Goal: Information Seeking & Learning: Learn about a topic

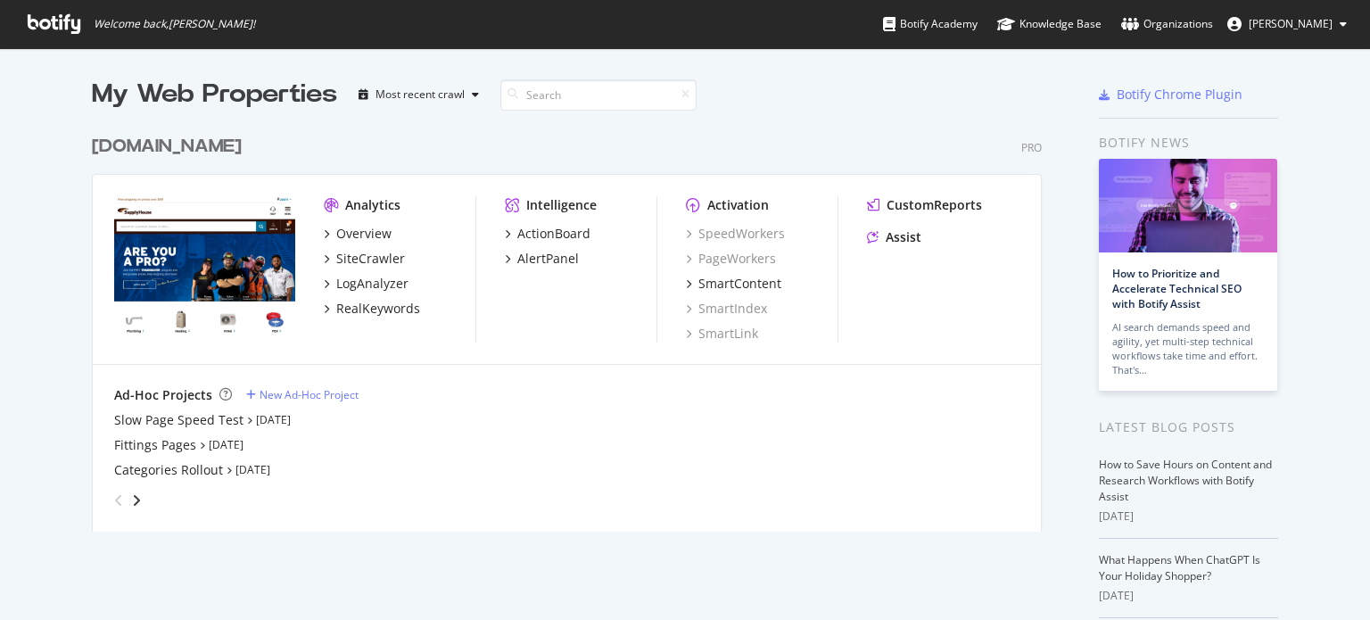
scroll to position [607, 1353]
click at [360, 302] on div "RealKeywords" at bounding box center [378, 309] width 84 height 18
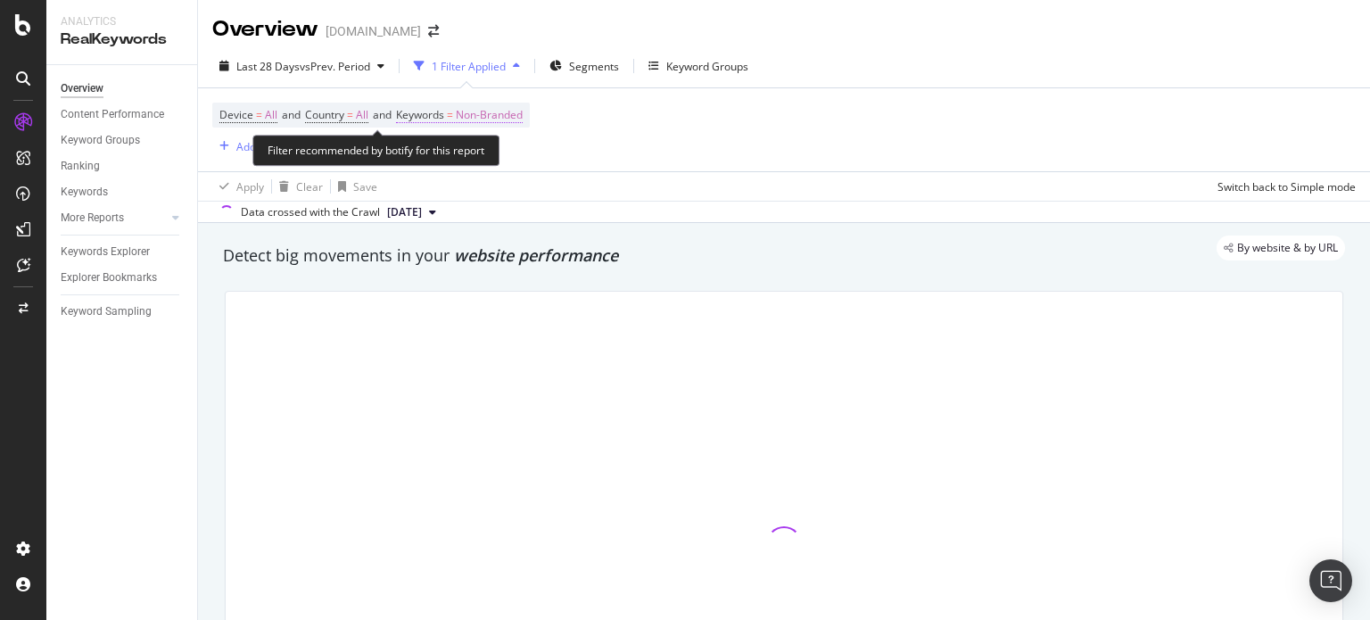
click at [478, 110] on span "Non-Branded" at bounding box center [489, 115] width 67 height 25
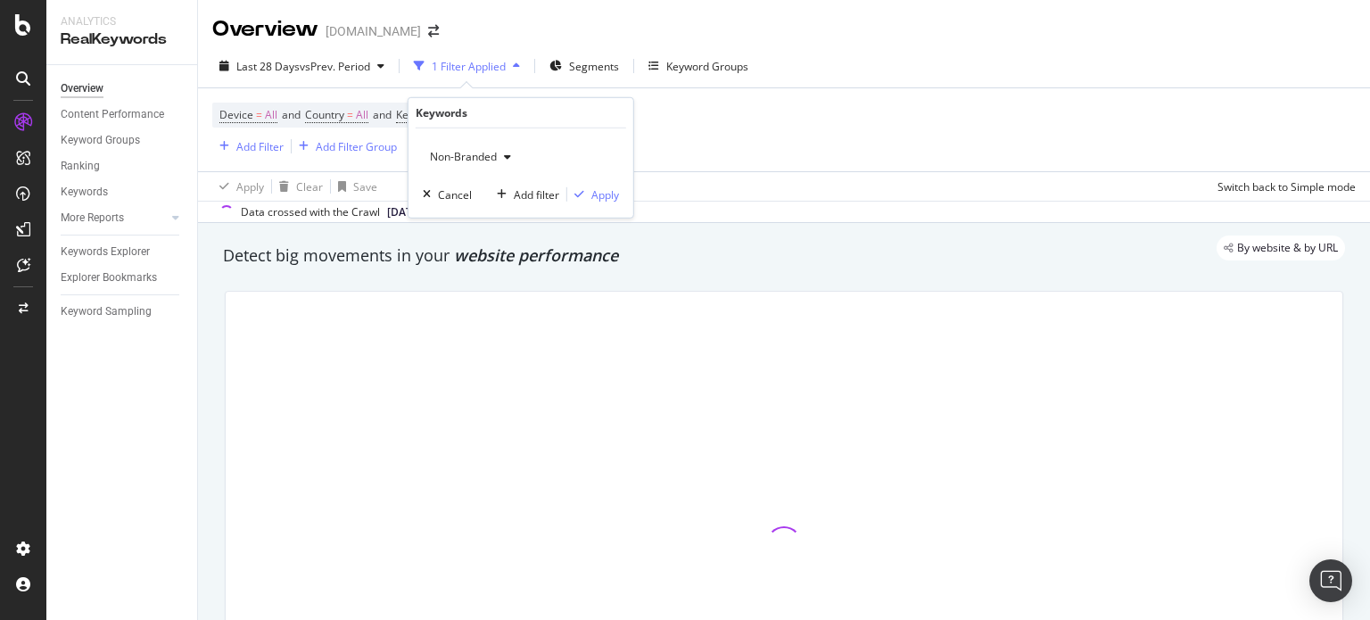
click at [494, 157] on span "Non-Branded" at bounding box center [460, 156] width 74 height 15
click at [478, 156] on span "Non-Branded" at bounding box center [460, 156] width 74 height 15
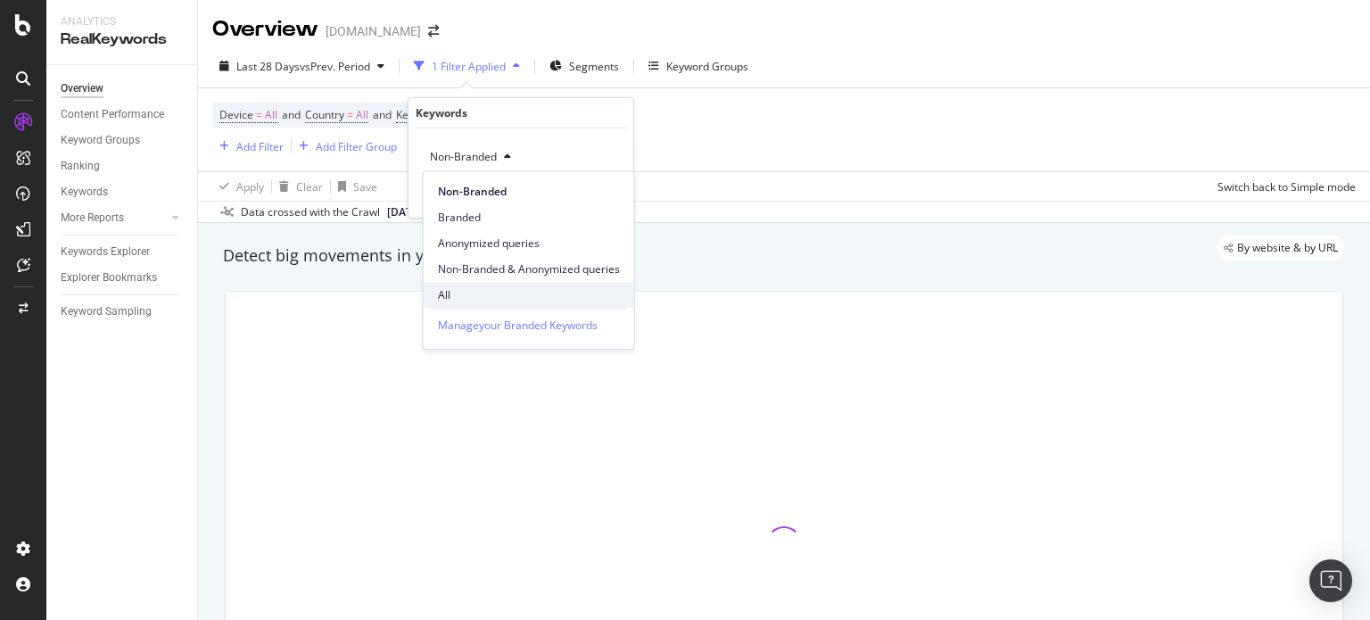
click at [452, 287] on span "All" at bounding box center [529, 295] width 182 height 16
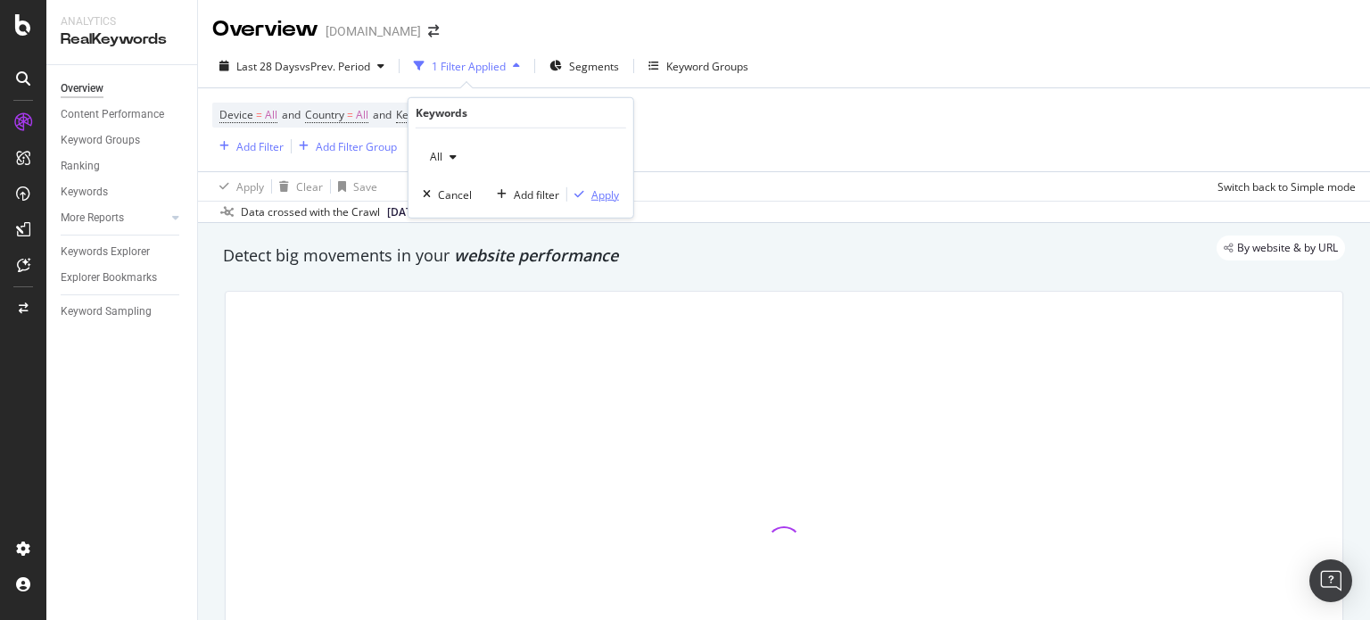
click at [606, 187] on div "Apply" at bounding box center [606, 193] width 28 height 15
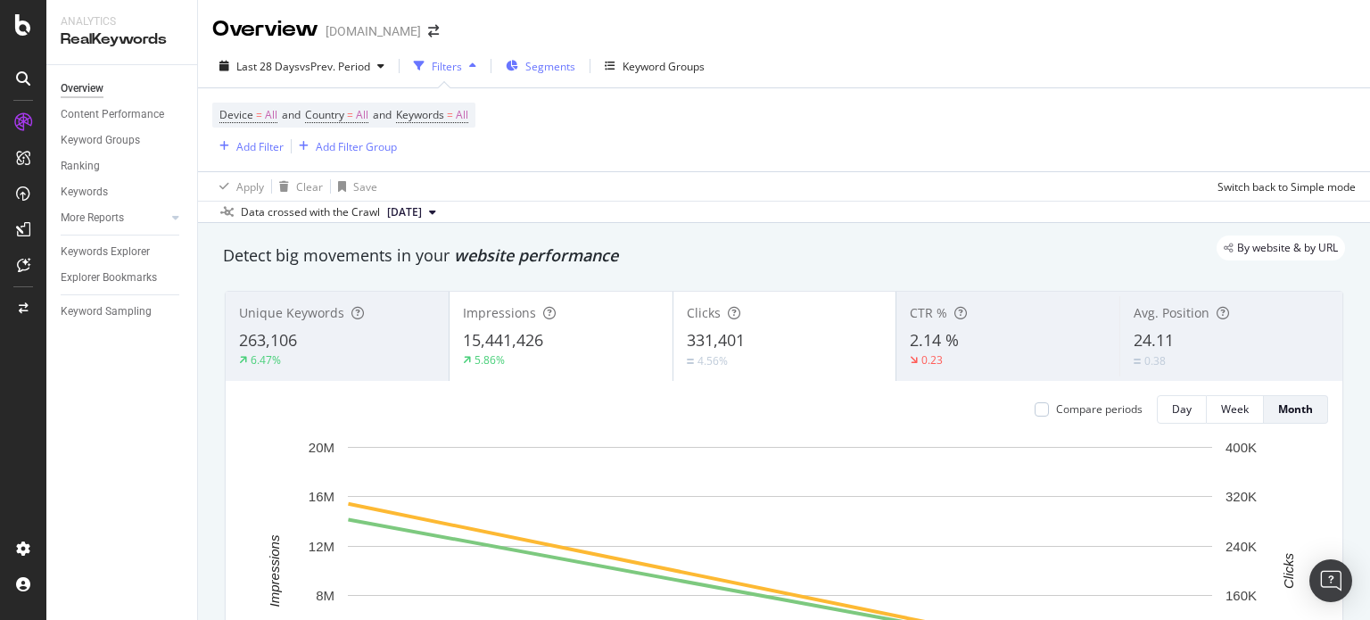
click at [559, 65] on span "Segments" at bounding box center [550, 66] width 50 height 15
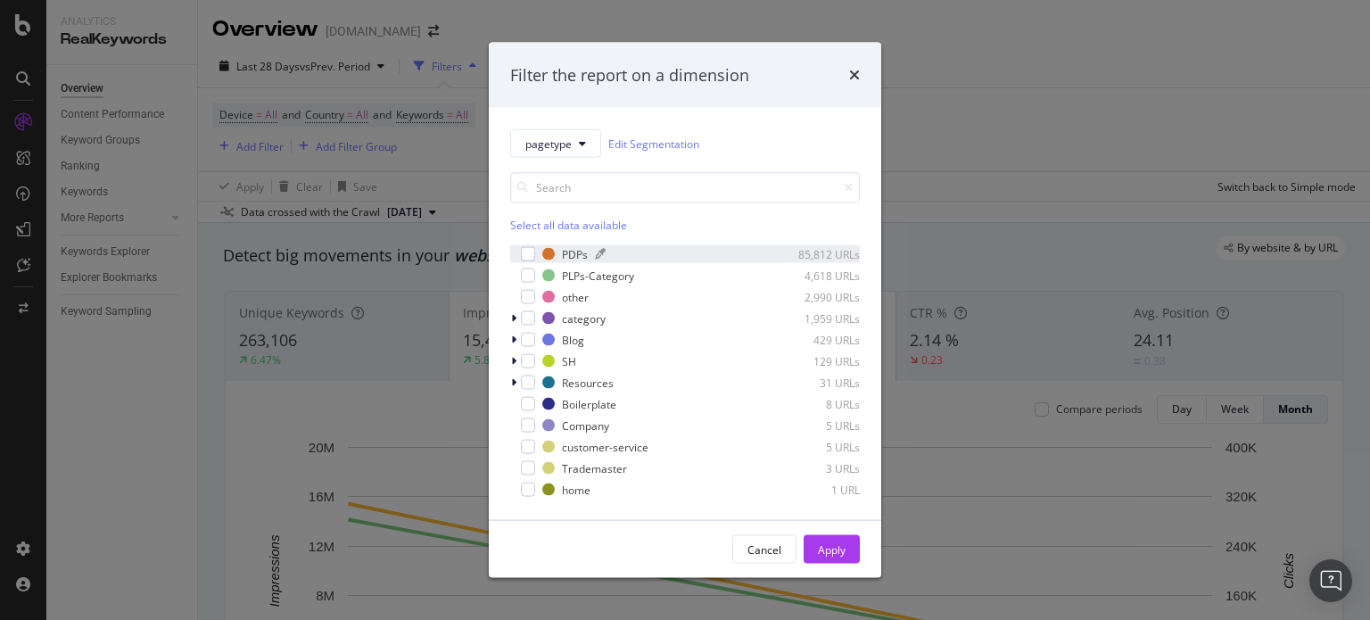
click at [549, 254] on div "modal" at bounding box center [548, 254] width 12 height 12
click at [823, 550] on div "Apply" at bounding box center [832, 549] width 28 height 15
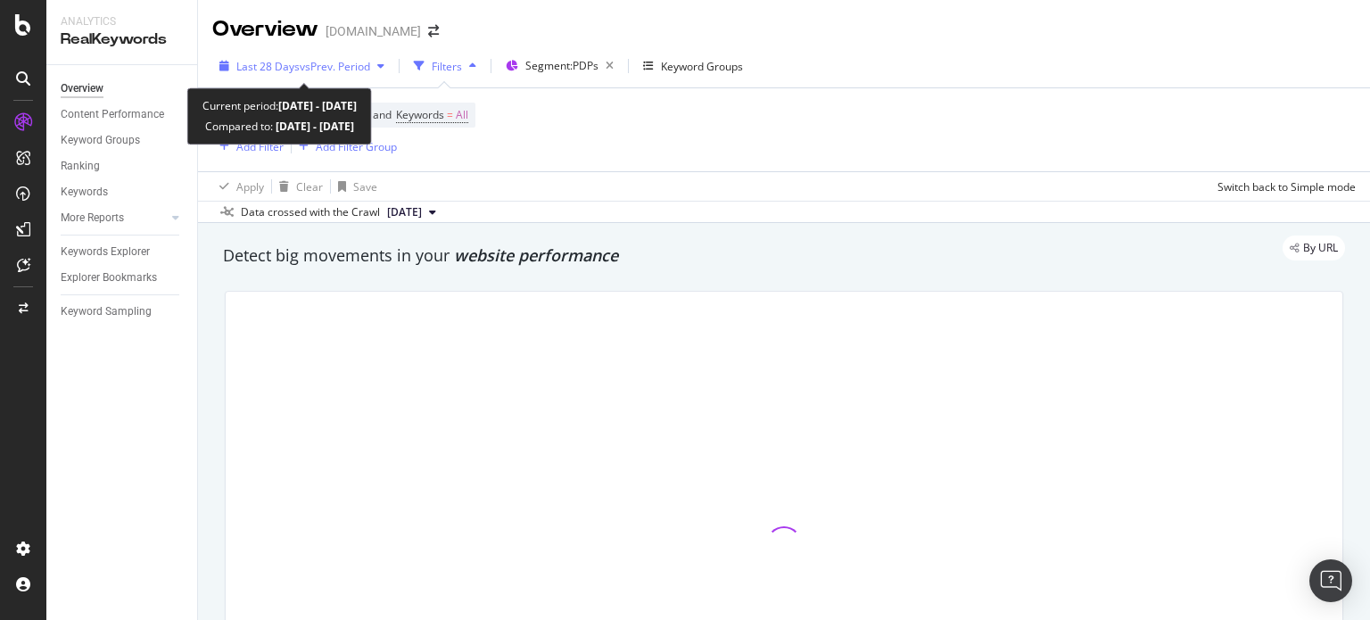
click at [286, 77] on div "Last 28 Days vs Prev. Period" at bounding box center [301, 66] width 179 height 27
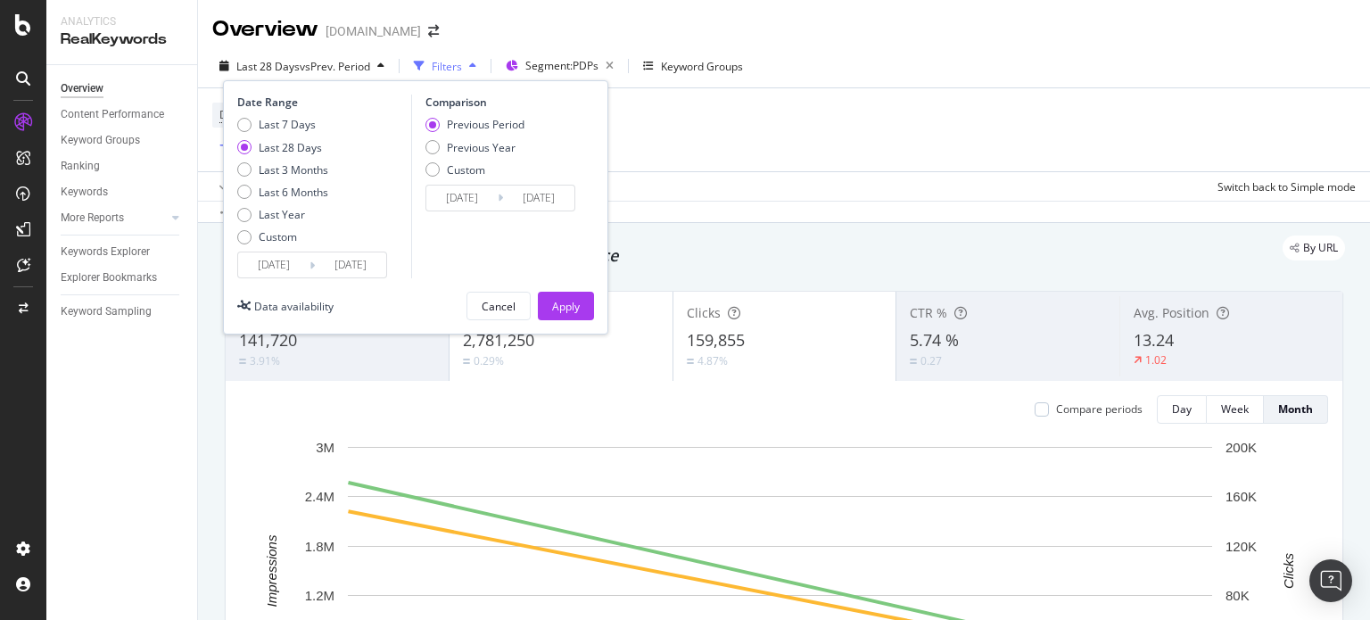
click at [293, 277] on div "[DATE] Navigate forward to interact with the calendar and select a date. Press …" at bounding box center [312, 265] width 150 height 27
click at [296, 266] on input "[DATE]" at bounding box center [273, 264] width 71 height 25
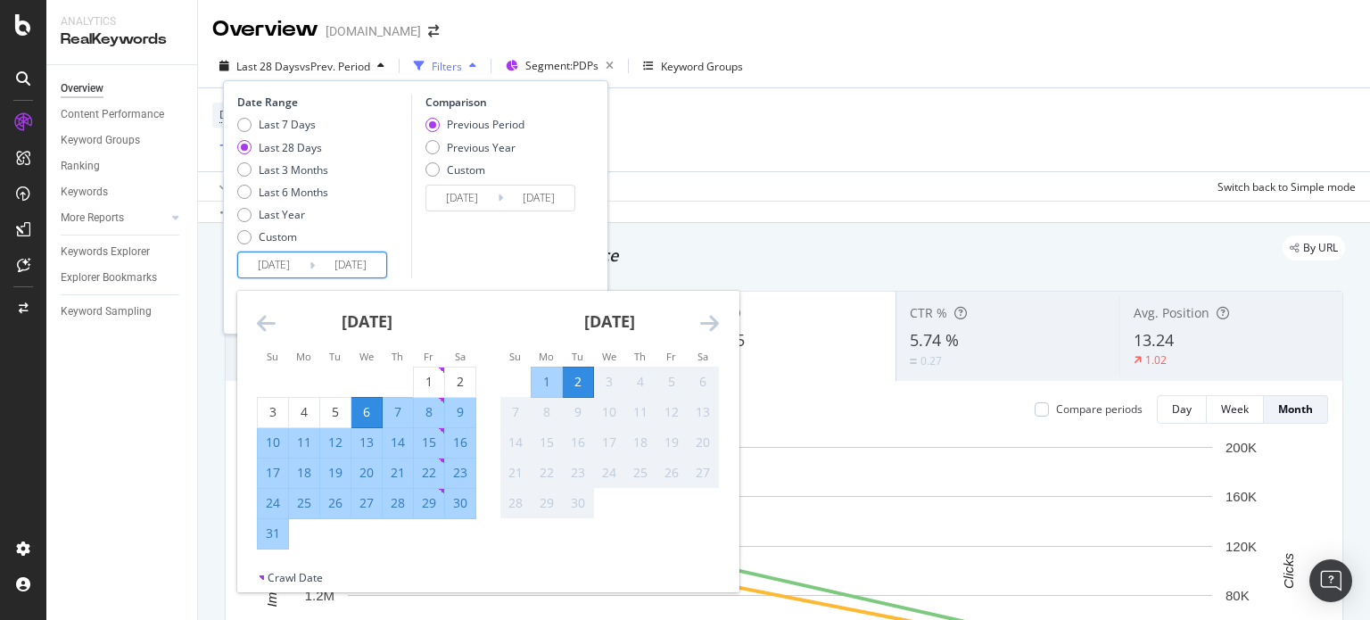
click at [271, 317] on icon "Move backward to switch to the previous month." at bounding box center [266, 322] width 19 height 21
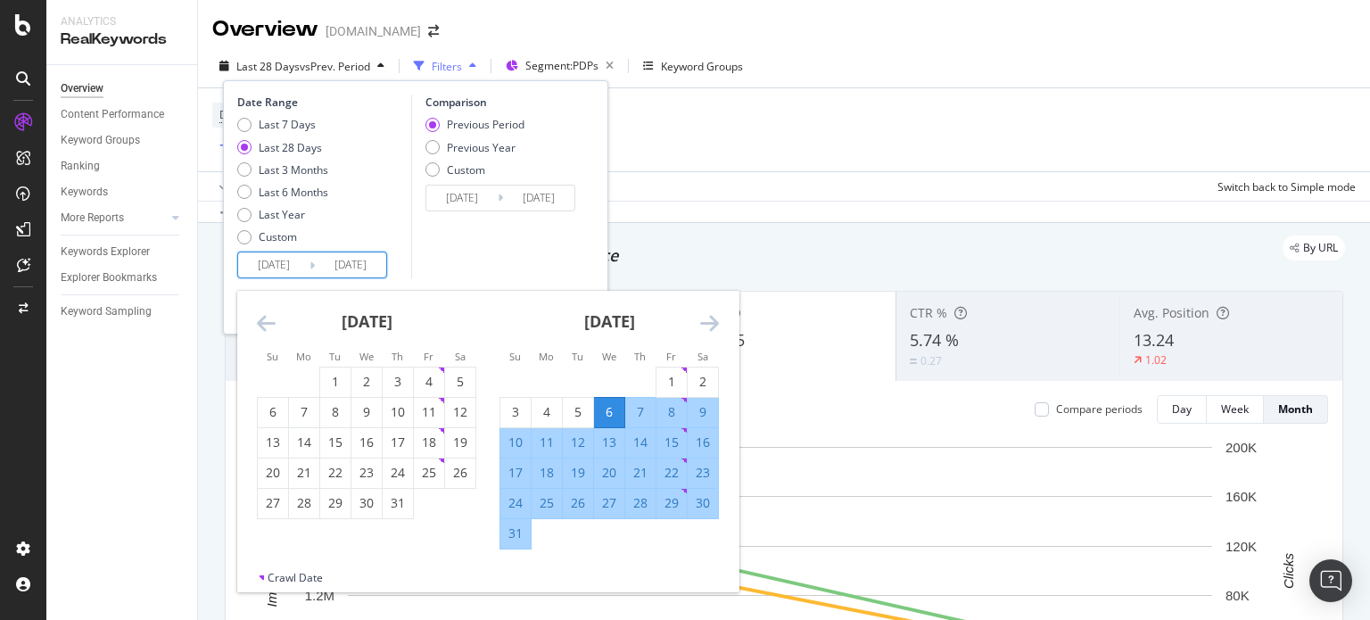
click at [269, 320] on icon "Move backward to switch to the previous month." at bounding box center [266, 322] width 19 height 21
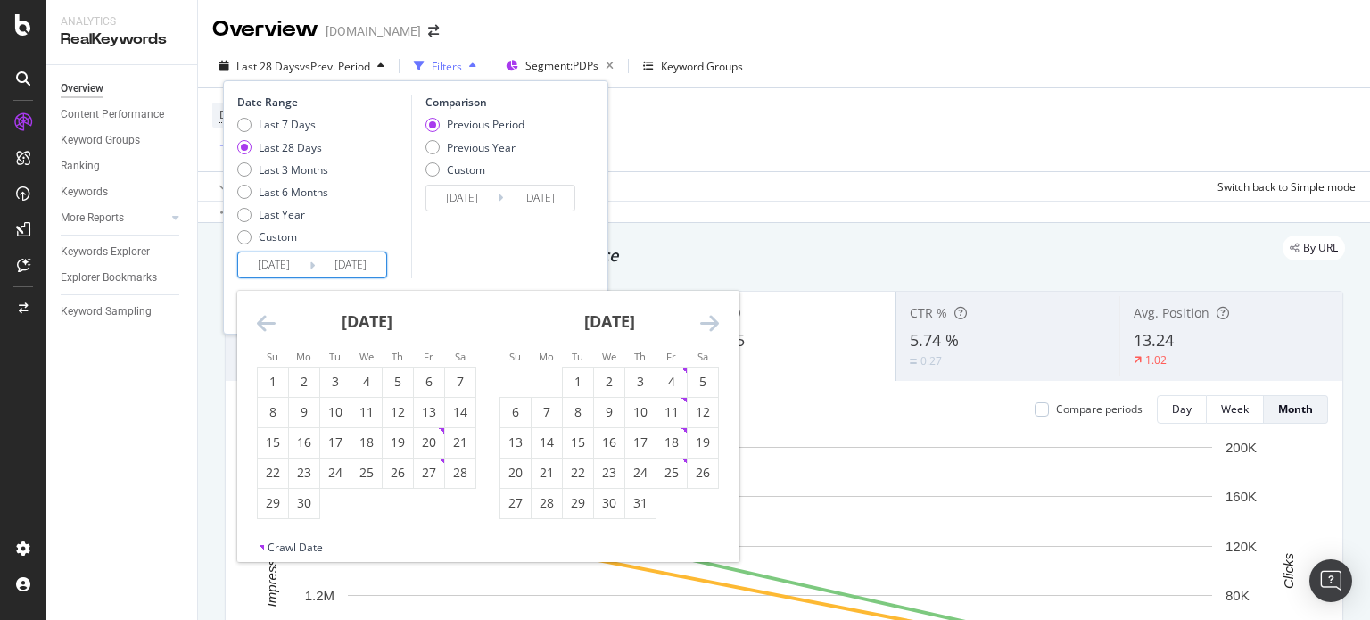
click at [269, 320] on icon "Move backward to switch to the previous month." at bounding box center [266, 322] width 19 height 21
click at [338, 370] on div "1" at bounding box center [335, 382] width 30 height 29
type input "[DATE]"
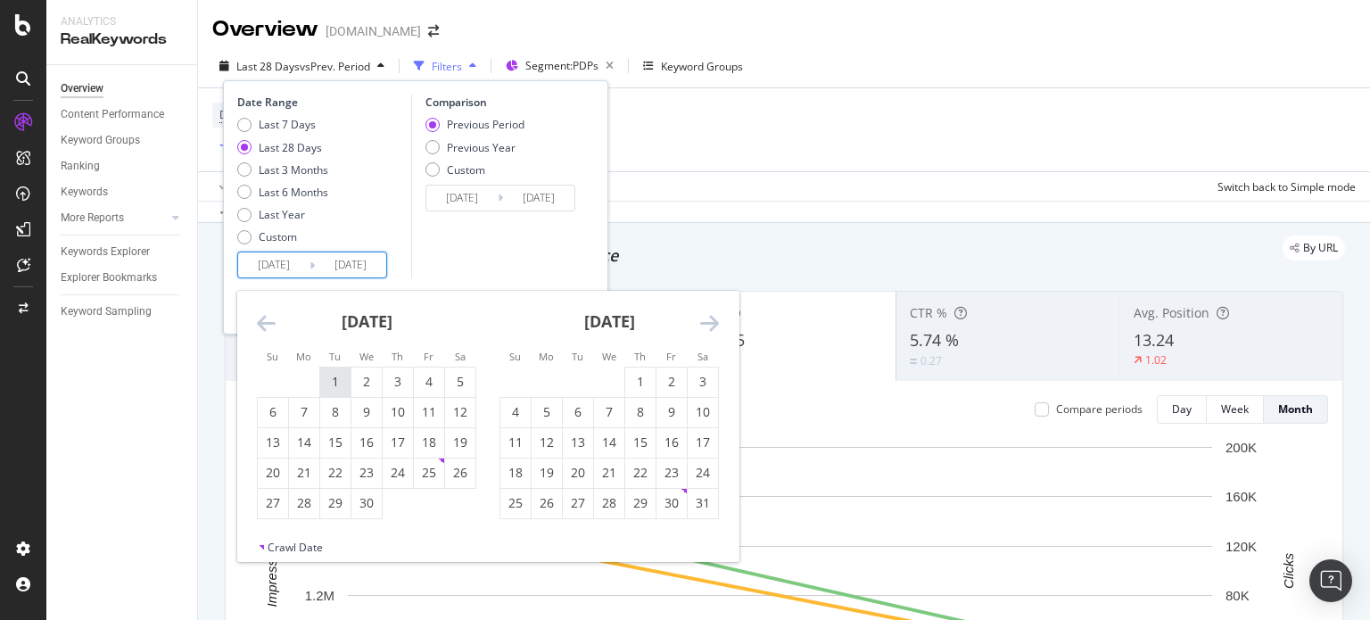
type input "[DATE]"
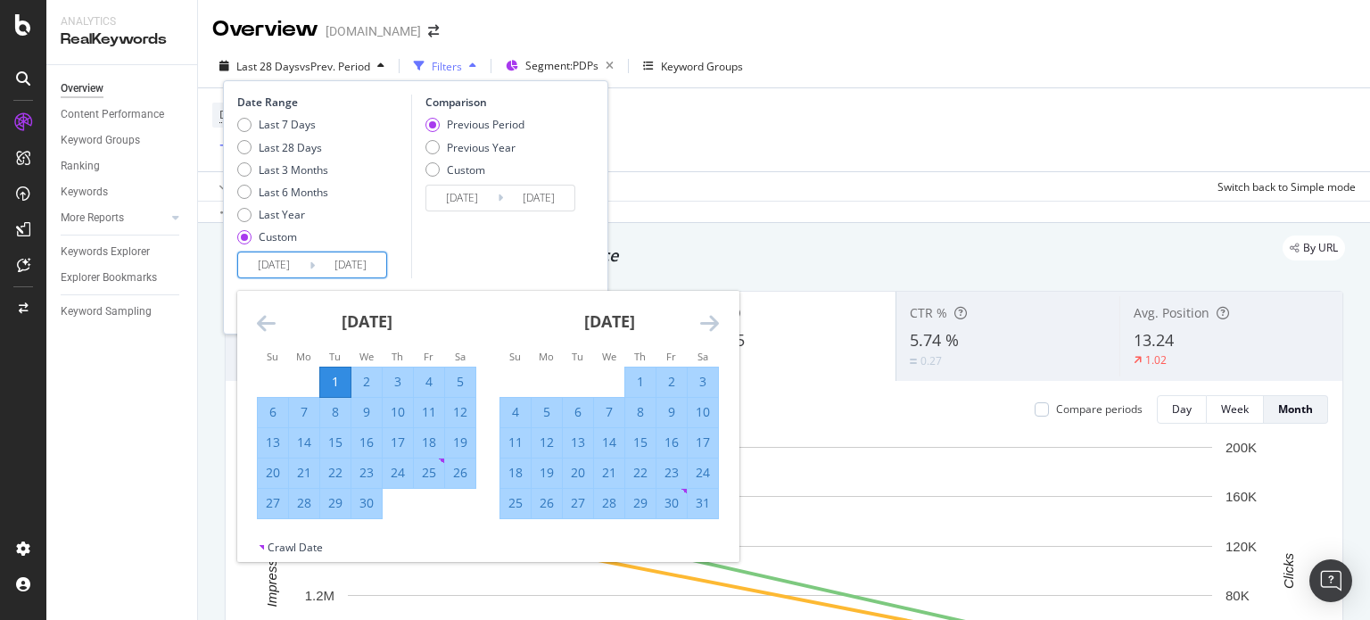
click at [336, 378] on div "1" at bounding box center [335, 382] width 30 height 18
type input "[DATE]"
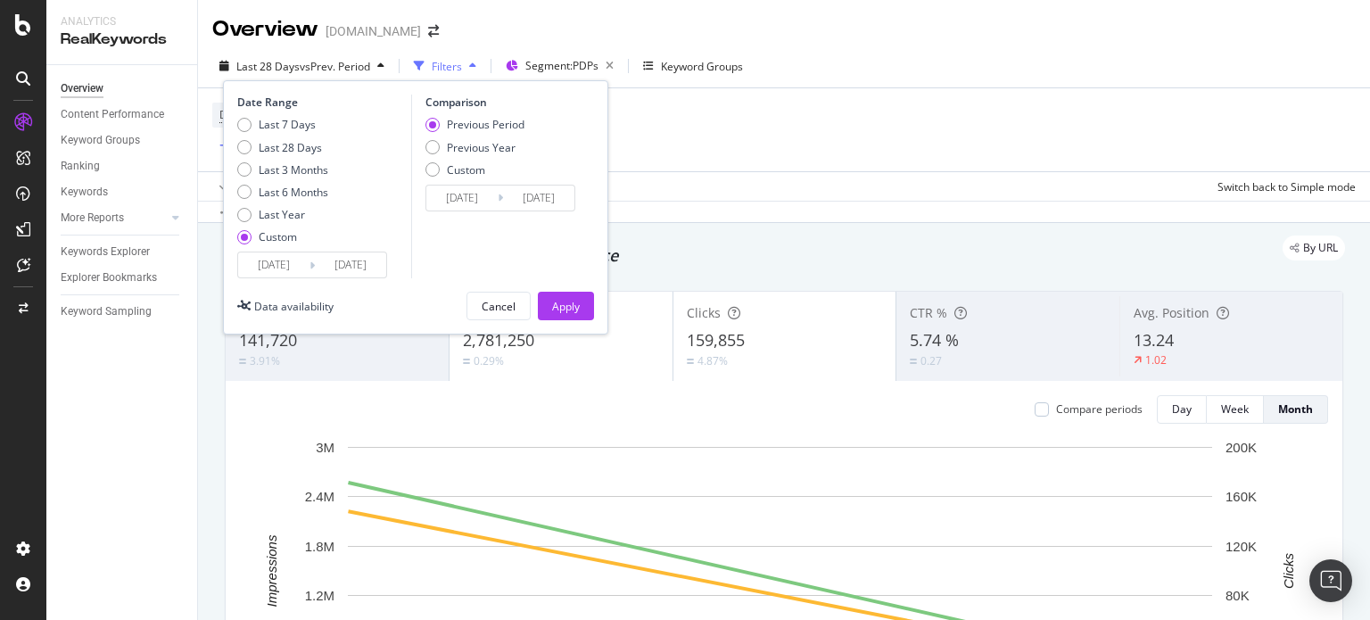
click at [336, 378] on div "Unique Keywords 141,720 3.91%" at bounding box center [337, 336] width 223 height 89
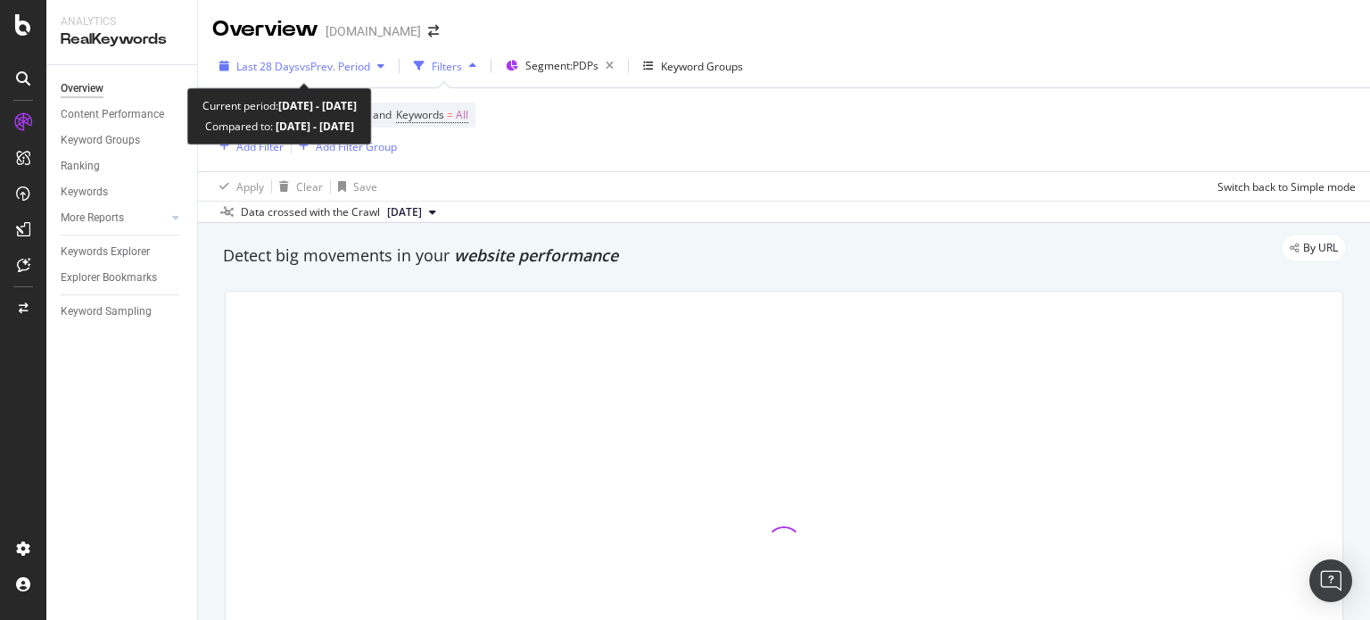
click at [277, 76] on div "Last 28 Days vs Prev. Period" at bounding box center [301, 66] width 179 height 27
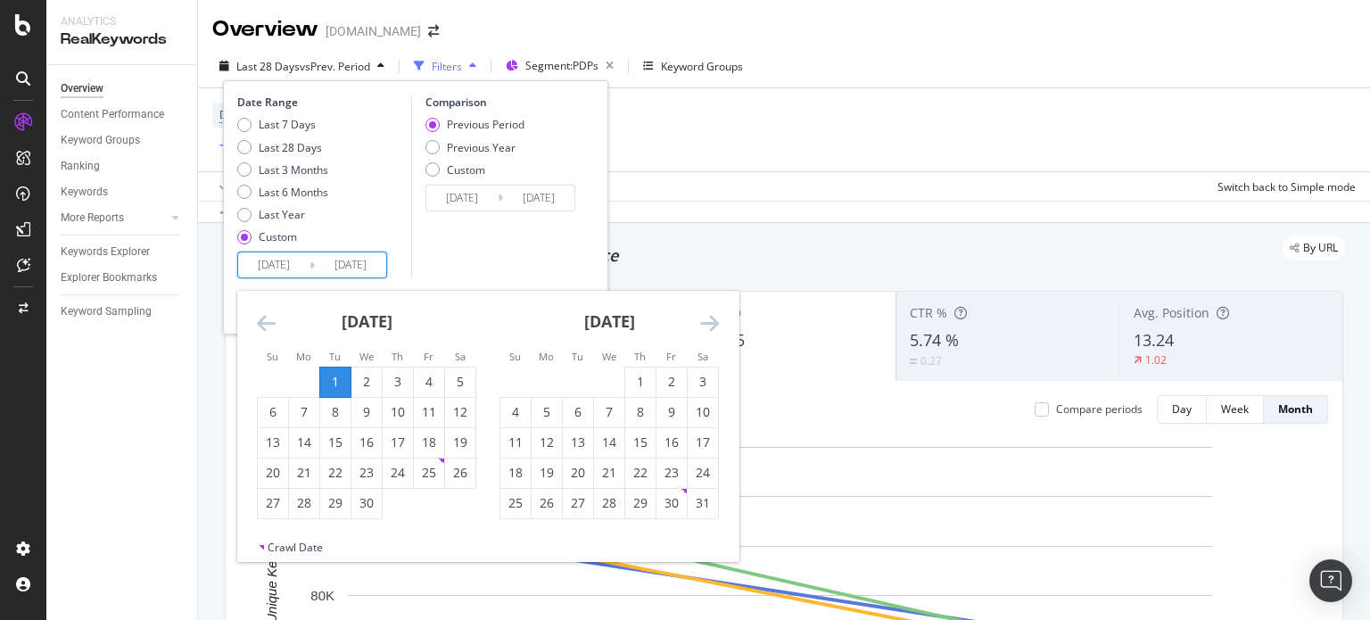
click at [274, 270] on input "[DATE]" at bounding box center [273, 264] width 71 height 25
click at [692, 324] on div "[DATE]" at bounding box center [609, 329] width 219 height 76
click at [329, 381] on div "1" at bounding box center [335, 382] width 30 height 18
click at [707, 324] on icon "Move forward to switch to the next month." at bounding box center [709, 322] width 19 height 21
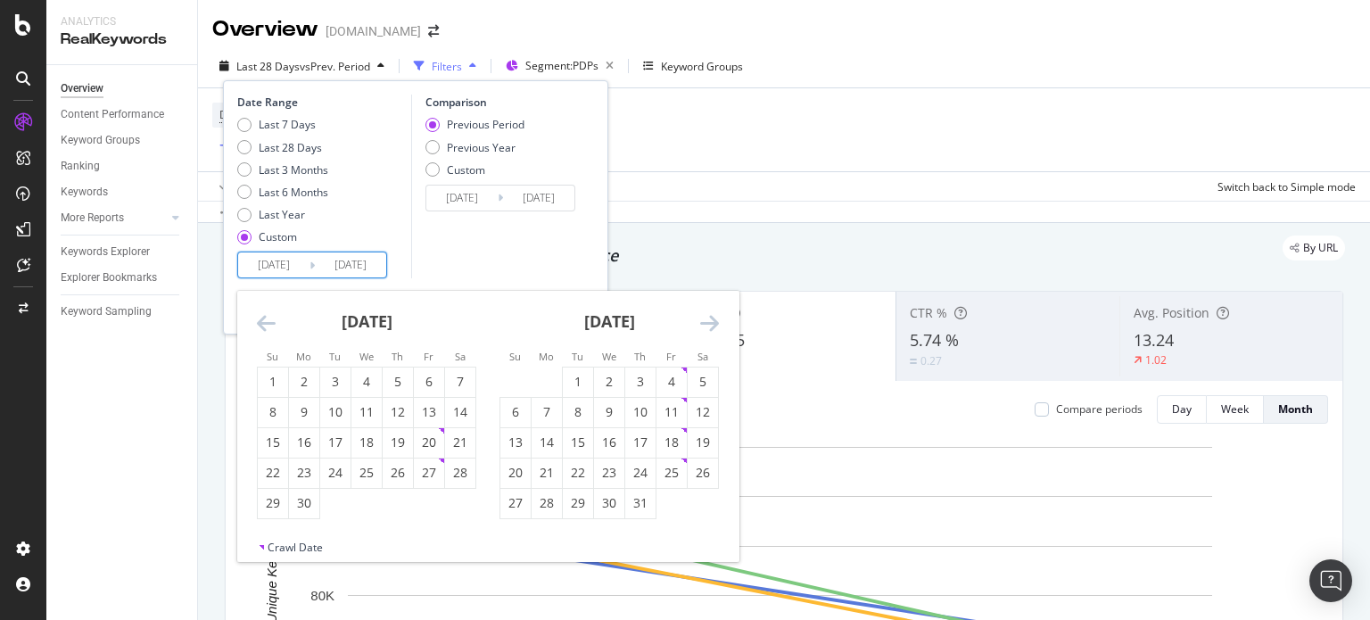
click at [707, 324] on icon "Move forward to switch to the next month." at bounding box center [709, 322] width 19 height 21
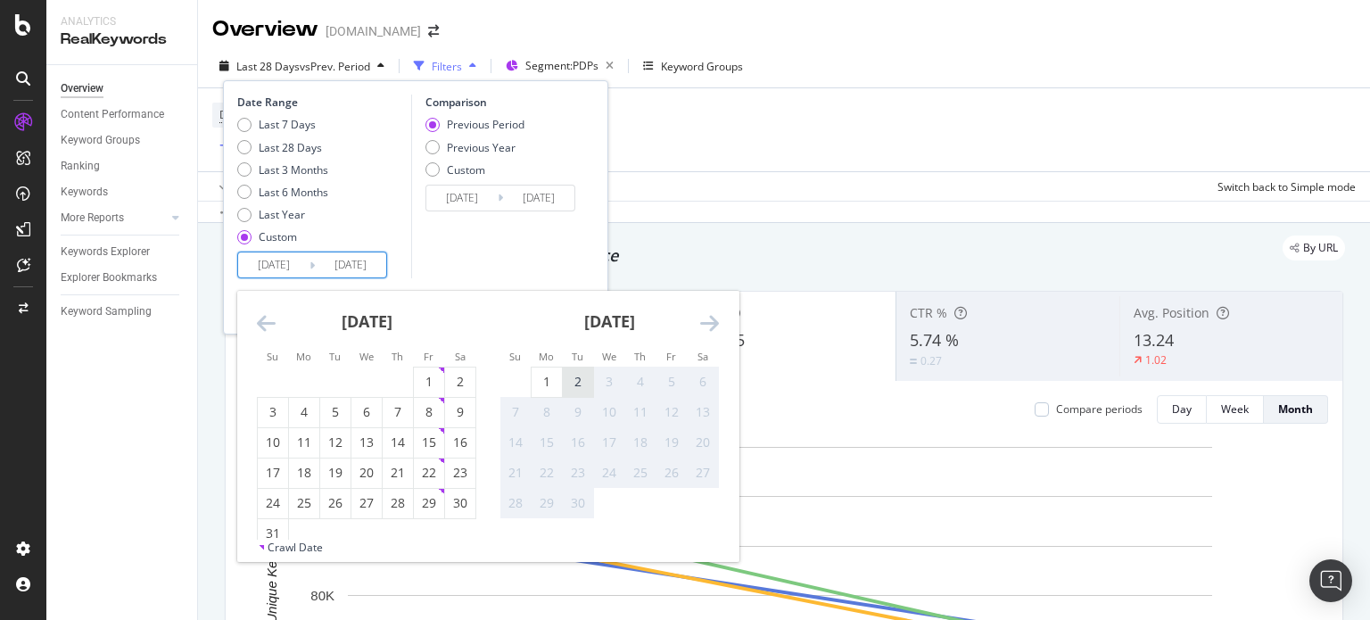
click at [574, 377] on div "2" at bounding box center [578, 382] width 30 height 18
type input "[DATE]"
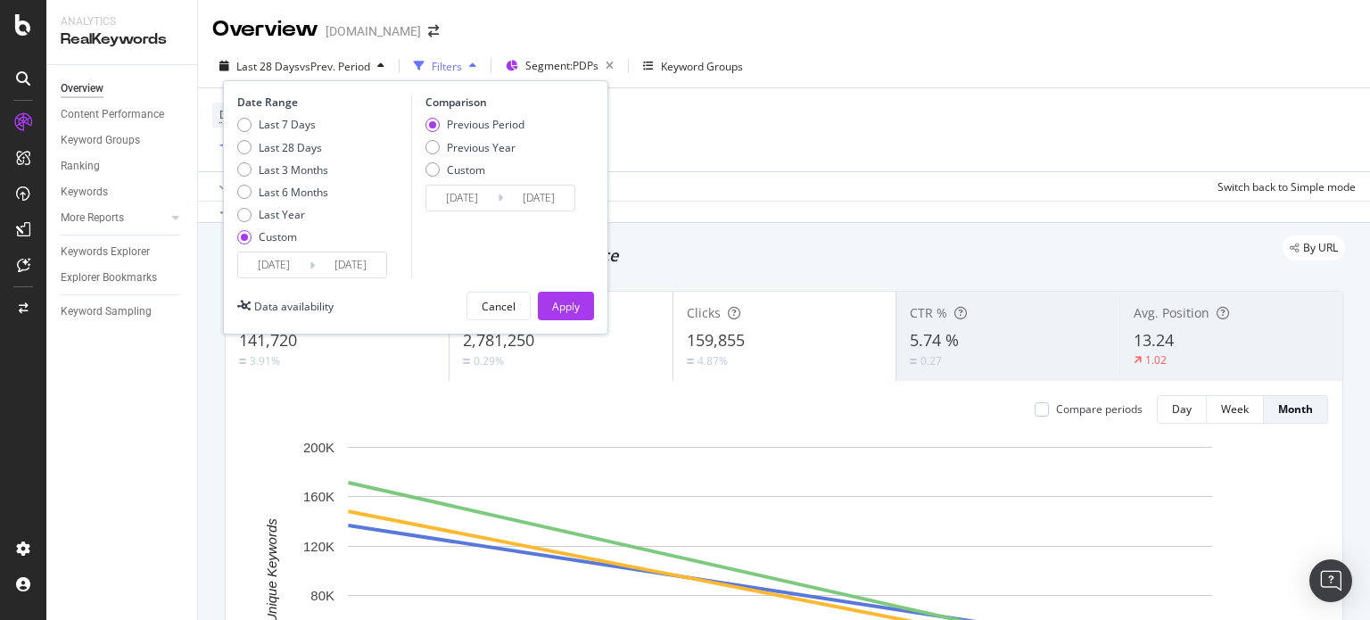
click at [490, 137] on div "Previous Period Previous Year Custom" at bounding box center [475, 150] width 99 height 67
click at [489, 147] on div "Previous Year" at bounding box center [481, 147] width 69 height 15
type input "[DATE]"
click at [576, 315] on div "Apply" at bounding box center [566, 306] width 28 height 27
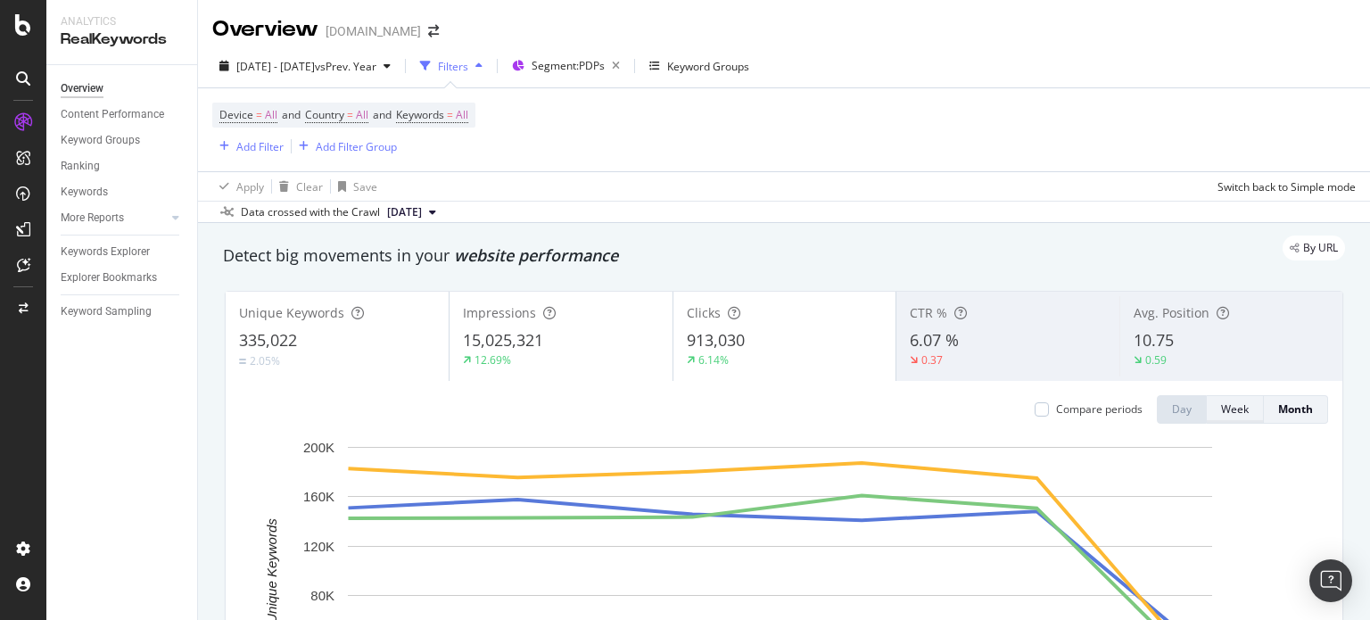
click at [1207, 414] on button "Week" at bounding box center [1235, 409] width 57 height 29
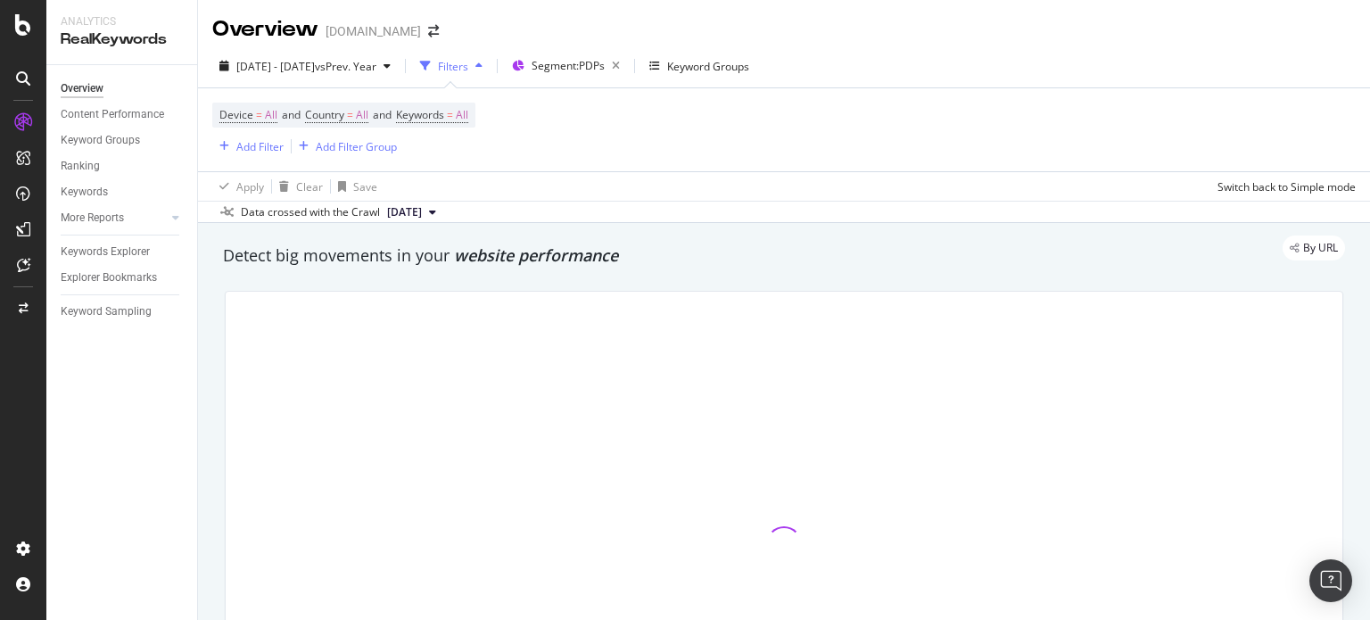
scroll to position [89, 0]
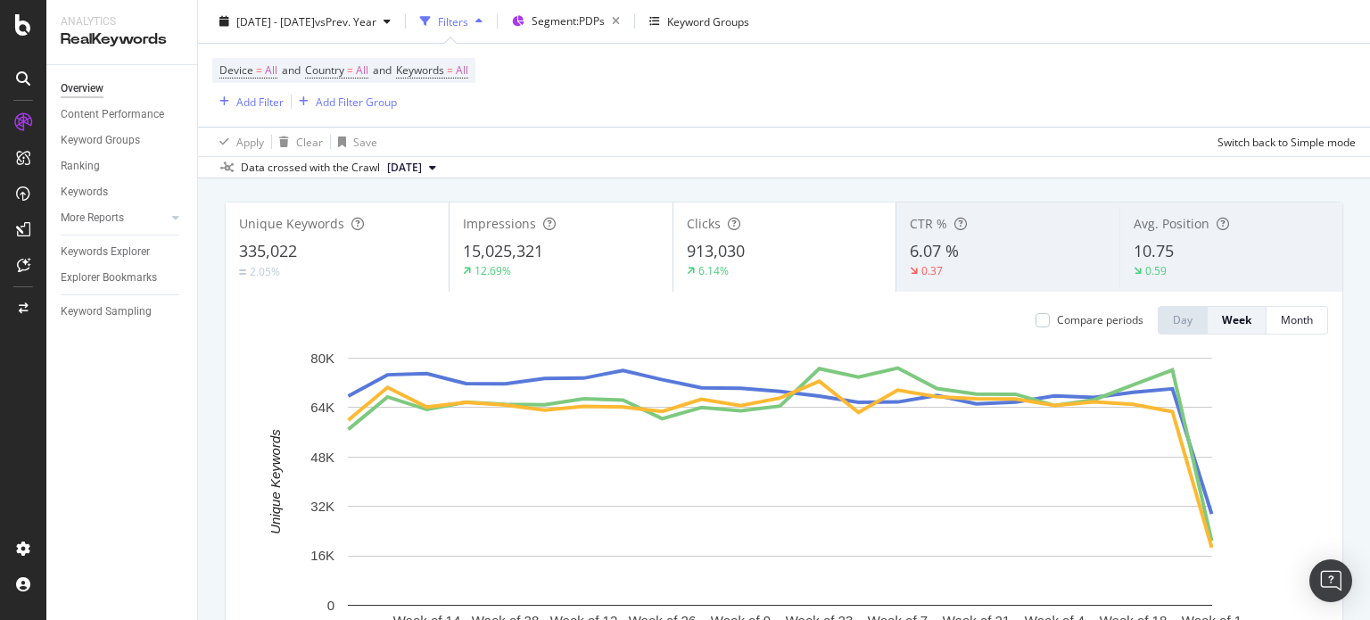
click at [591, 263] on div "12.69%" at bounding box center [561, 271] width 196 height 16
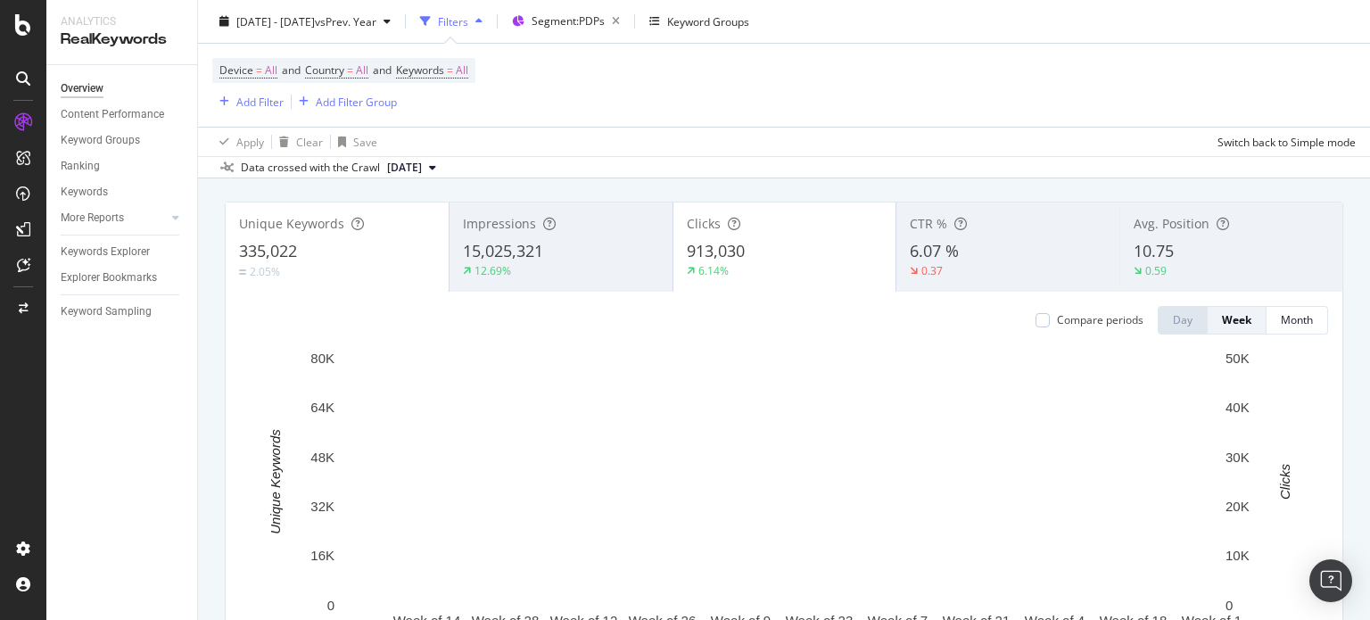
click at [394, 241] on div "335,022" at bounding box center [337, 251] width 196 height 23
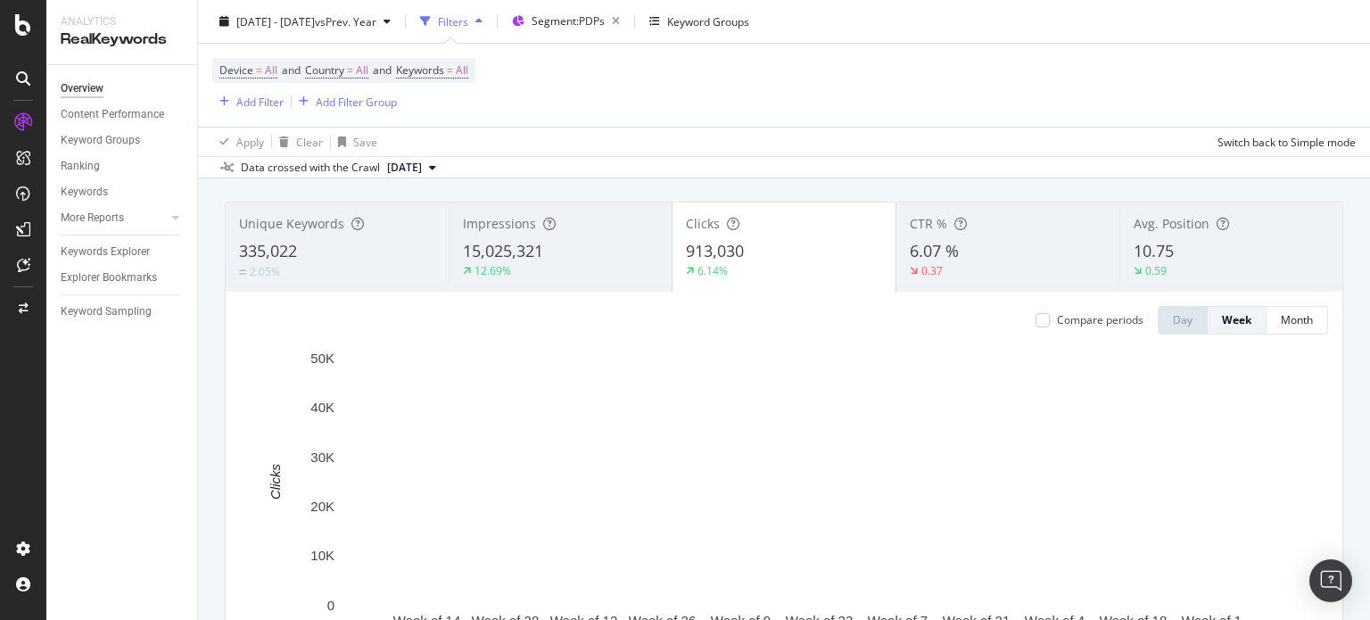
click at [1134, 258] on span "10.75" at bounding box center [1154, 250] width 40 height 21
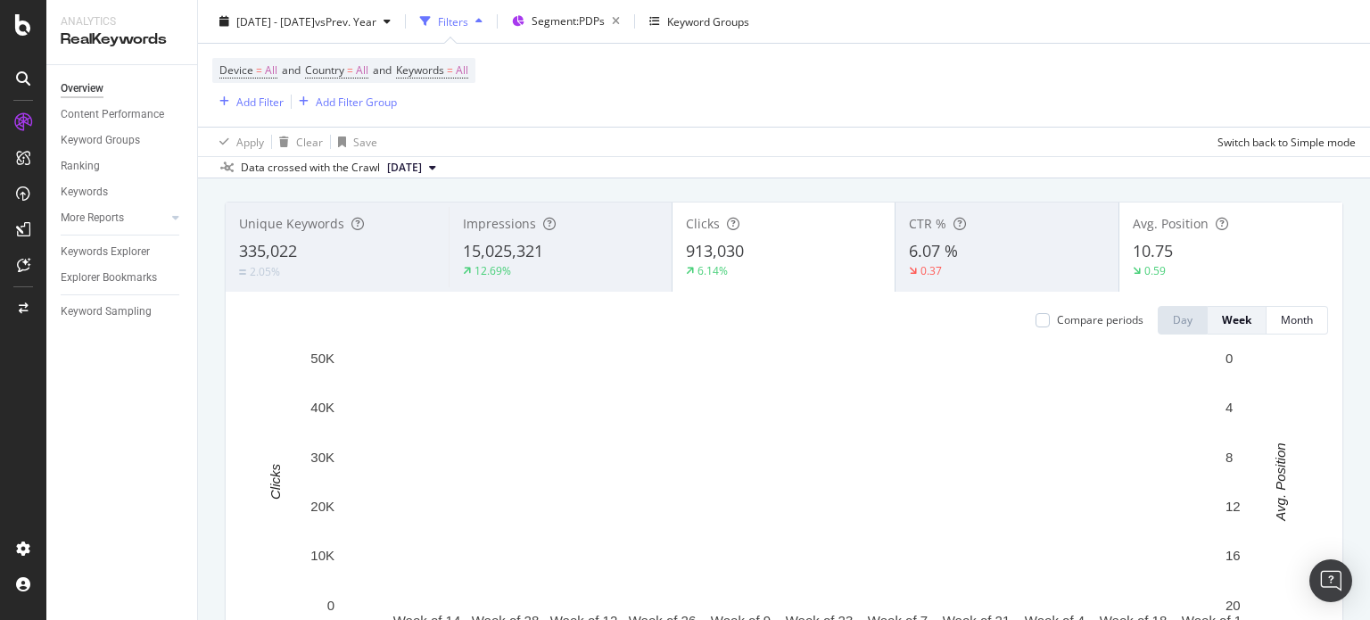
click at [841, 259] on div "913,030" at bounding box center [784, 251] width 196 height 23
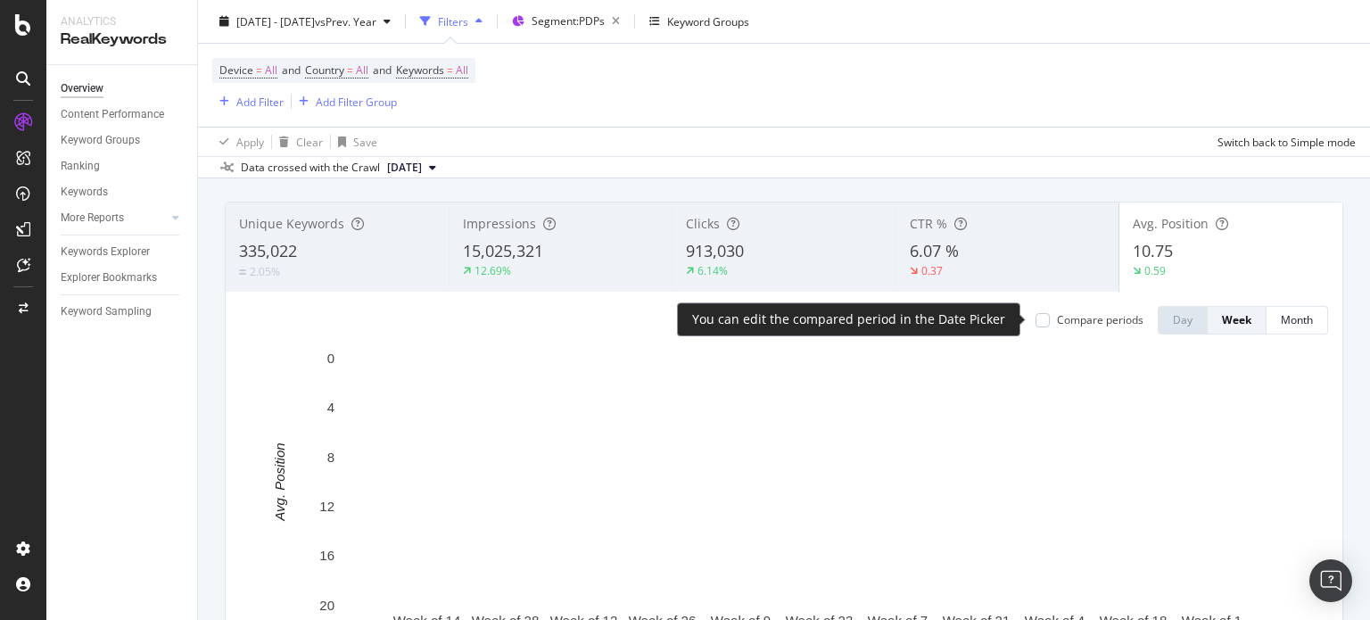
click at [1081, 317] on div "Compare periods" at bounding box center [1100, 319] width 87 height 15
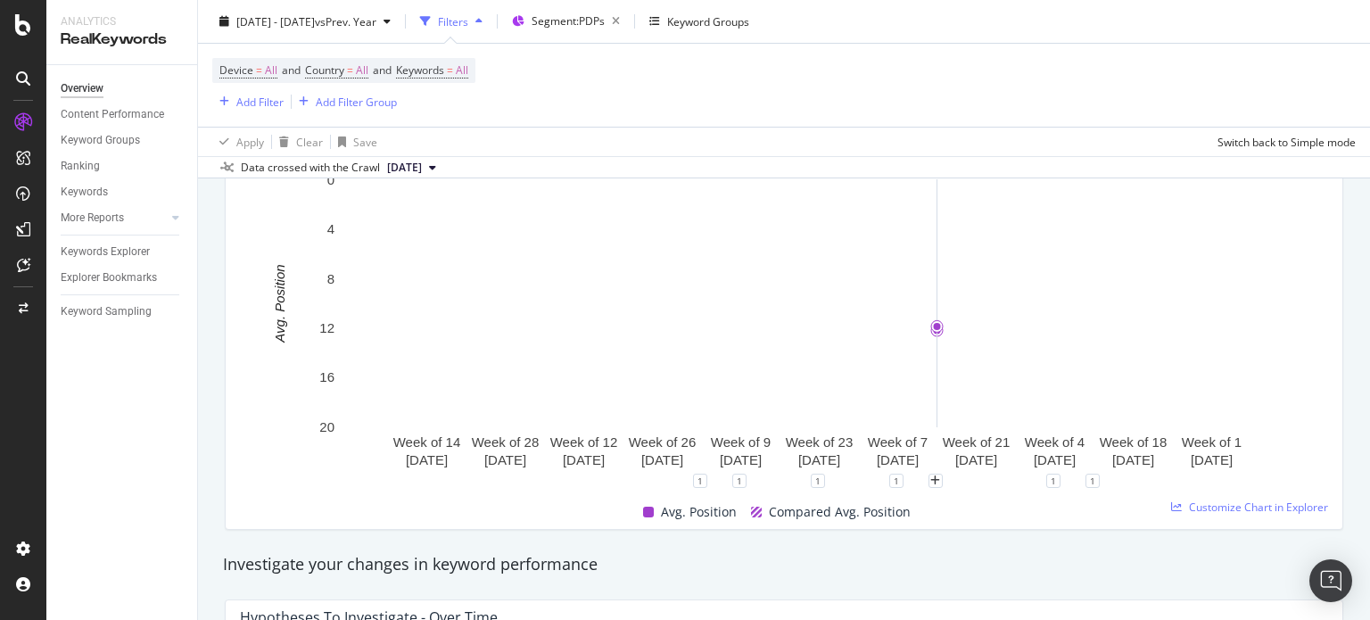
scroll to position [178, 0]
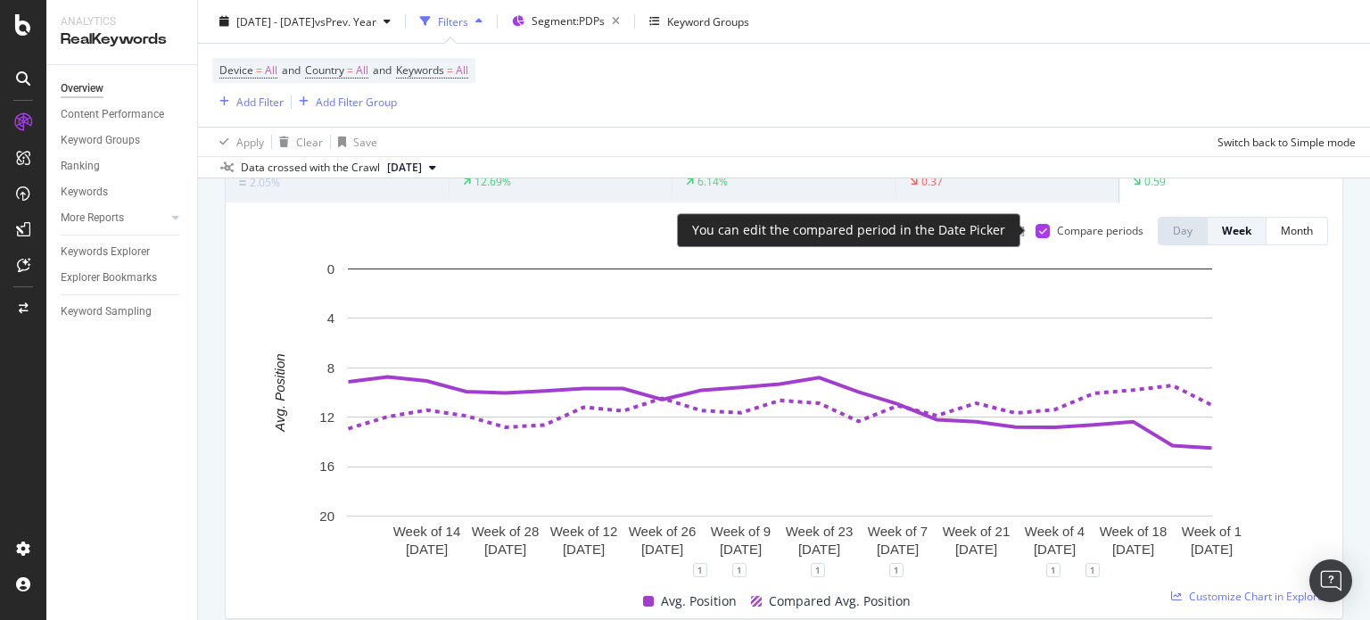
click at [1039, 228] on icon at bounding box center [1043, 231] width 8 height 9
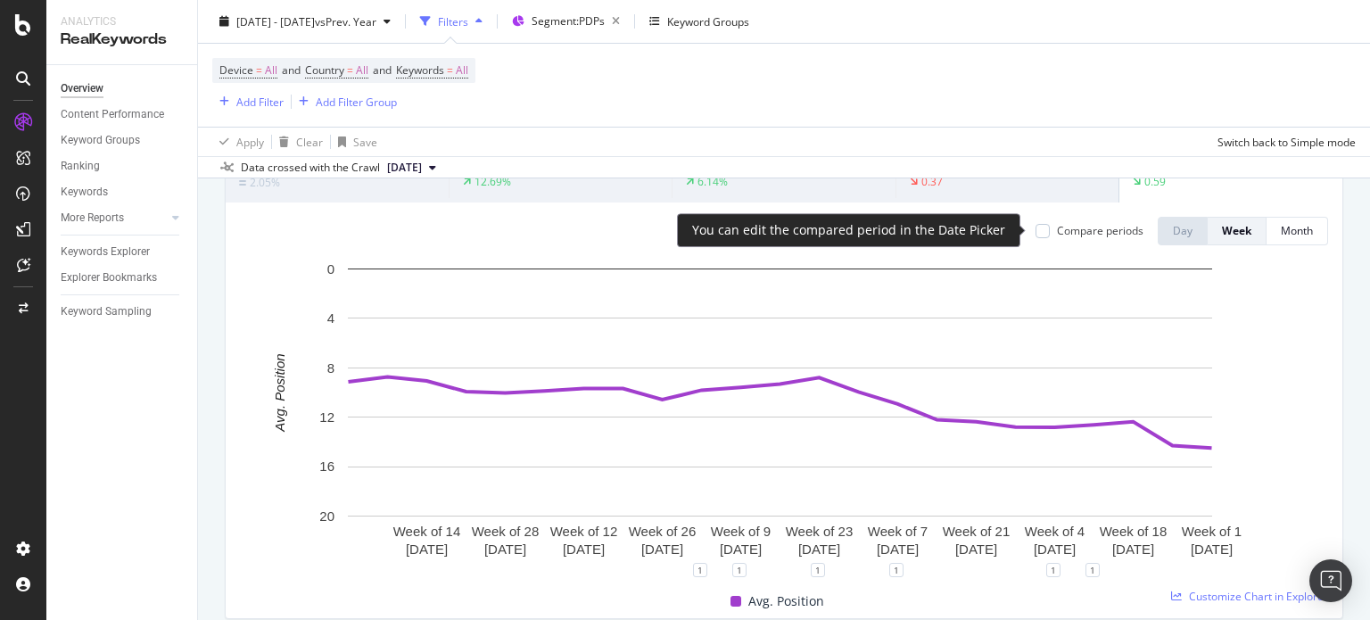
click at [1036, 228] on div at bounding box center [1043, 231] width 14 height 14
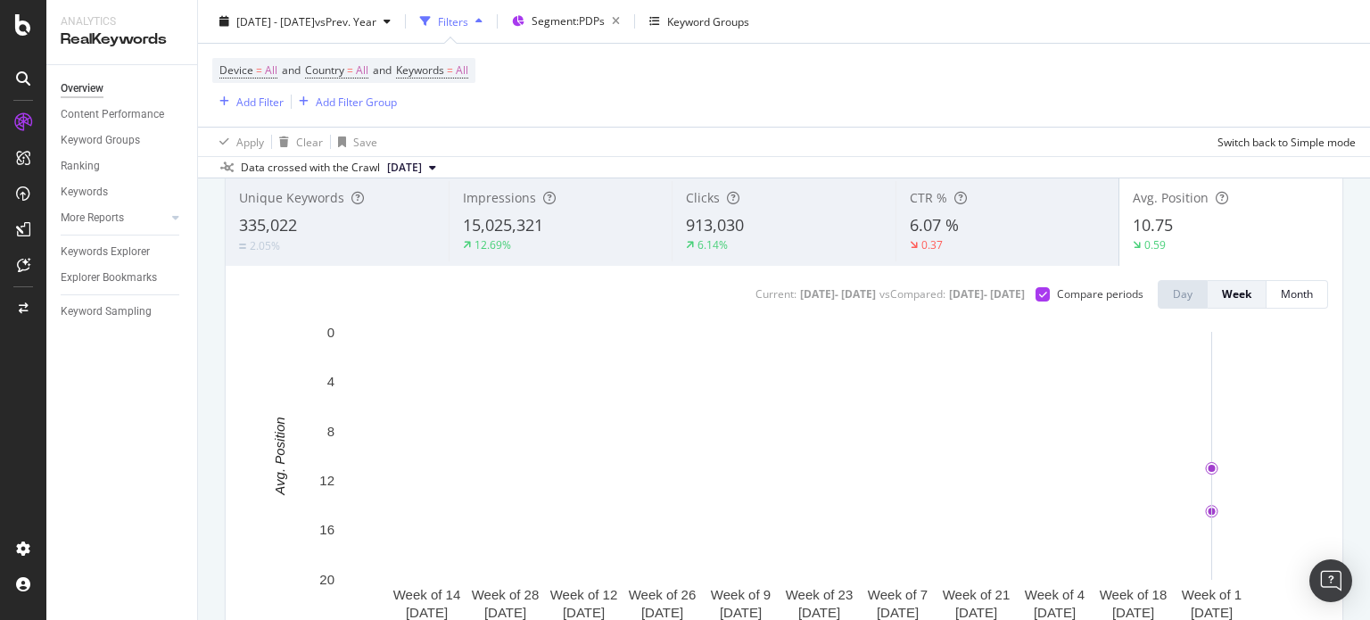
scroll to position [89, 0]
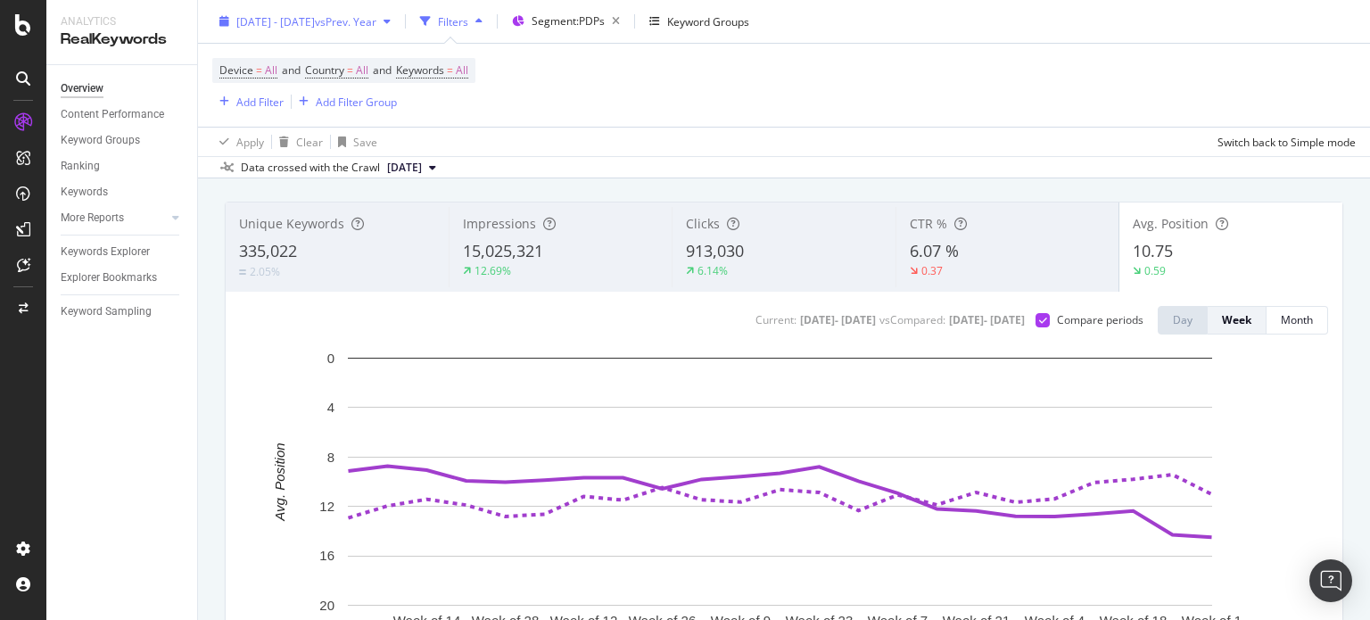
click at [382, 29] on div "[DATE] - [DATE] vs Prev. Year" at bounding box center [305, 21] width 186 height 27
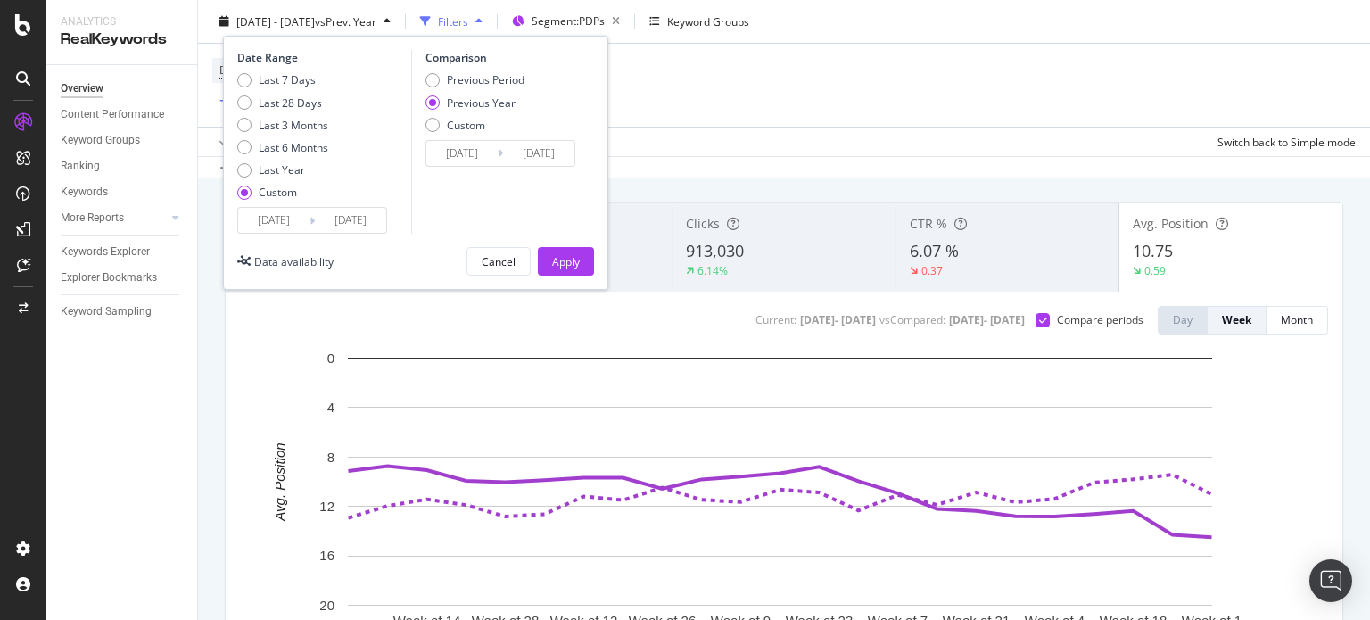
click at [293, 211] on input "[DATE]" at bounding box center [273, 220] width 71 height 25
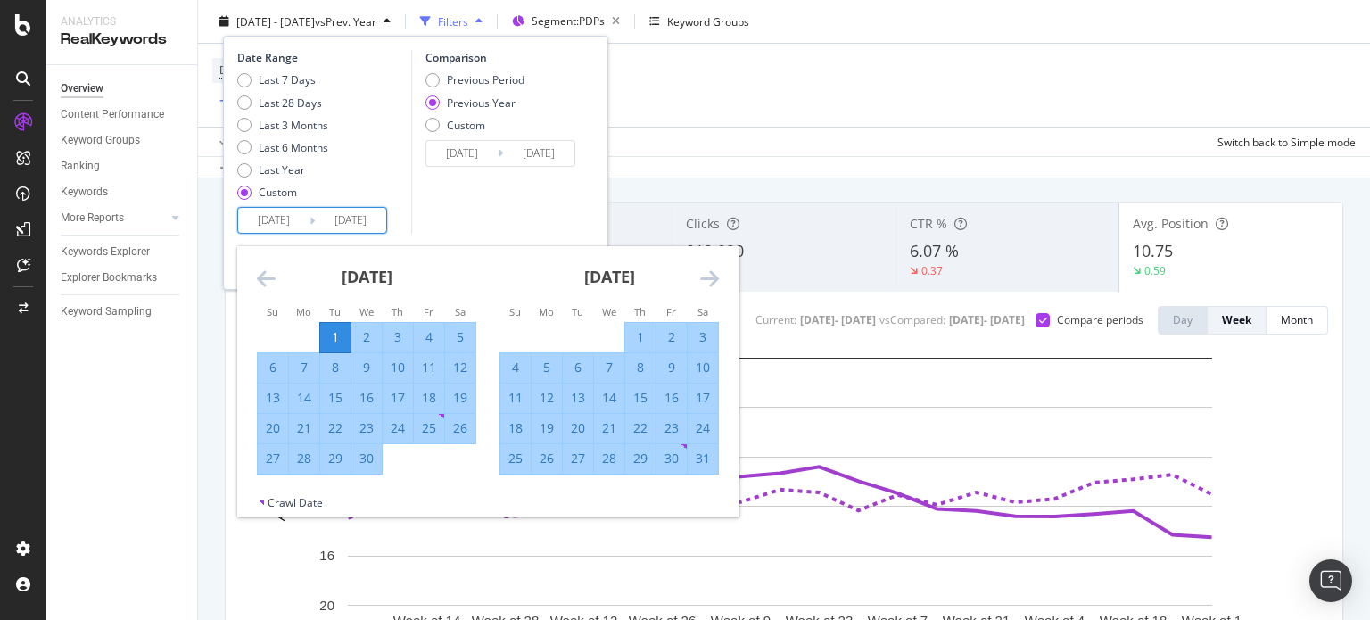
click at [275, 284] on icon "Move backward to switch to the previous month." at bounding box center [266, 278] width 19 height 21
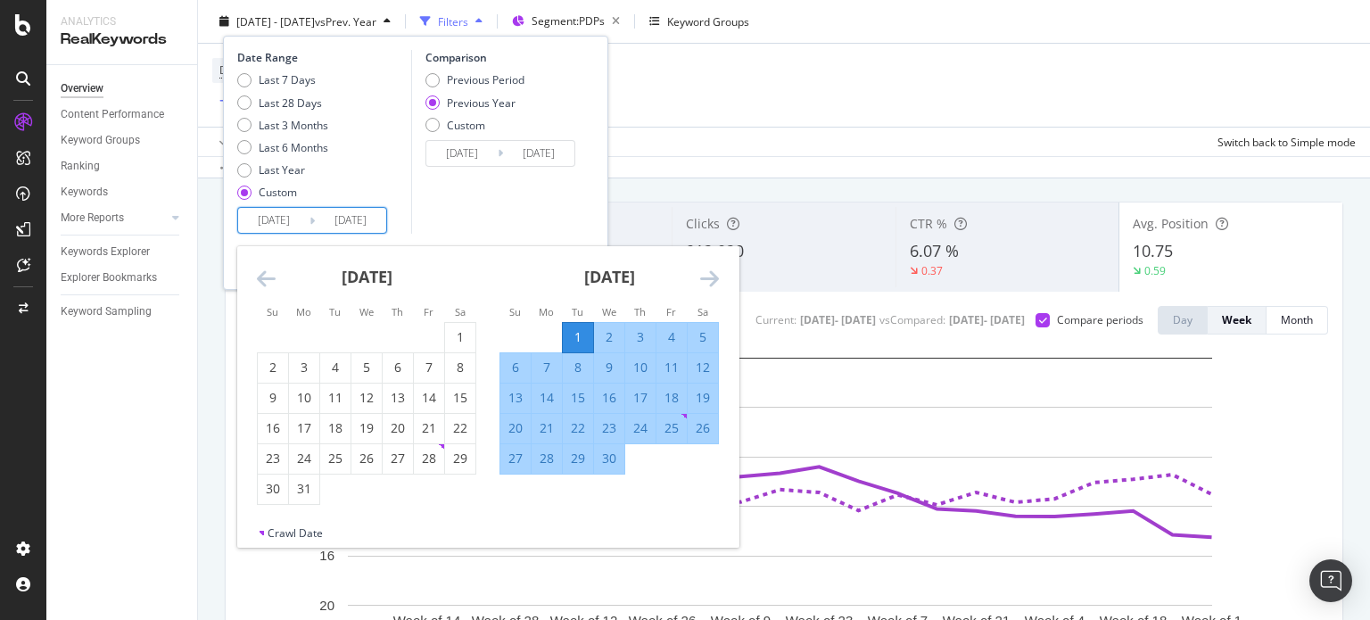
click at [275, 284] on icon "Move backward to switch to the previous month." at bounding box center [266, 278] width 19 height 21
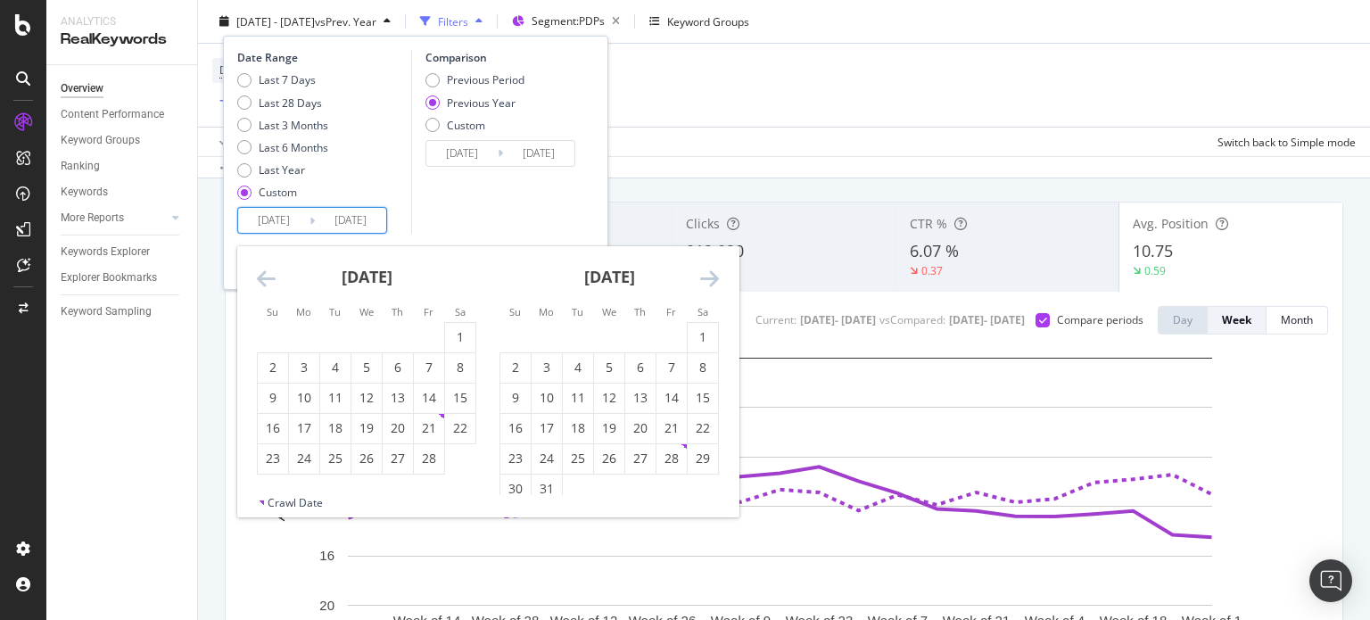
click at [275, 284] on icon "Move backward to switch to the previous month." at bounding box center [266, 278] width 19 height 21
click at [368, 334] on div "1" at bounding box center [367, 337] width 30 height 18
type input "[DATE]"
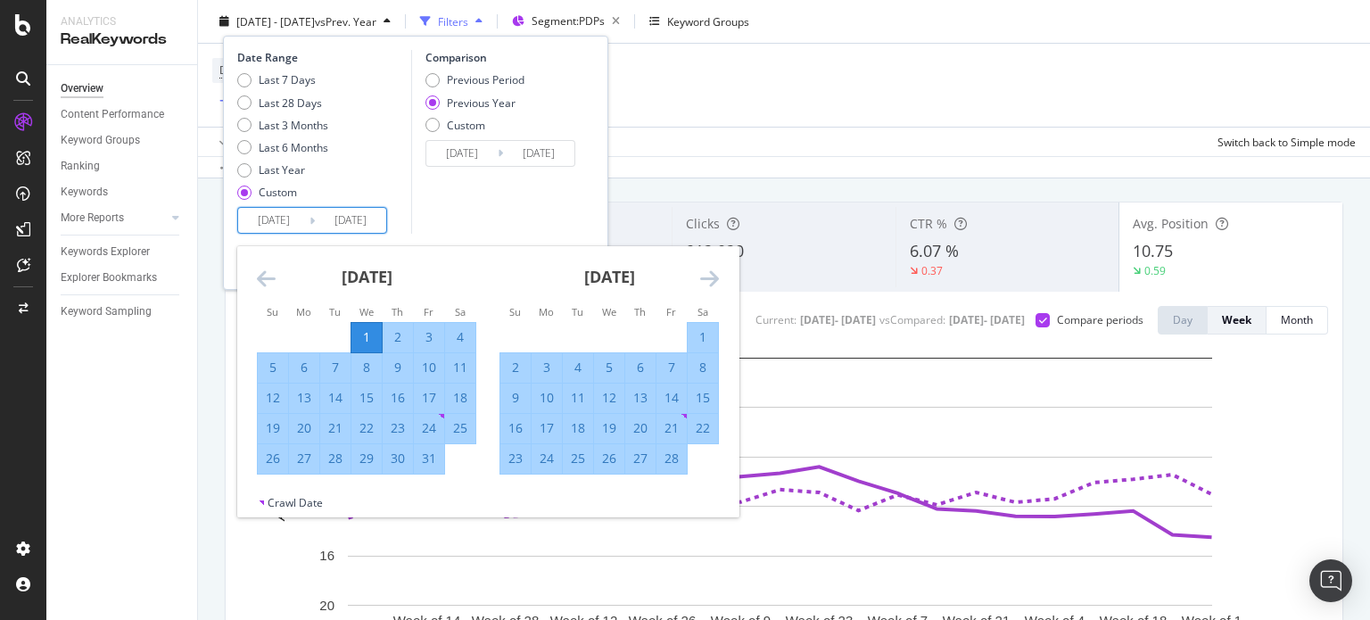
click at [707, 276] on icon "Move forward to switch to the next month." at bounding box center [709, 278] width 19 height 21
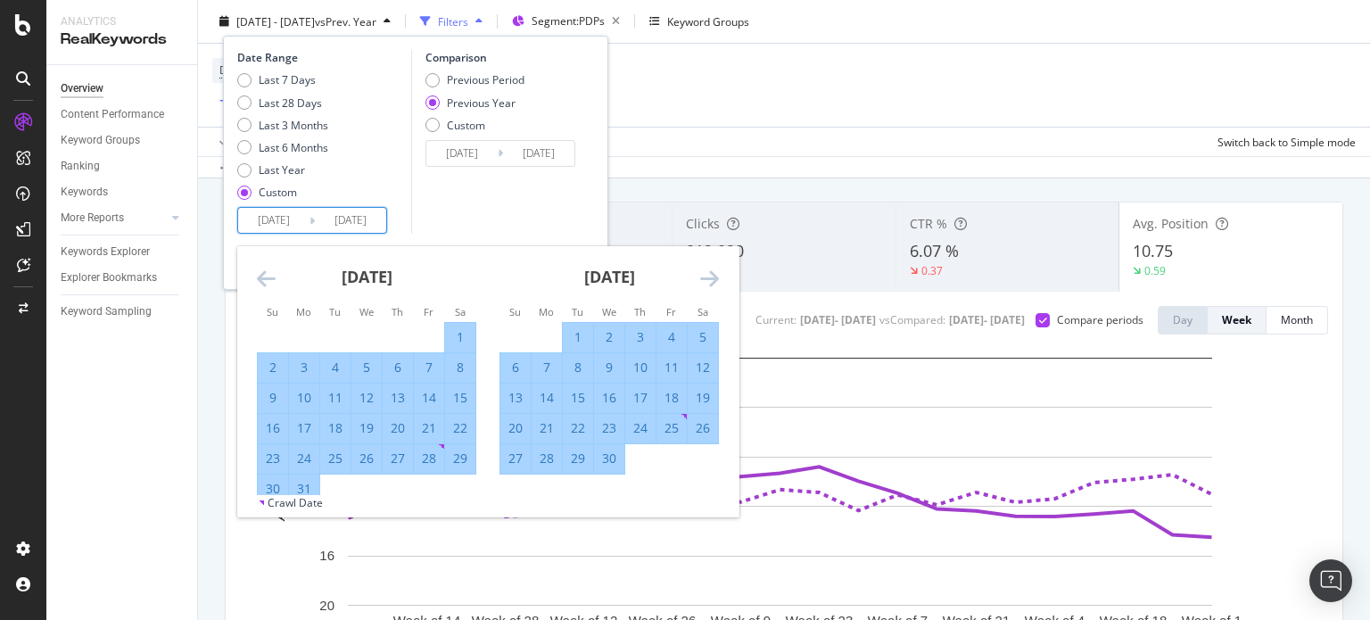
click at [707, 276] on icon "Move forward to switch to the next month." at bounding box center [709, 278] width 19 height 21
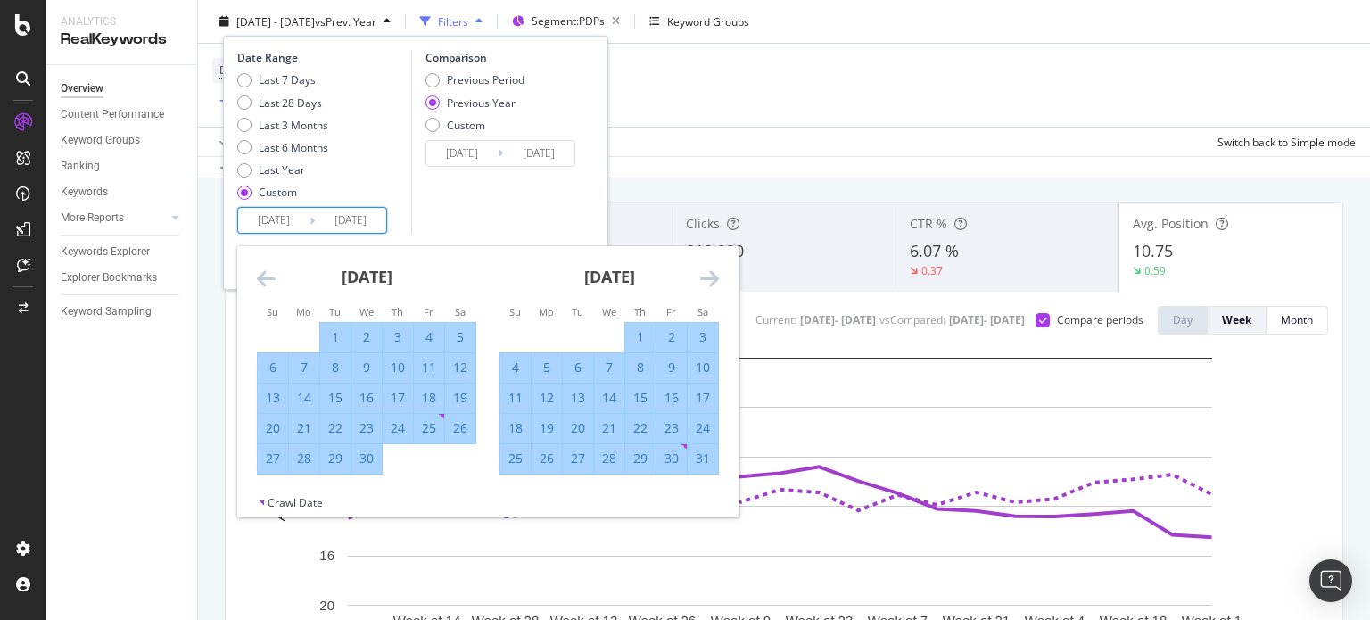
click at [707, 276] on icon "Move forward to switch to the next month." at bounding box center [709, 278] width 19 height 21
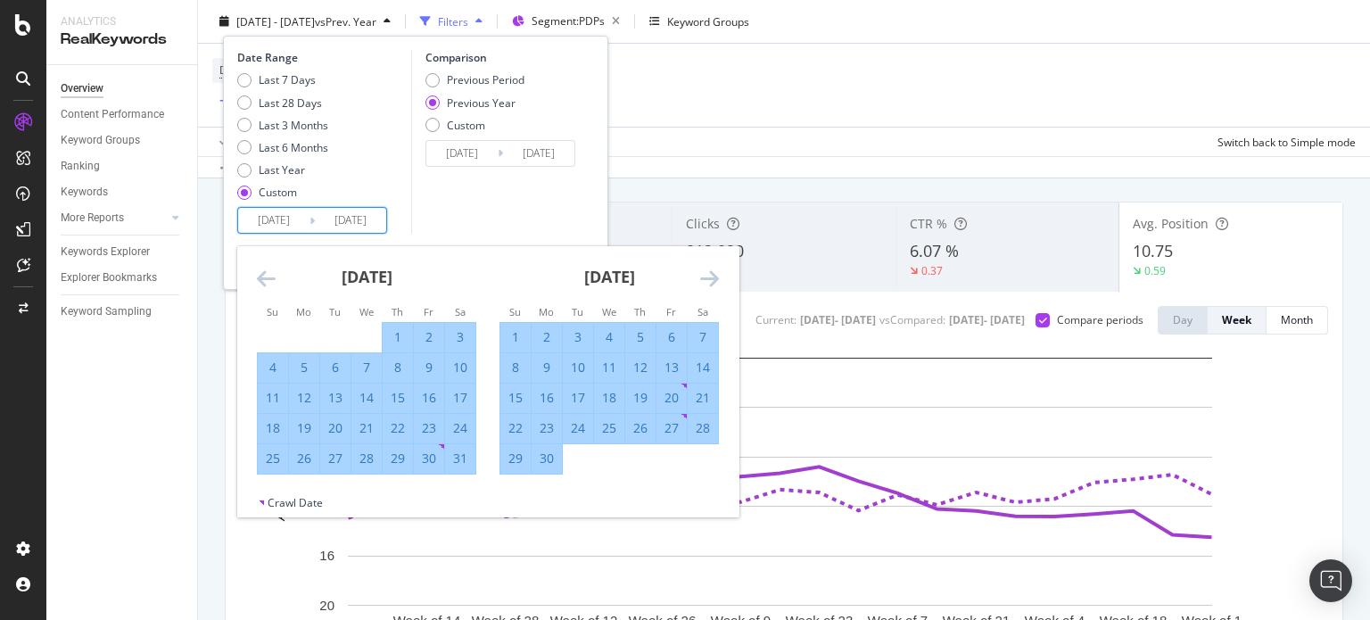
click at [707, 276] on icon "Move forward to switch to the next month." at bounding box center [709, 278] width 19 height 21
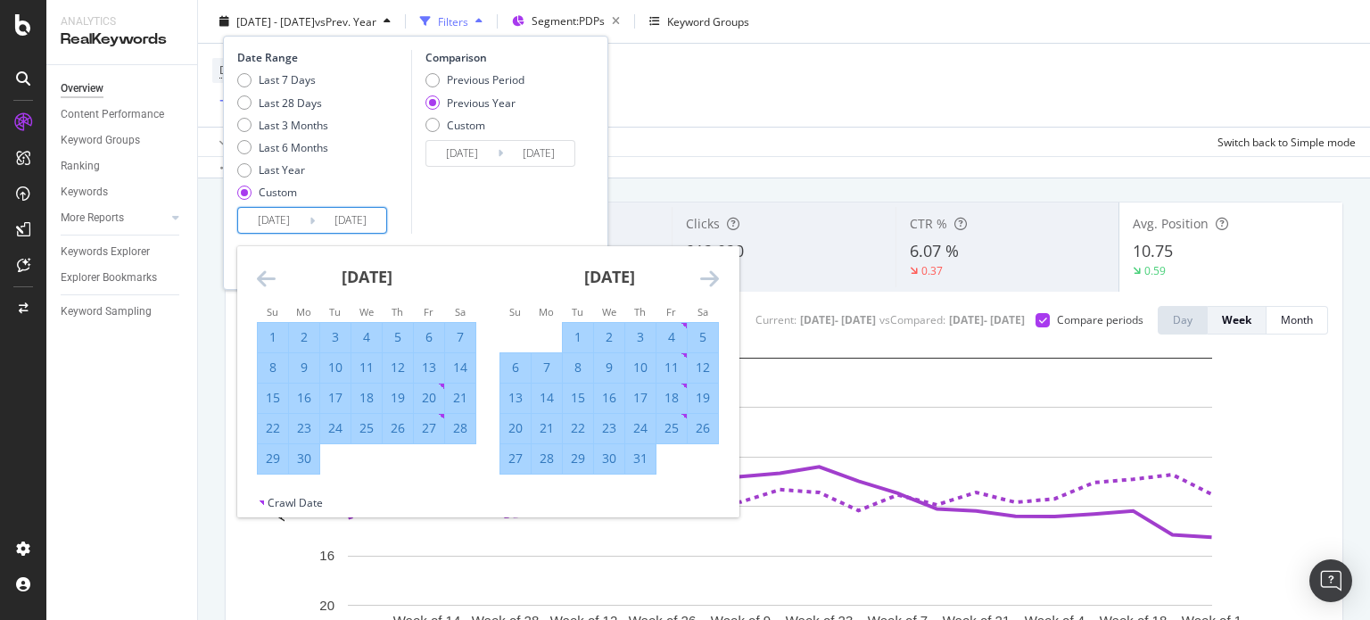
click at [707, 276] on icon "Move forward to switch to the next month." at bounding box center [709, 278] width 19 height 21
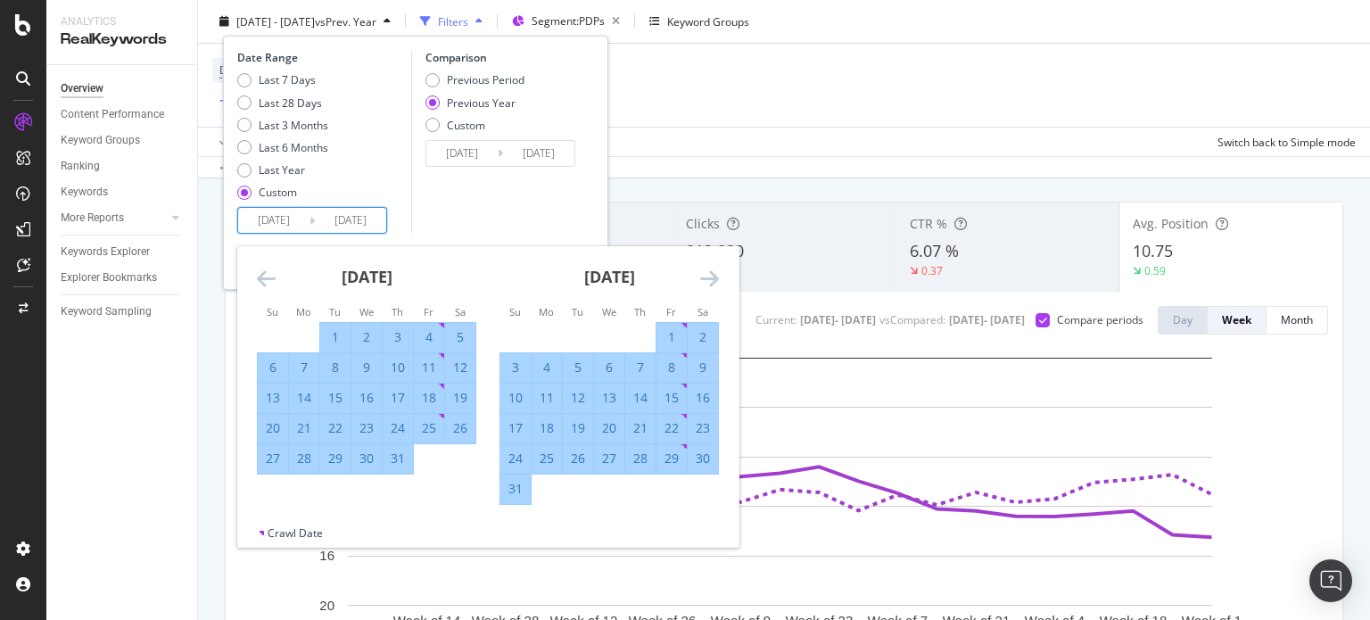
click at [707, 276] on icon "Move forward to switch to the next month." at bounding box center [709, 278] width 19 height 21
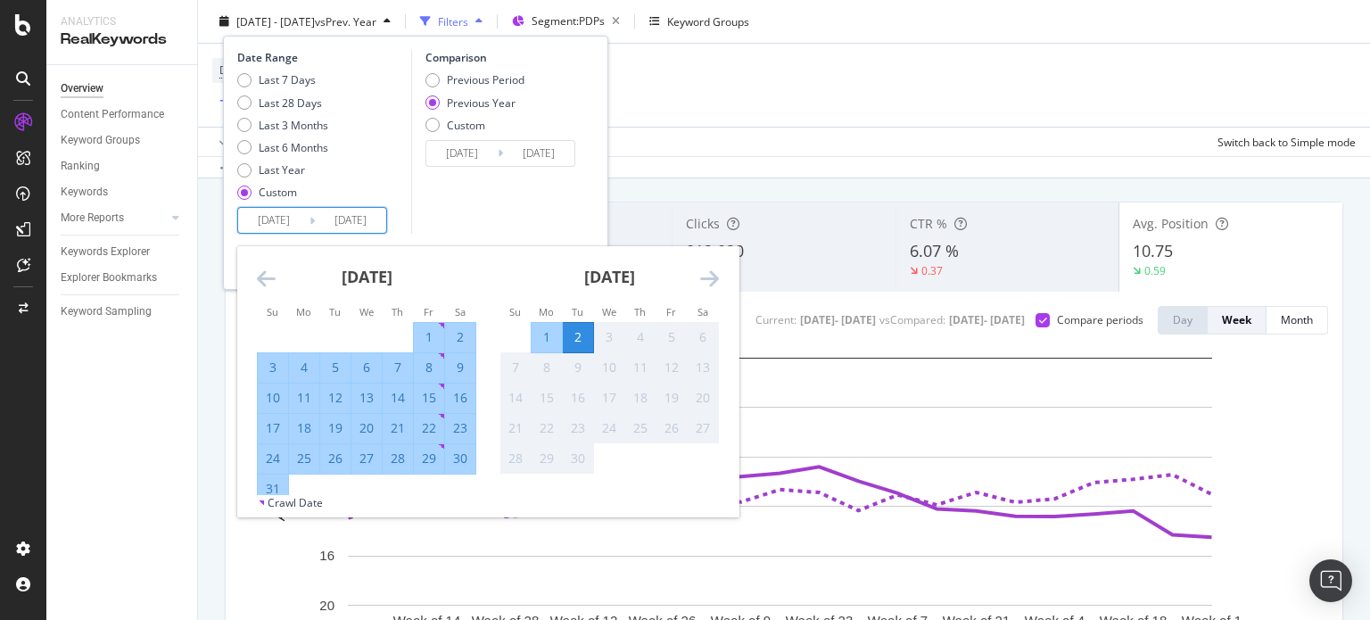
click at [652, 479] on div "[DATE] 1 2 3 4 5 6 7 8 9 10 11 12 13 14 15 16 17 18 19 20 21 22 23 24 25 26 27 …" at bounding box center [730, 375] width 971 height 259
click at [536, 213] on div "Comparison Previous Period Previous Year Custom [DATE] Navigate forward to inte…" at bounding box center [496, 142] width 170 height 184
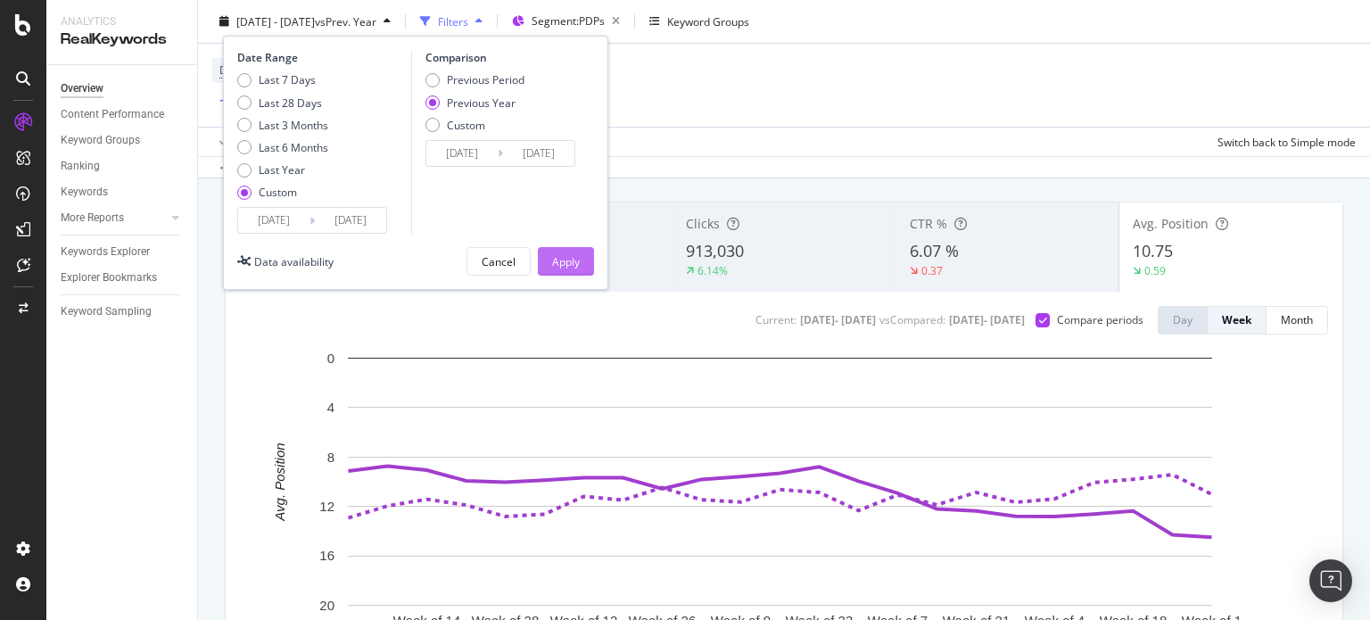
click at [546, 264] on button "Apply" at bounding box center [566, 261] width 56 height 29
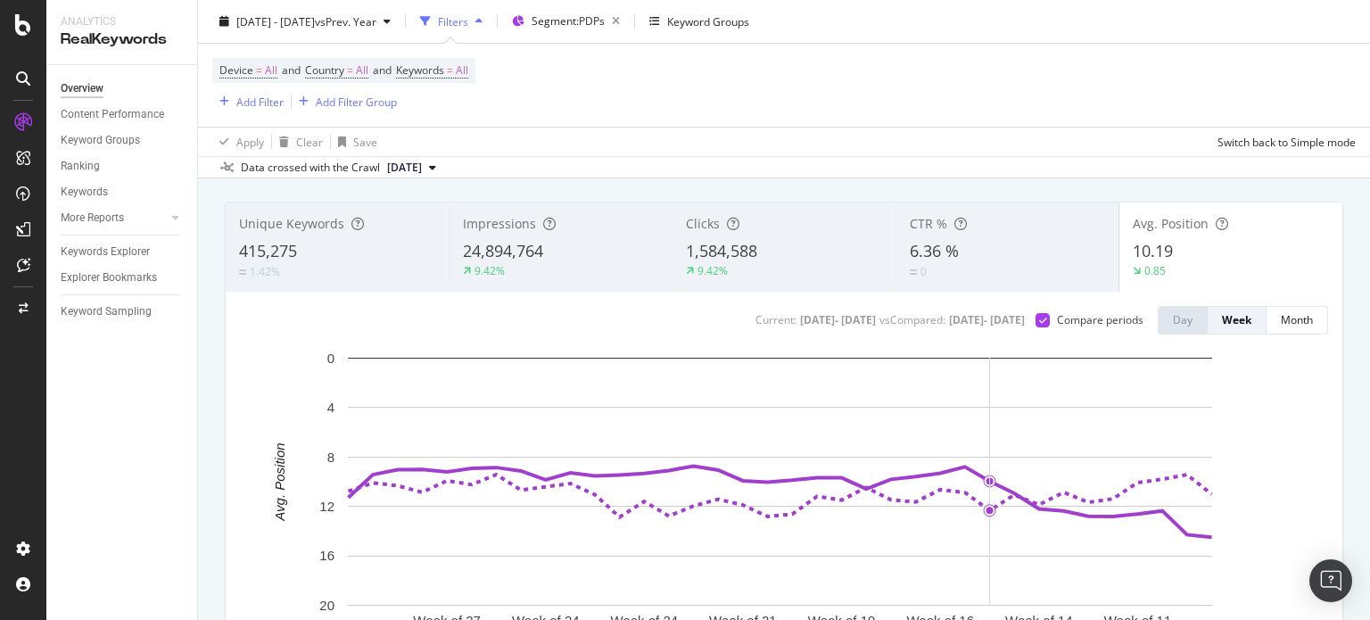
scroll to position [89, 0]
click at [339, 234] on div "Unique Keywords 415,275 1.42%" at bounding box center [337, 247] width 223 height 80
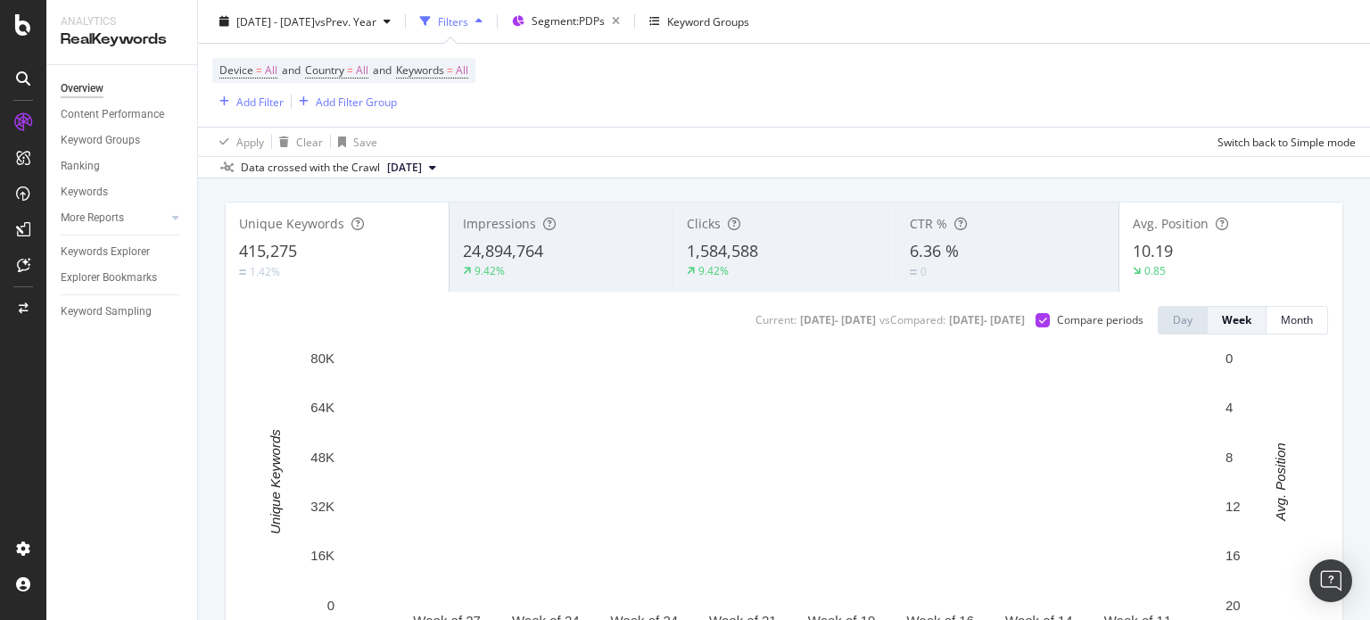
click at [1236, 249] on div "10.19" at bounding box center [1231, 251] width 196 height 23
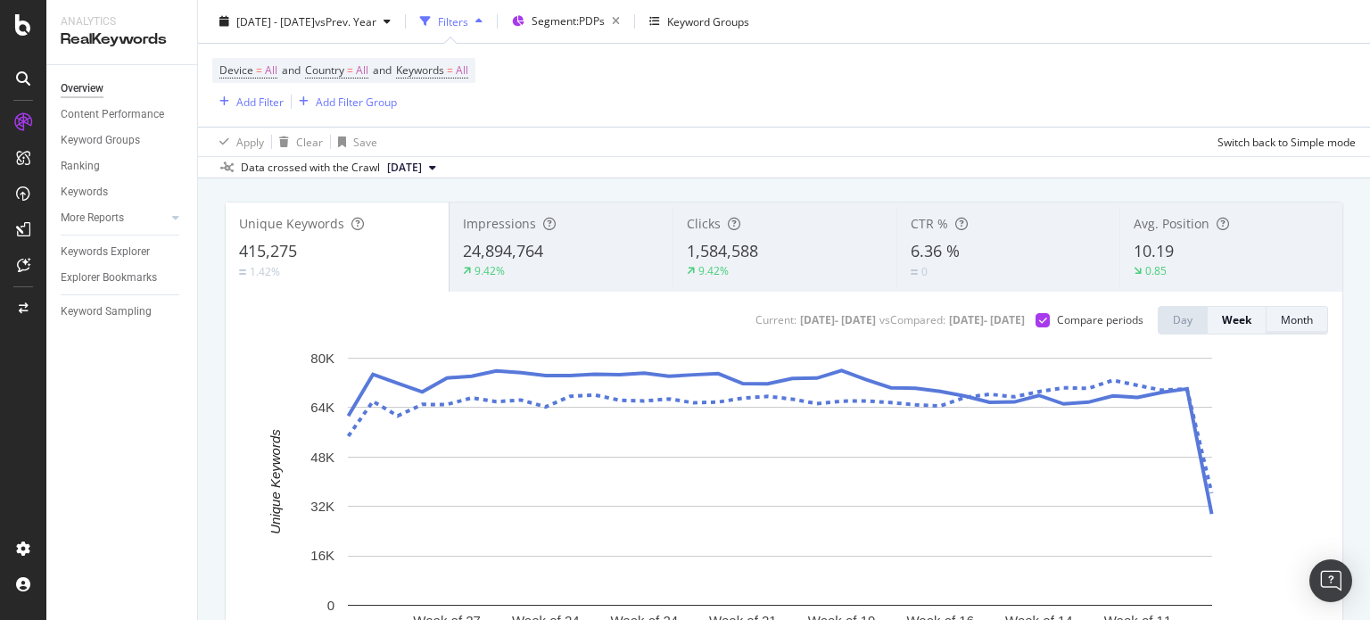
click at [1282, 319] on div "Month" at bounding box center [1297, 319] width 32 height 15
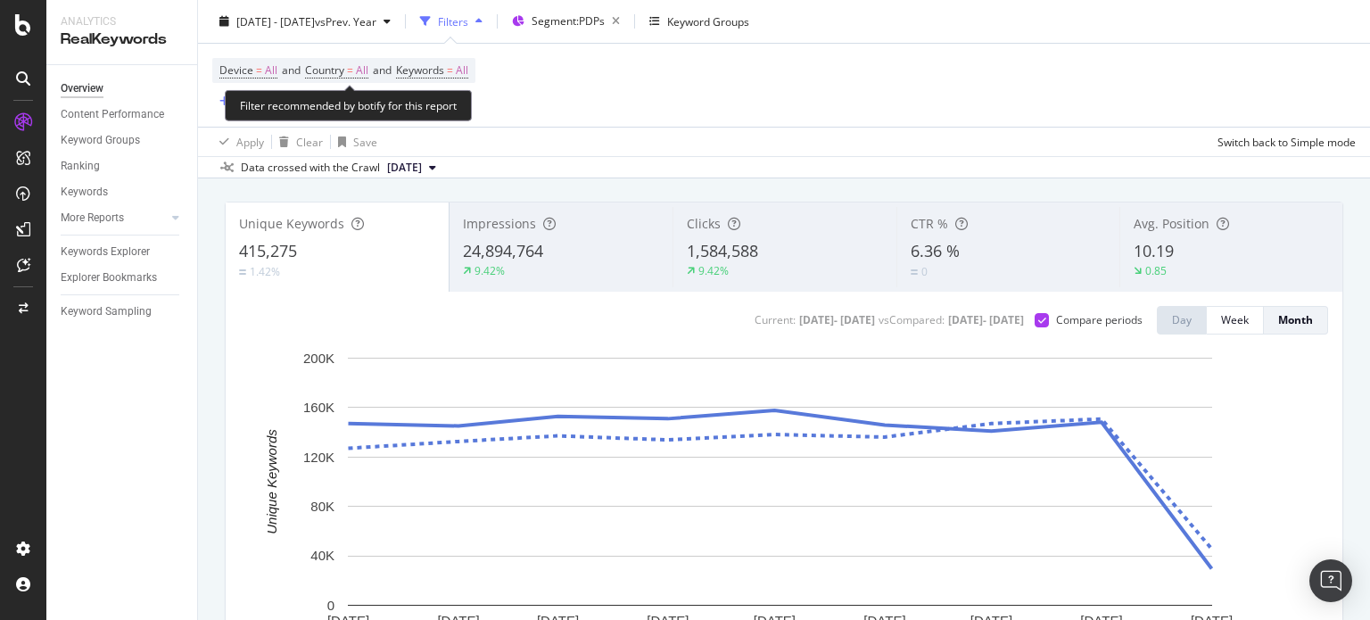
click at [441, 79] on span "Device = All and Country = All and Keywords = All" at bounding box center [343, 70] width 249 height 25
click at [453, 67] on span "=" at bounding box center [450, 69] width 6 height 15
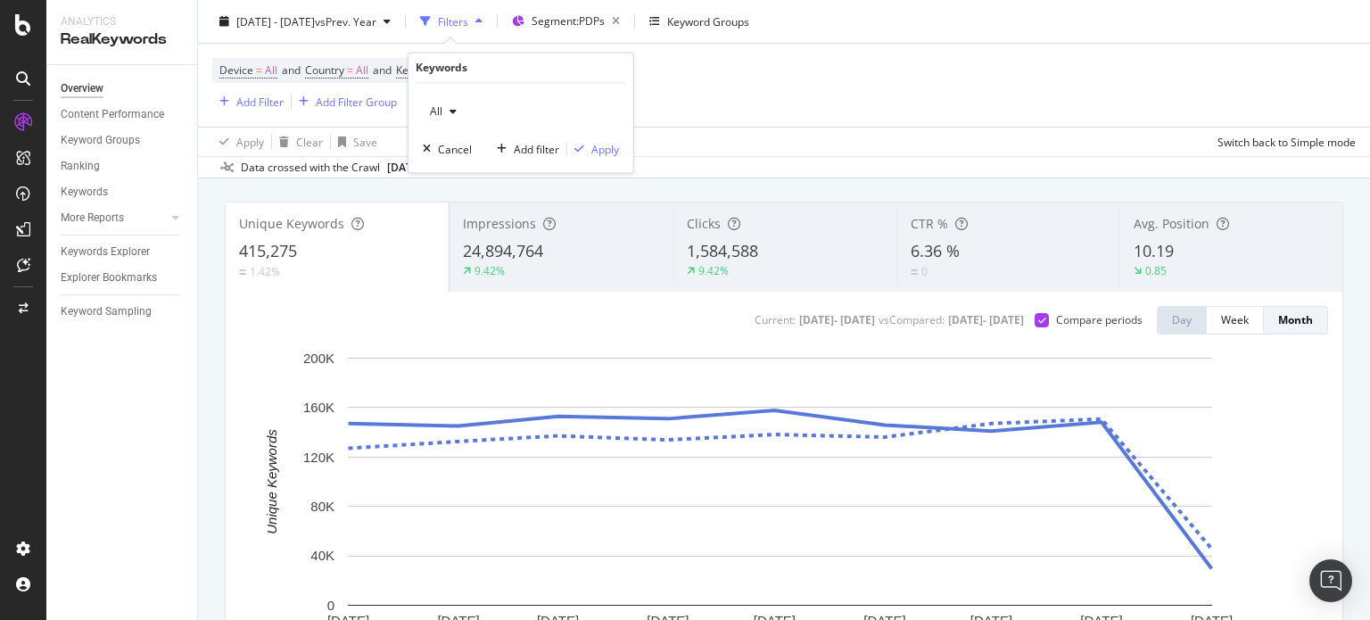
click at [457, 95] on div "All Cancel Add filter Apply" at bounding box center [521, 128] width 225 height 89
click at [453, 102] on div "All" at bounding box center [443, 112] width 41 height 27
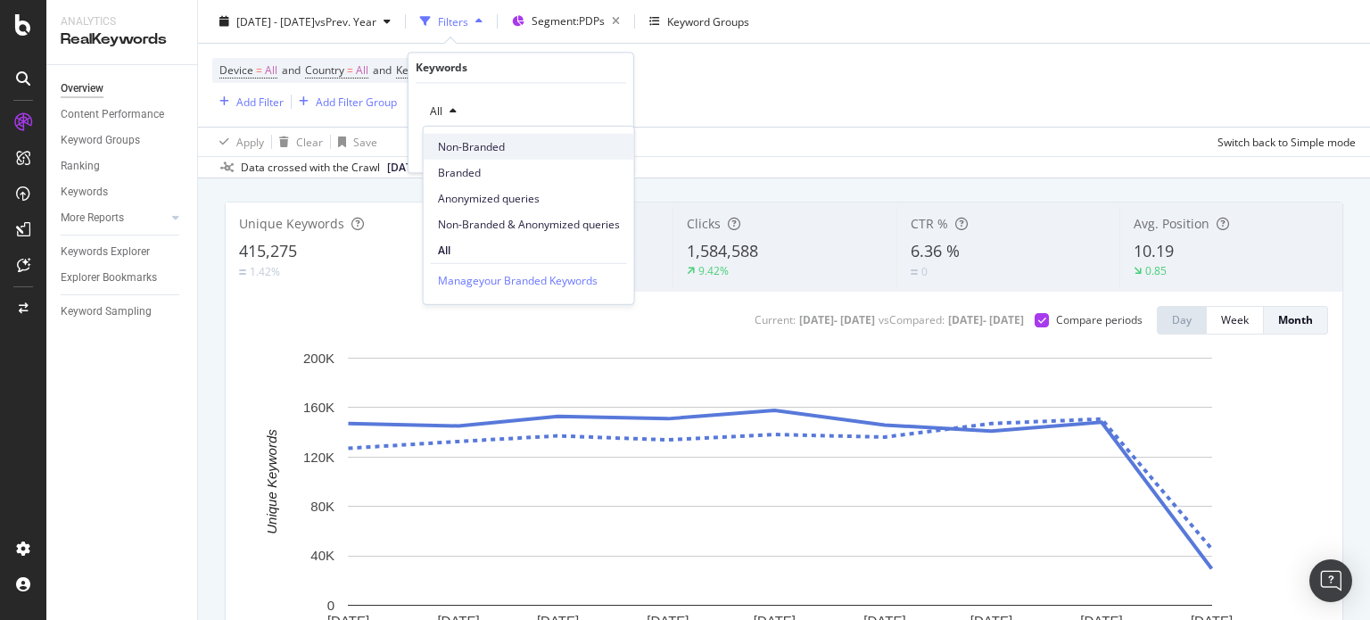
click at [458, 149] on span "Non-Branded" at bounding box center [529, 146] width 182 height 16
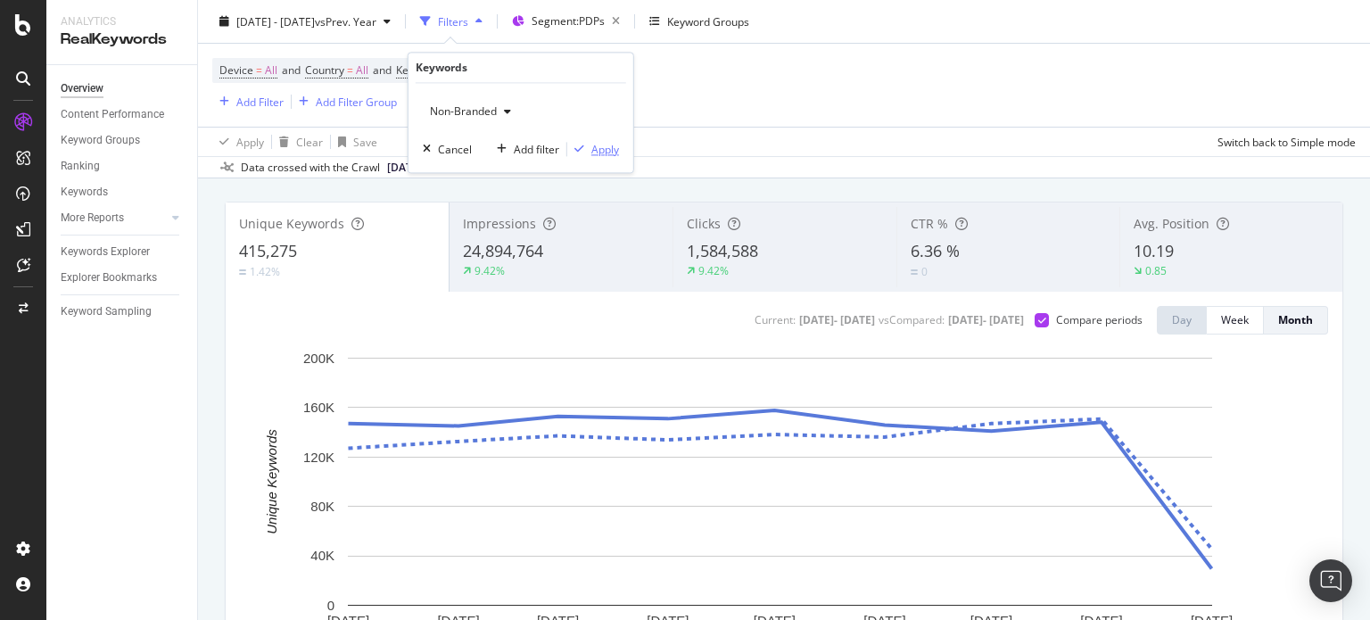
click at [586, 145] on div "button" at bounding box center [579, 150] width 24 height 11
click at [1135, 252] on span "10.47" at bounding box center [1154, 250] width 40 height 21
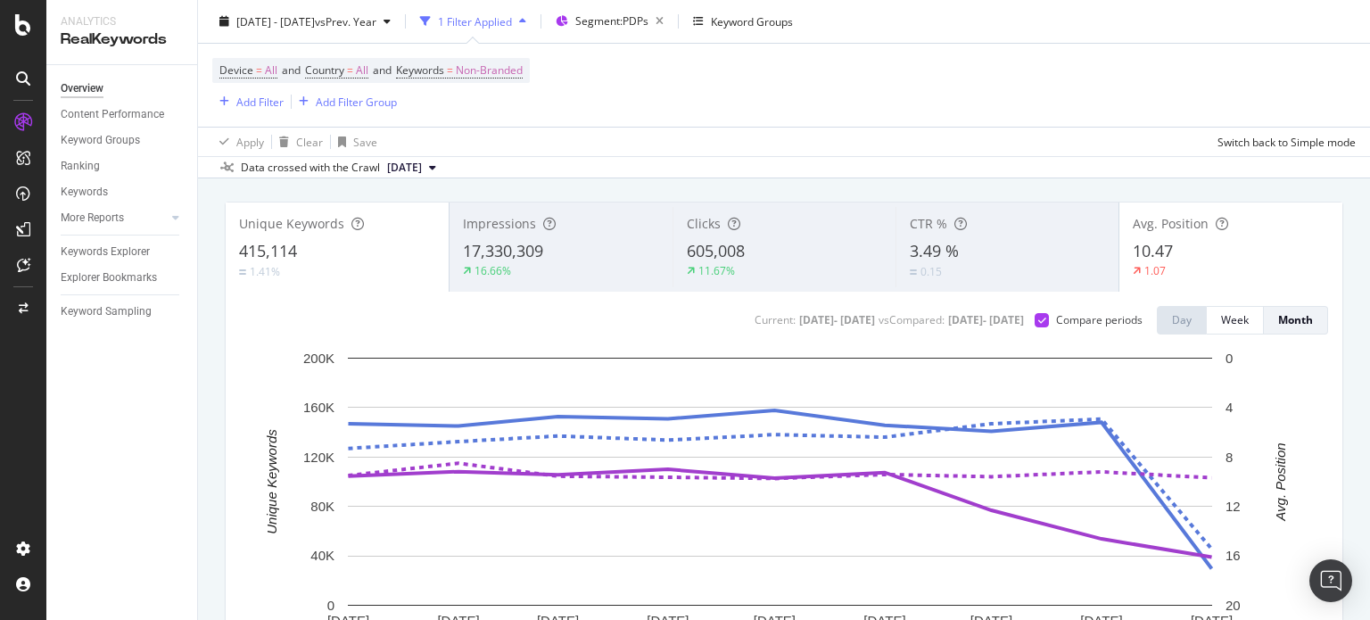
click at [383, 274] on div "1.41%" at bounding box center [337, 271] width 196 height 17
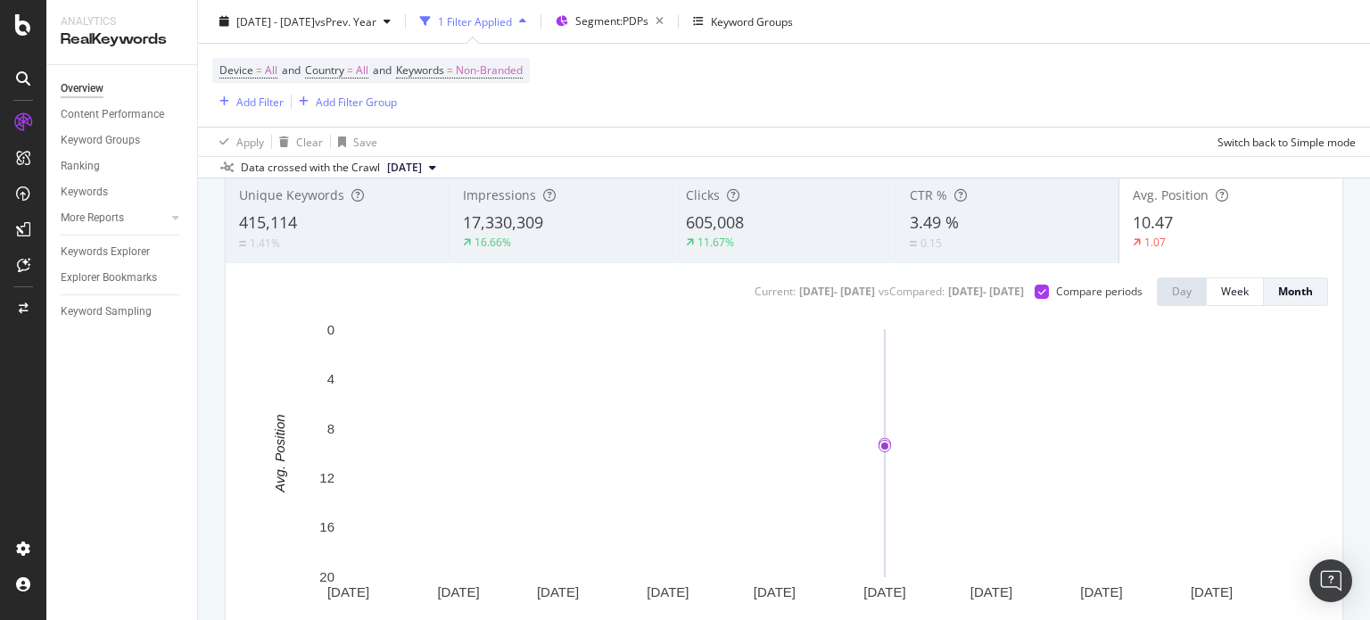
scroll to position [89, 0]
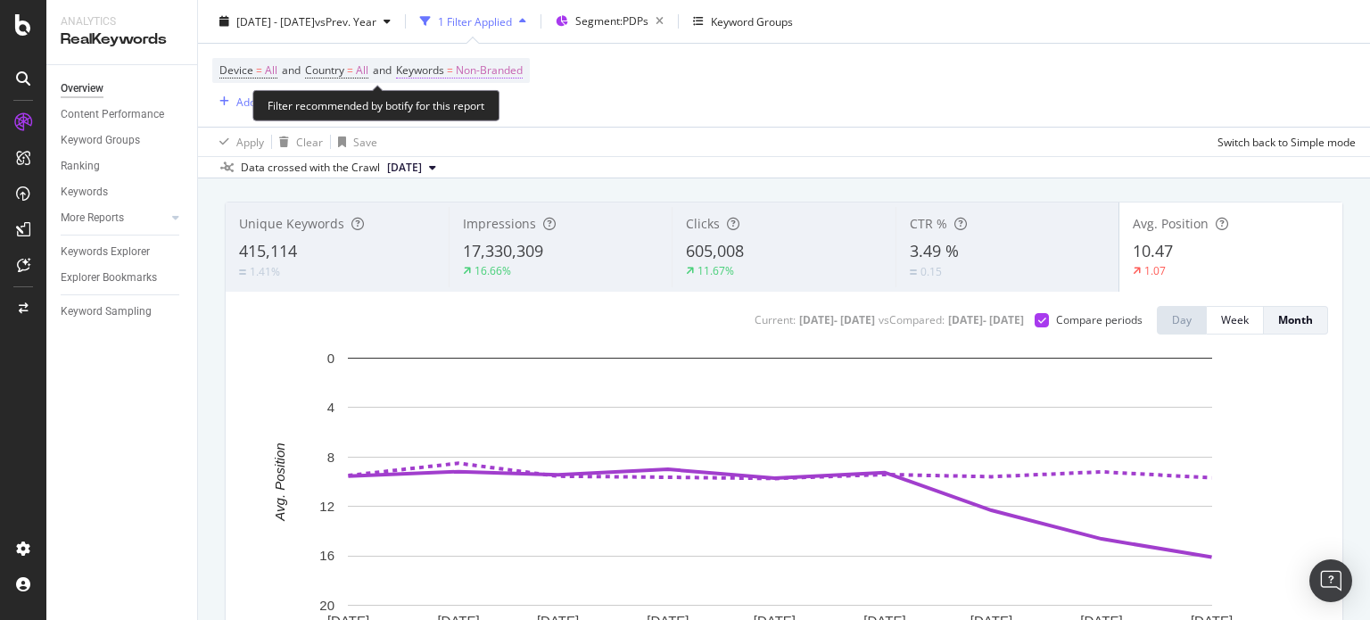
click at [508, 76] on span "Non-Branded" at bounding box center [489, 70] width 67 height 25
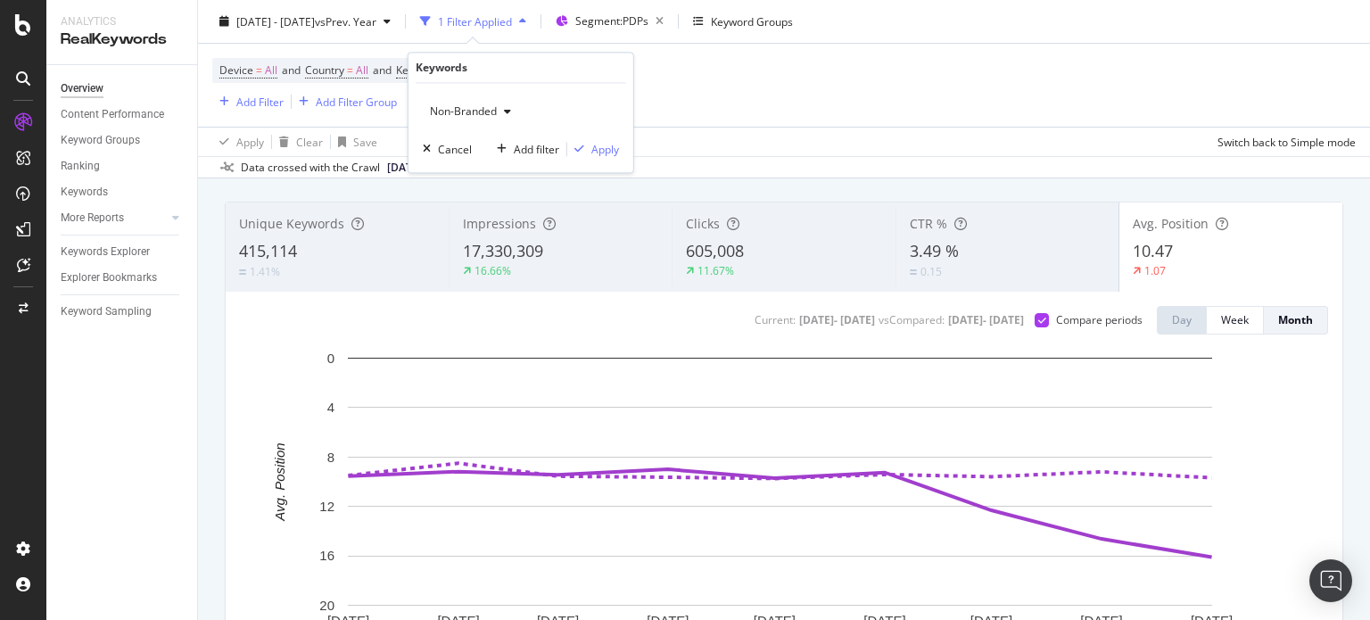
click at [510, 116] on icon "button" at bounding box center [507, 112] width 7 height 11
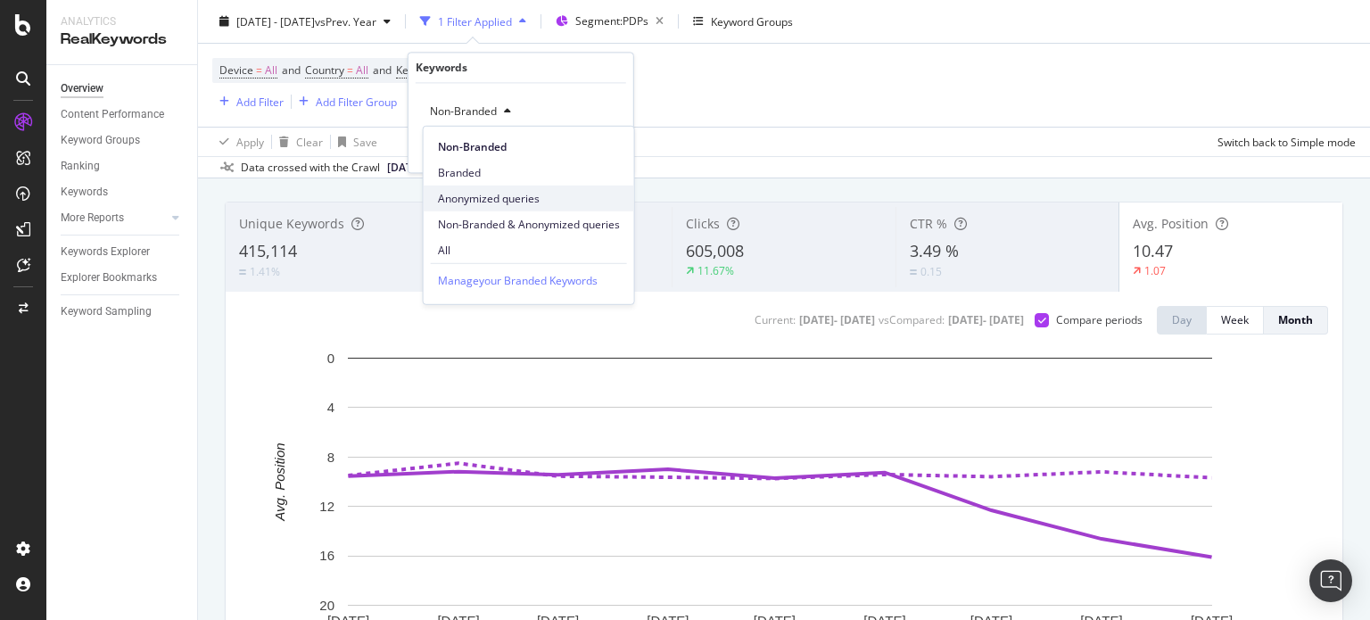
click at [501, 199] on span "Anonymized queries" at bounding box center [529, 198] width 182 height 16
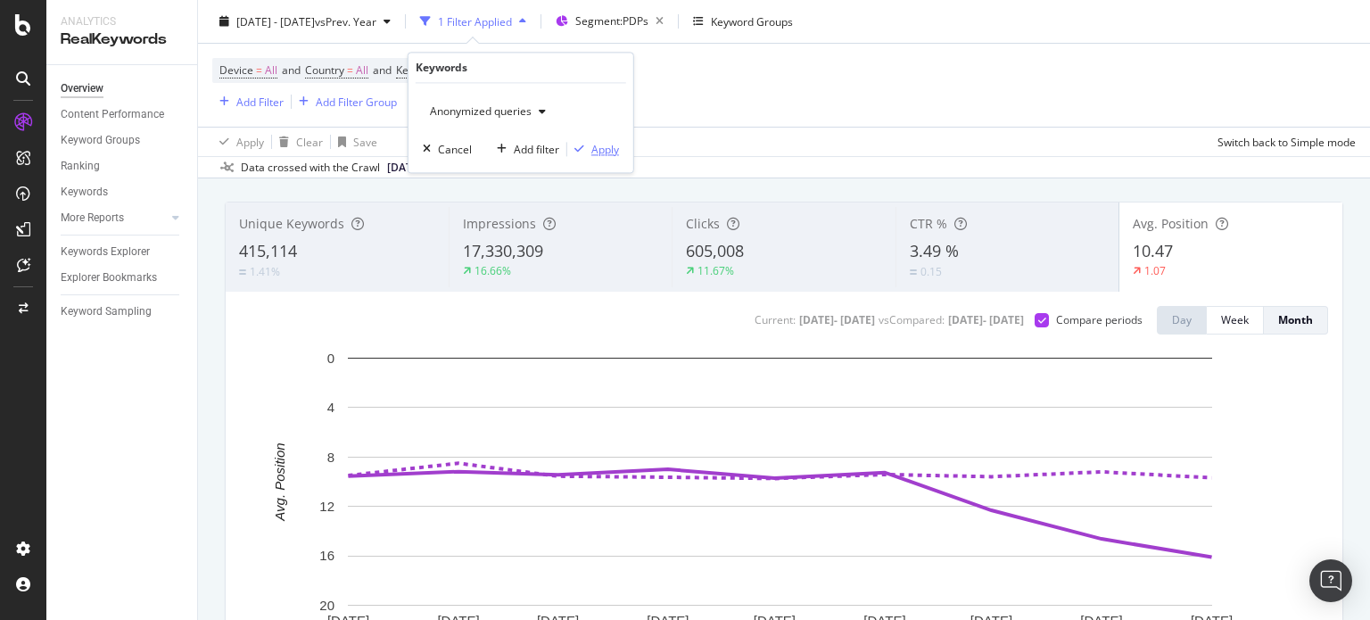
click at [611, 148] on div "Apply" at bounding box center [606, 149] width 28 height 15
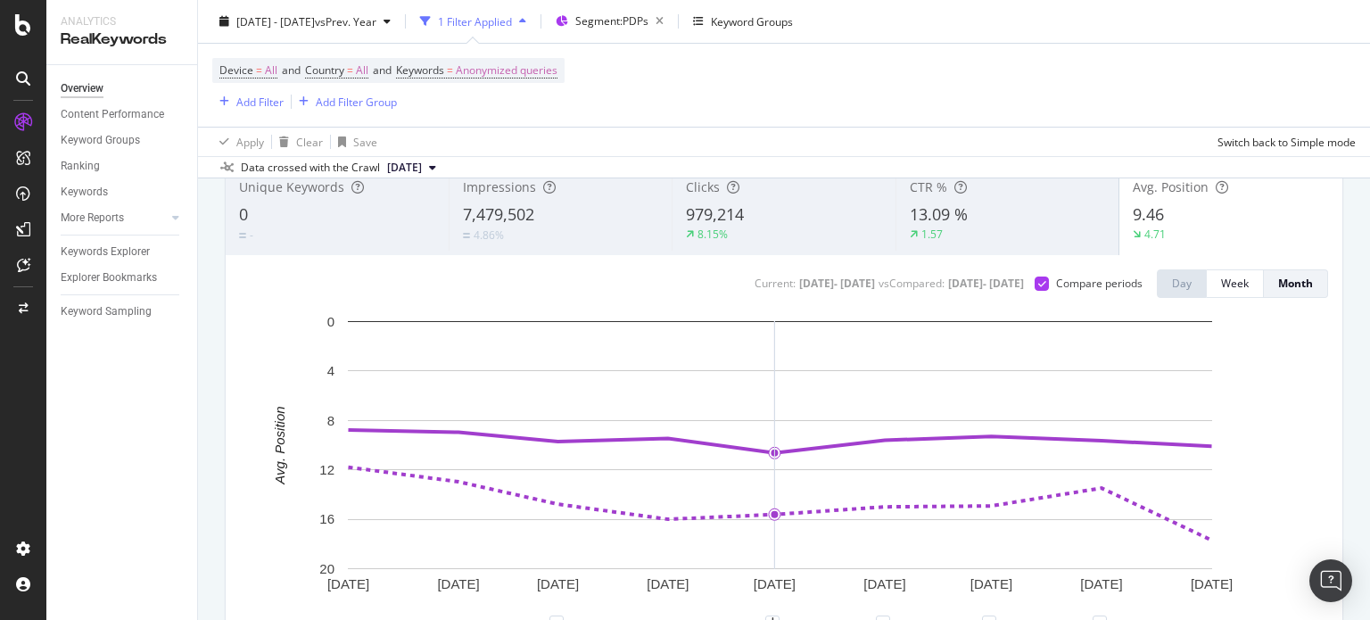
scroll to position [178, 0]
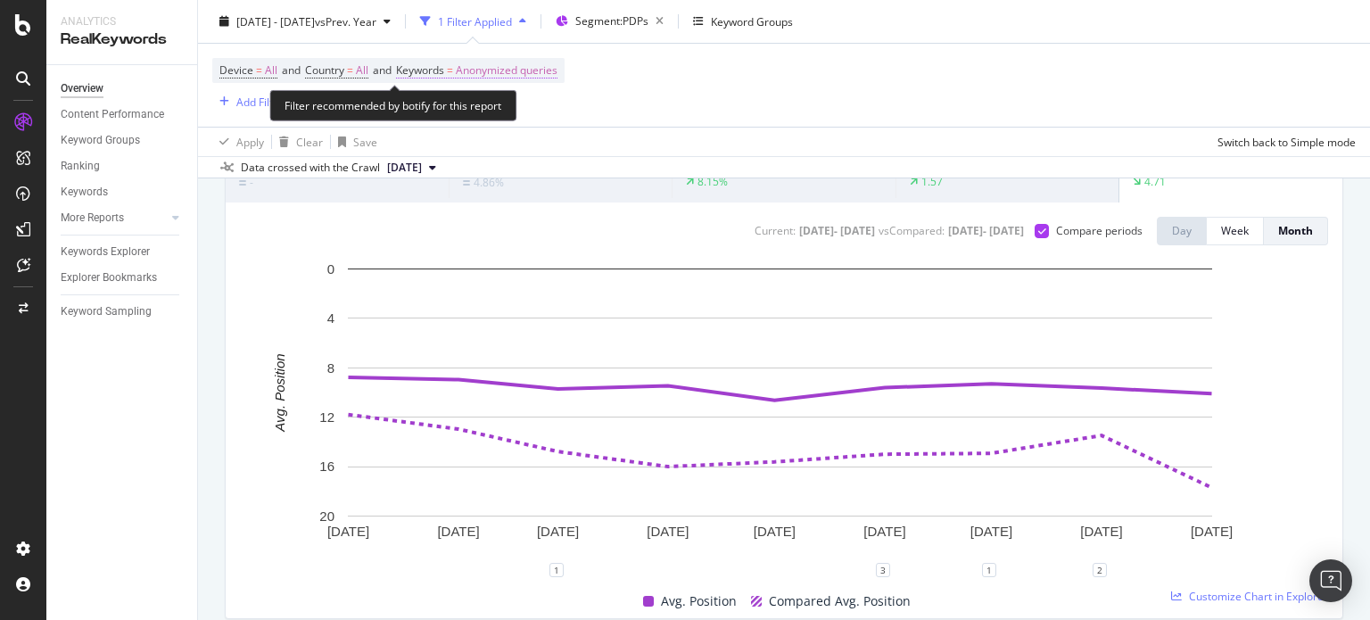
click at [550, 74] on span "Anonymized queries" at bounding box center [507, 70] width 102 height 25
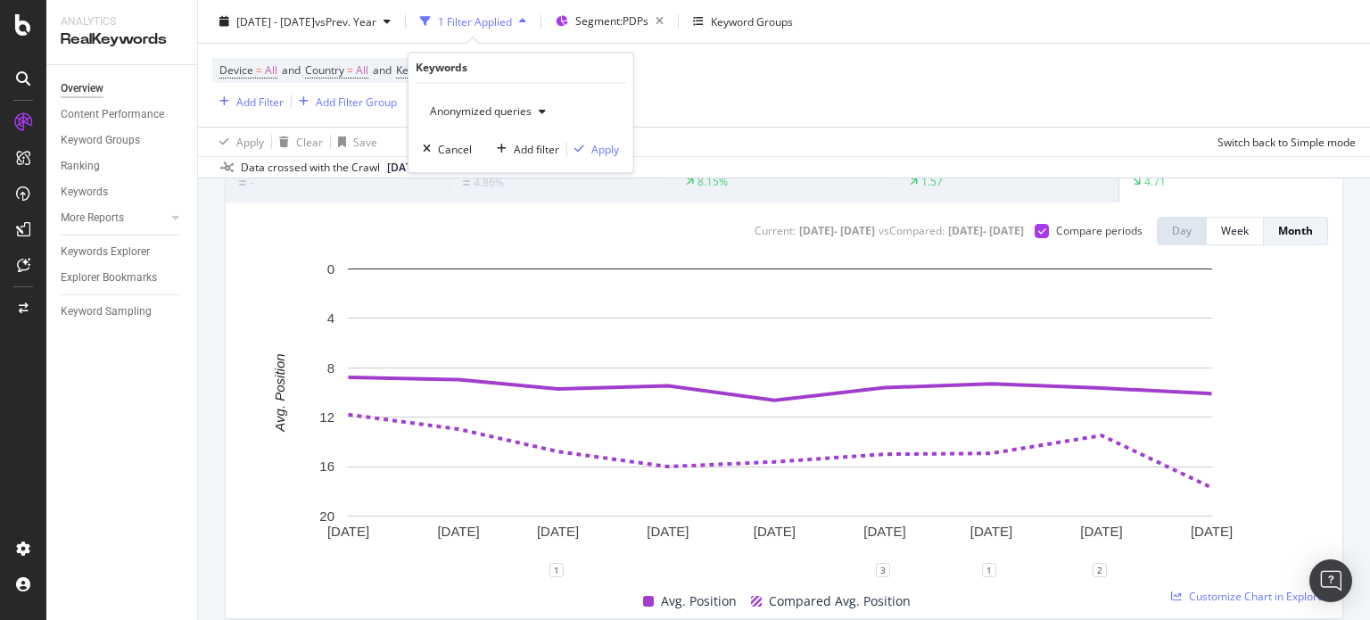
click at [545, 110] on icon "button" at bounding box center [542, 112] width 7 height 11
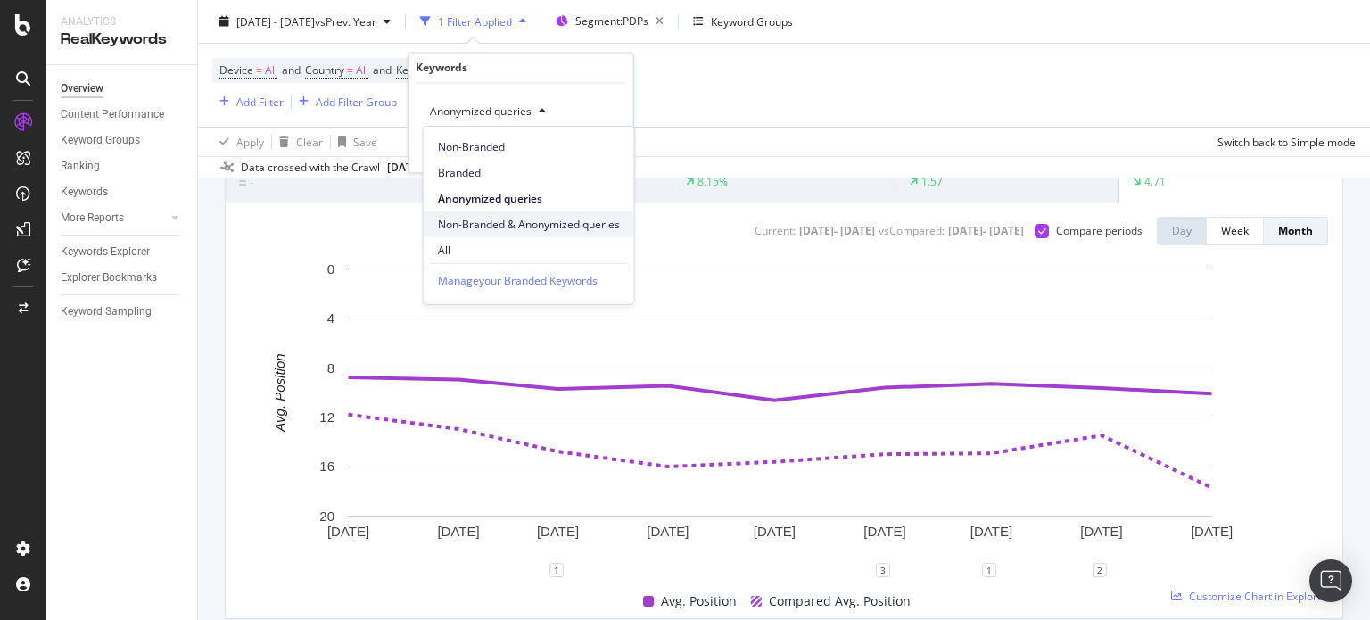
click at [549, 220] on span "Non-Branded & Anonymized queries" at bounding box center [529, 224] width 182 height 16
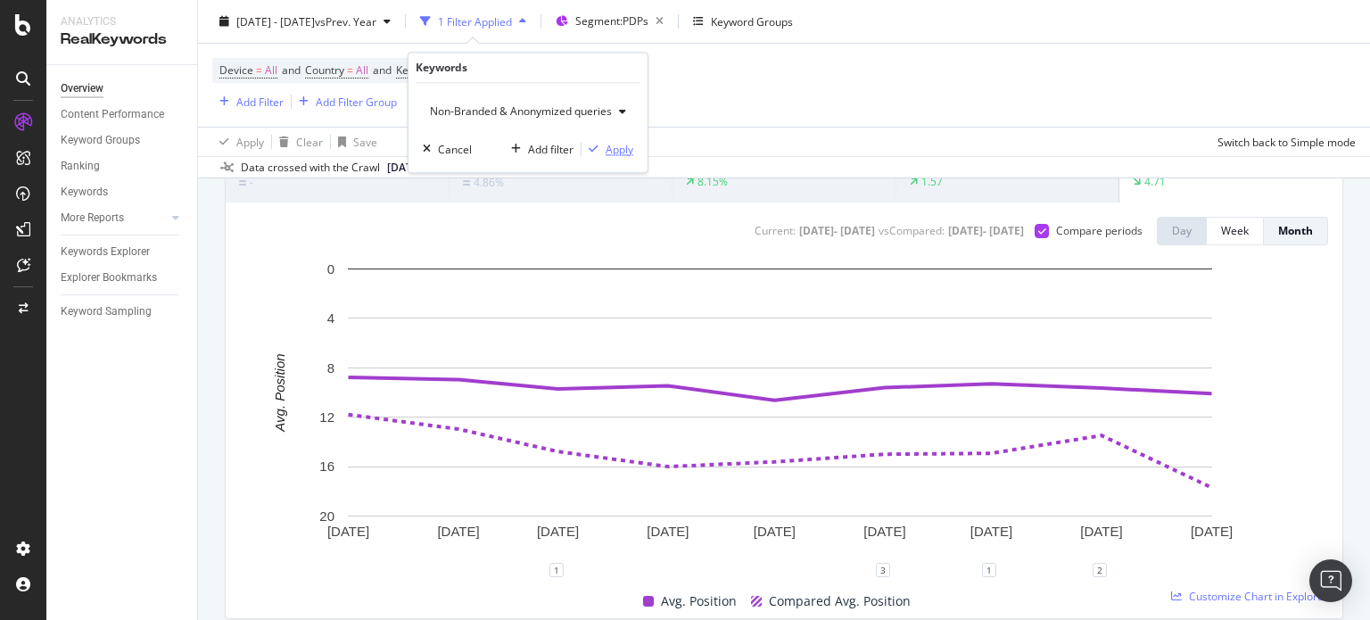
click at [594, 154] on div "Apply" at bounding box center [608, 150] width 52 height 16
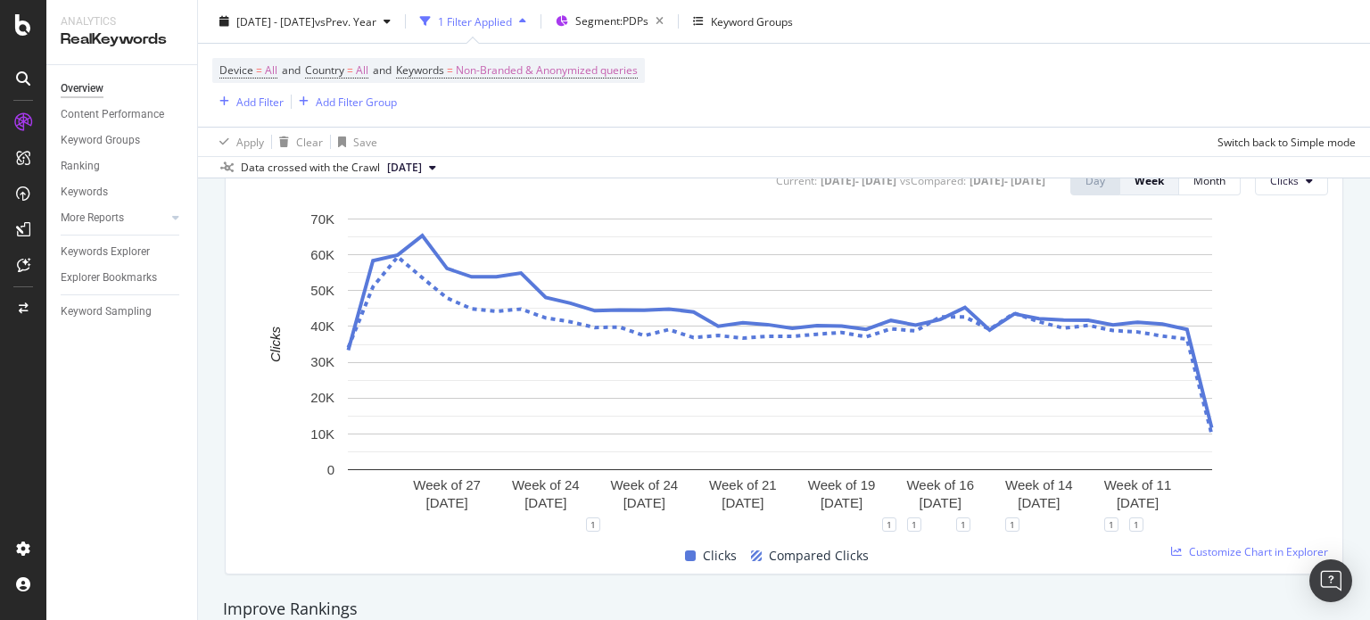
scroll to position [714, 0]
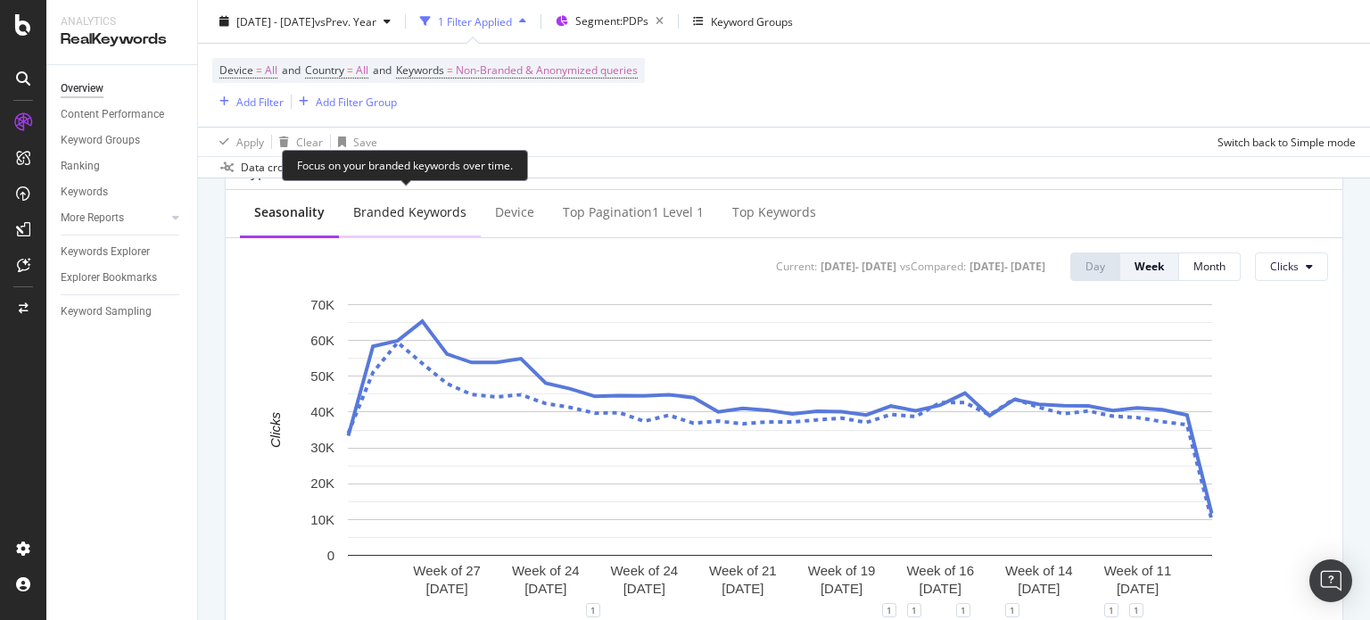
click at [428, 220] on div "Branded Keywords" at bounding box center [409, 212] width 113 height 18
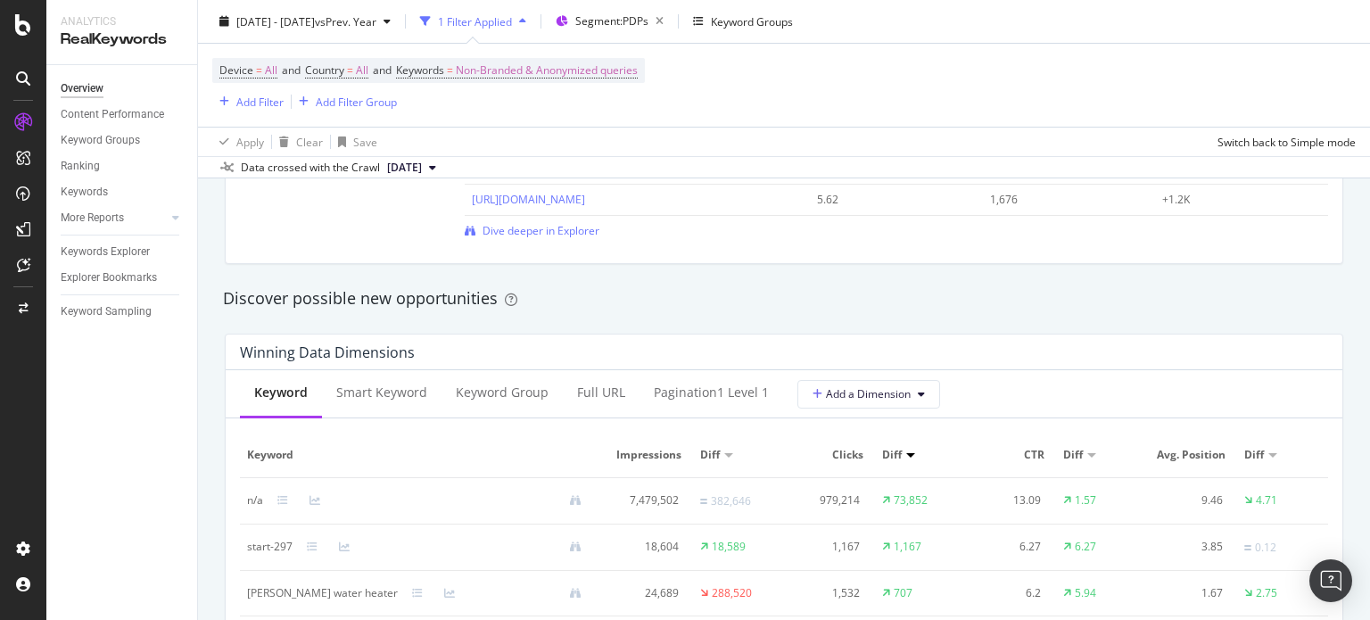
scroll to position [1695, 0]
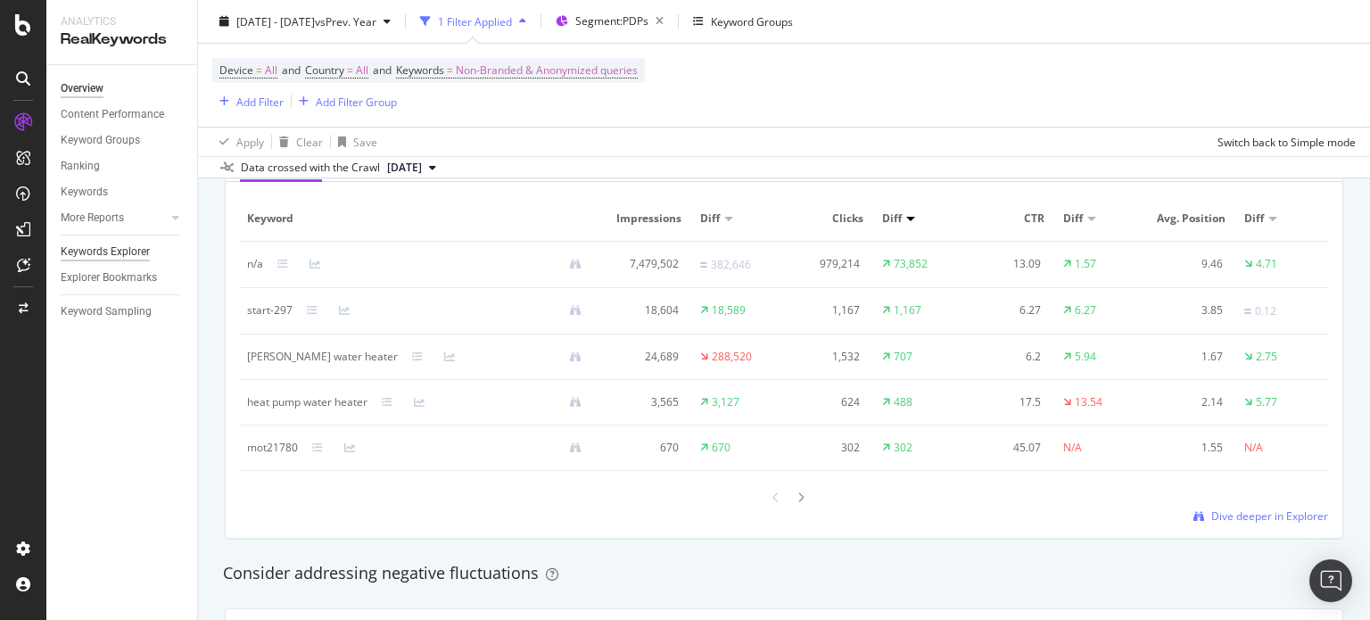
click at [126, 244] on div "Keywords Explorer" at bounding box center [105, 252] width 89 height 19
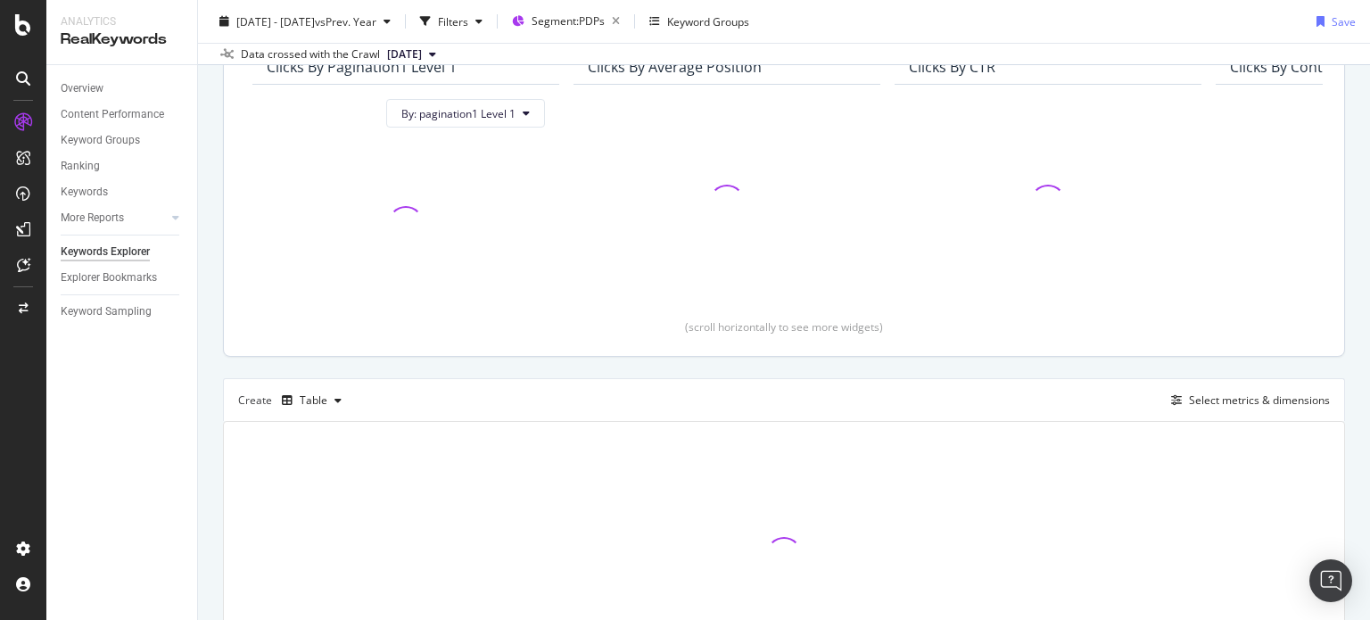
scroll to position [178, 0]
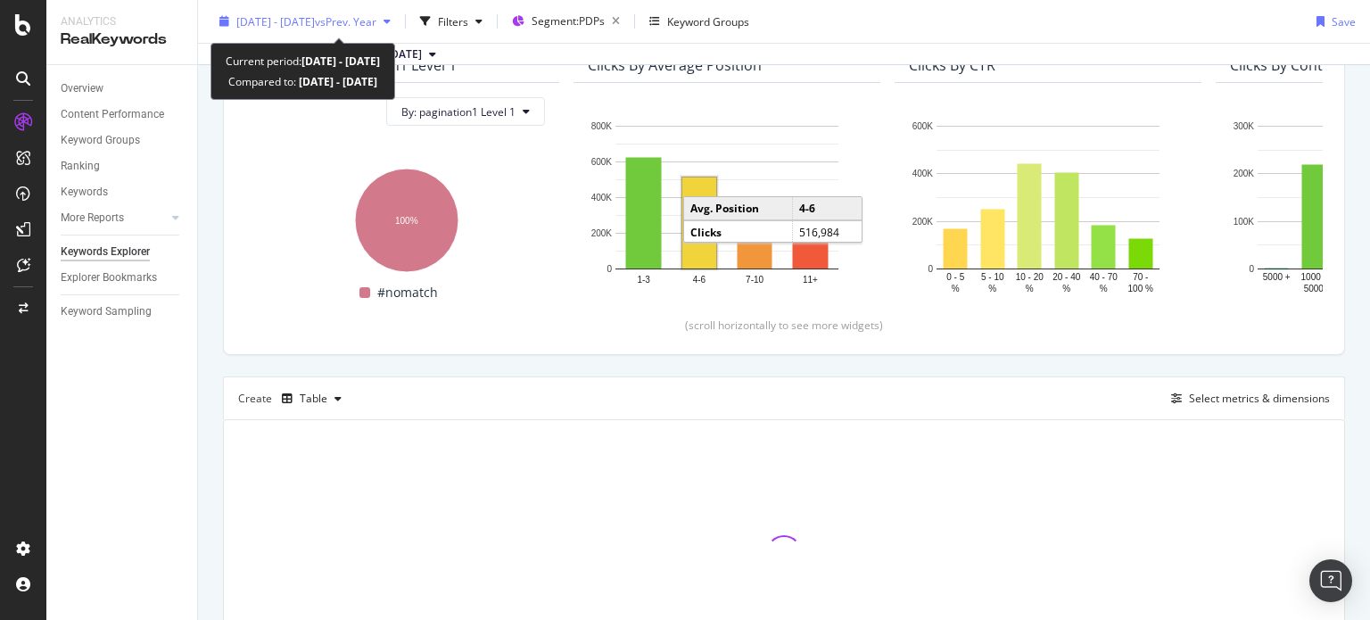
click at [398, 34] on div "[DATE] - [DATE] vs Prev. Year" at bounding box center [305, 21] width 186 height 27
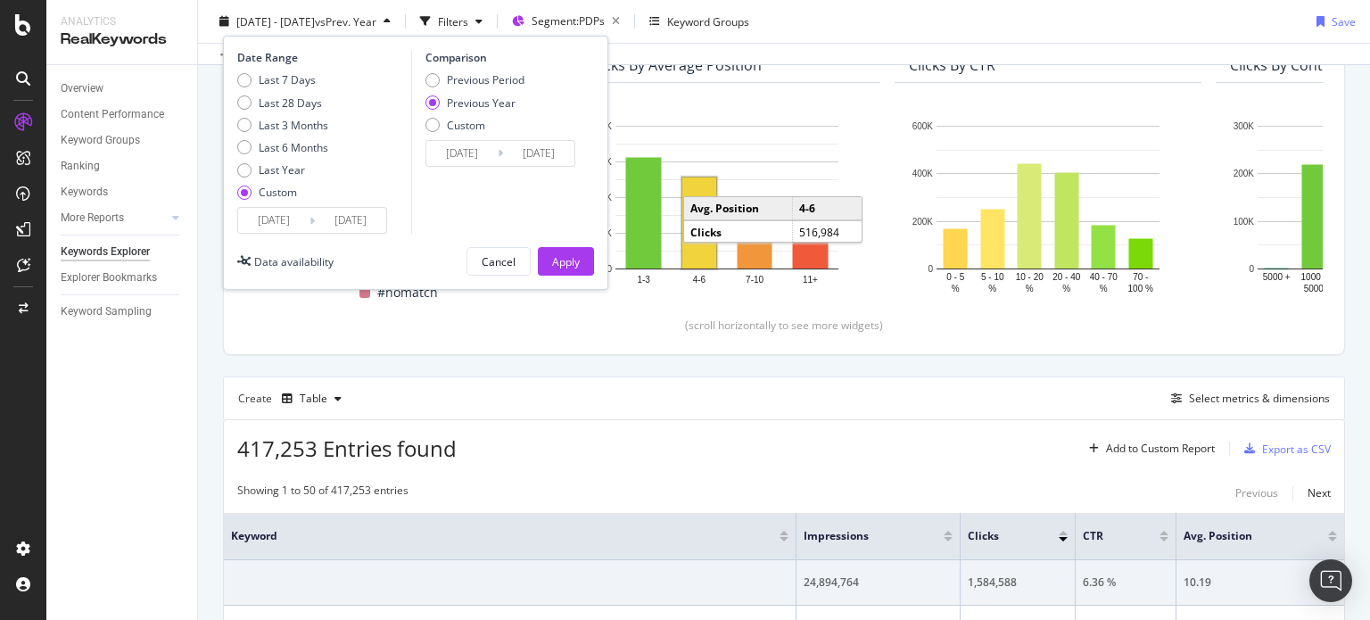
click at [297, 216] on input "[DATE]" at bounding box center [273, 220] width 71 height 25
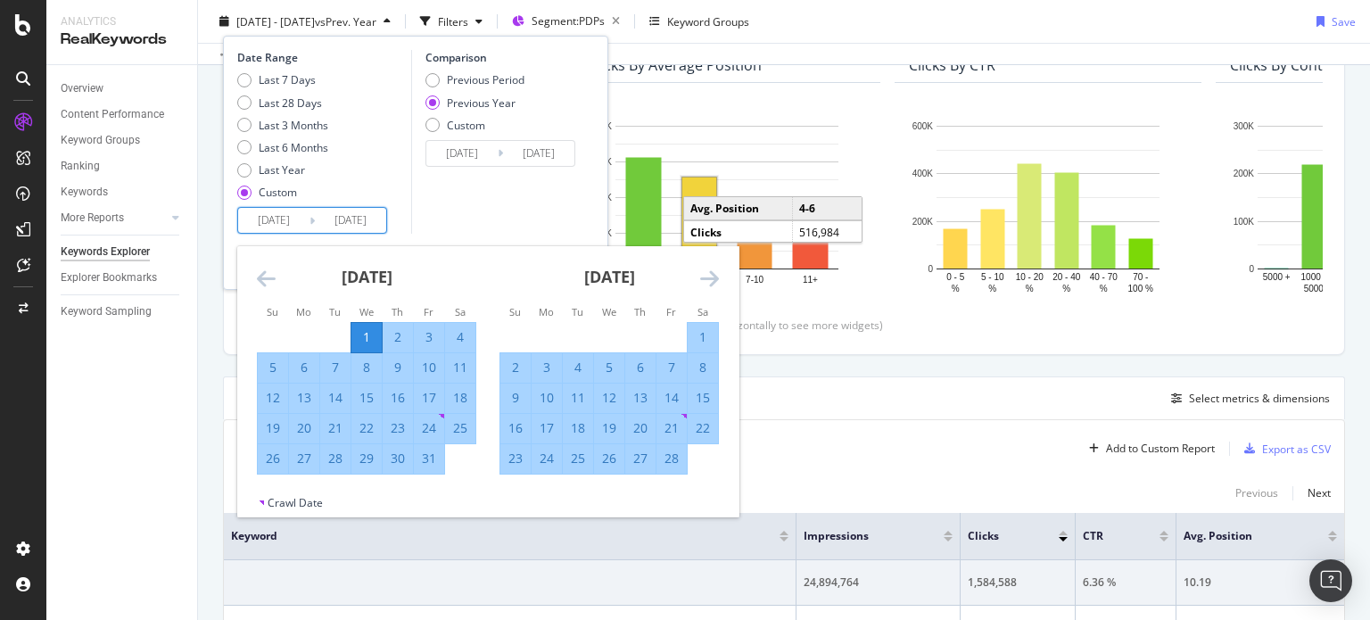
click at [702, 278] on icon "Move forward to switch to the next month." at bounding box center [709, 278] width 19 height 21
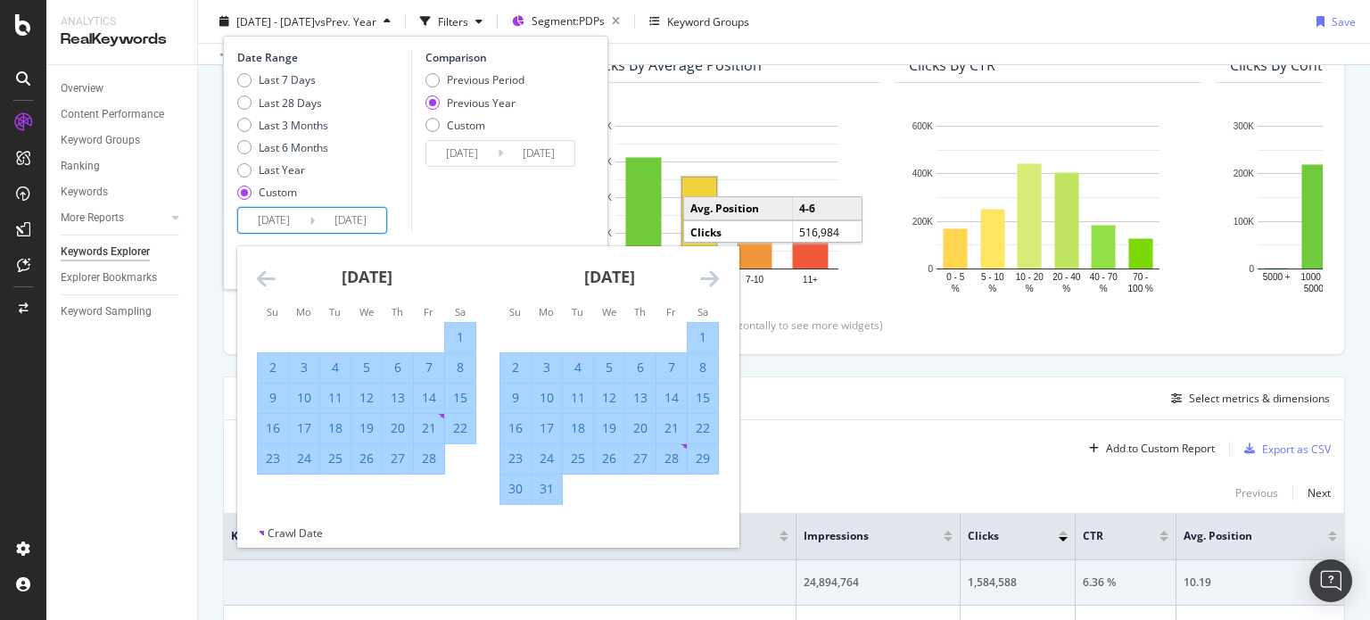
click at [702, 278] on icon "Move forward to switch to the next month." at bounding box center [709, 278] width 19 height 21
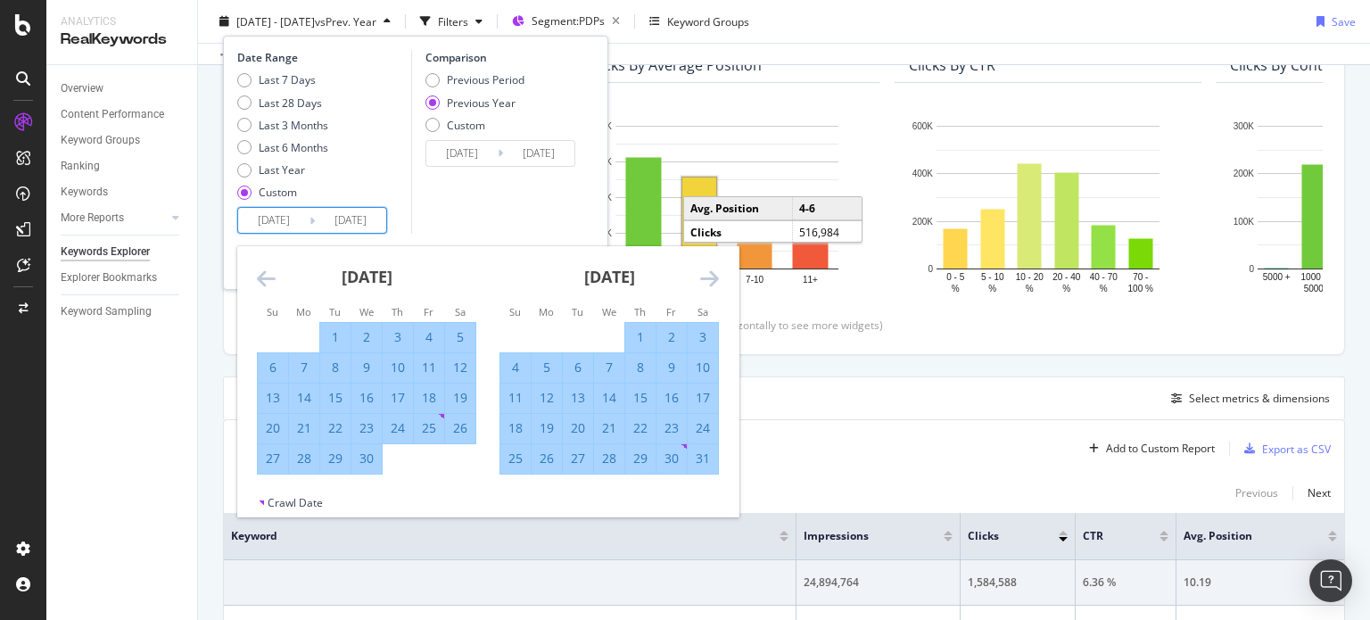
click at [702, 278] on icon "Move forward to switch to the next month." at bounding box center [709, 278] width 19 height 21
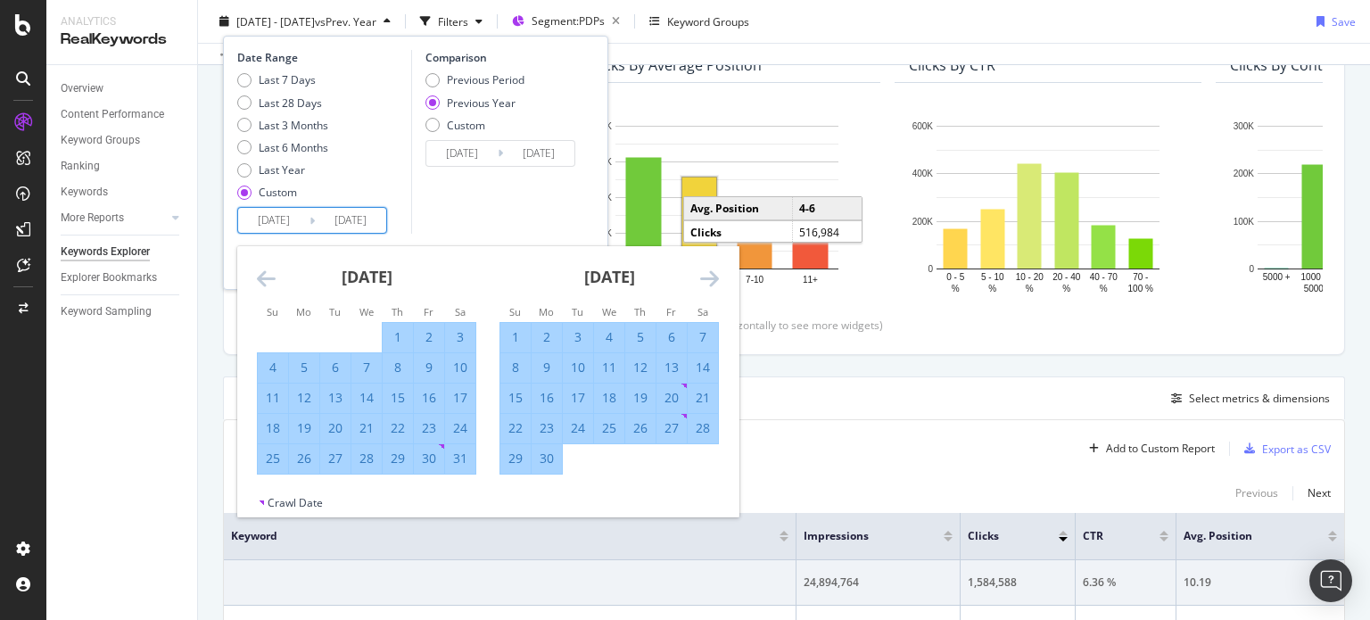
click at [702, 278] on icon "Move forward to switch to the next month." at bounding box center [709, 278] width 19 height 21
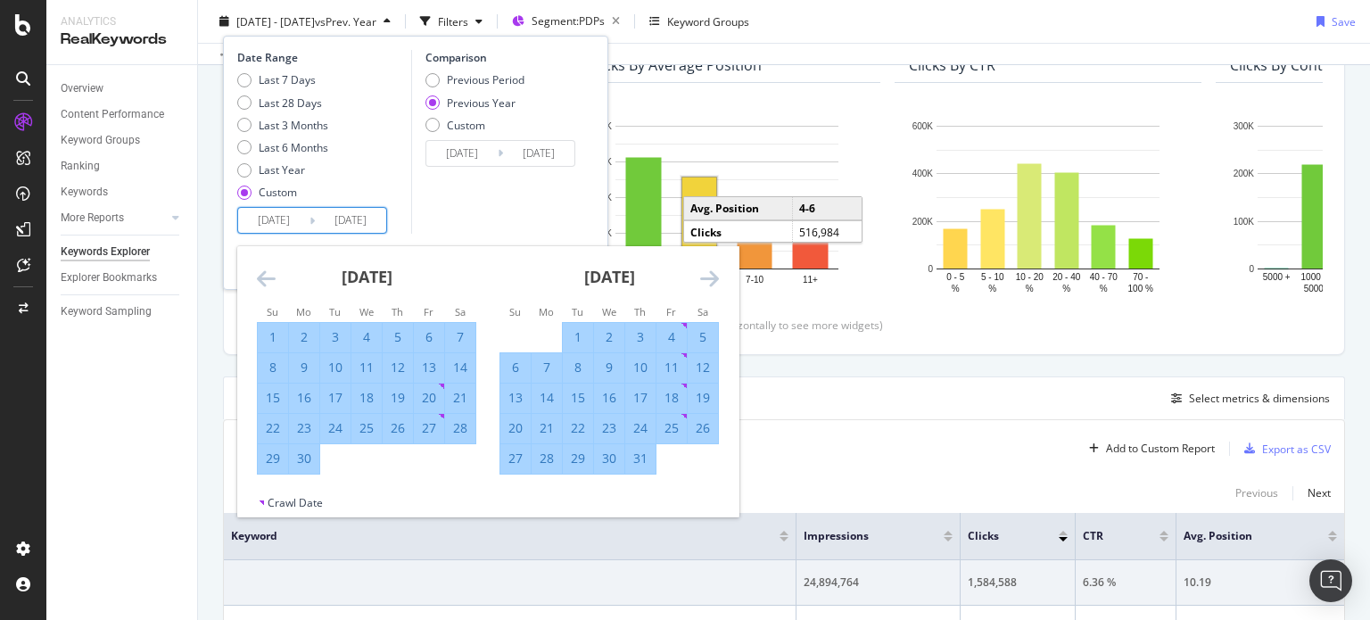
click at [582, 335] on div "1" at bounding box center [578, 337] width 30 height 18
type input "[DATE]"
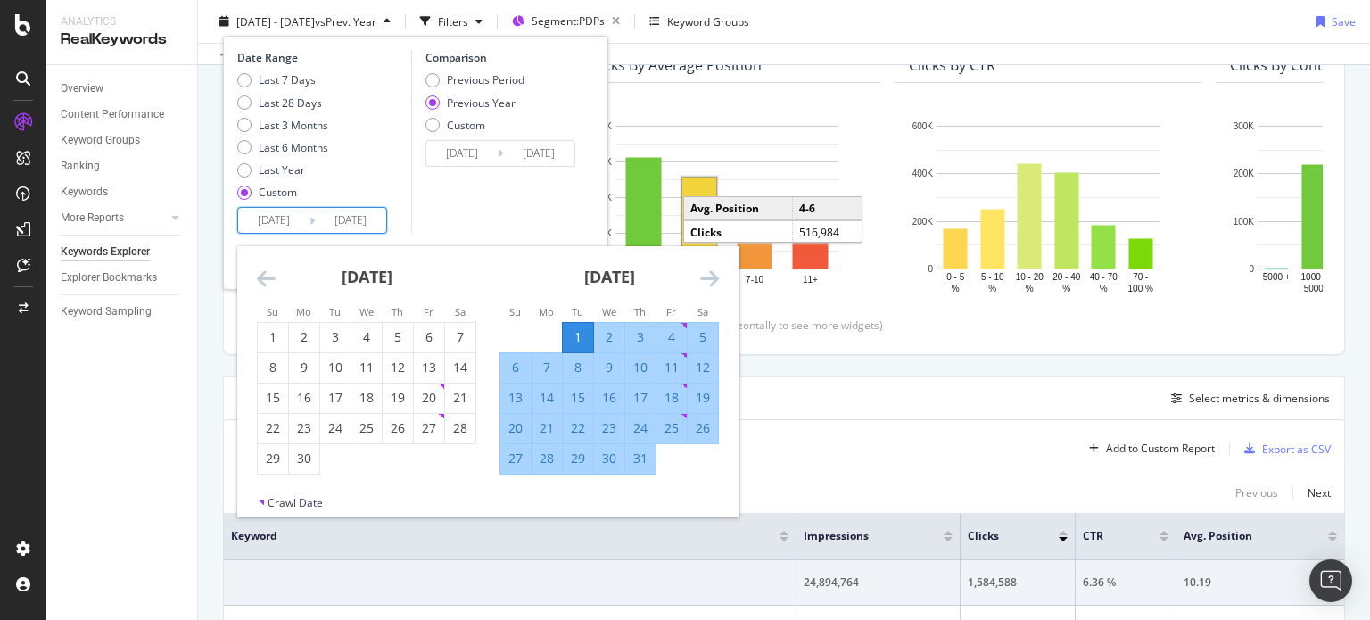
click at [600, 367] on div "9" at bounding box center [609, 368] width 30 height 18
type input "[DATE]"
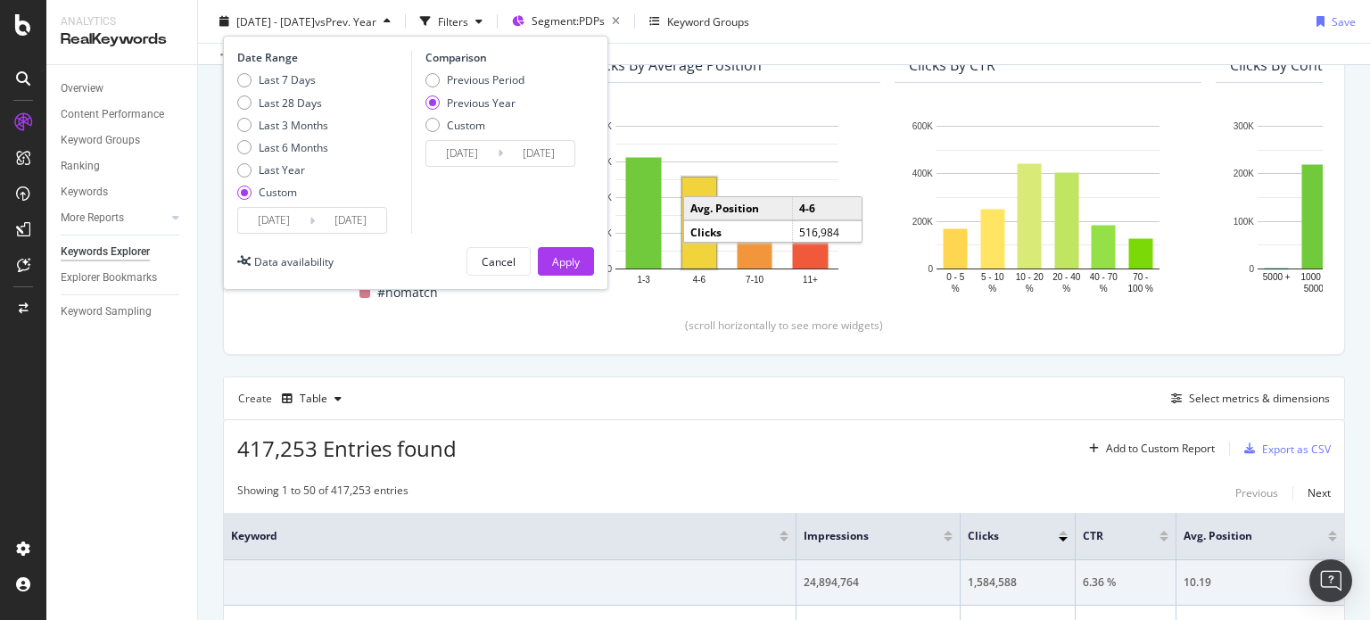
click at [285, 219] on input "[DATE]" at bounding box center [273, 220] width 71 height 25
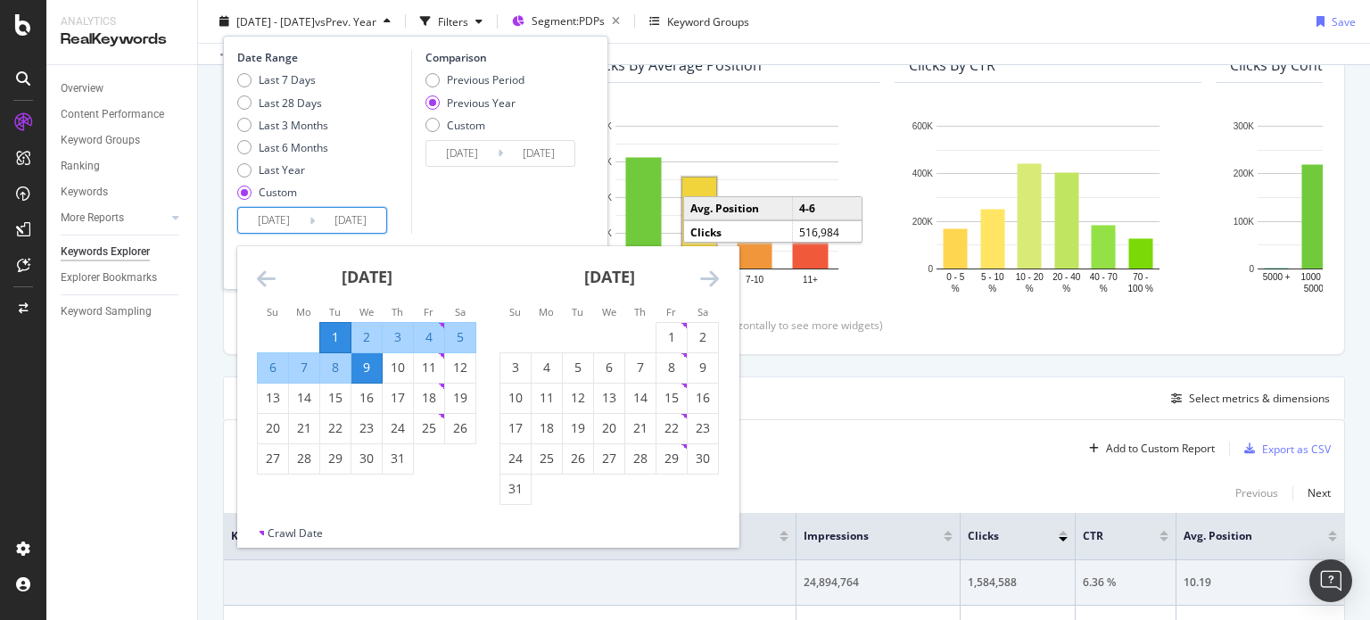
click at [360, 370] on div "9" at bounding box center [367, 368] width 30 height 18
type input "[DATE]"
click at [689, 268] on div "[DATE]" at bounding box center [609, 284] width 219 height 76
click at [699, 280] on div "[DATE]" at bounding box center [609, 284] width 219 height 76
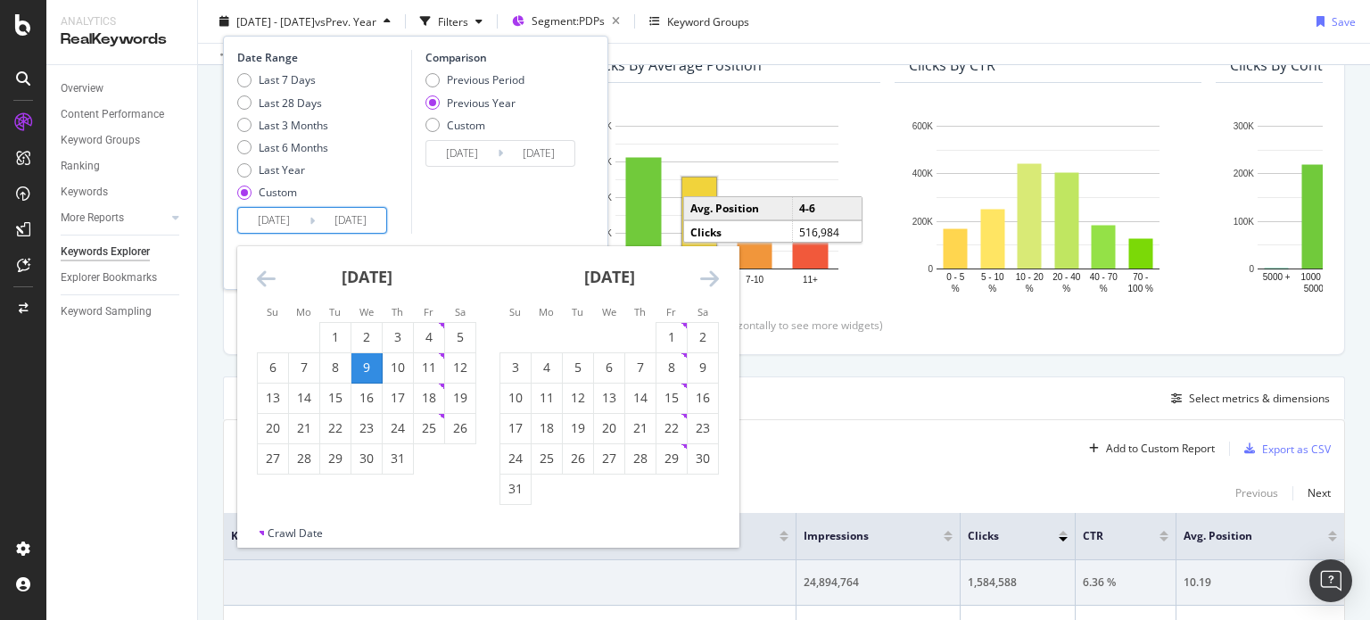
click at [706, 292] on div "[DATE]" at bounding box center [609, 284] width 219 height 76
click at [709, 288] on icon "Move forward to switch to the next month." at bounding box center [709, 278] width 19 height 21
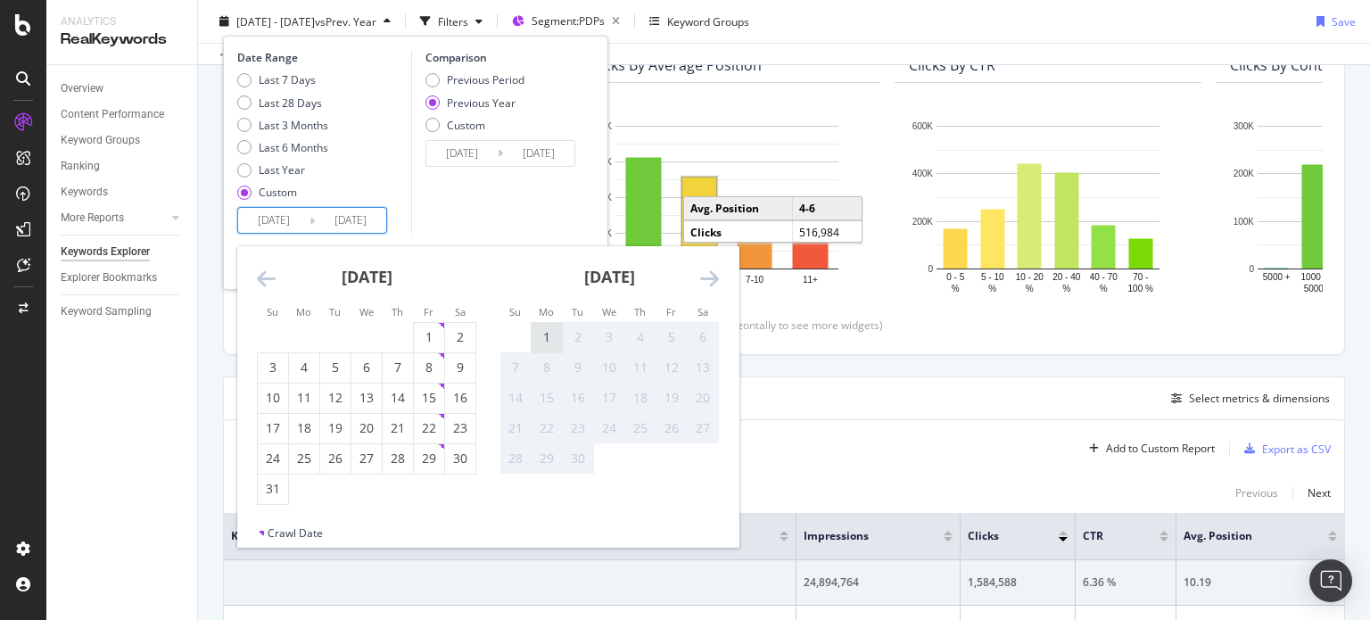
click at [538, 338] on div "1" at bounding box center [547, 337] width 30 height 18
type input "[DATE]"
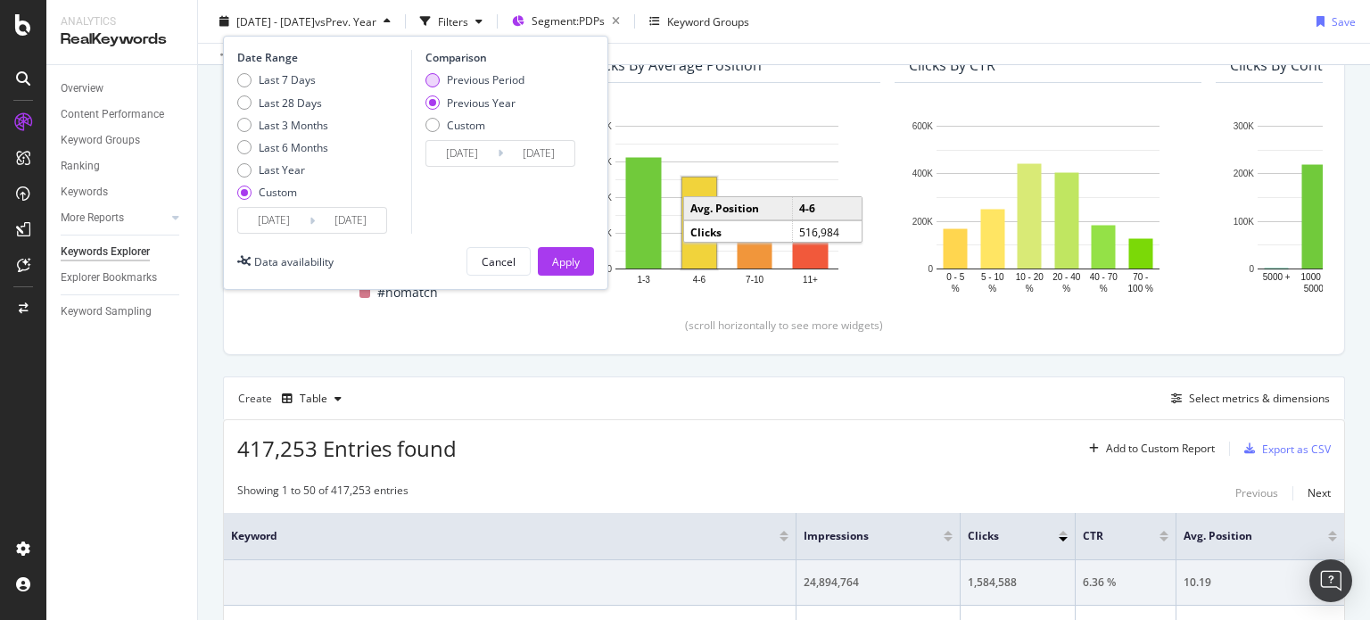
click at [489, 80] on div "Previous Period" at bounding box center [486, 79] width 78 height 15
type input "[DATE]"
click at [549, 262] on button "Apply" at bounding box center [566, 261] width 56 height 29
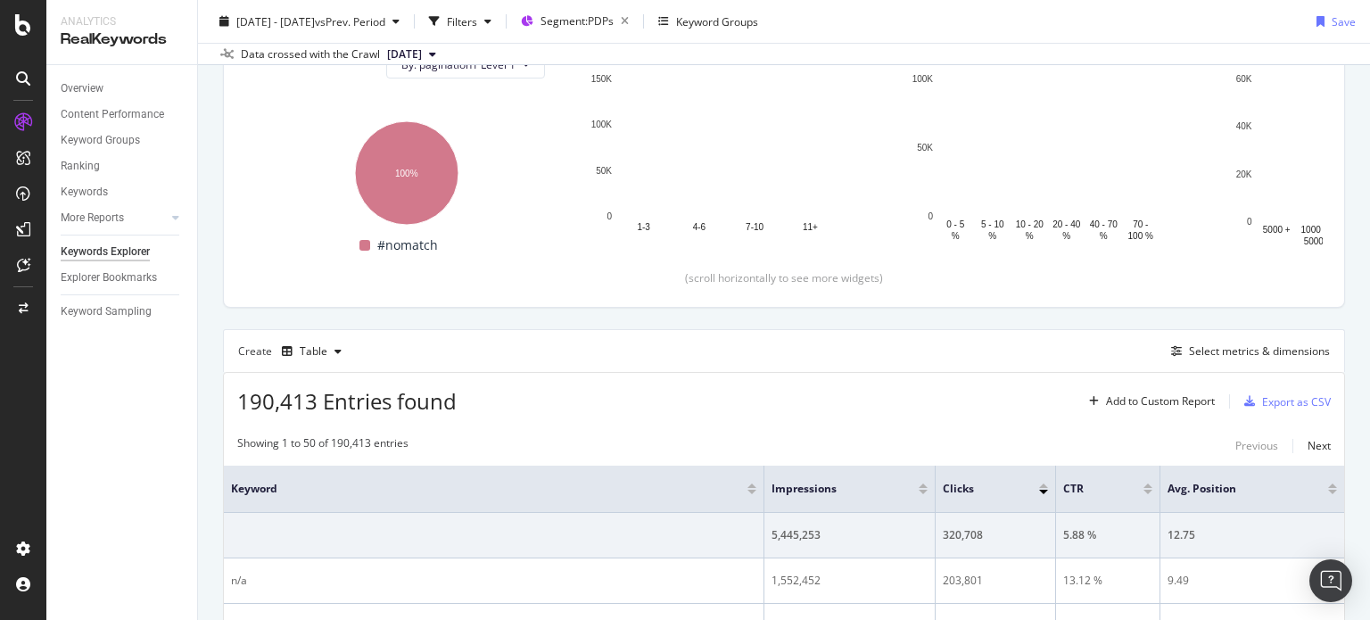
scroll to position [268, 0]
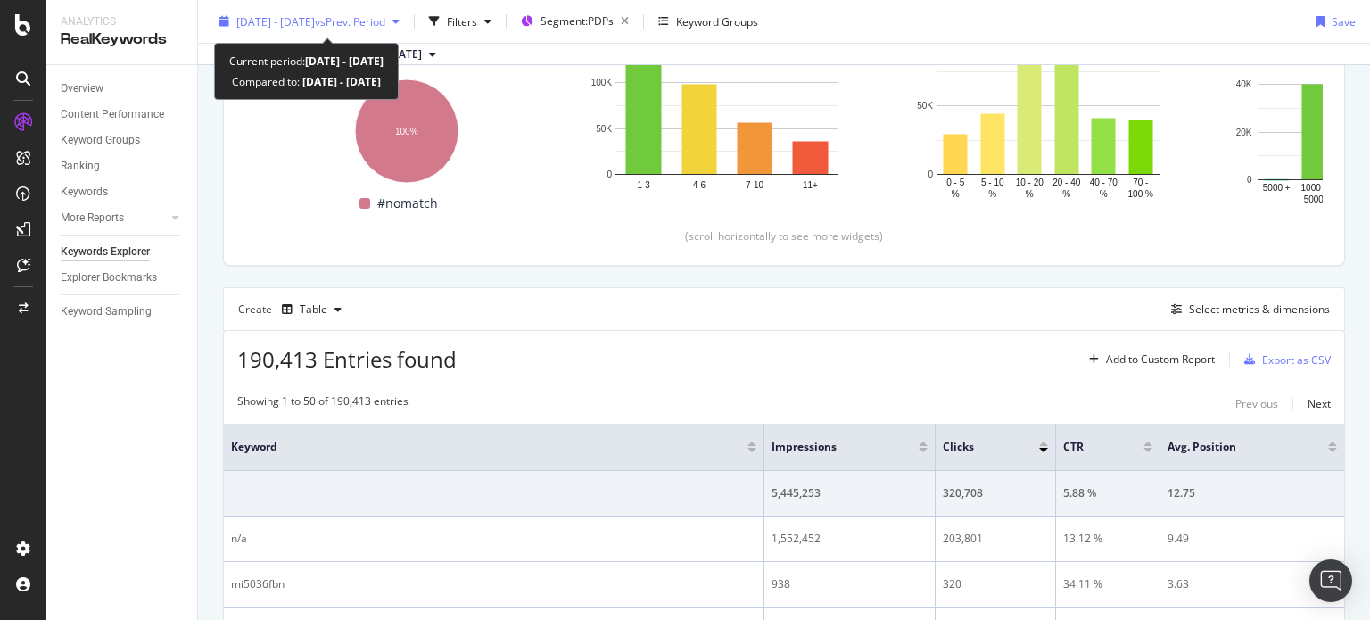
click at [315, 21] on span "[DATE] - [DATE]" at bounding box center [275, 20] width 79 height 15
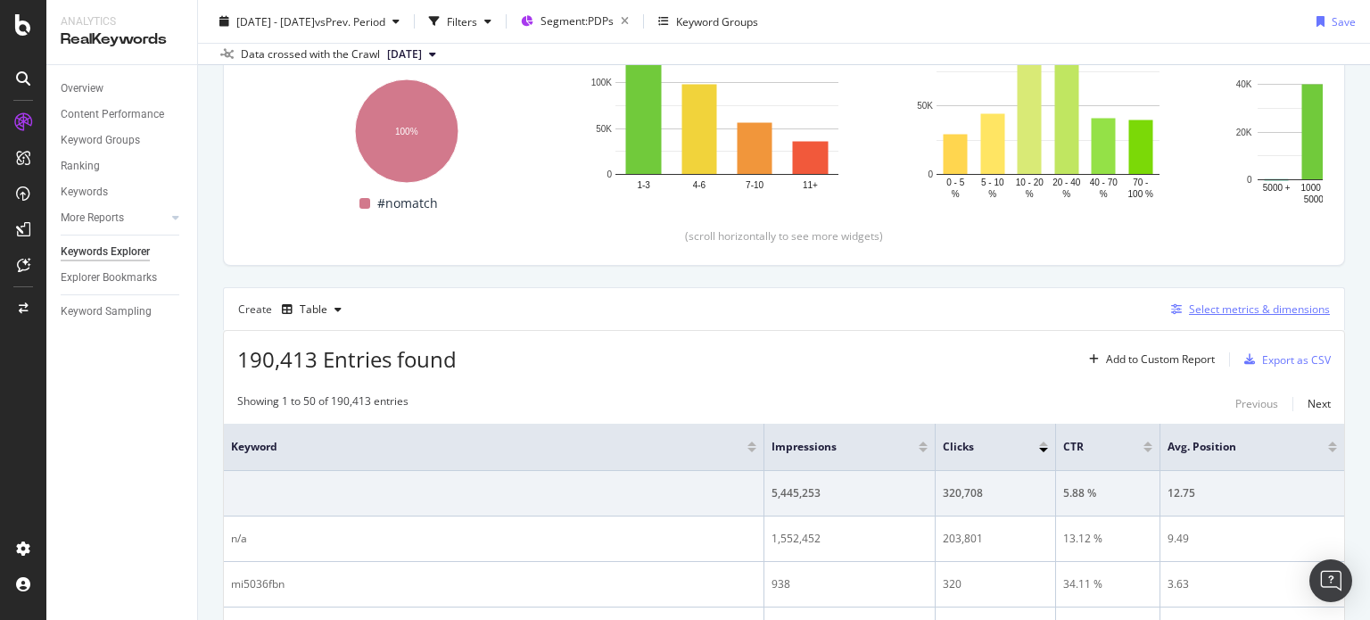
click at [1164, 314] on div "Select metrics & dimensions" at bounding box center [1247, 310] width 166 height 20
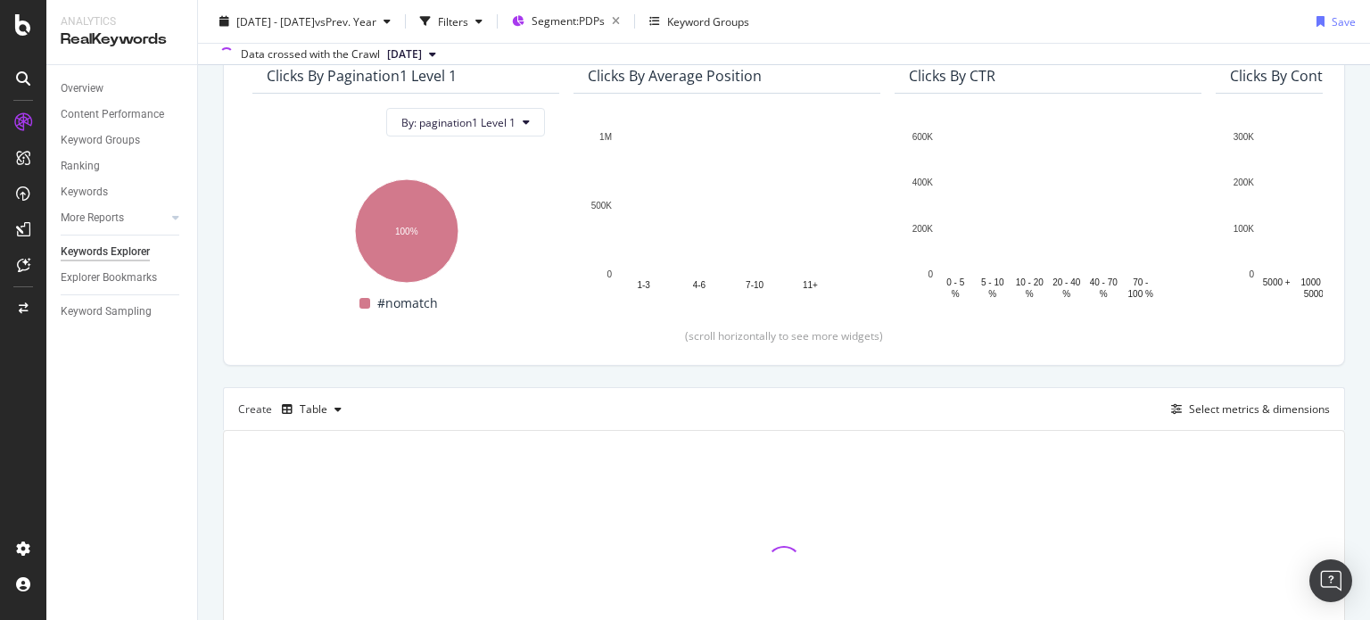
scroll to position [178, 0]
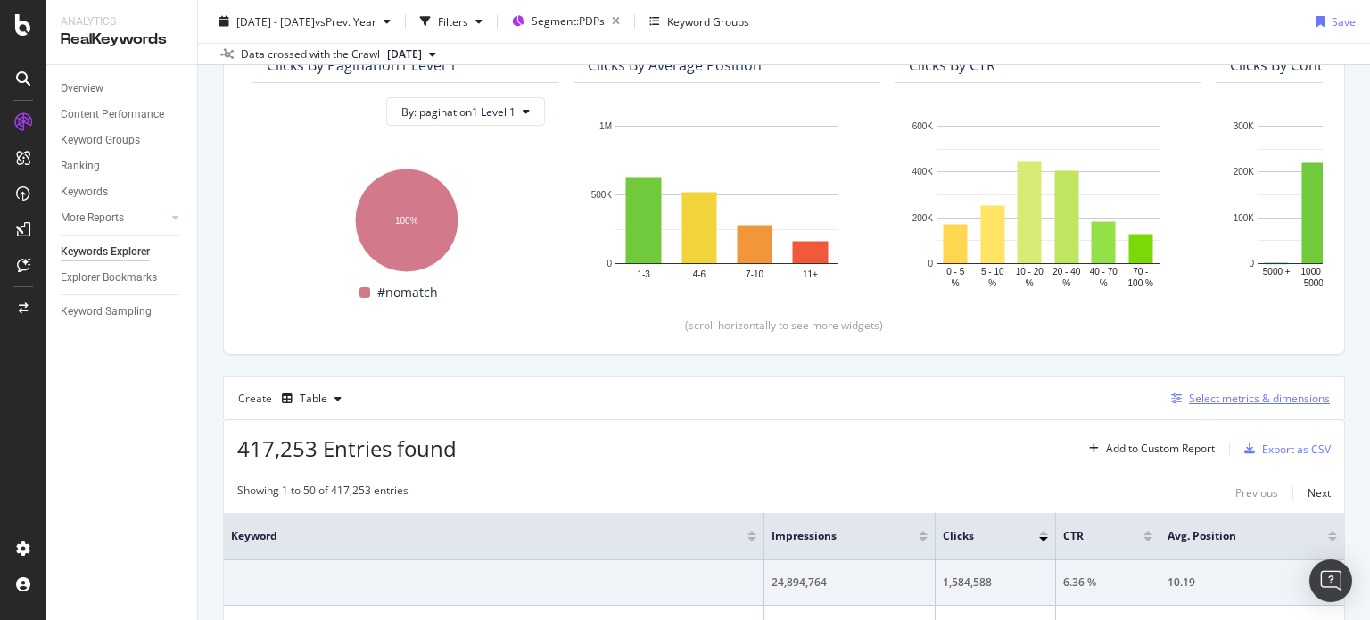
click at [1171, 394] on icon "button" at bounding box center [1176, 398] width 11 height 11
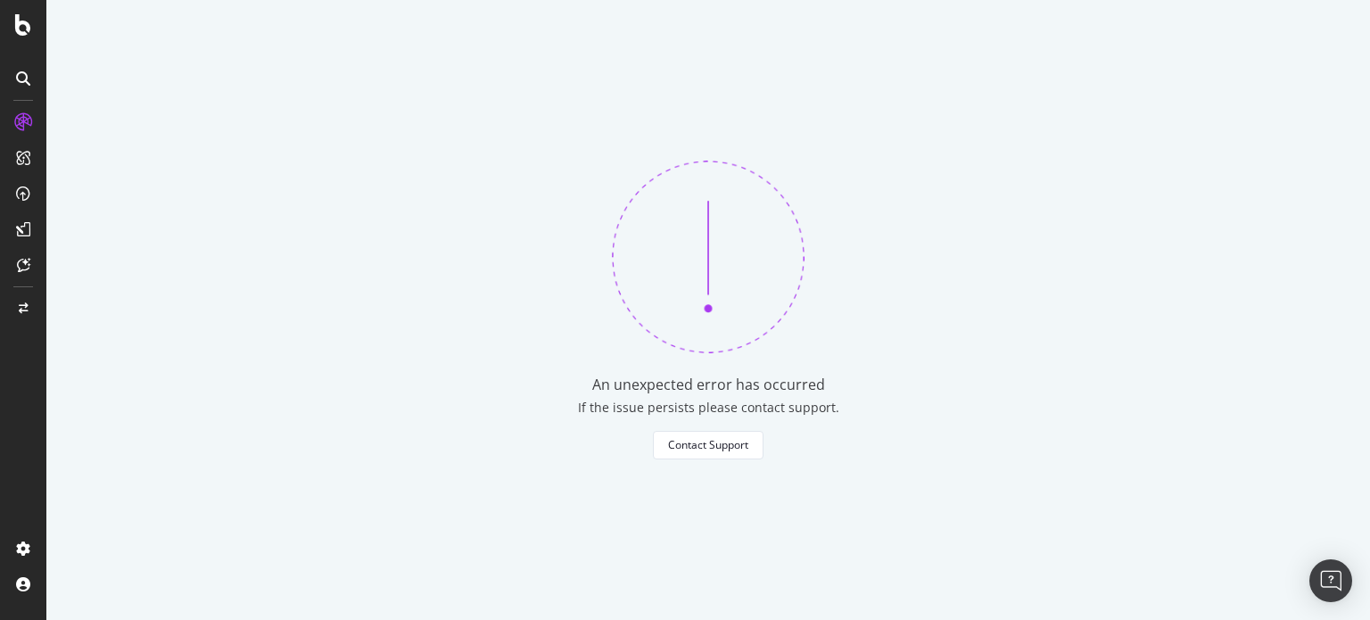
click at [718, 461] on div "An unexpected error has occurred If the issue persists please contact support. …" at bounding box center [708, 310] width 1324 height 620
click at [724, 448] on div "Contact Support" at bounding box center [708, 444] width 80 height 15
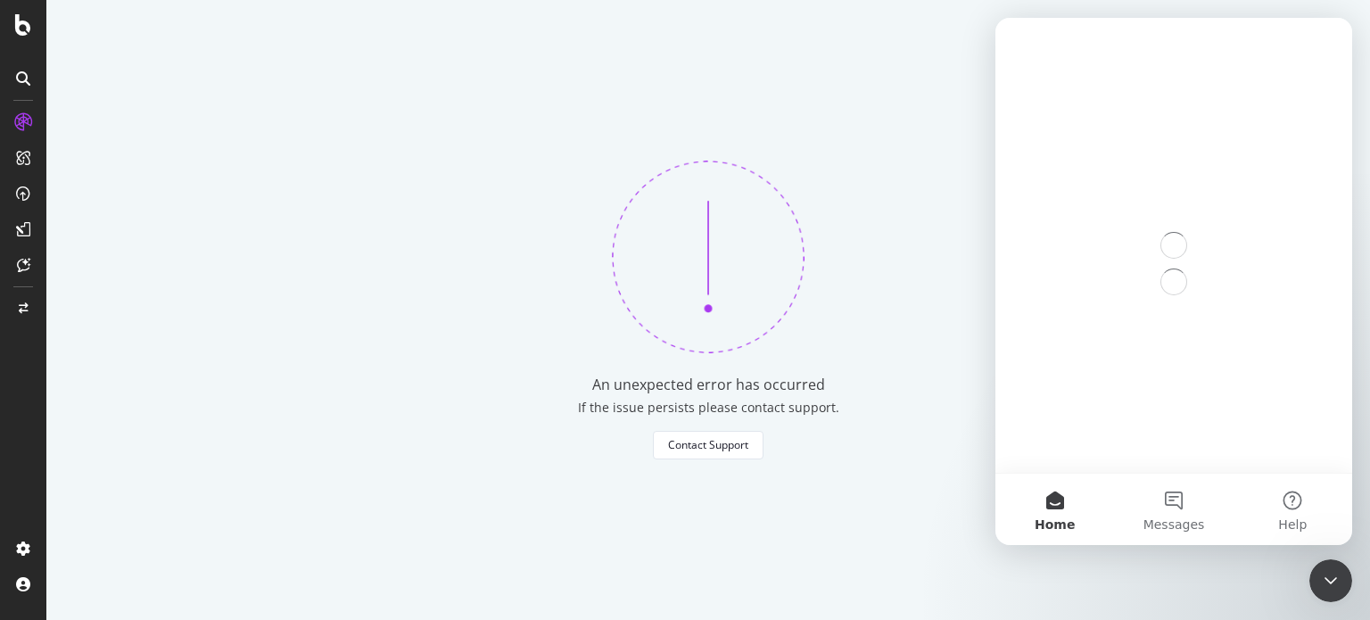
scroll to position [0, 0]
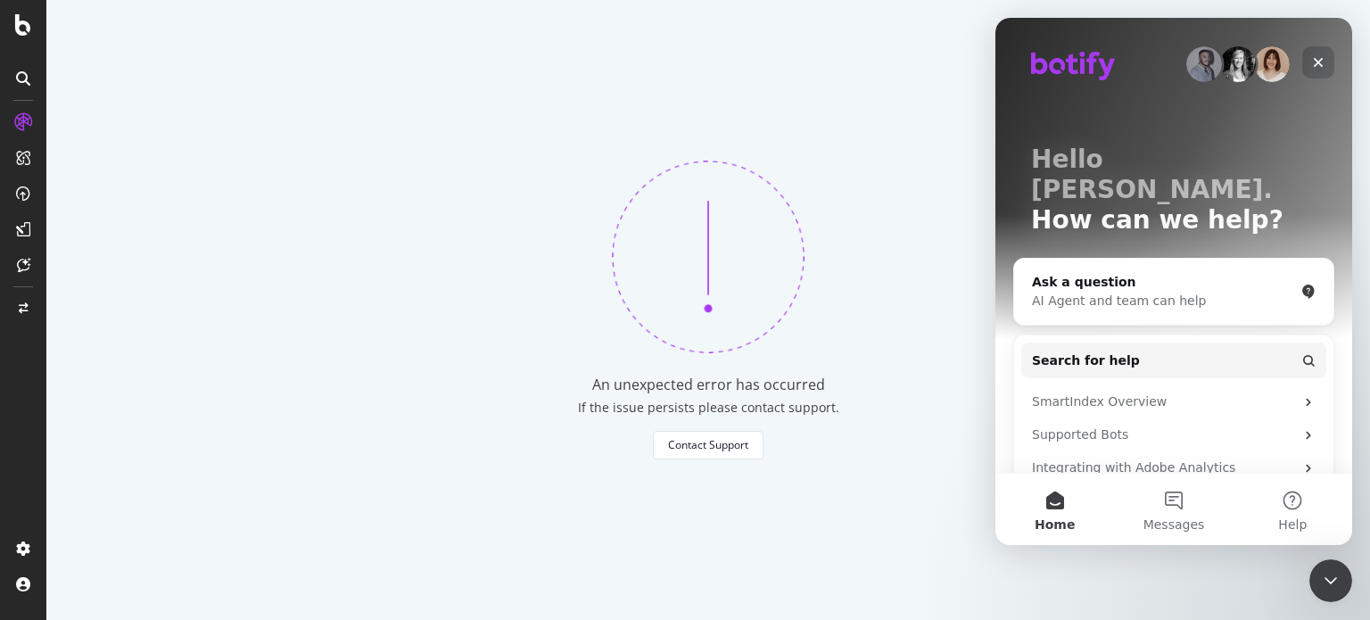
click at [1312, 63] on icon "Close" at bounding box center [1318, 62] width 14 height 14
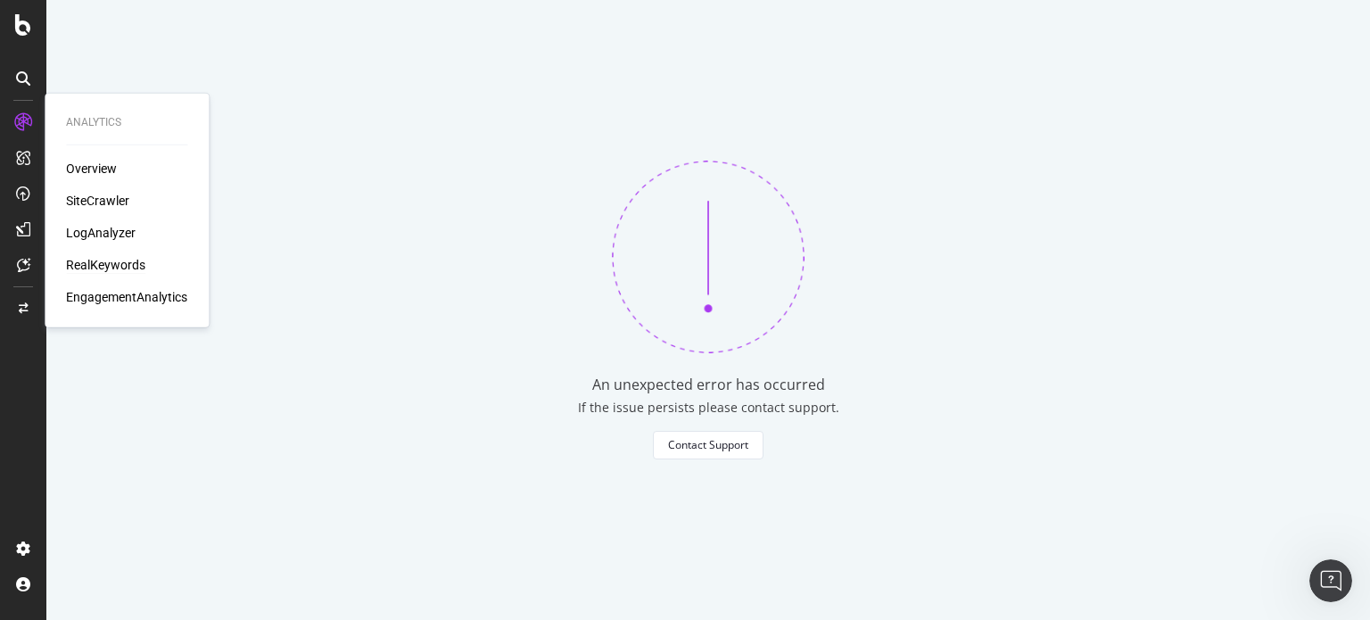
click at [34, 124] on div at bounding box center [23, 122] width 29 height 29
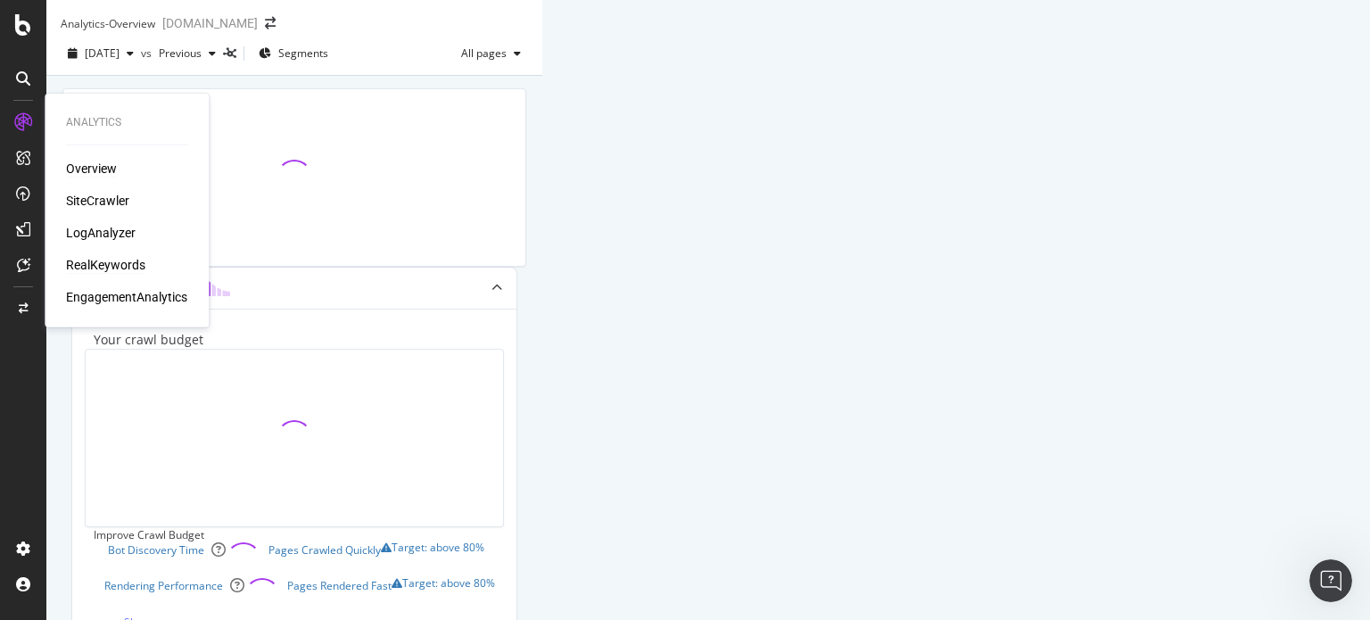
click at [86, 260] on div "RealKeywords" at bounding box center [105, 265] width 79 height 18
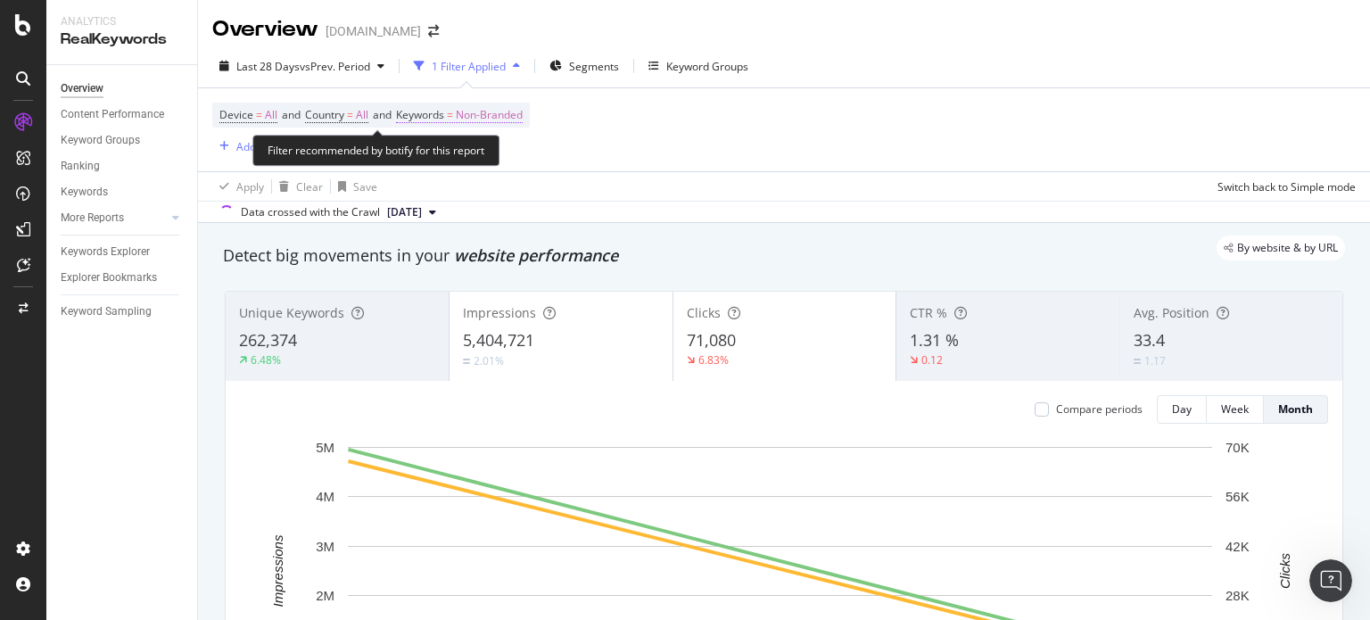
click at [497, 117] on span "Non-Branded" at bounding box center [489, 115] width 67 height 25
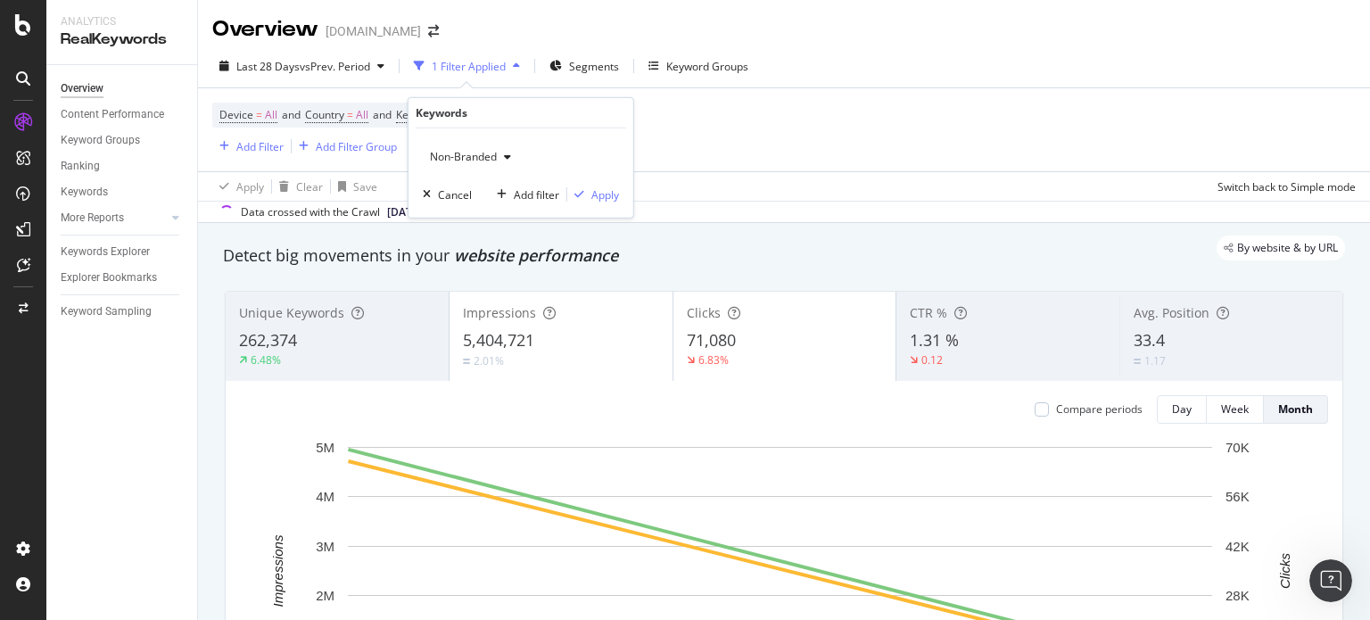
click at [493, 163] on div "Non-Branded" at bounding box center [470, 157] width 95 height 27
click at [471, 156] on span "Non-Branded" at bounding box center [460, 156] width 74 height 15
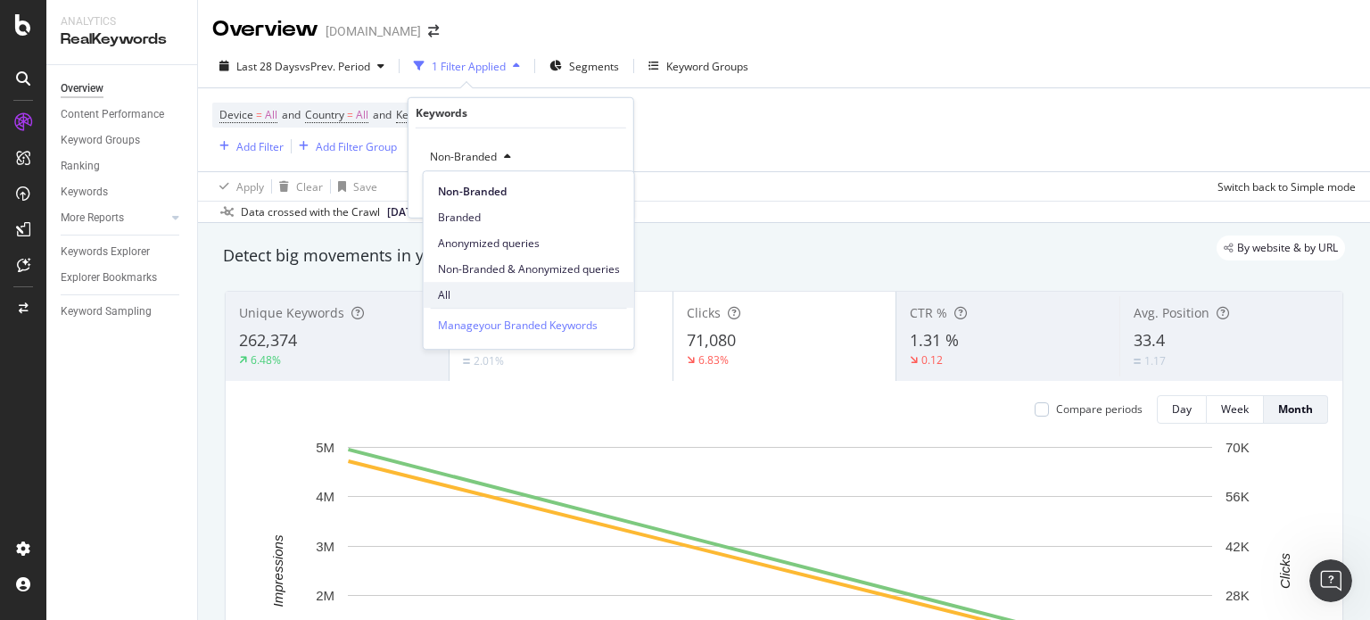
click at [445, 283] on div "All" at bounding box center [529, 295] width 211 height 26
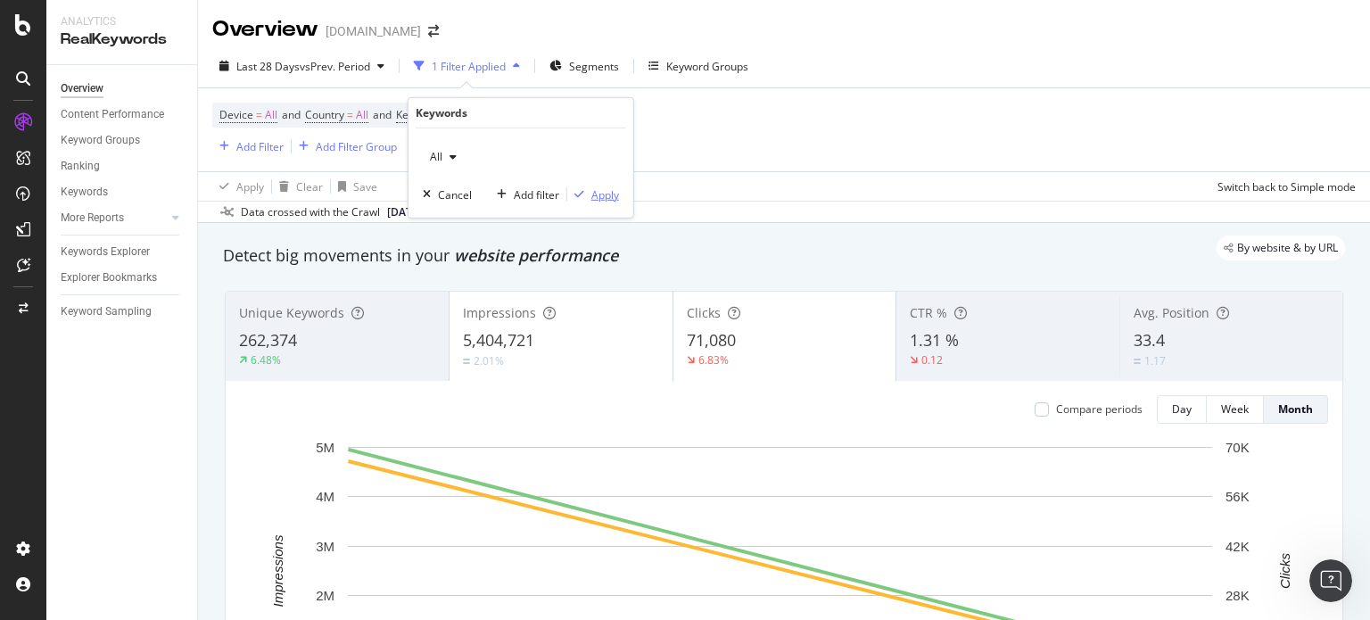
click at [598, 193] on div "Apply" at bounding box center [606, 193] width 28 height 15
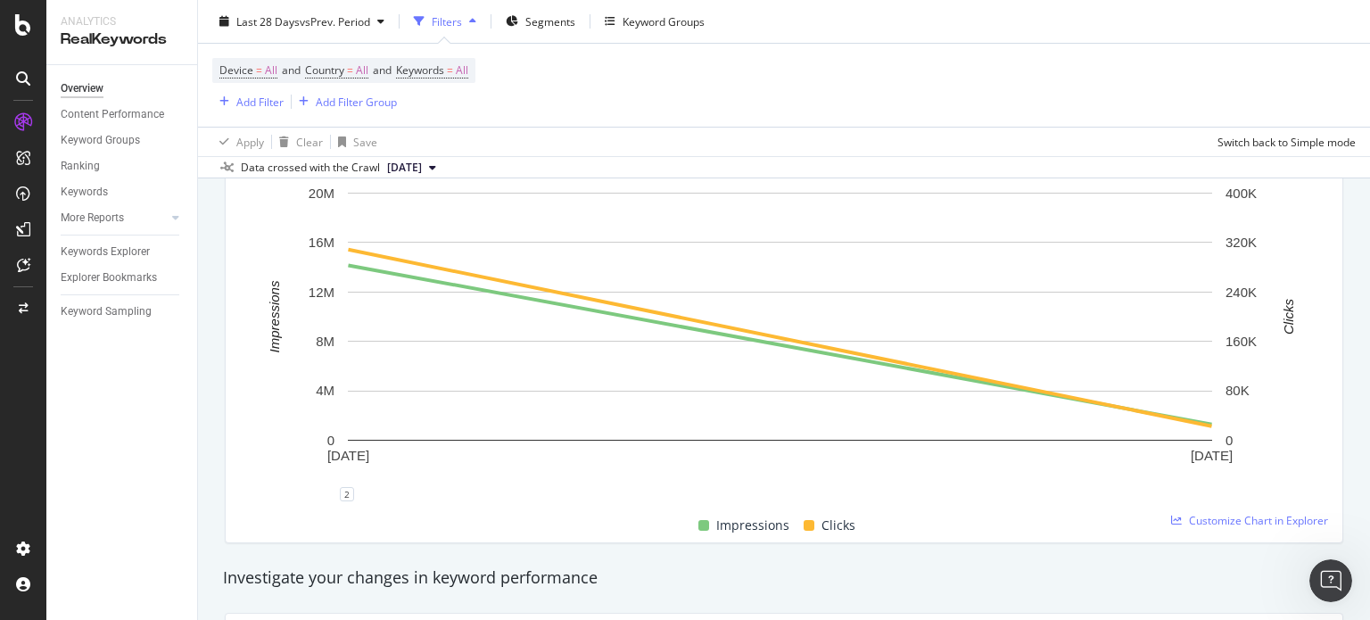
scroll to position [89, 0]
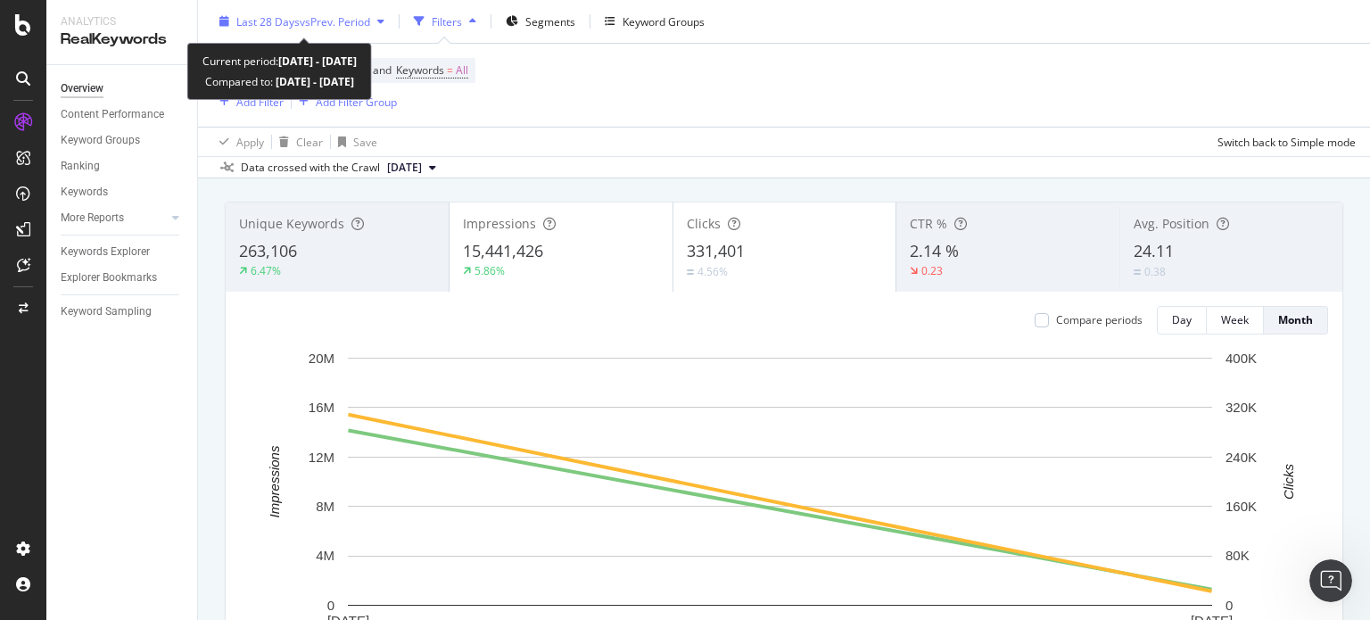
click at [296, 16] on span "Last 28 Days" at bounding box center [267, 20] width 63 height 15
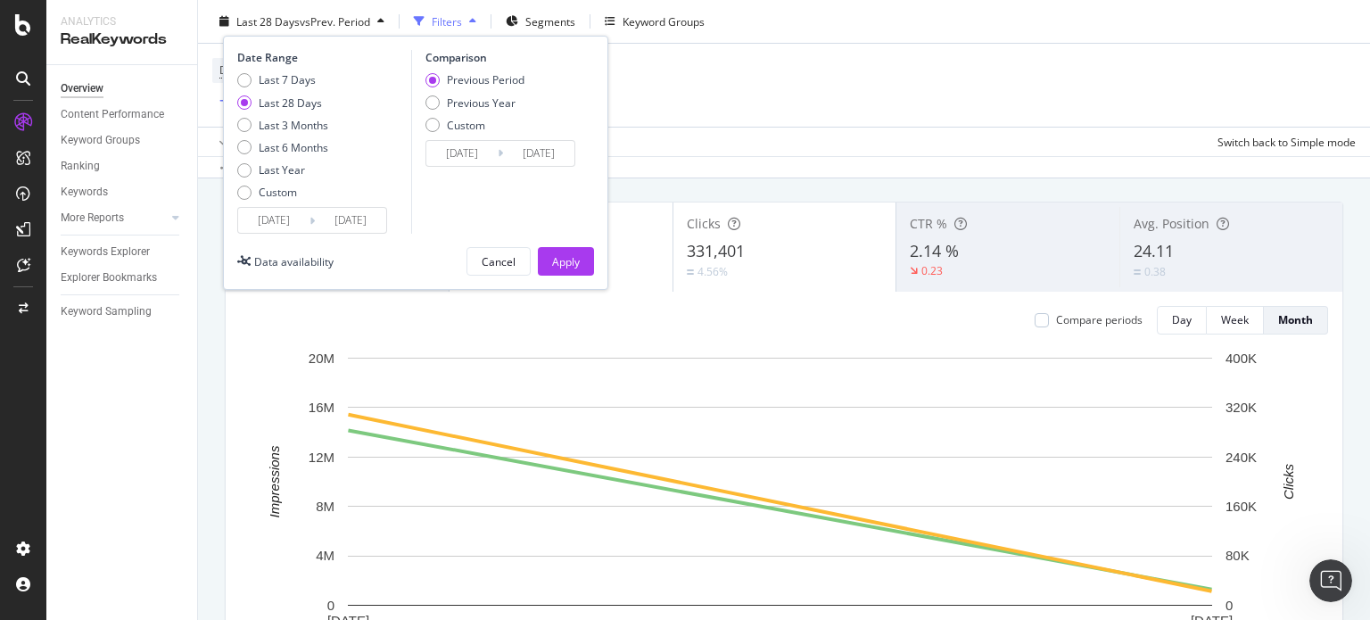
click at [304, 219] on input "[DATE]" at bounding box center [273, 220] width 71 height 25
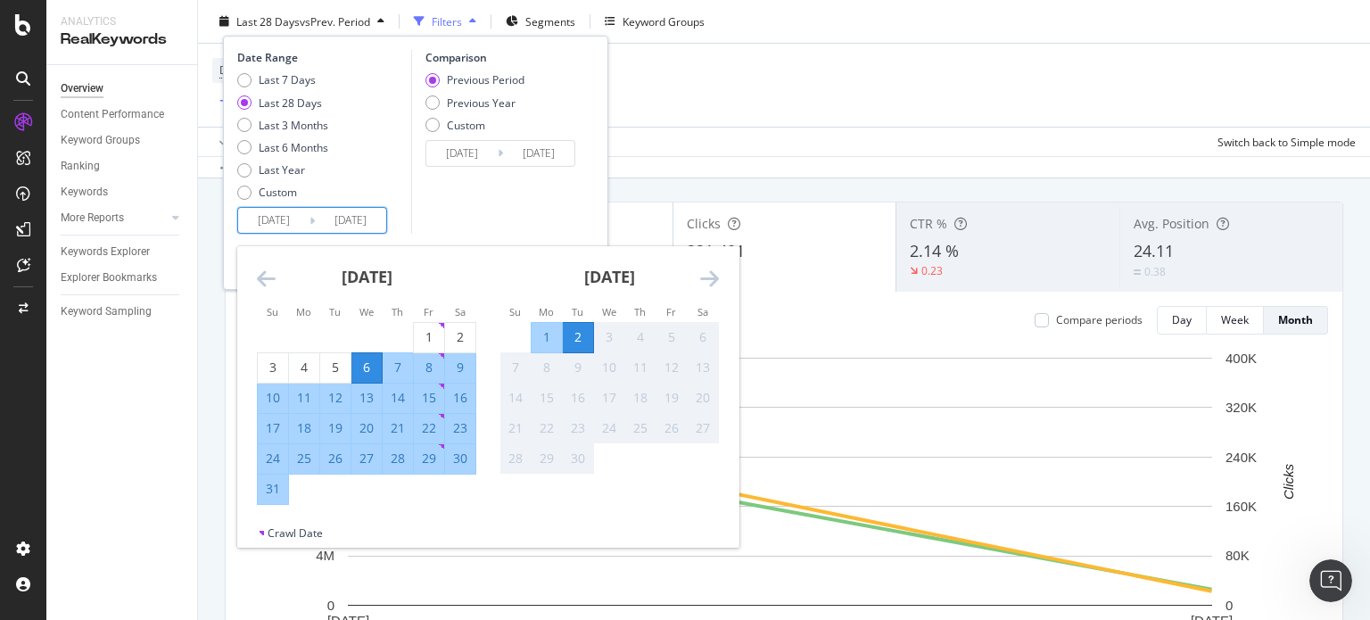
click at [270, 268] on icon "Move backward to switch to the previous month." at bounding box center [266, 278] width 19 height 21
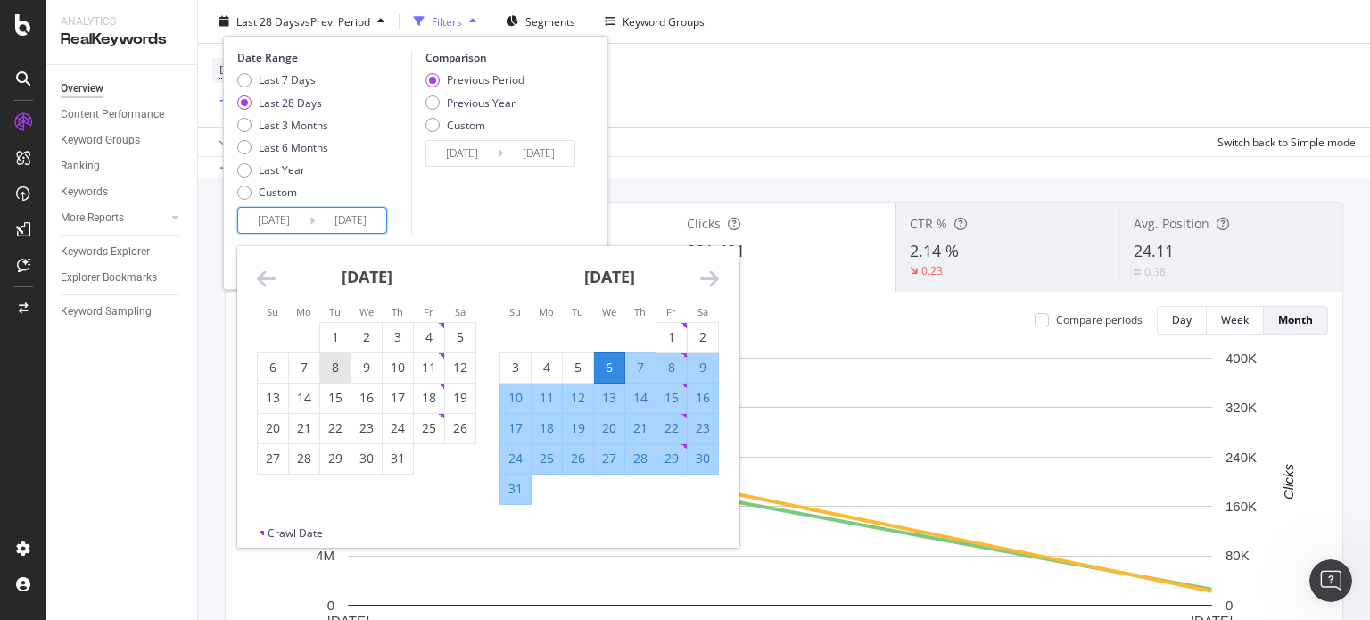
click at [349, 367] on div "8" at bounding box center [335, 368] width 30 height 18
type input "[DATE]"
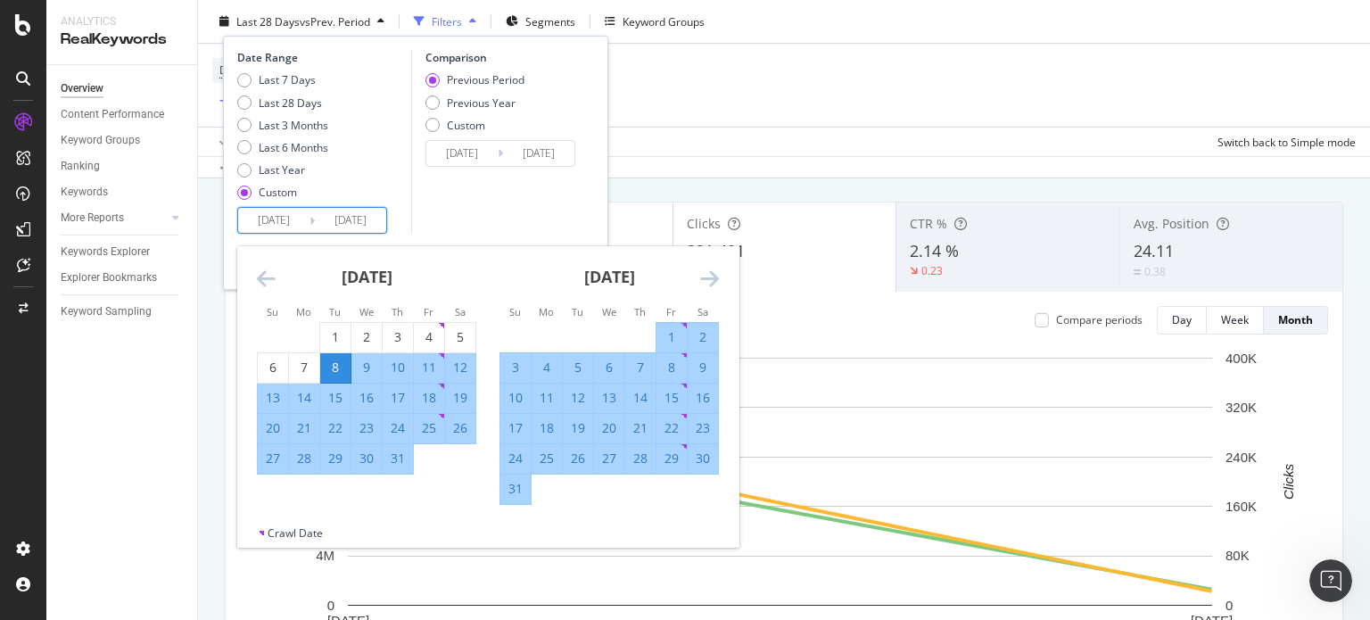
click at [708, 277] on icon "Move forward to switch to the next month." at bounding box center [709, 278] width 19 height 21
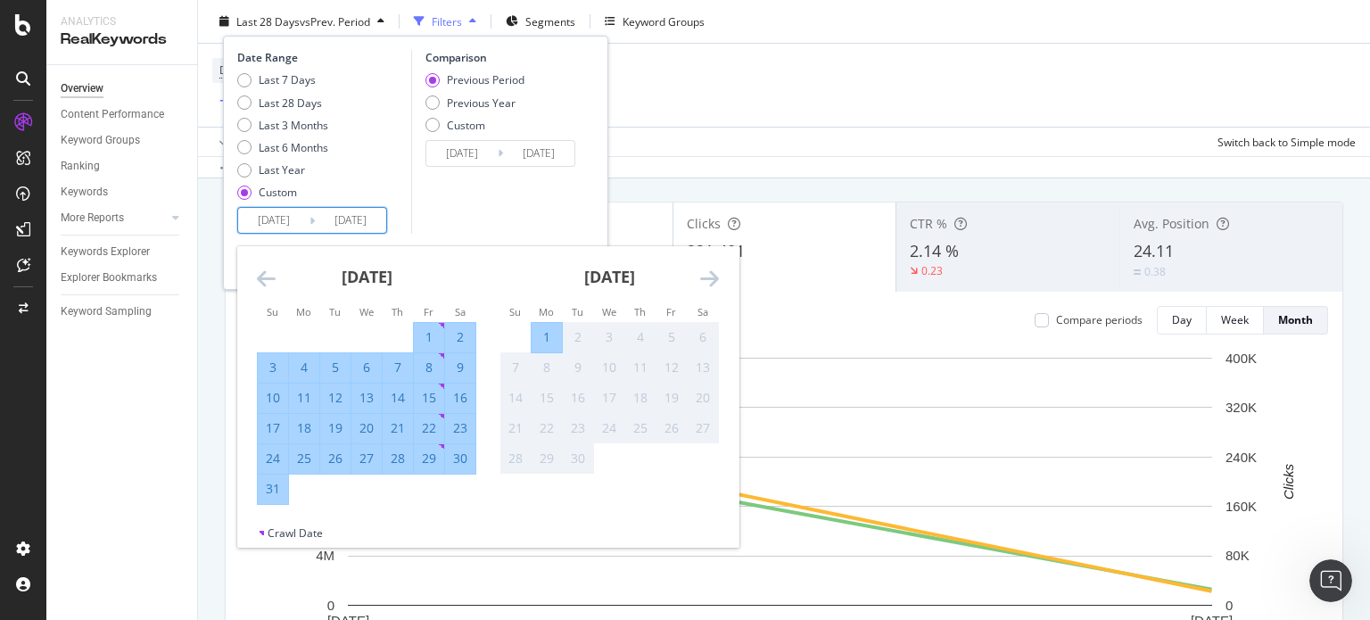
click at [470, 202] on div "Comparison Previous Period Previous Year Custom [DATE] Navigate forward to inte…" at bounding box center [496, 142] width 170 height 184
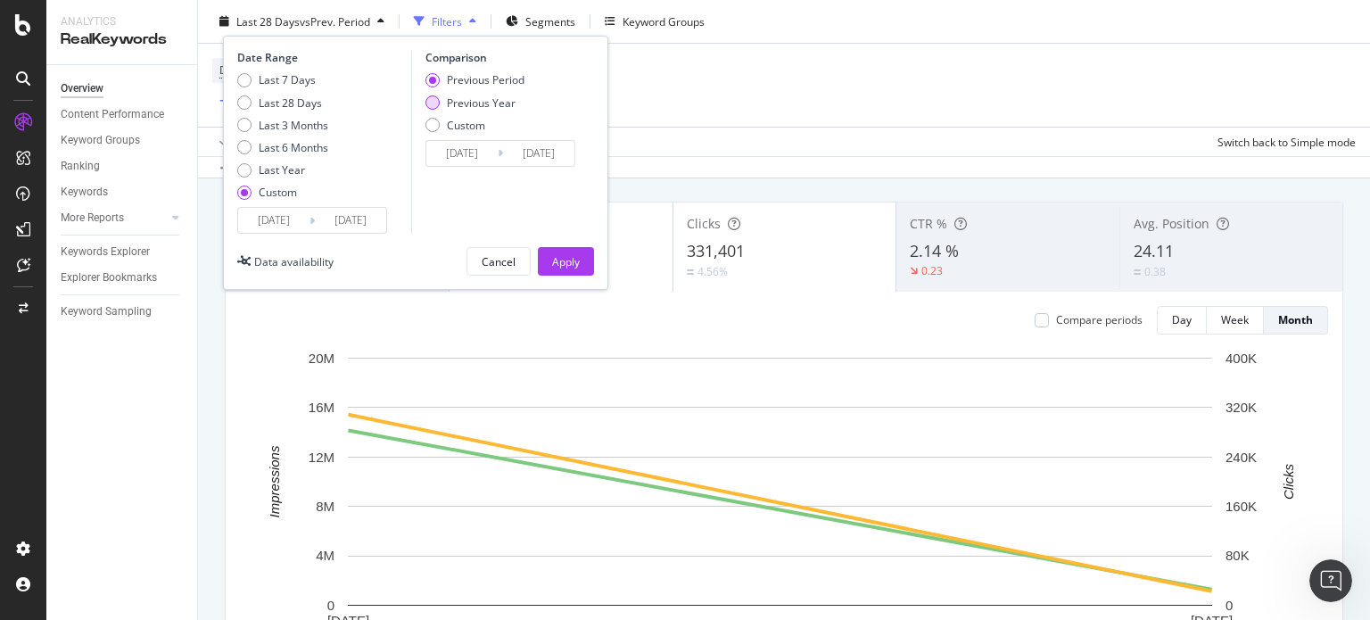
click at [477, 106] on div "Previous Year" at bounding box center [481, 102] width 69 height 15
type input "[DATE]"
click at [550, 252] on button "Apply" at bounding box center [566, 261] width 56 height 29
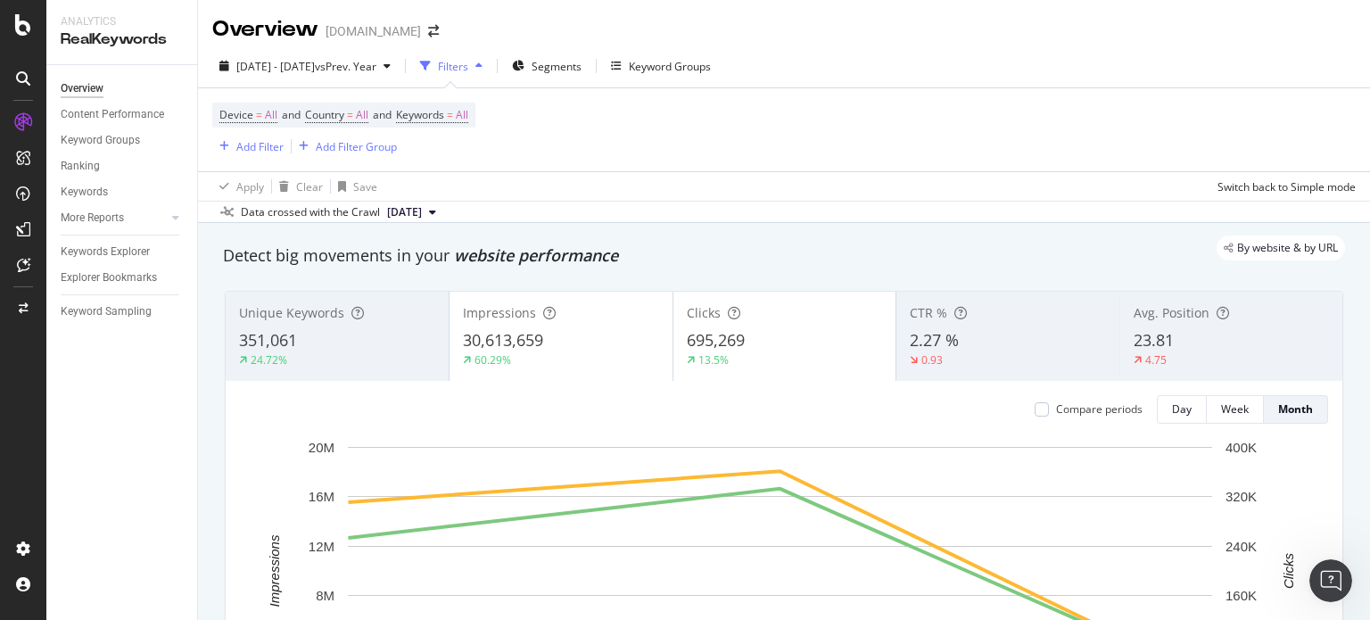
click at [749, 335] on div "695,269" at bounding box center [785, 340] width 196 height 23
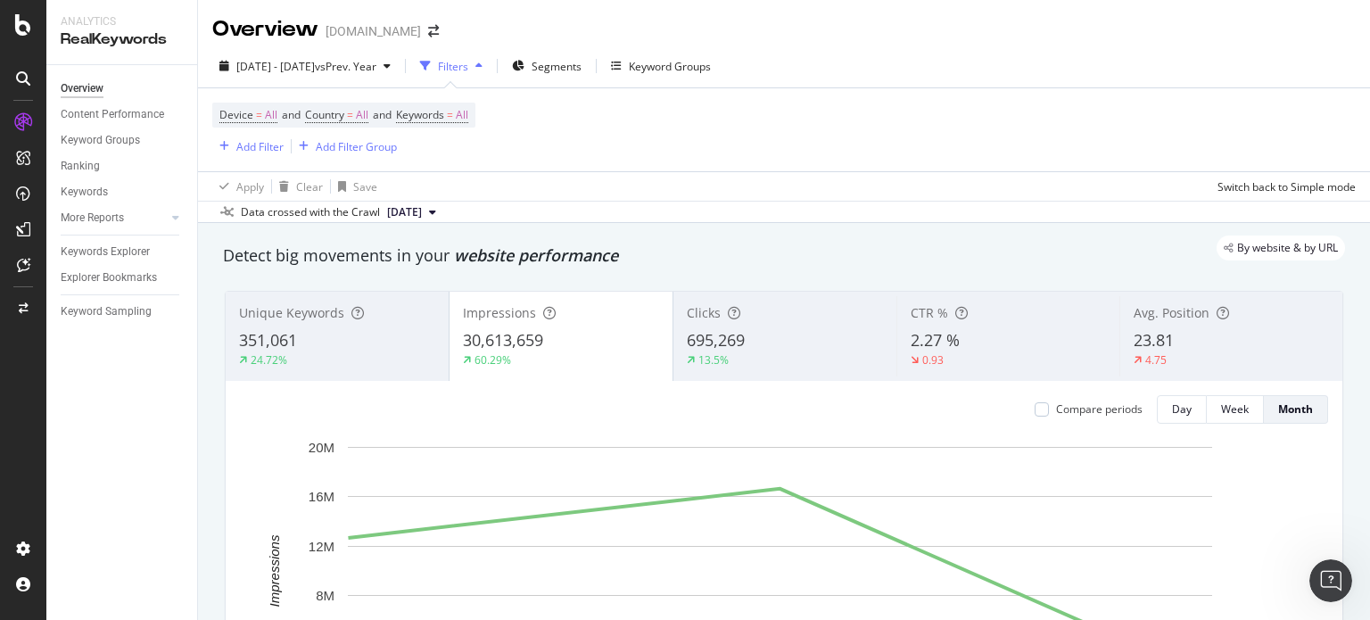
click at [572, 343] on div "30,613,659" at bounding box center [561, 340] width 196 height 23
click at [571, 351] on div "30,613,659" at bounding box center [561, 340] width 196 height 23
click at [582, 69] on span "Segments" at bounding box center [557, 66] width 50 height 15
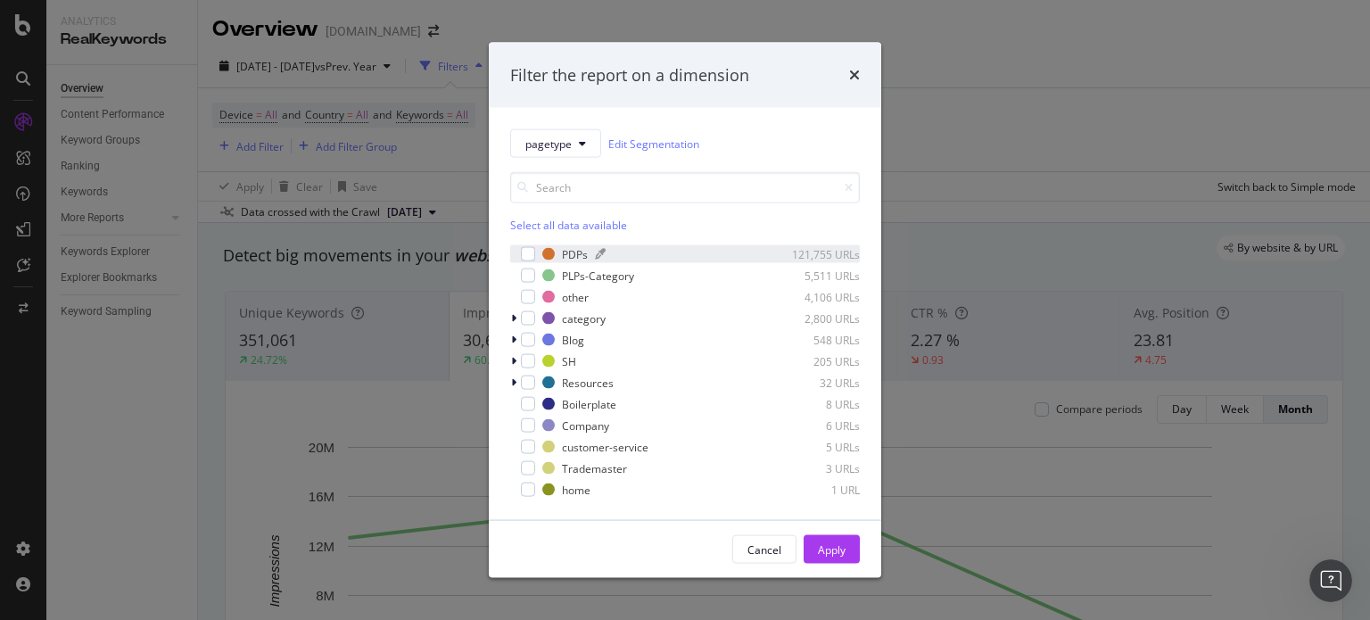
click at [587, 252] on div "PDPs" at bounding box center [575, 253] width 26 height 15
click at [811, 545] on button "Apply" at bounding box center [832, 549] width 56 height 29
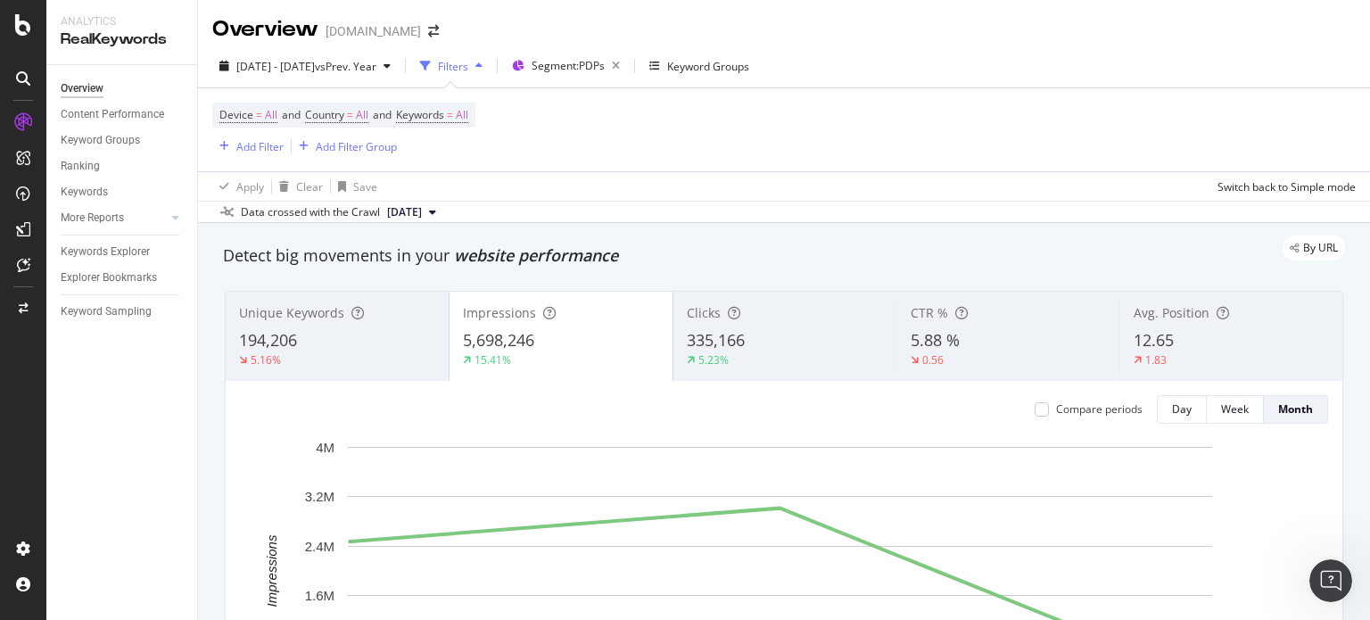
scroll to position [446, 0]
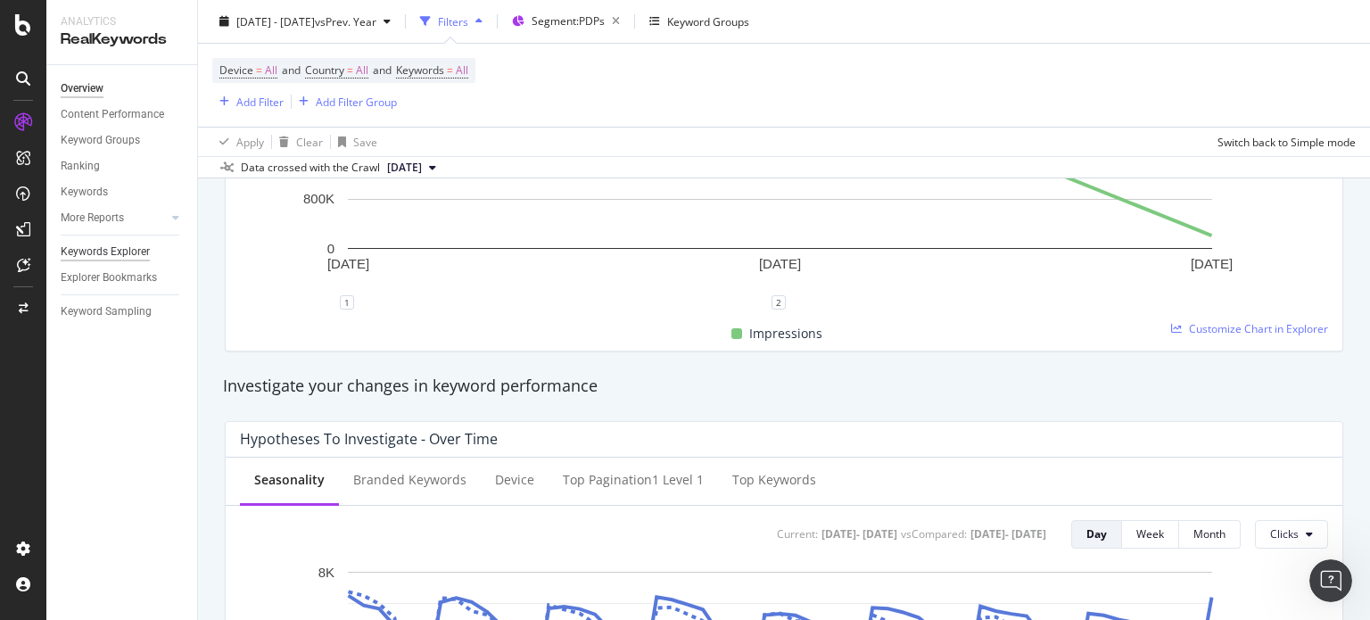
click at [121, 245] on div "Keywords Explorer" at bounding box center [105, 252] width 89 height 19
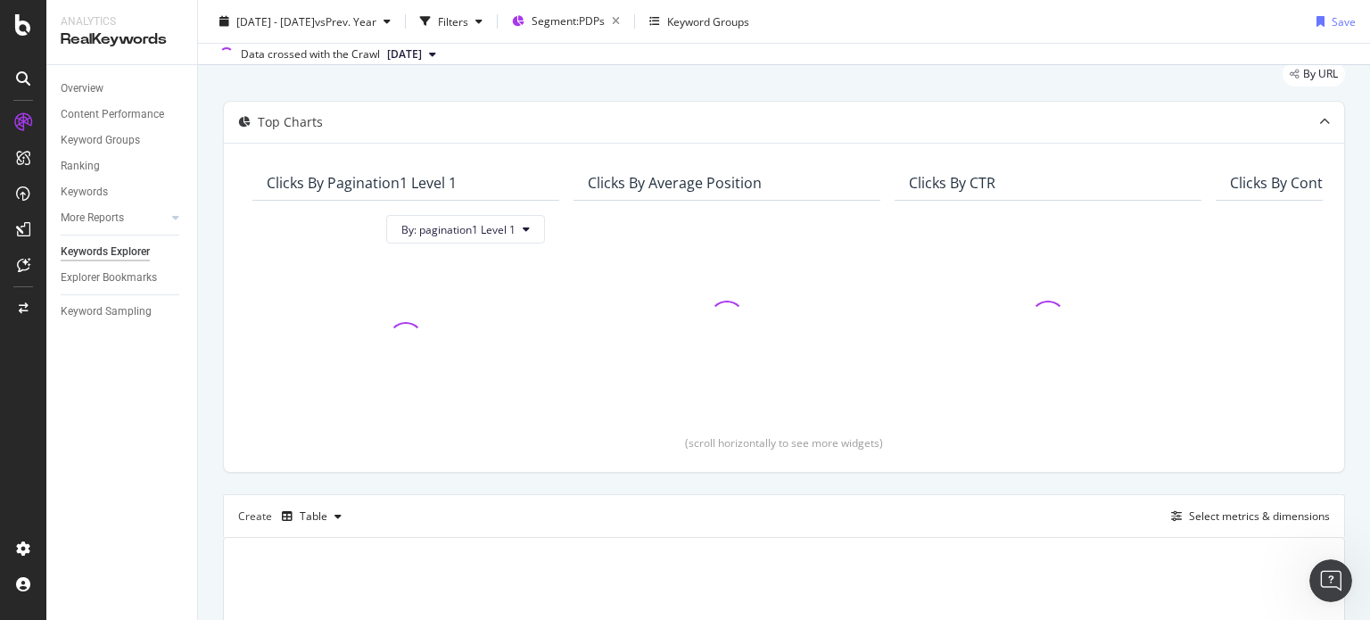
scroll to position [89, 0]
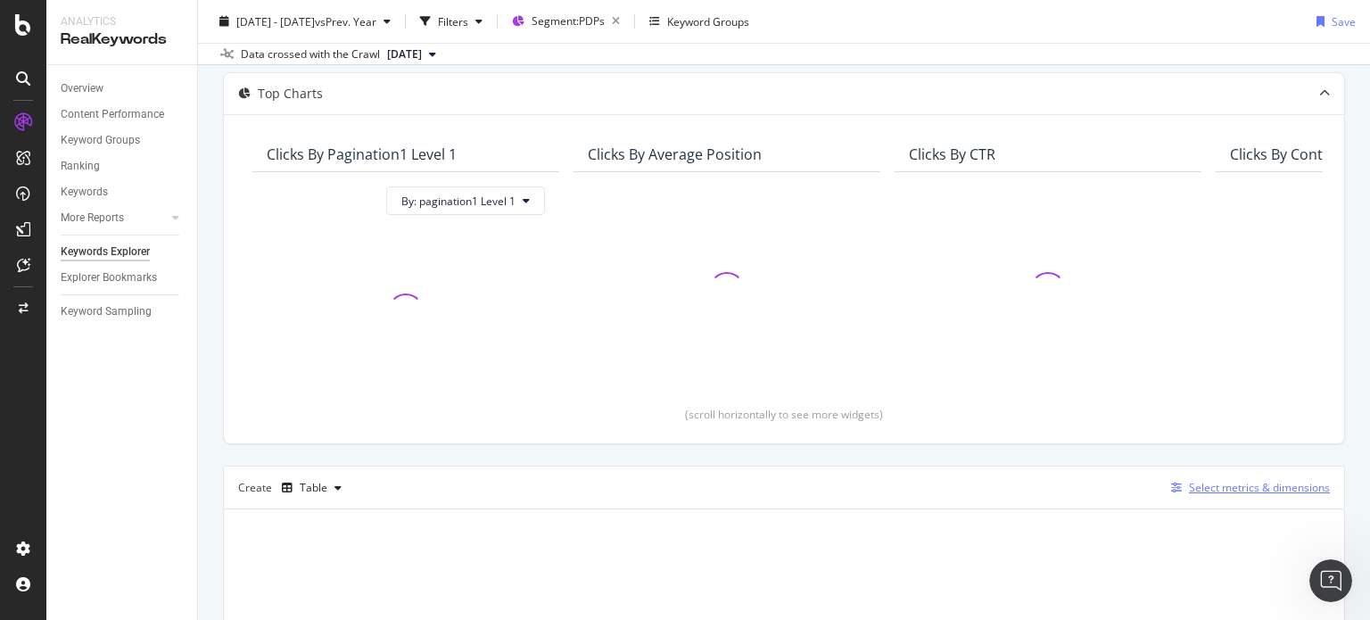
click at [1164, 483] on div "button" at bounding box center [1176, 488] width 25 height 11
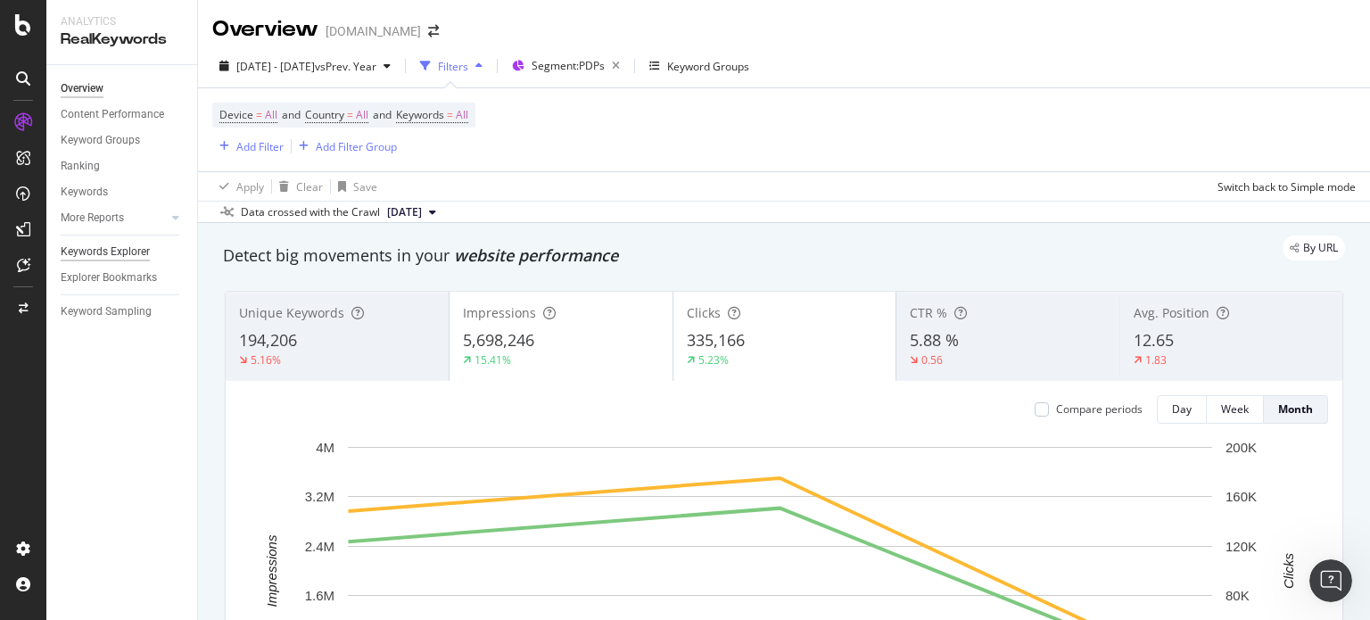
click at [125, 252] on div "Keywords Explorer" at bounding box center [105, 252] width 89 height 19
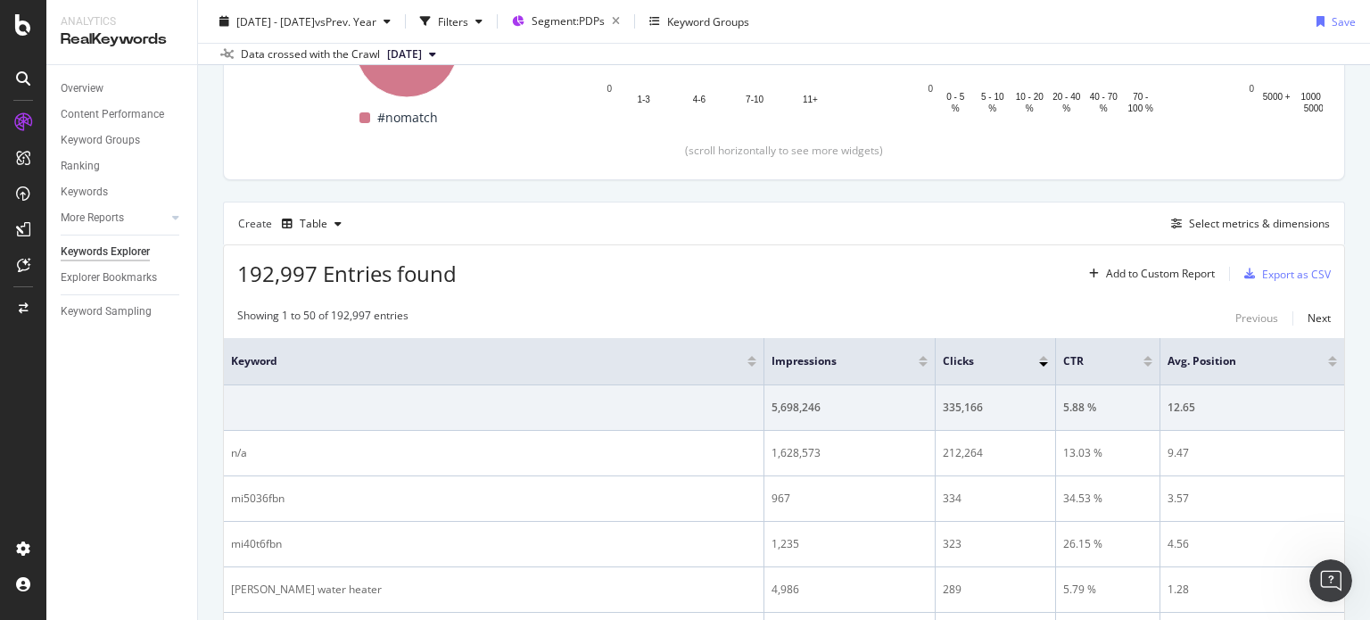
scroll to position [357, 0]
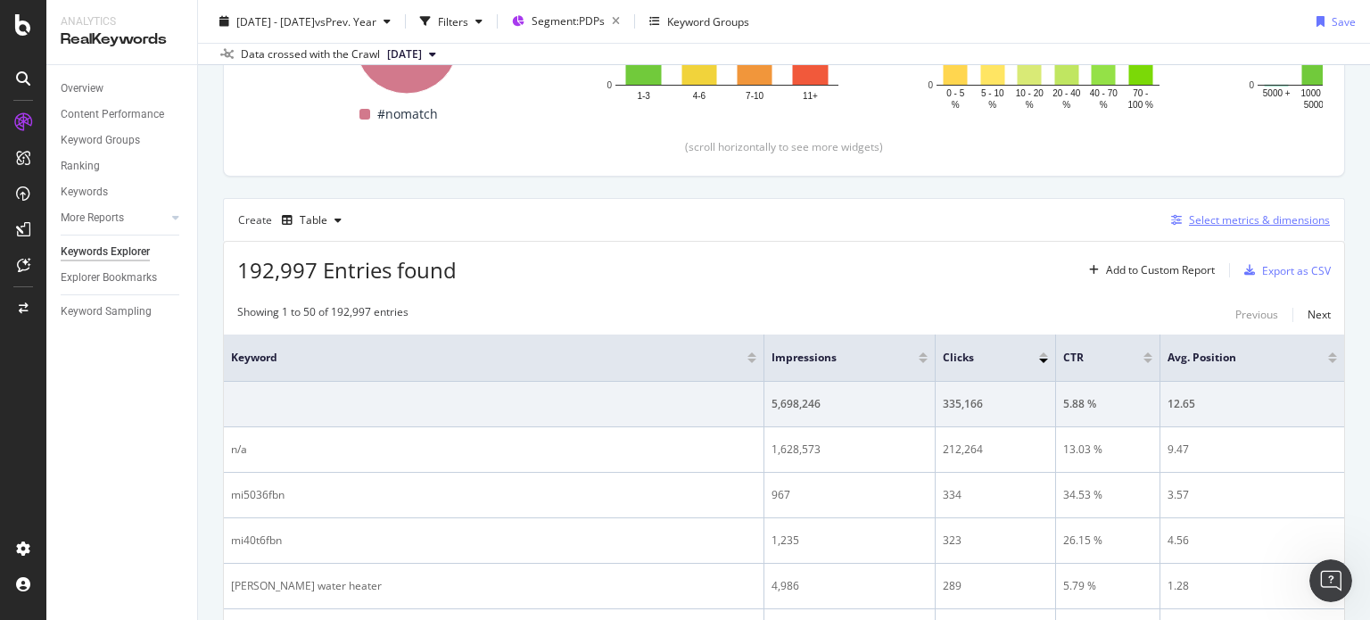
click at [1171, 218] on icon "button" at bounding box center [1176, 220] width 11 height 11
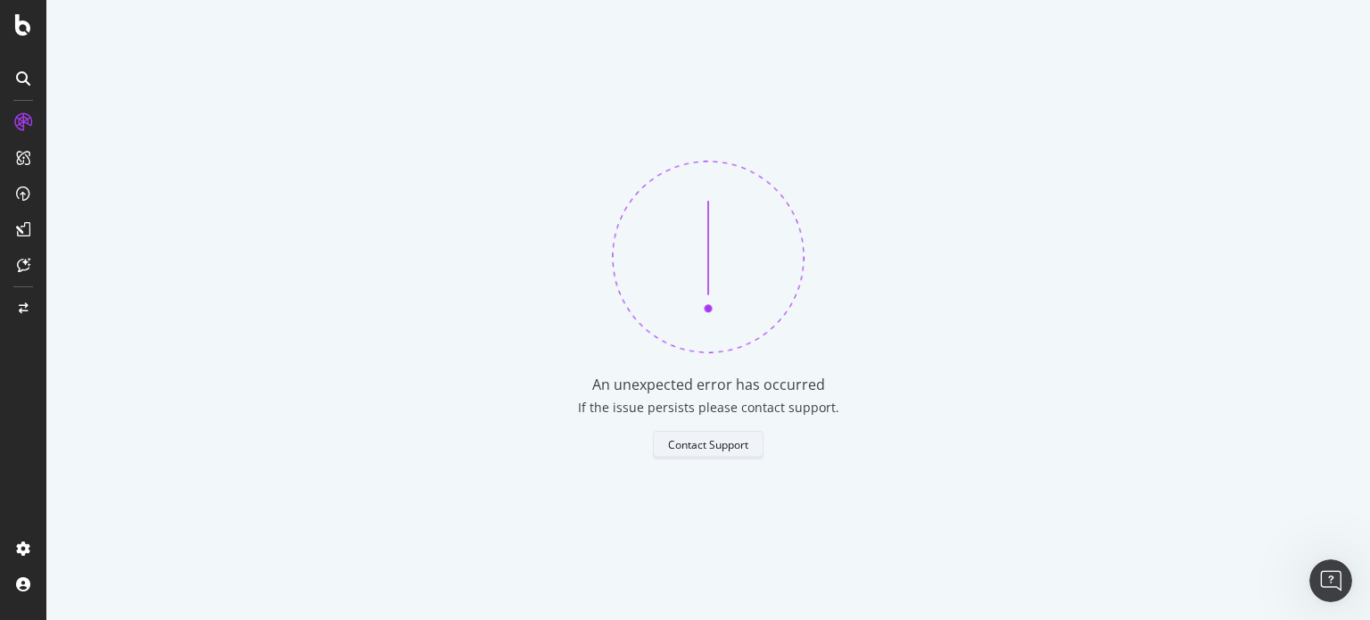
click at [728, 436] on div "Contact Support" at bounding box center [708, 445] width 80 height 25
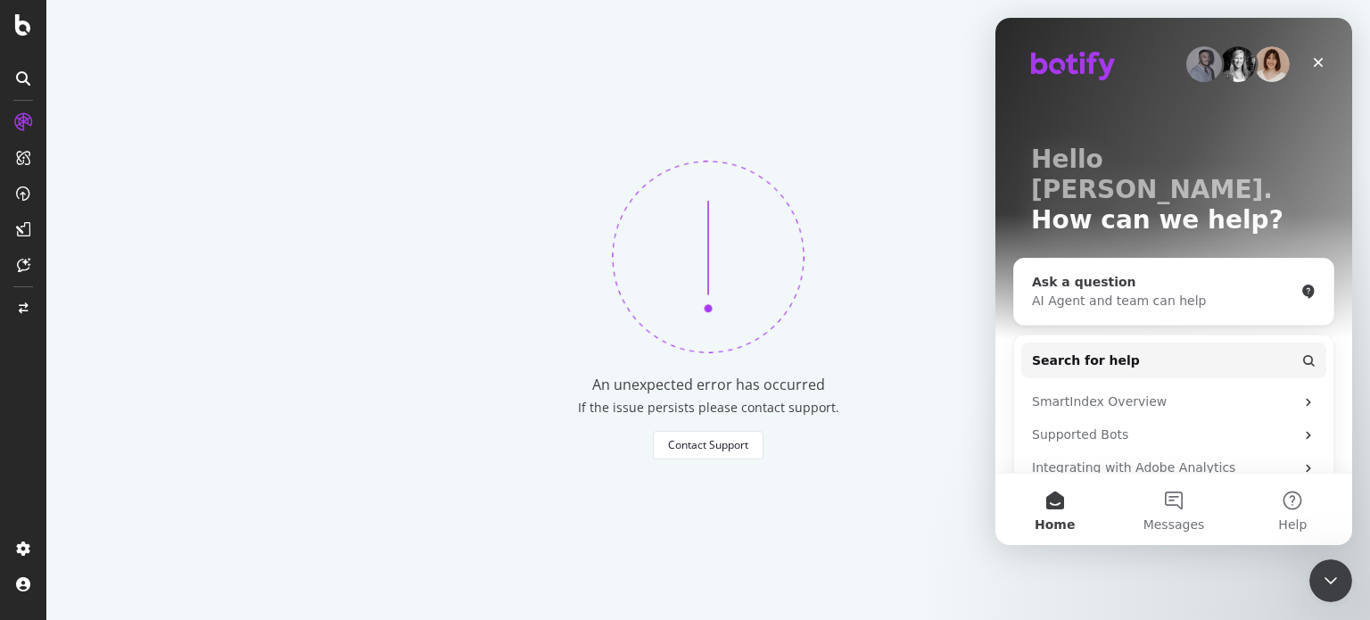
click at [1060, 292] on div "AI Agent and team can help" at bounding box center [1163, 301] width 262 height 19
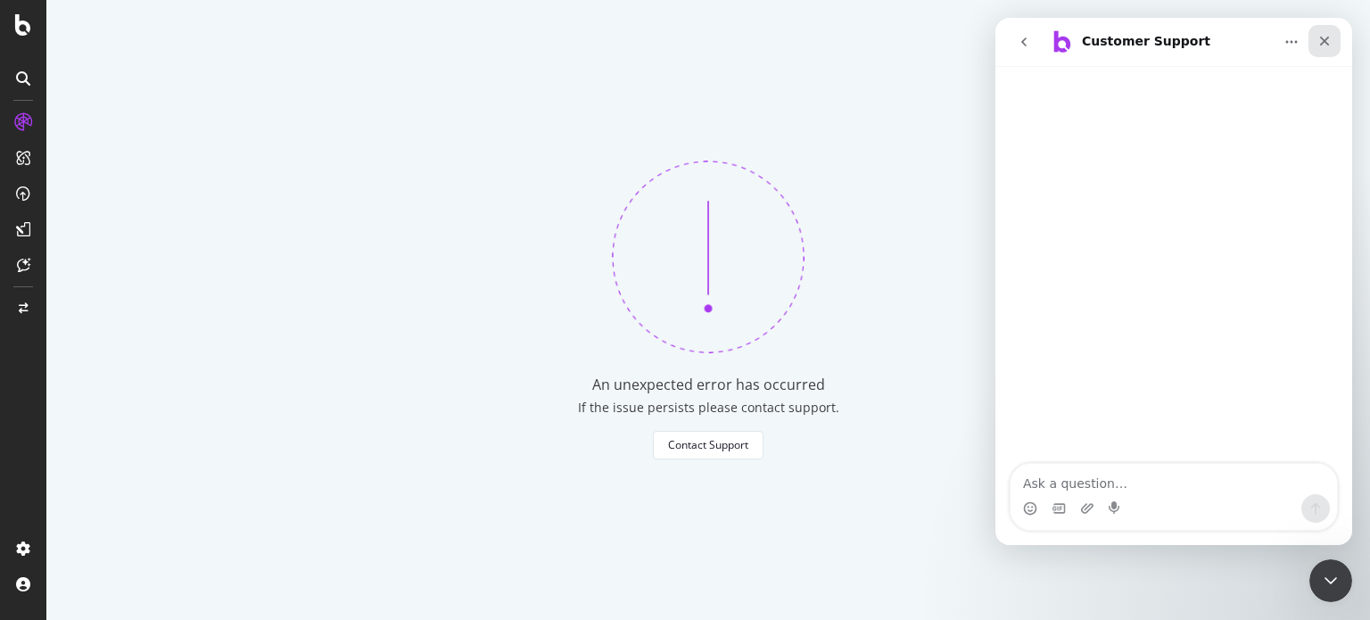
click at [1316, 37] on div "Close" at bounding box center [1325, 41] width 32 height 32
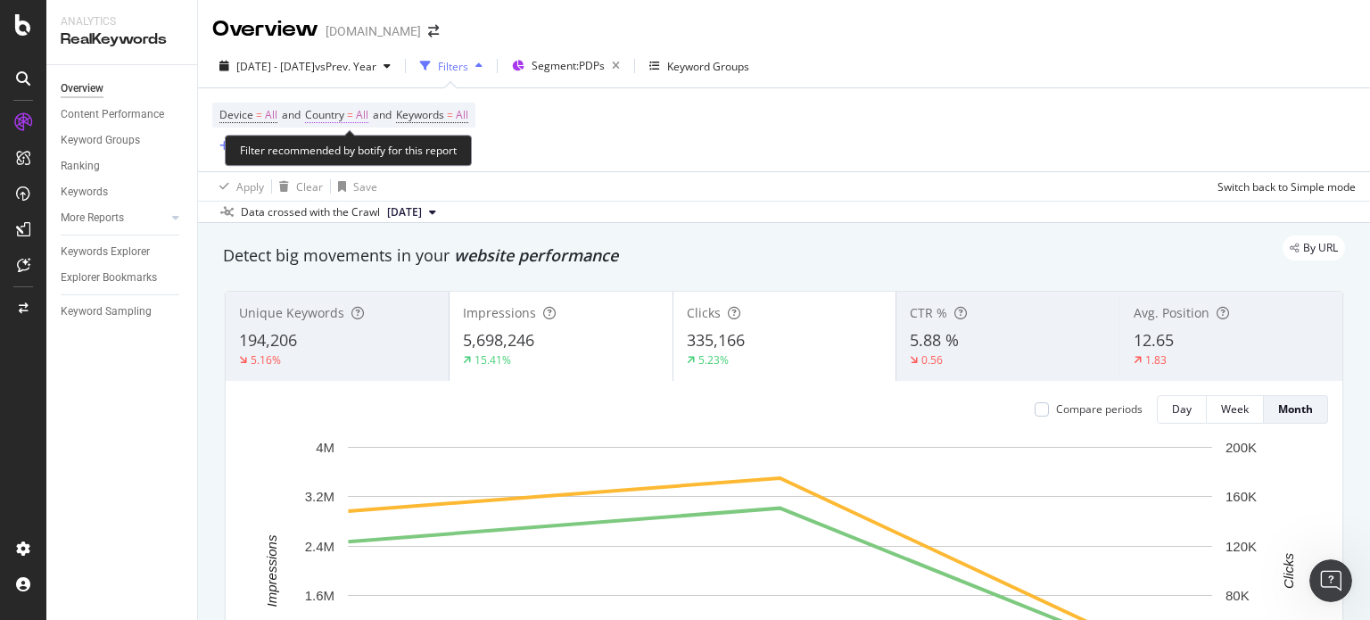
click at [365, 124] on span "All" at bounding box center [362, 115] width 12 height 25
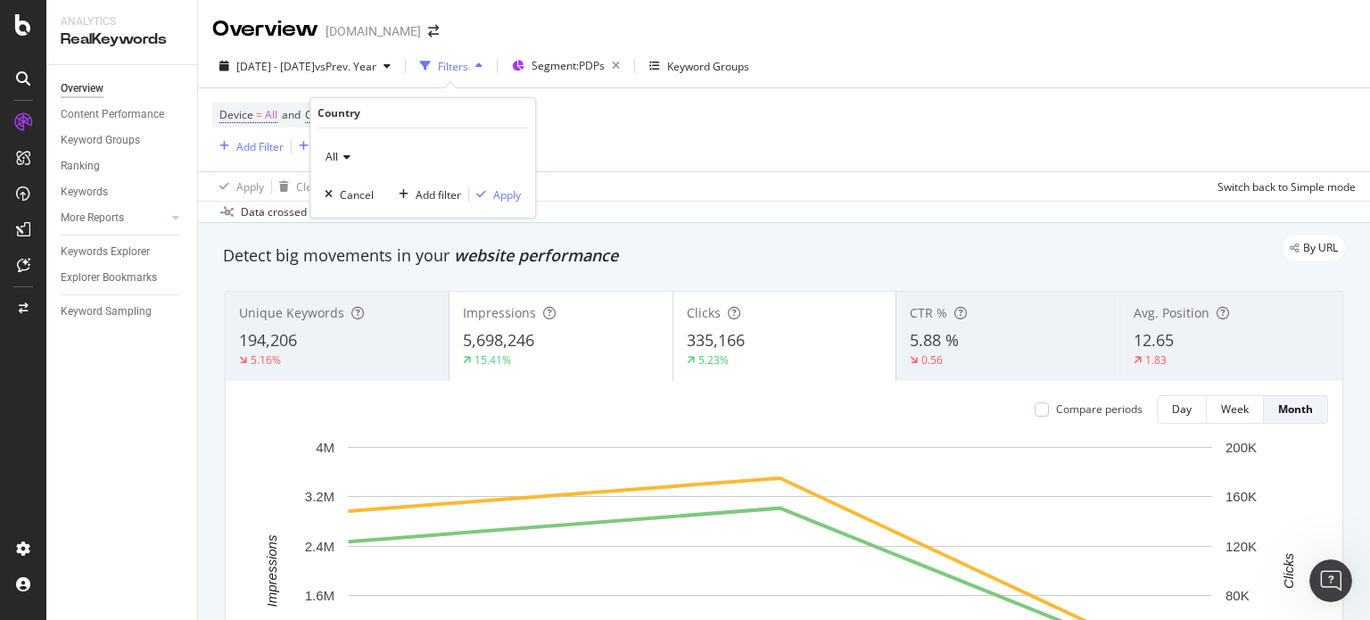
click at [352, 147] on div "All" at bounding box center [423, 157] width 196 height 29
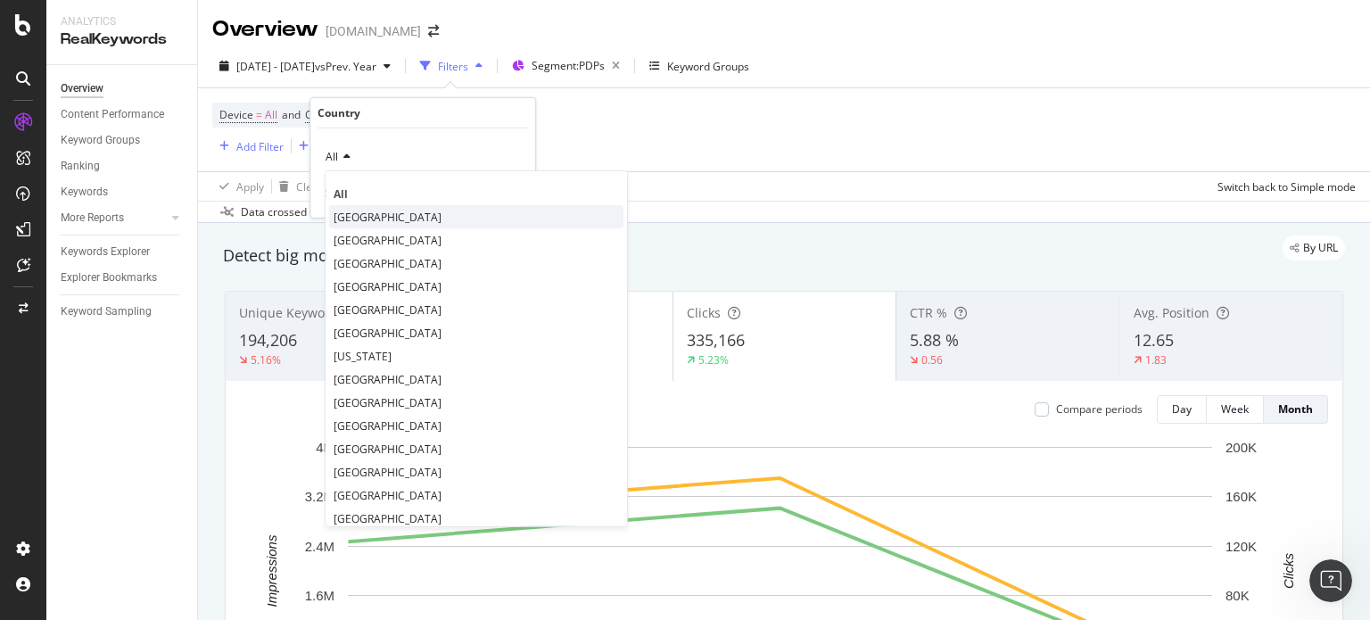
click at [376, 215] on span "[GEOGRAPHIC_DATA]" at bounding box center [388, 216] width 108 height 15
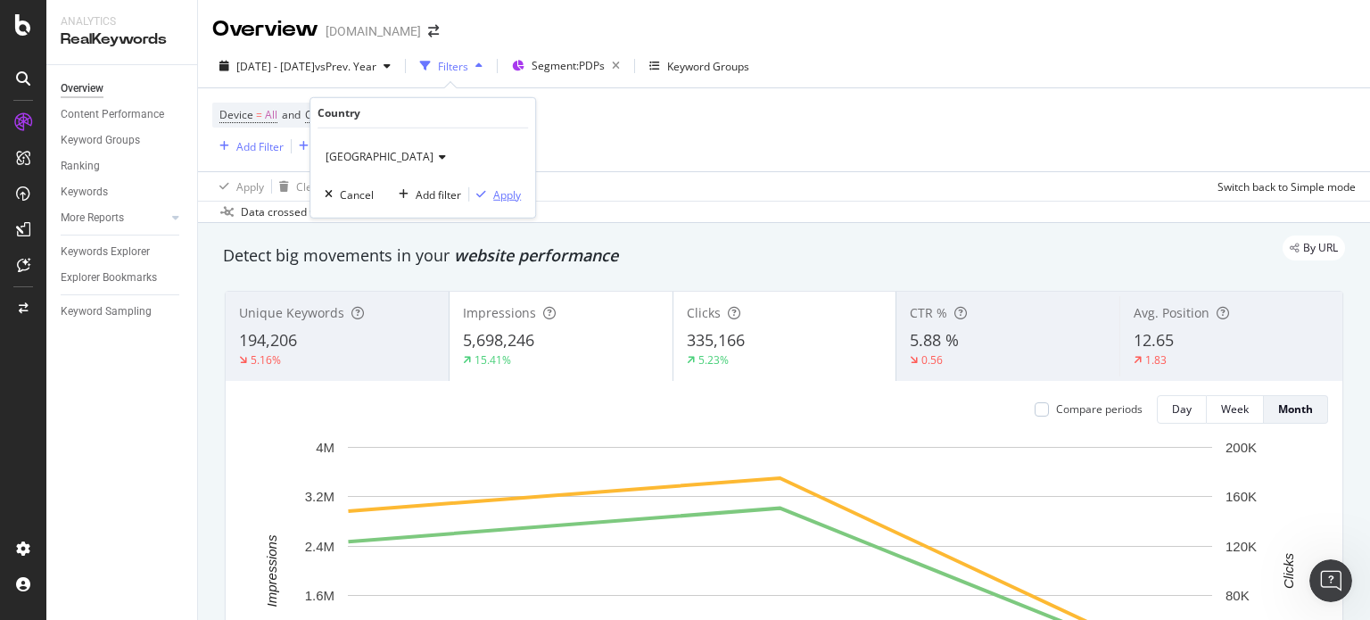
click at [490, 195] on div "button" at bounding box center [481, 194] width 24 height 11
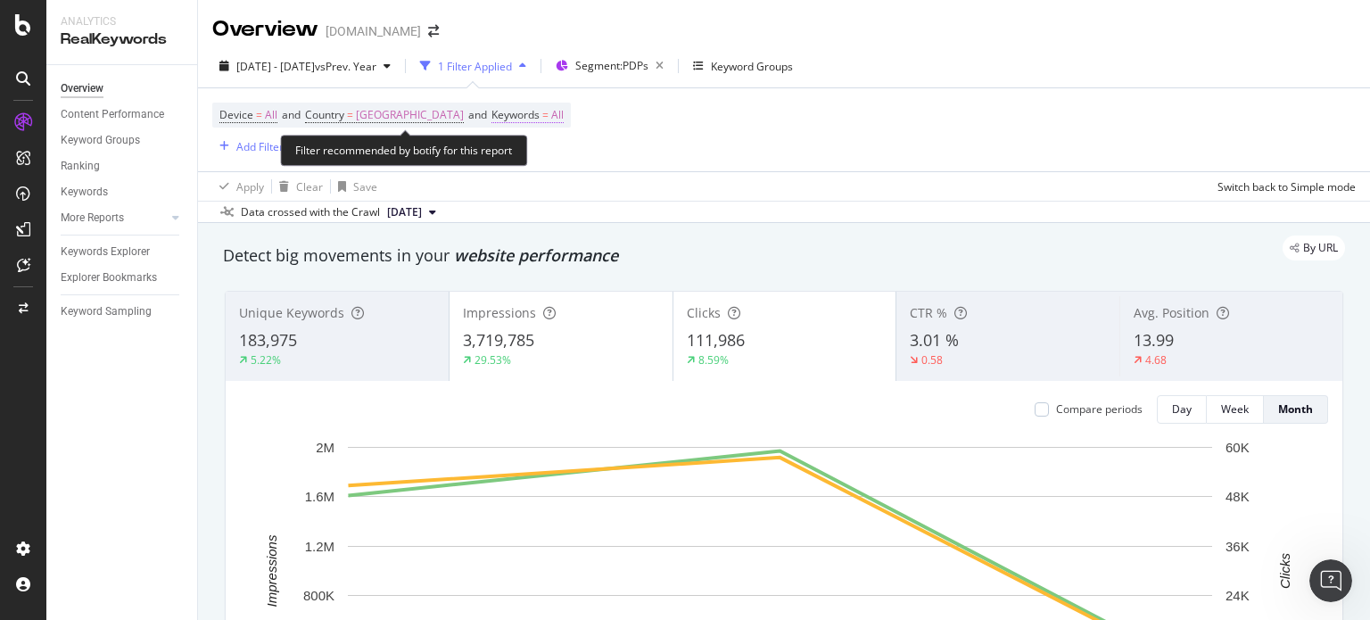
click at [564, 110] on span "All" at bounding box center [557, 115] width 12 height 25
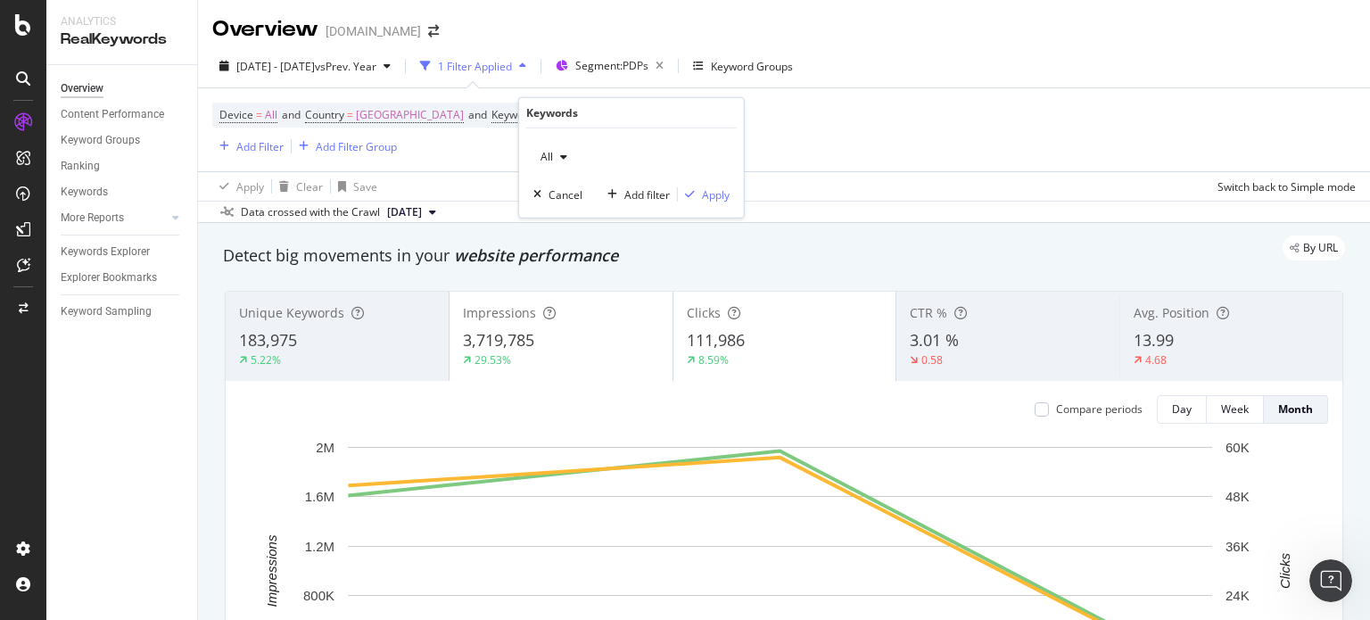
click at [561, 145] on div "All" at bounding box center [554, 157] width 41 height 27
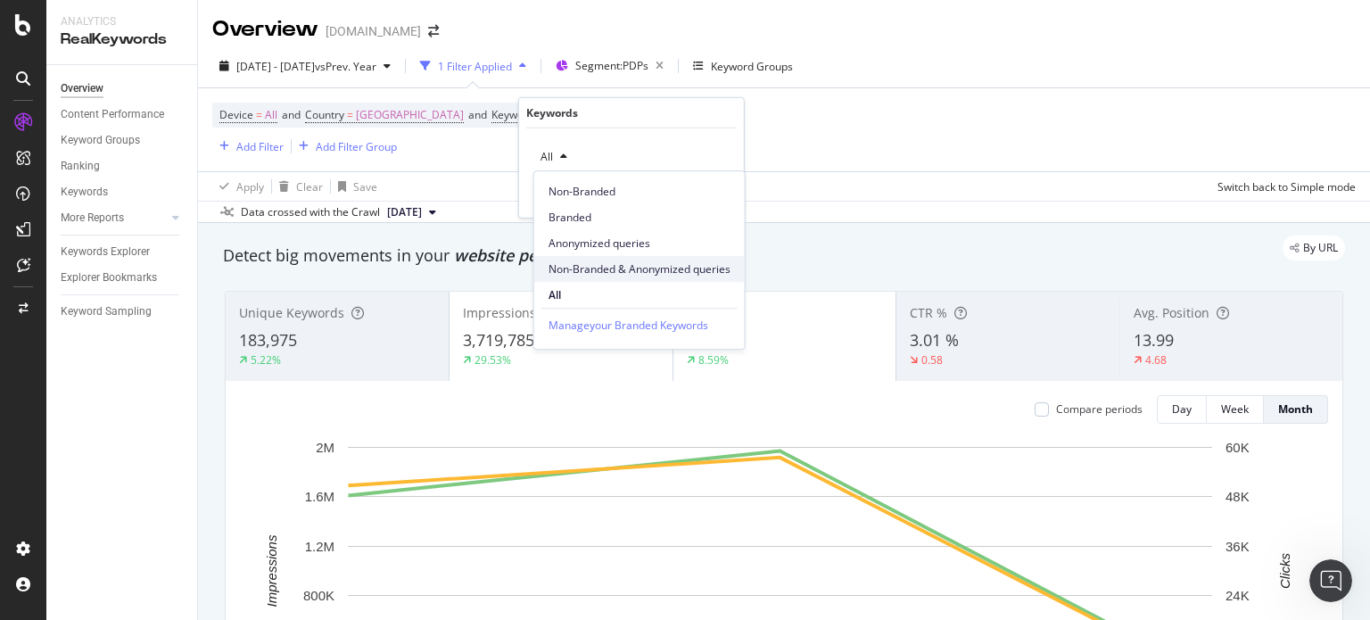
click at [567, 270] on span "Non-Branded & Anonymized queries" at bounding box center [640, 269] width 182 height 16
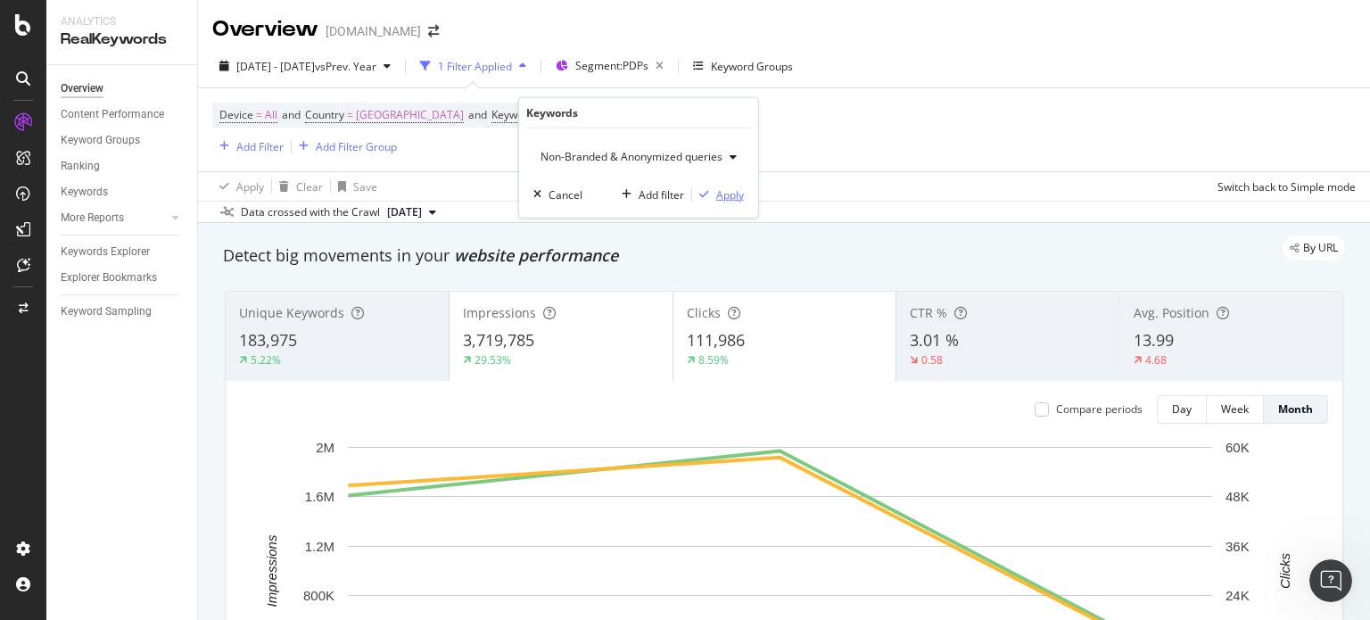
click at [721, 186] on div "Apply" at bounding box center [730, 193] width 28 height 15
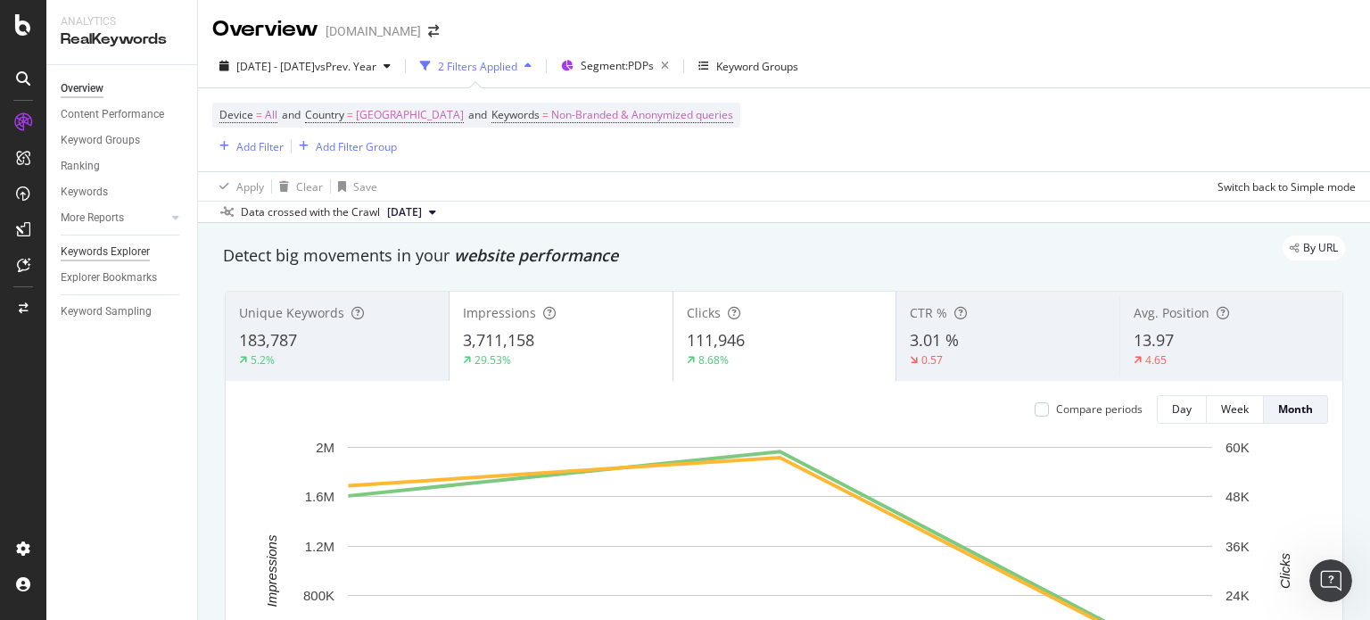
click at [137, 259] on div "Keywords Explorer" at bounding box center [105, 252] width 89 height 19
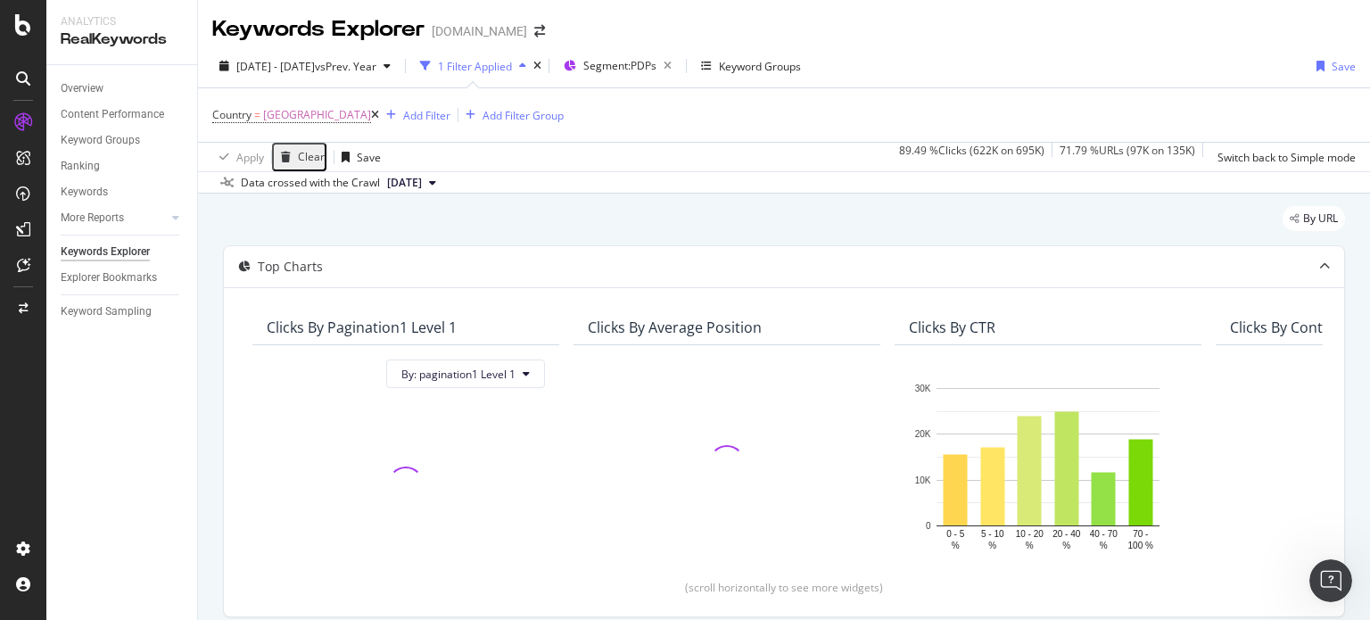
click at [379, 114] on icon at bounding box center [375, 115] width 8 height 11
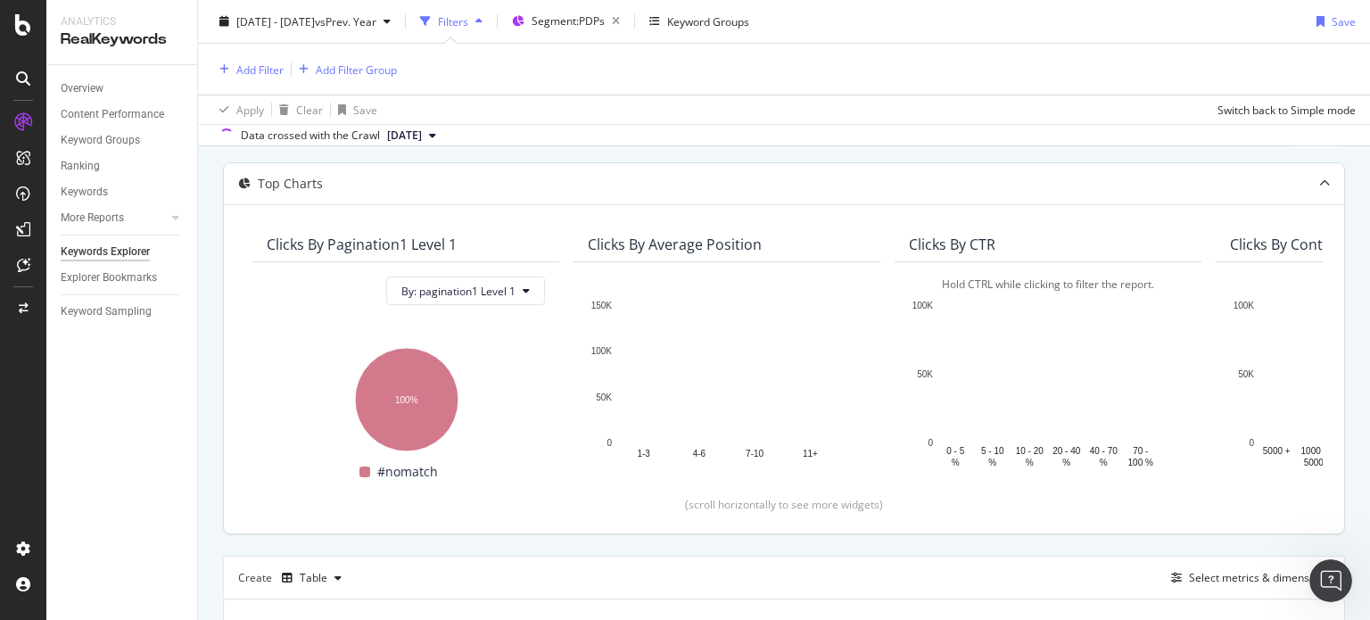
scroll to position [268, 0]
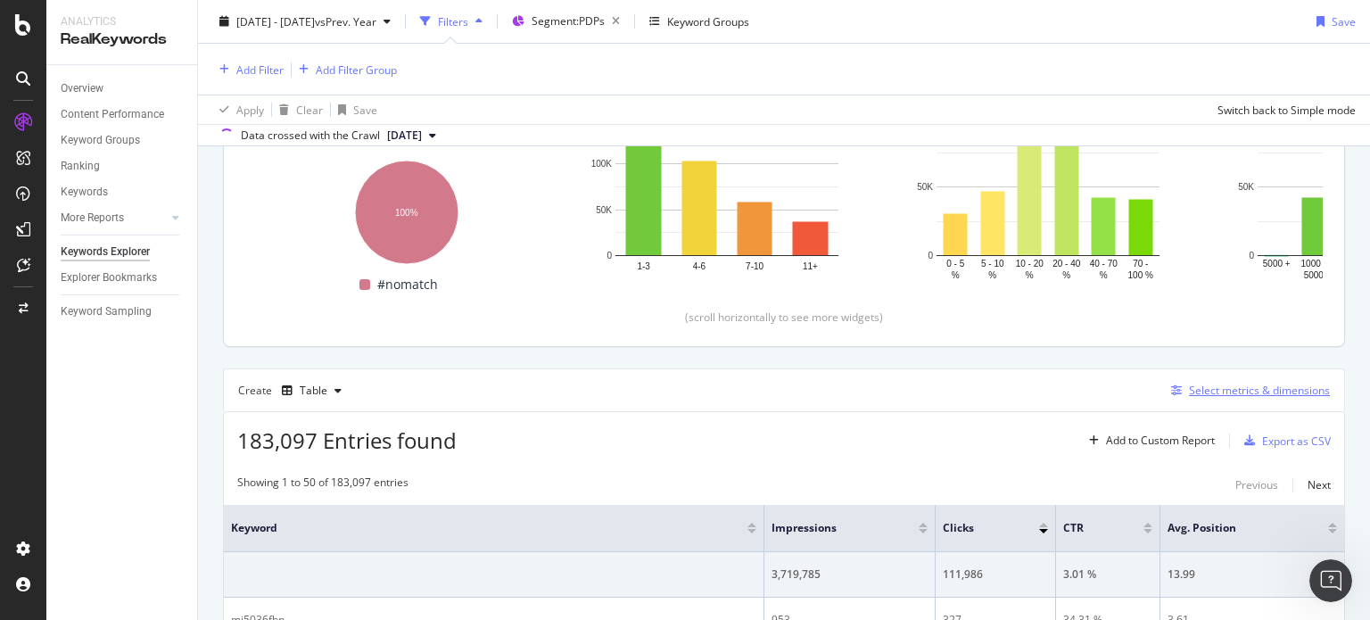
click at [1164, 388] on div "button" at bounding box center [1176, 390] width 25 height 11
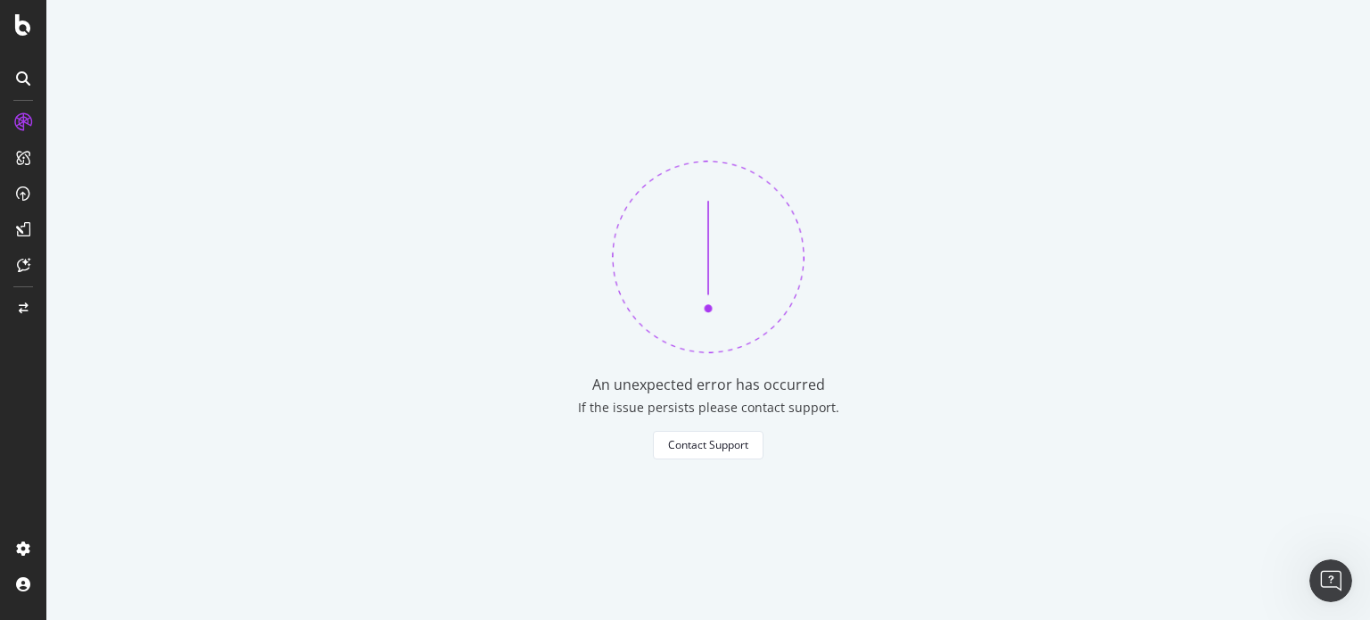
click at [765, 436] on div "An unexpected error has occurred If the issue persists please contact support. …" at bounding box center [708, 310] width 1324 height 620
click at [760, 441] on button "Contact Support" at bounding box center [708, 445] width 111 height 29
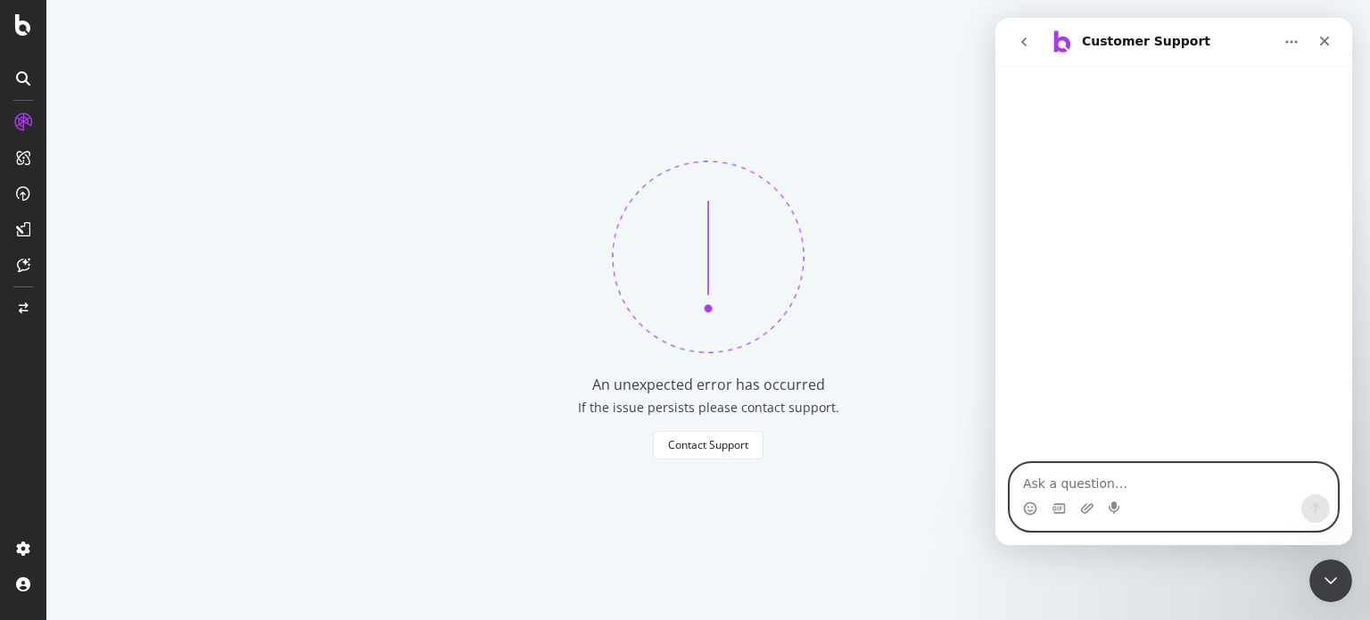
click at [1154, 464] on textarea "Ask a question…" at bounding box center [1174, 479] width 327 height 30
paste textarea "[URL][DOMAIN_NAME][DOMAIN_NAME].."
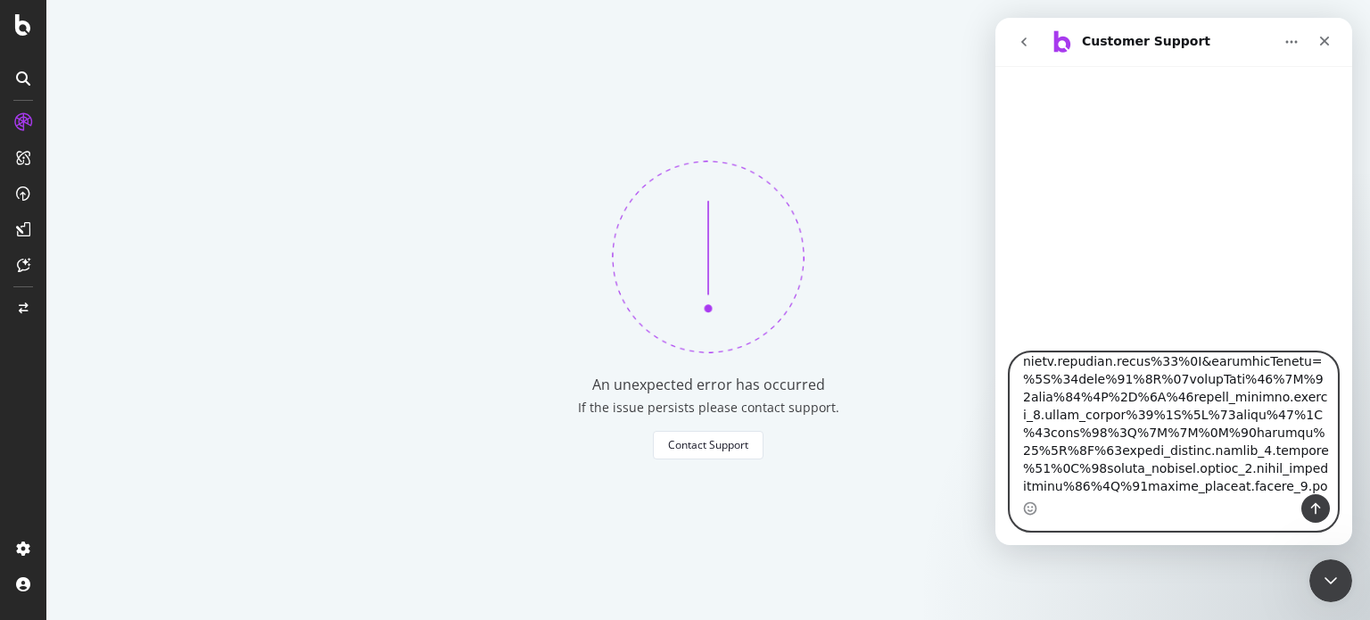
scroll to position [476, 0]
type textarea "hi- this keeps not working [URL][DOMAIN_NAME][DOMAIN_NAME].."
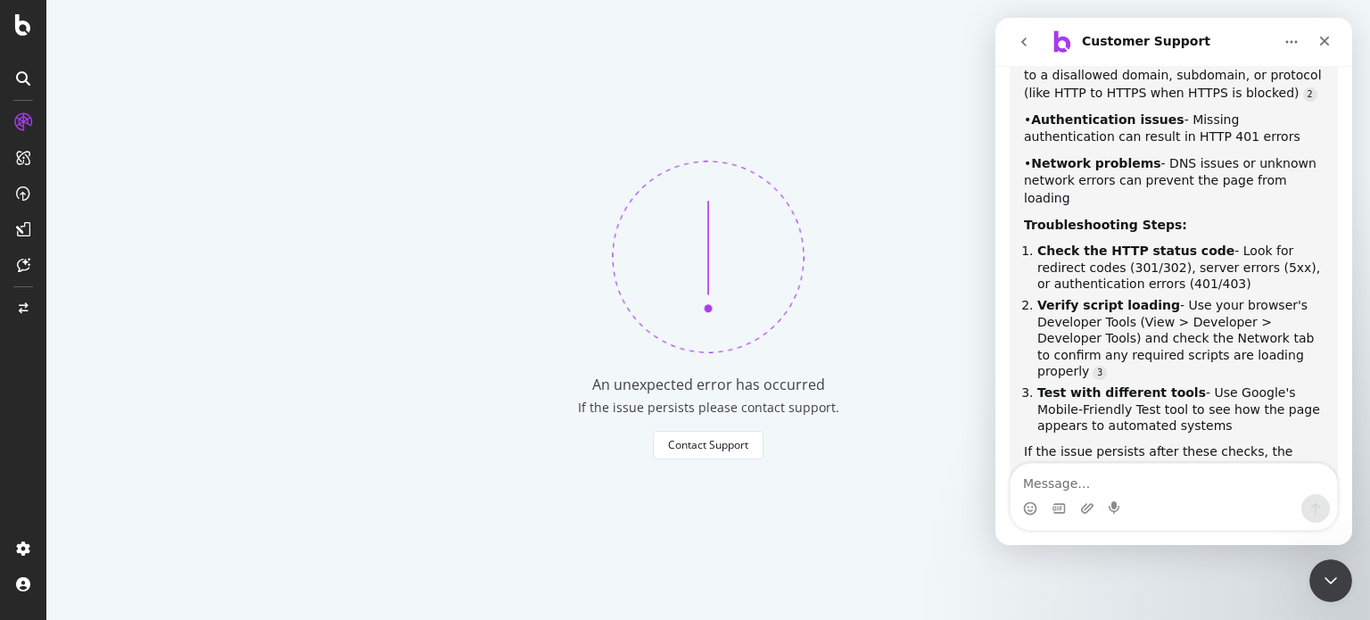
scroll to position [1199, 0]
type textarea "not at all"
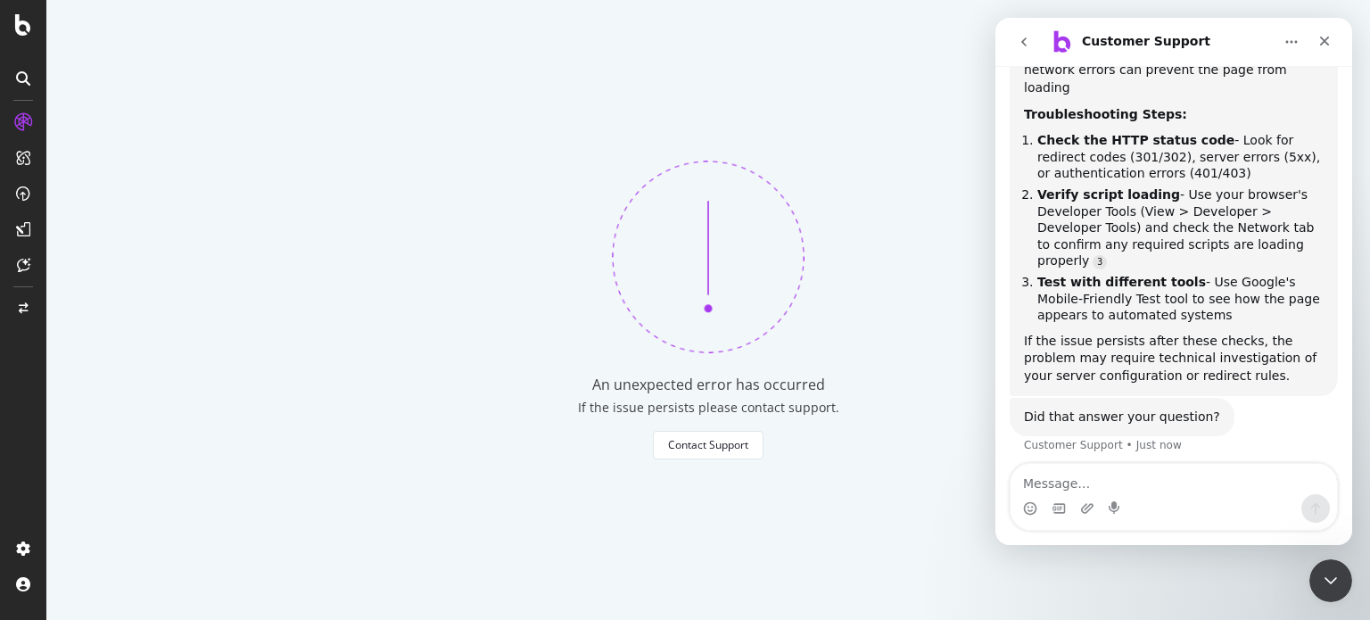
scroll to position [1311, 0]
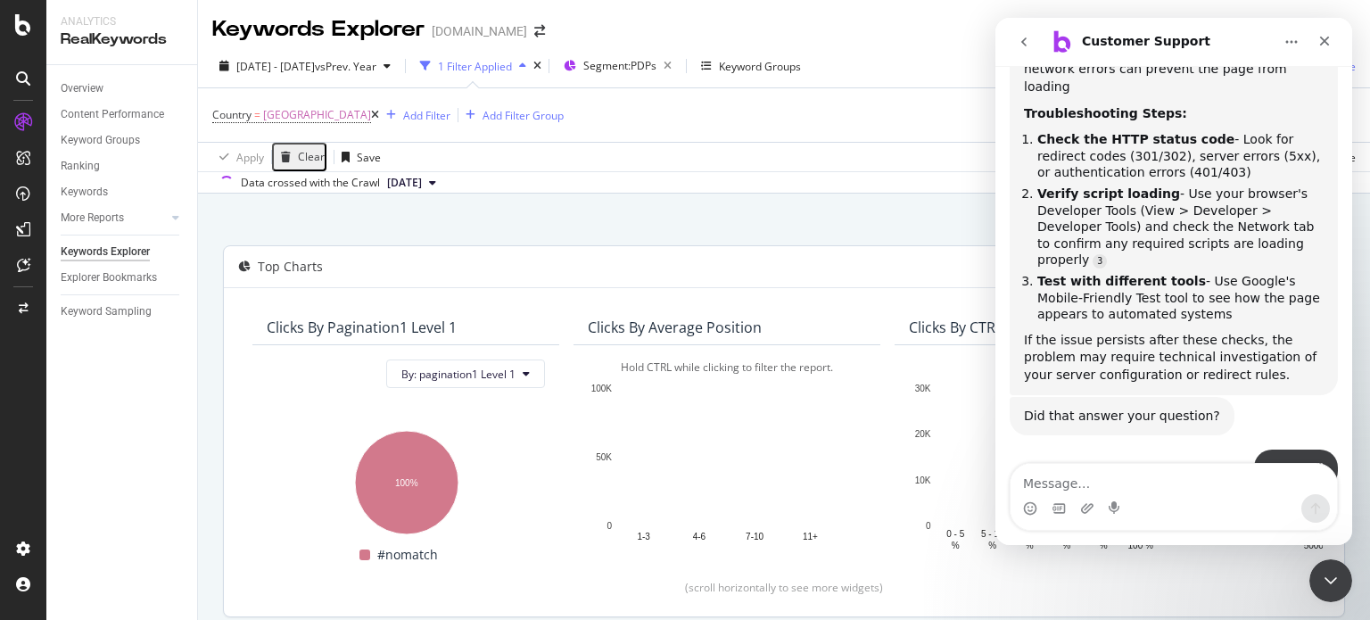
scroll to position [1376, 0]
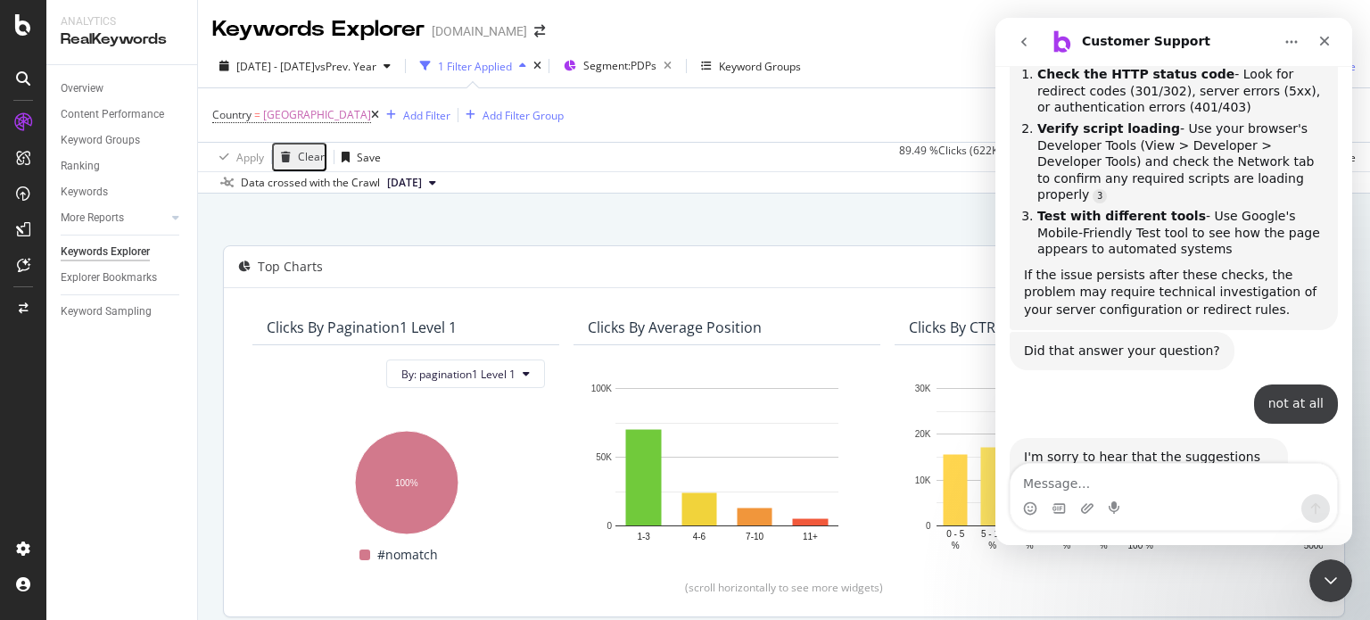
click at [1210, 504] on div "Intercom messenger" at bounding box center [1174, 508] width 327 height 29
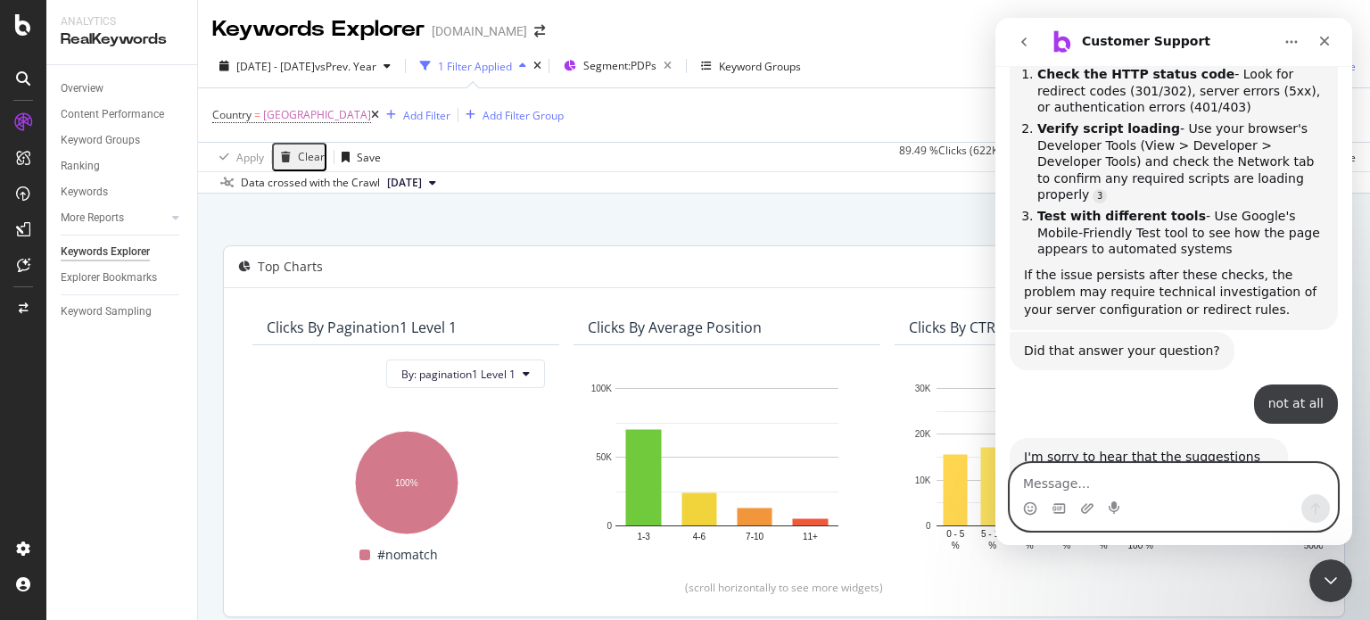
click at [1214, 490] on textarea "Message…" at bounding box center [1174, 479] width 327 height 30
type textarea "agent"
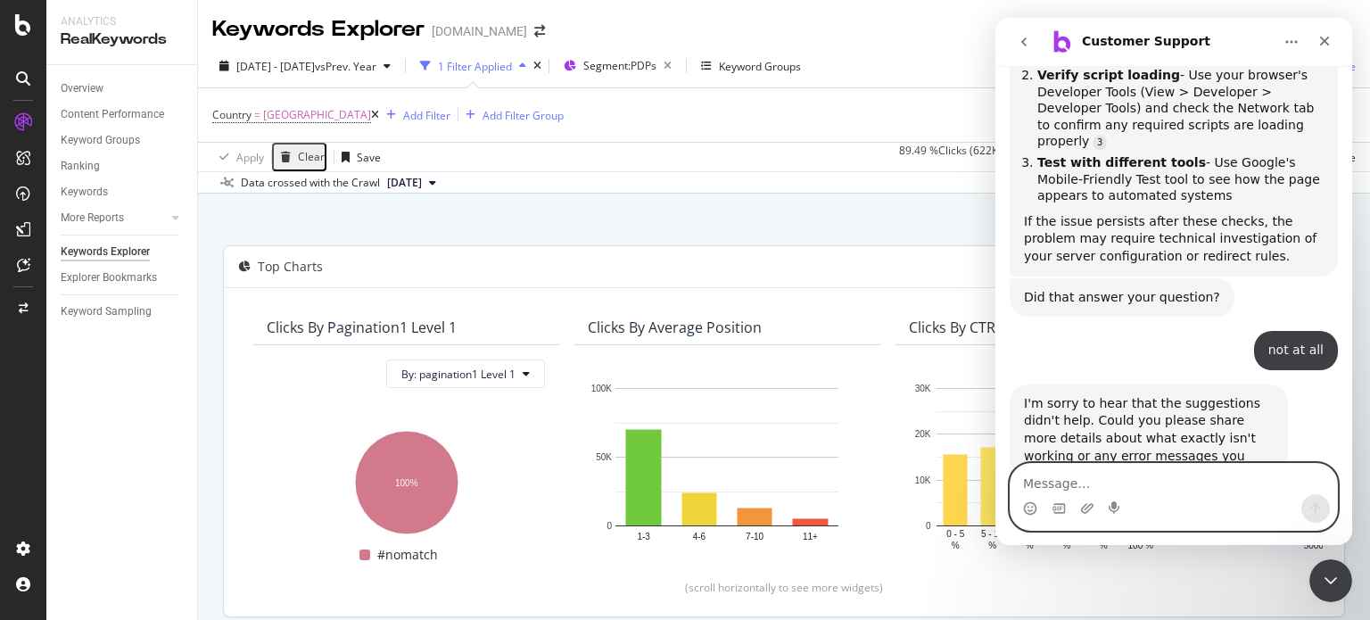
scroll to position [1487, 0]
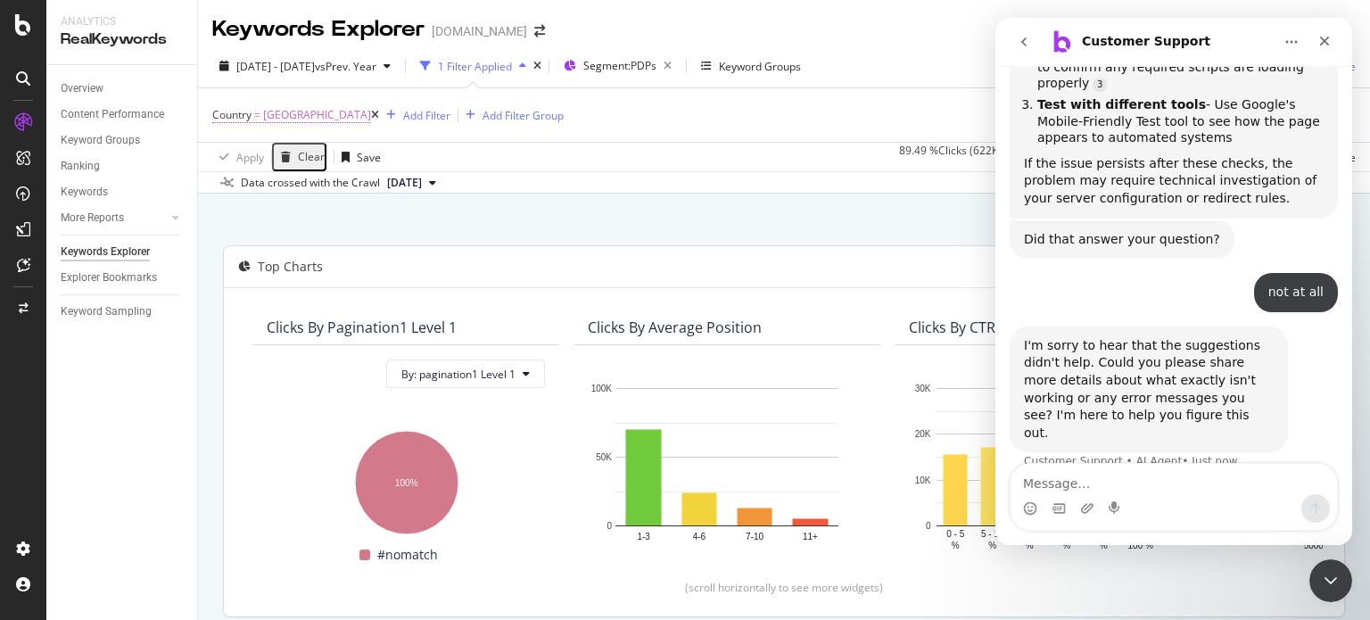
click at [371, 114] on span "[GEOGRAPHIC_DATA]" at bounding box center [317, 115] width 108 height 25
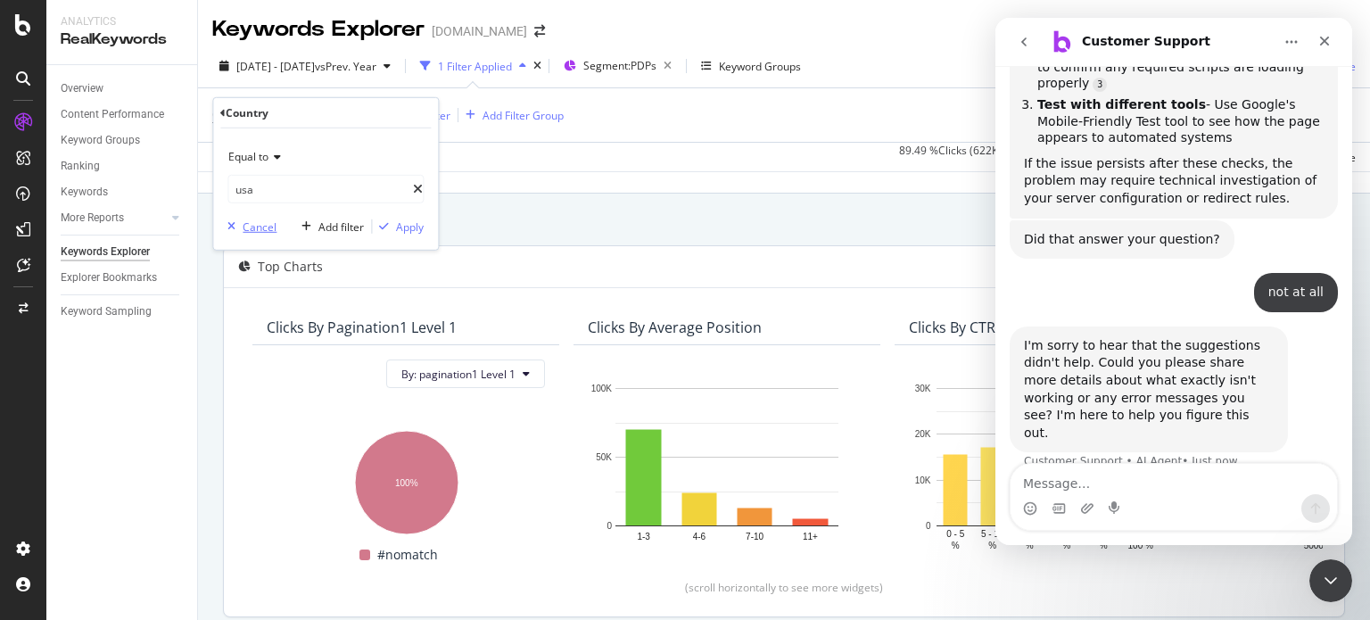
click at [267, 228] on div "Cancel" at bounding box center [260, 226] width 34 height 15
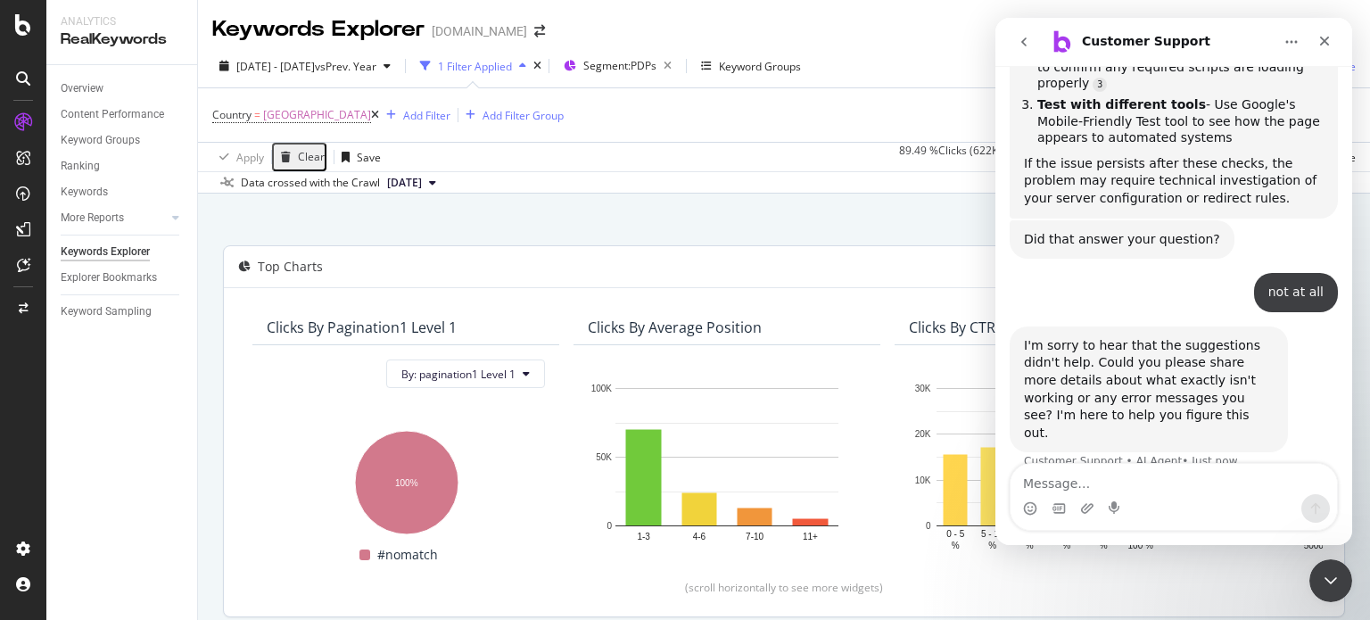
click at [379, 117] on icon at bounding box center [375, 115] width 8 height 11
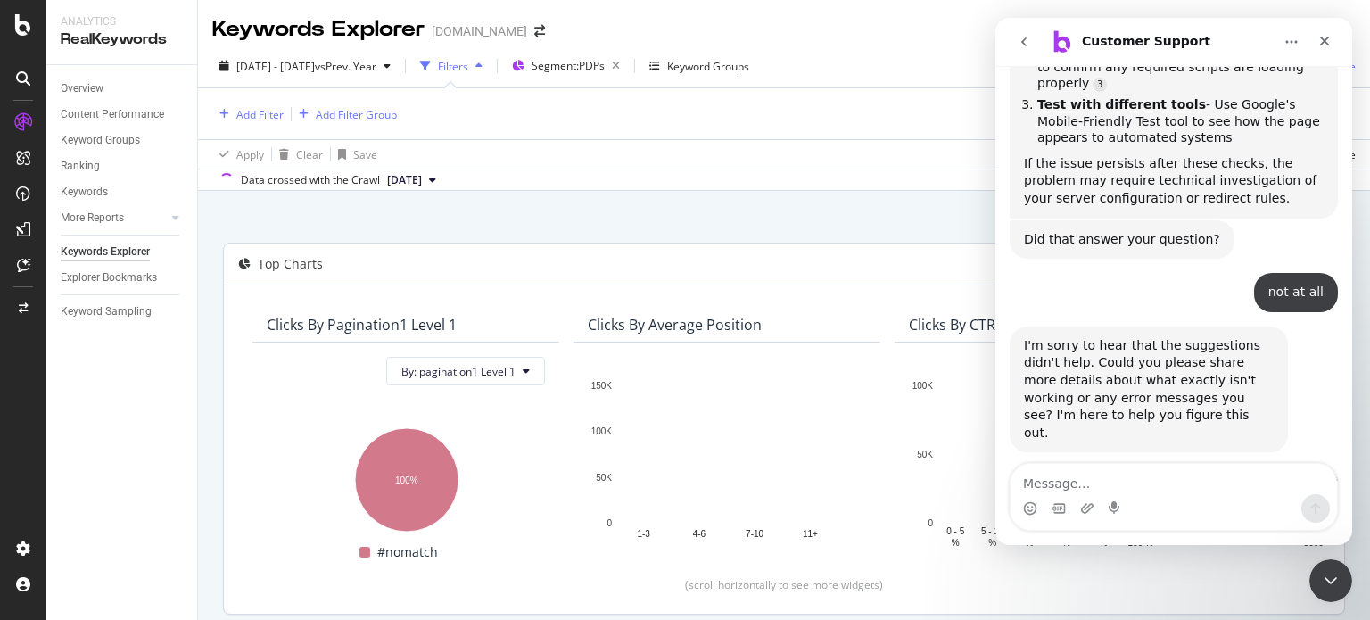
scroll to position [1552, 0]
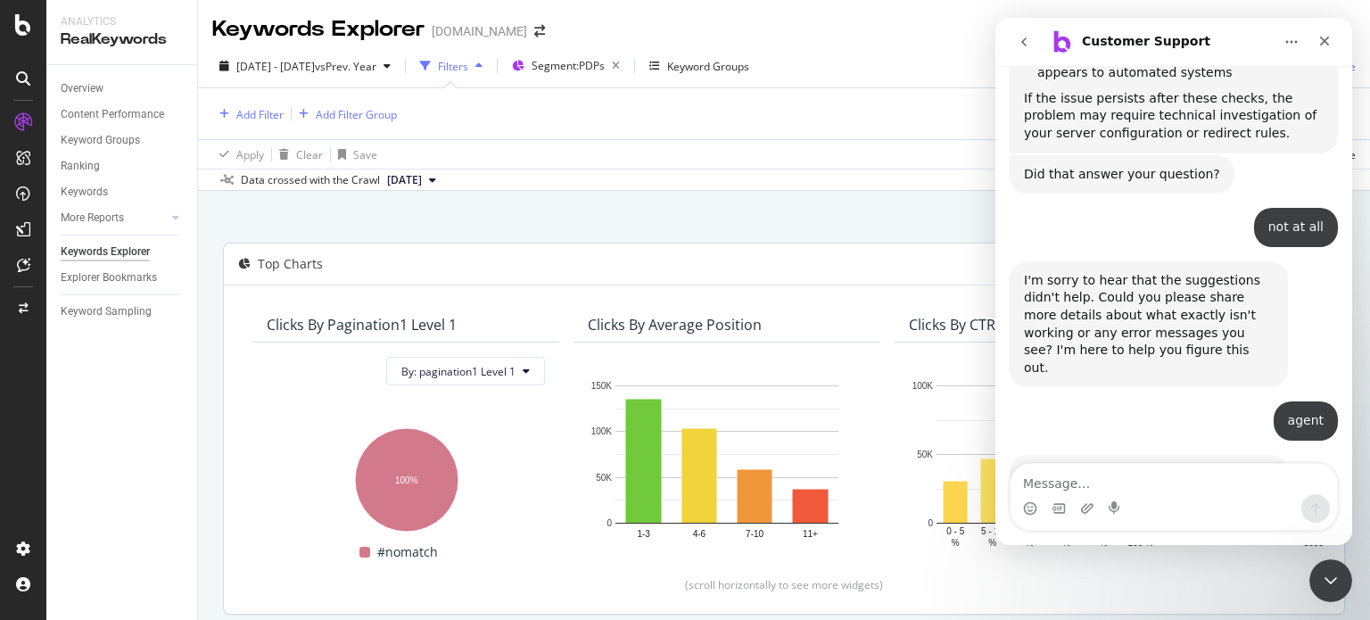
click at [899, 257] on div "Top Charts" at bounding box center [749, 264] width 1050 height 18
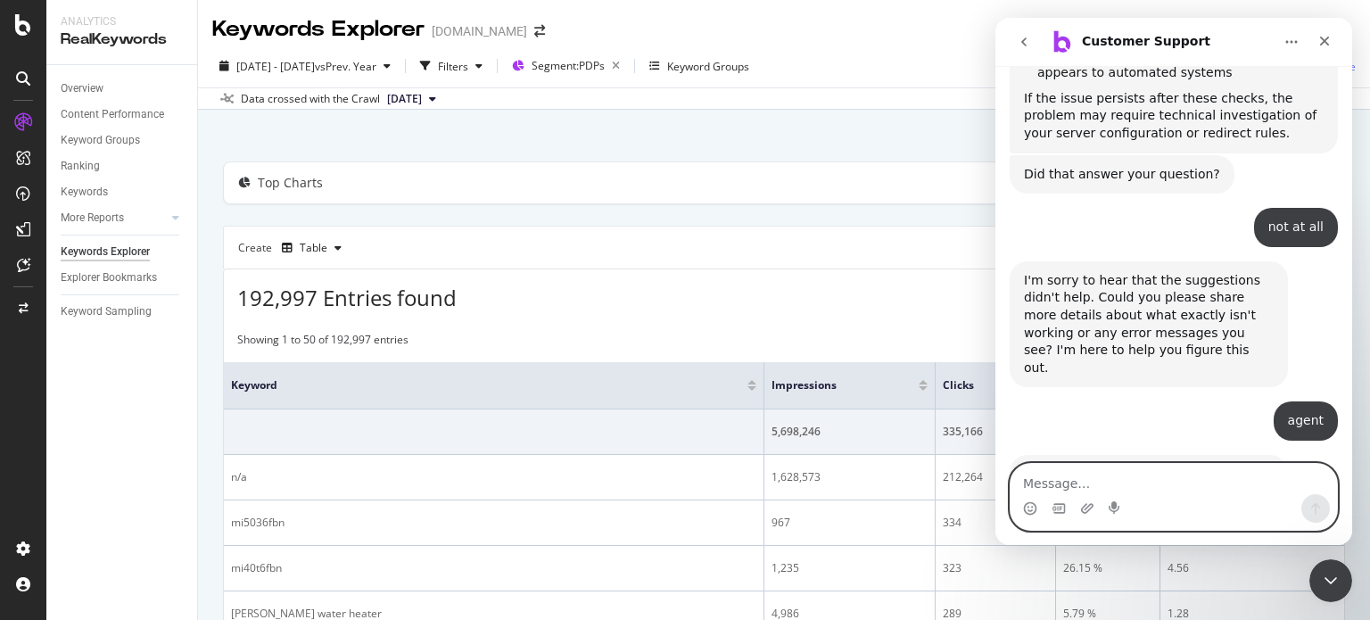
click at [1085, 492] on textarea "Message…" at bounding box center [1174, 479] width 327 height 30
type textarea "I just did and you did not understand it"
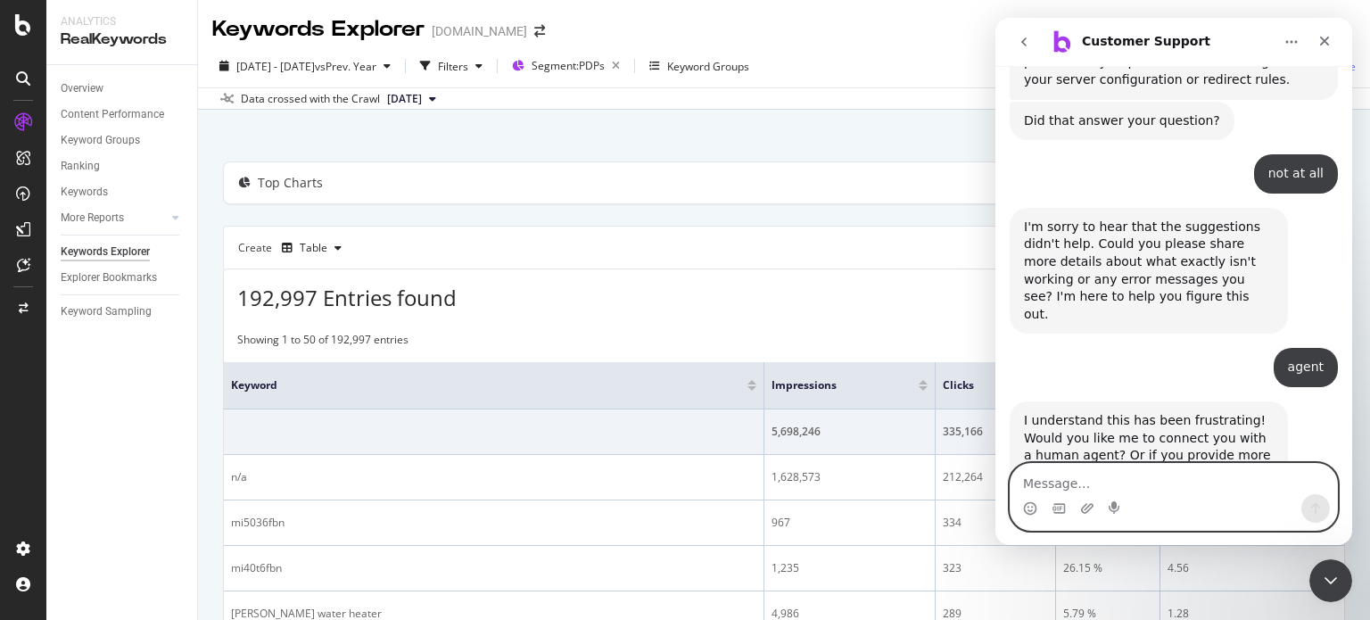
scroll to position [1663, 0]
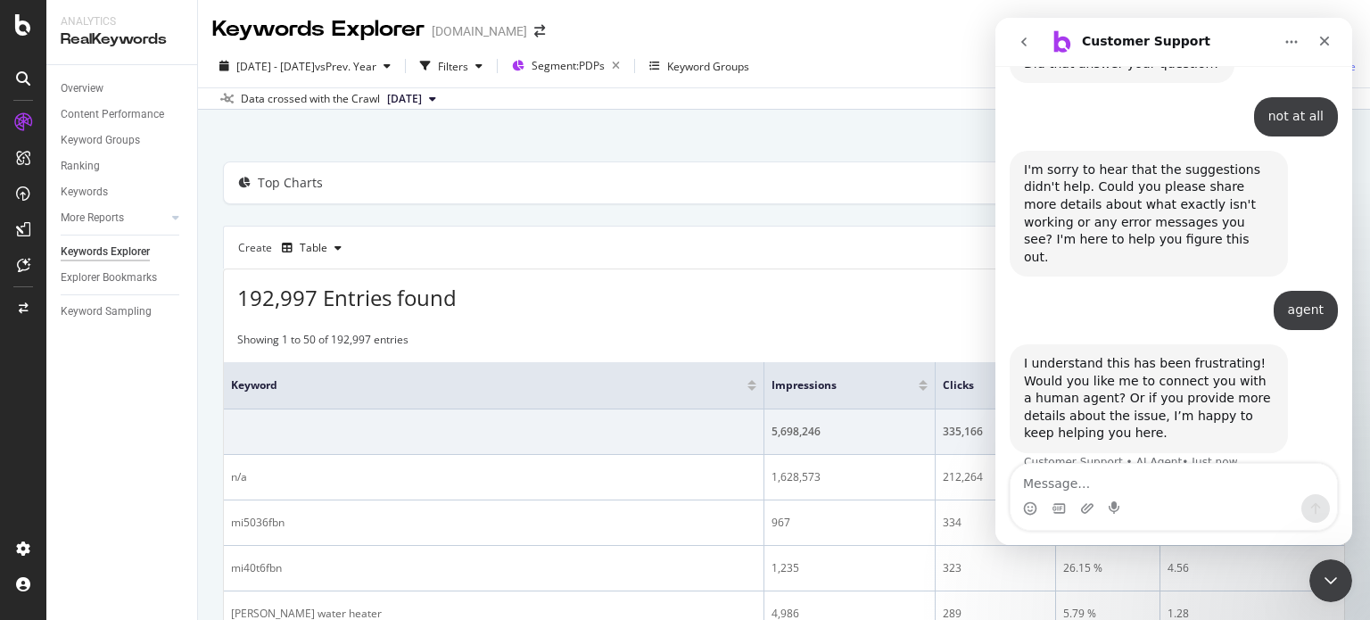
click at [740, 240] on div "Create Table Select metrics & dimensions" at bounding box center [784, 247] width 1122 height 43
drag, startPoint x: 1335, startPoint y: 583, endPoint x: 2653, endPoint y: 1096, distance: 1414.9
click at [1335, 583] on icon "Close Intercom Messenger" at bounding box center [1328, 577] width 21 height 21
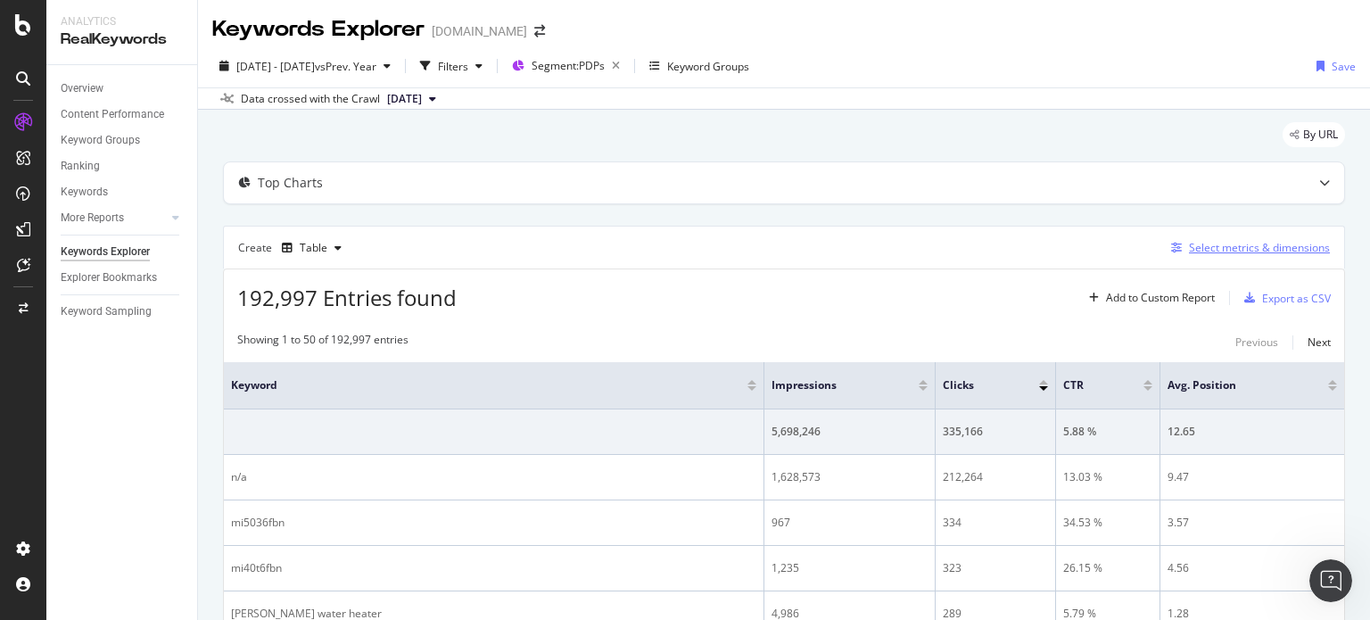
click at [1246, 252] on div "Select metrics & dimensions" at bounding box center [1259, 247] width 141 height 15
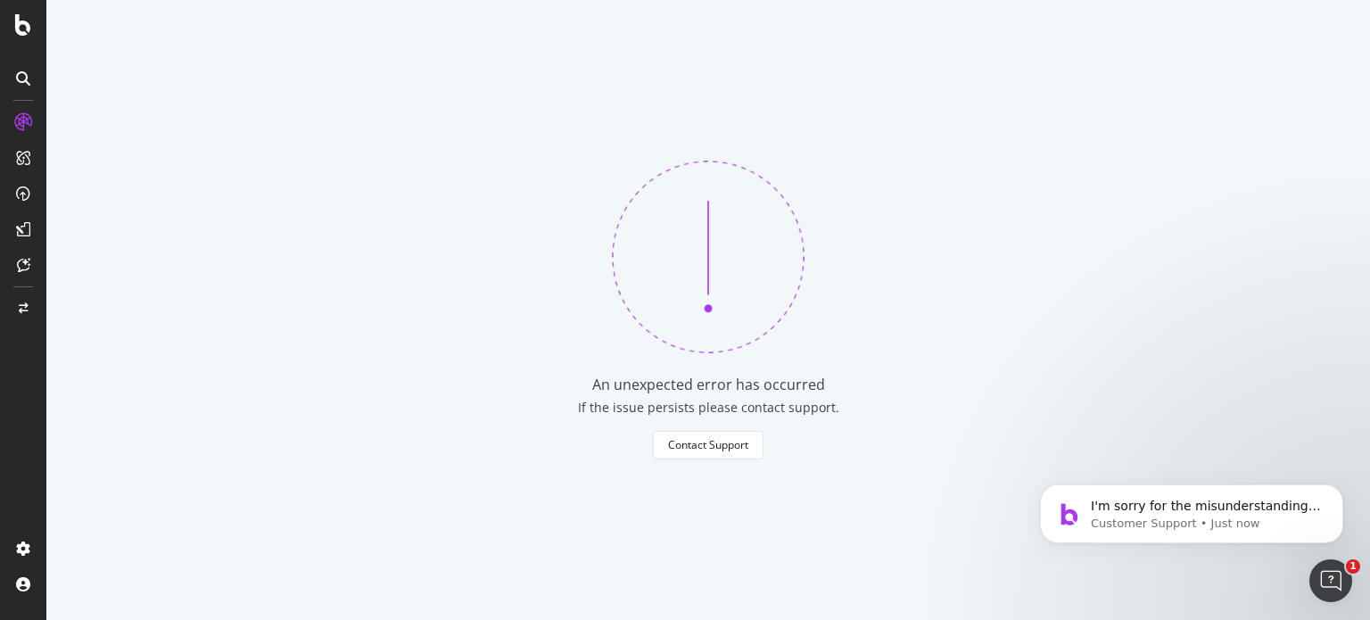
scroll to position [1728, 0]
click at [1165, 516] on p "Customer Support • Just now" at bounding box center [1206, 524] width 230 height 16
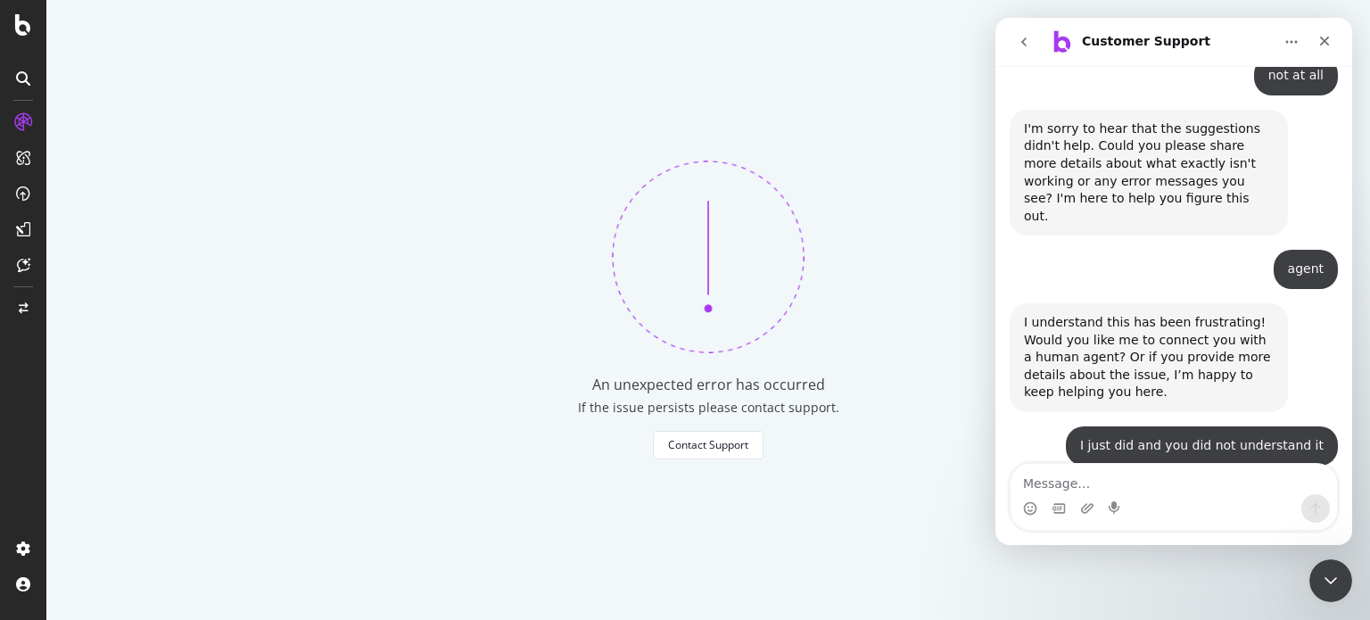
scroll to position [1758, 0]
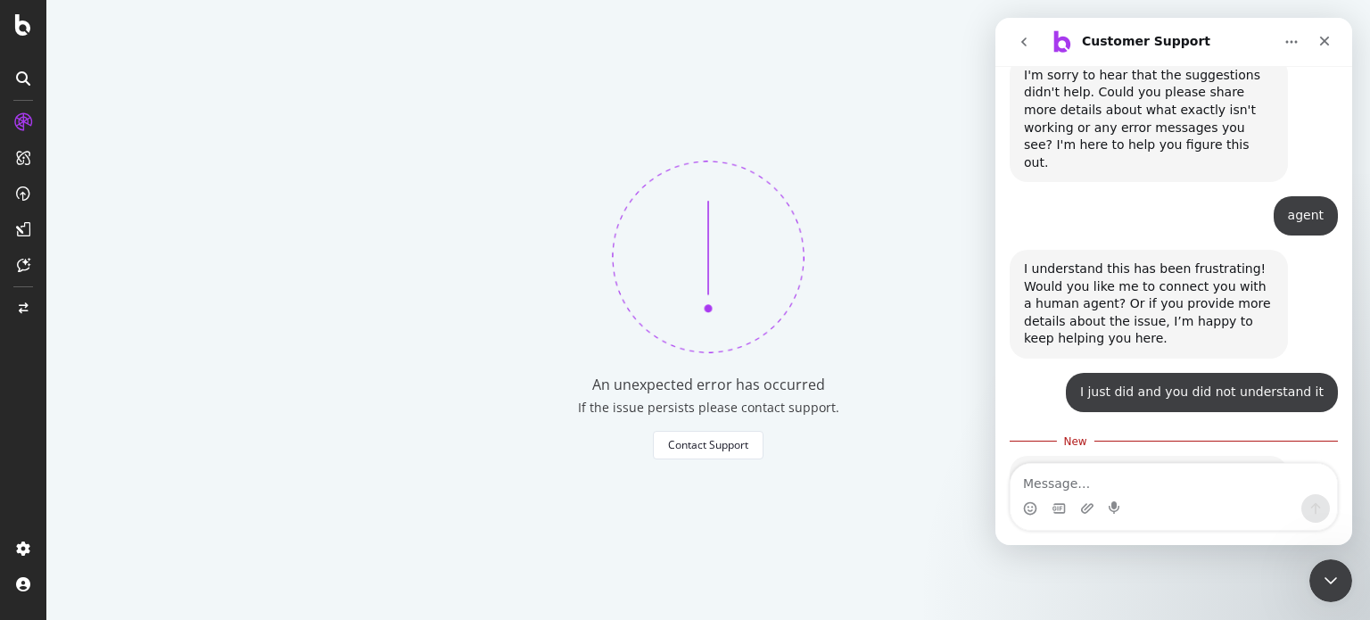
click at [1186, 501] on div "Intercom messenger" at bounding box center [1174, 508] width 327 height 29
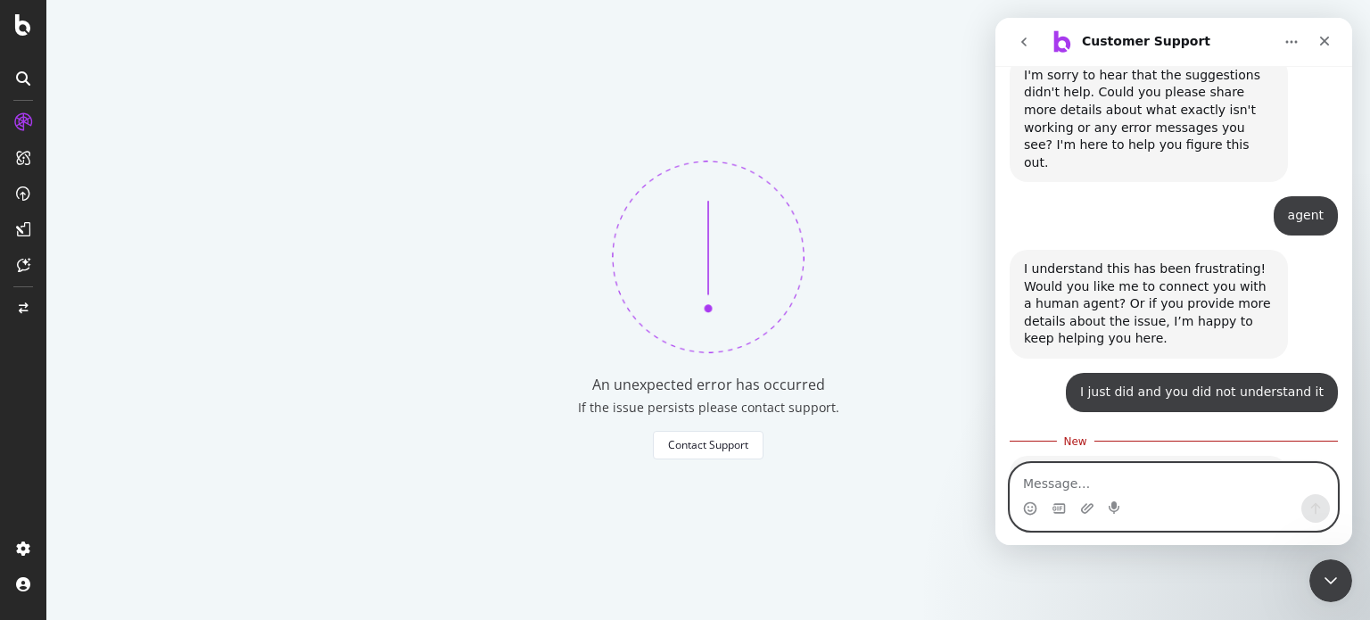
click at [1192, 488] on textarea "Message…" at bounding box center [1174, 479] width 327 height 30
type textarea "yes I said agent already pls"
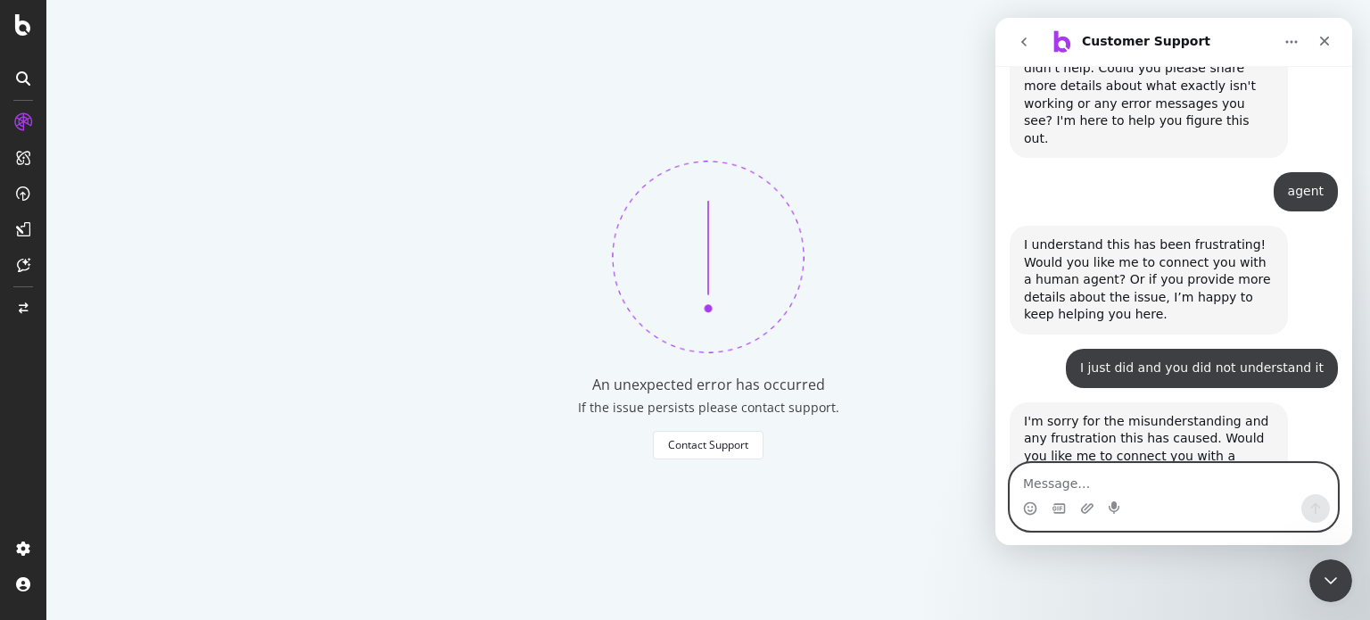
scroll to position [1840, 0]
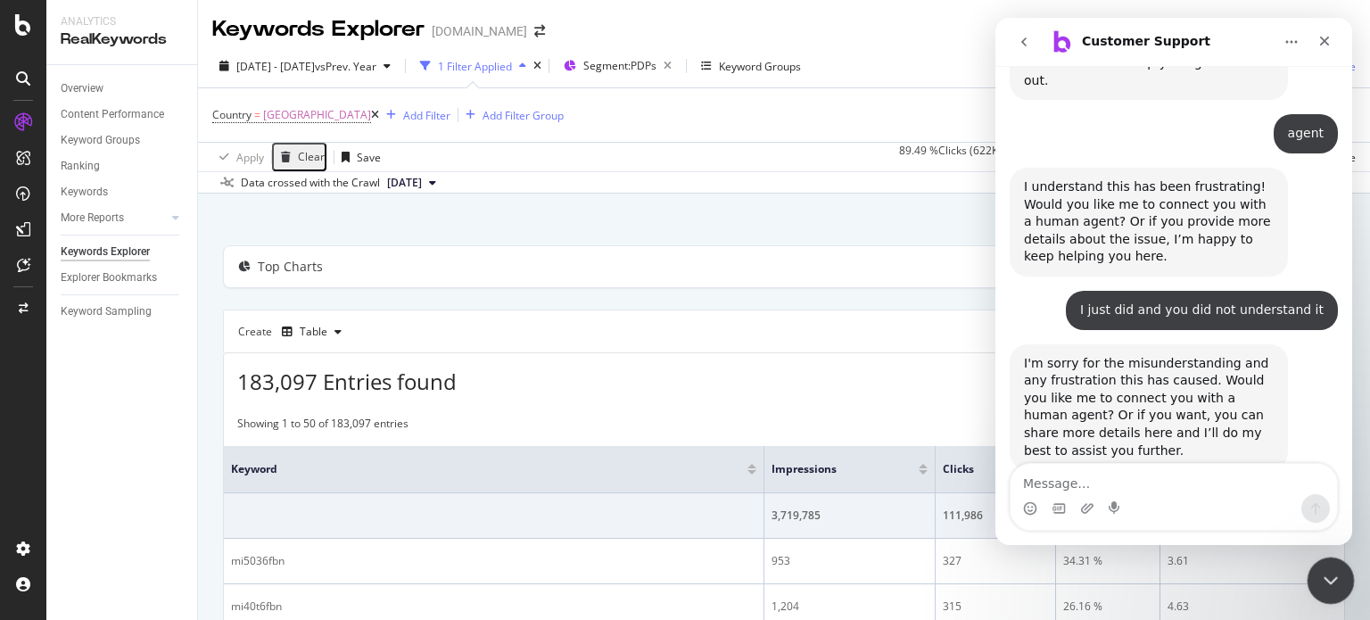
click at [1310, 570] on div "Close Intercom Messenger" at bounding box center [1328, 578] width 43 height 43
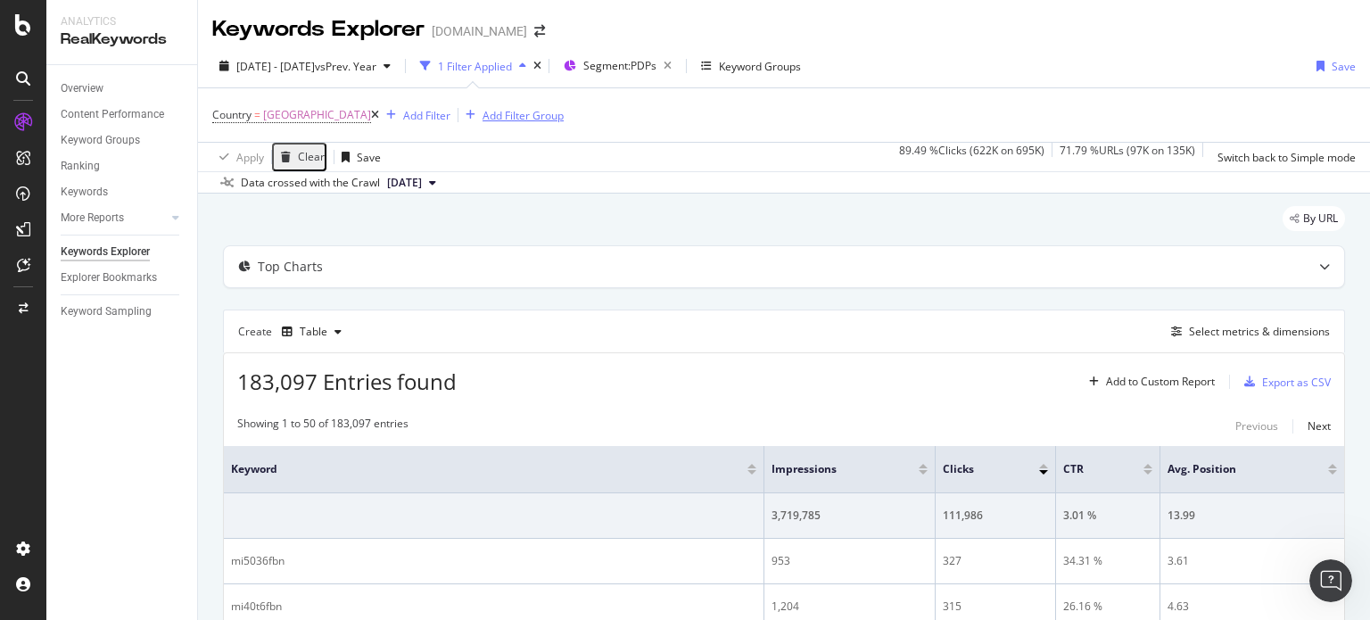
click at [379, 118] on icon at bounding box center [375, 115] width 8 height 11
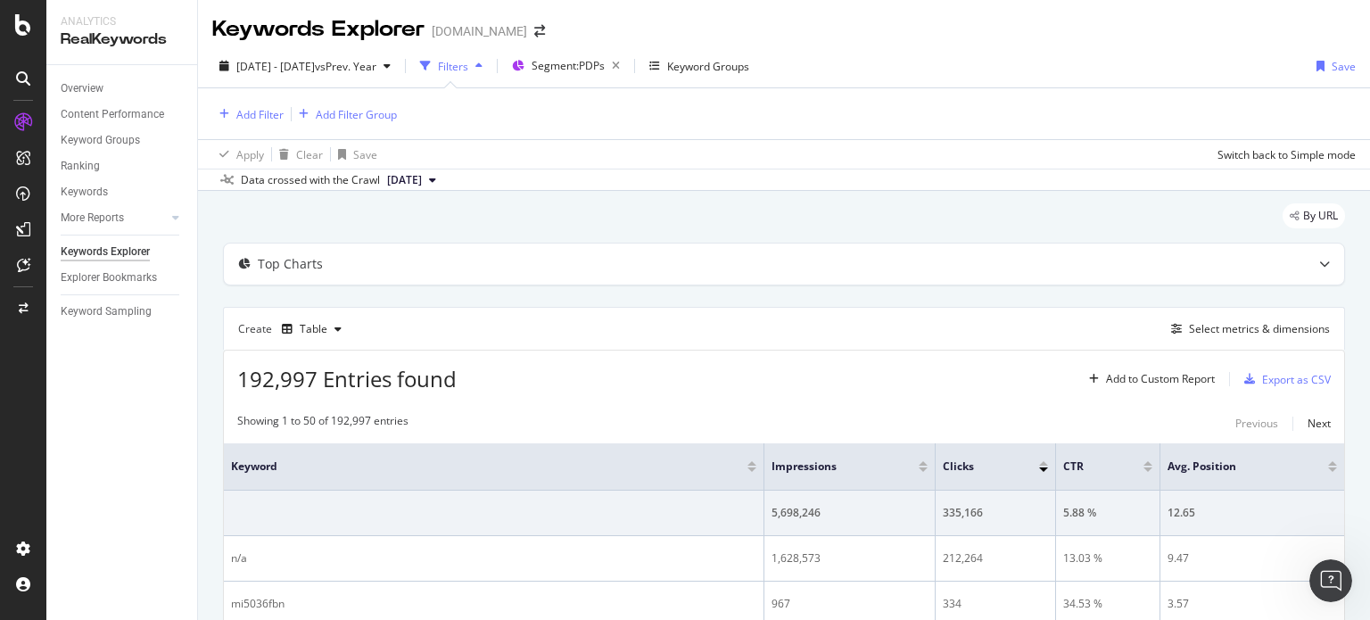
scroll to position [1782, 0]
click at [1323, 562] on div "Open Intercom Messenger" at bounding box center [1328, 578] width 59 height 59
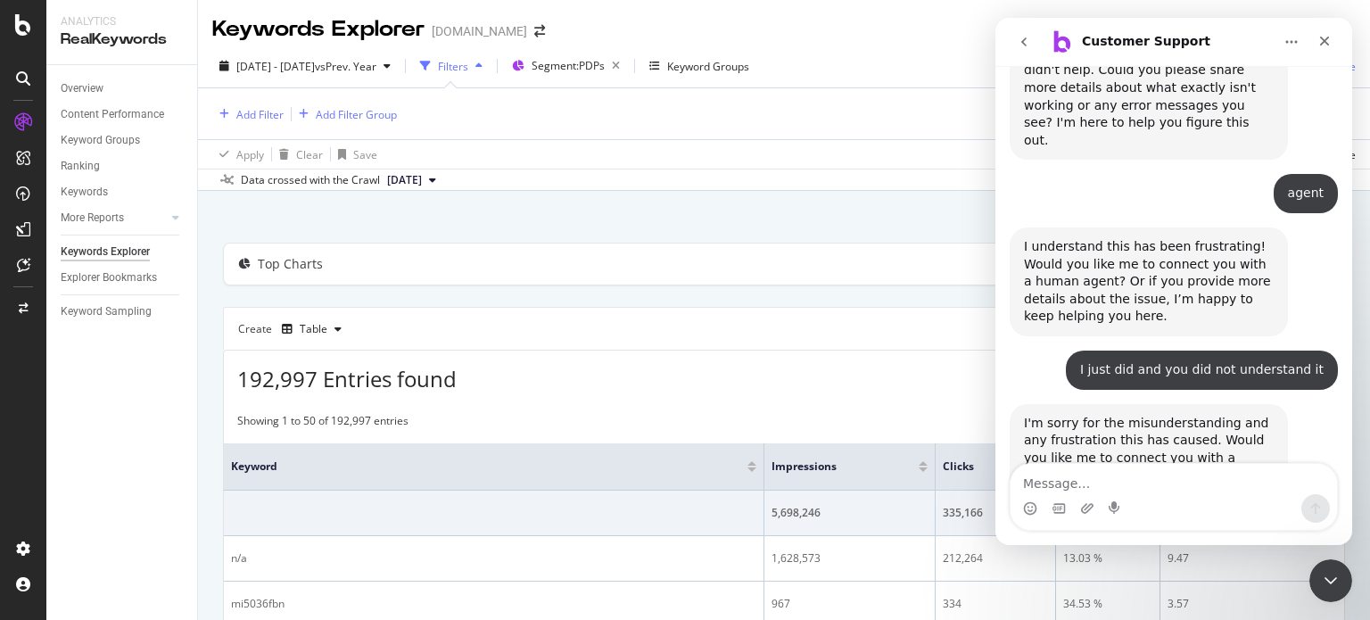
click at [950, 357] on div "192,997 Entries found Add to Custom Report Export as CSV" at bounding box center [784, 373] width 1121 height 44
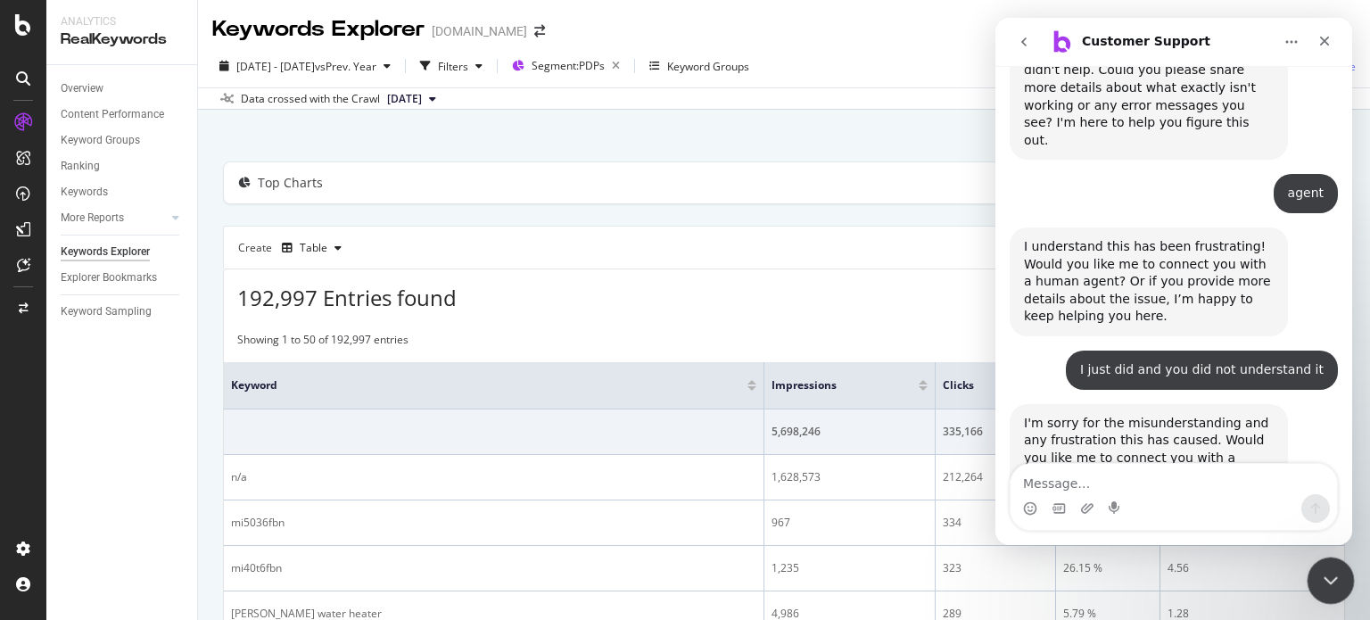
click at [1315, 570] on div "Close Intercom Messenger" at bounding box center [1328, 578] width 43 height 43
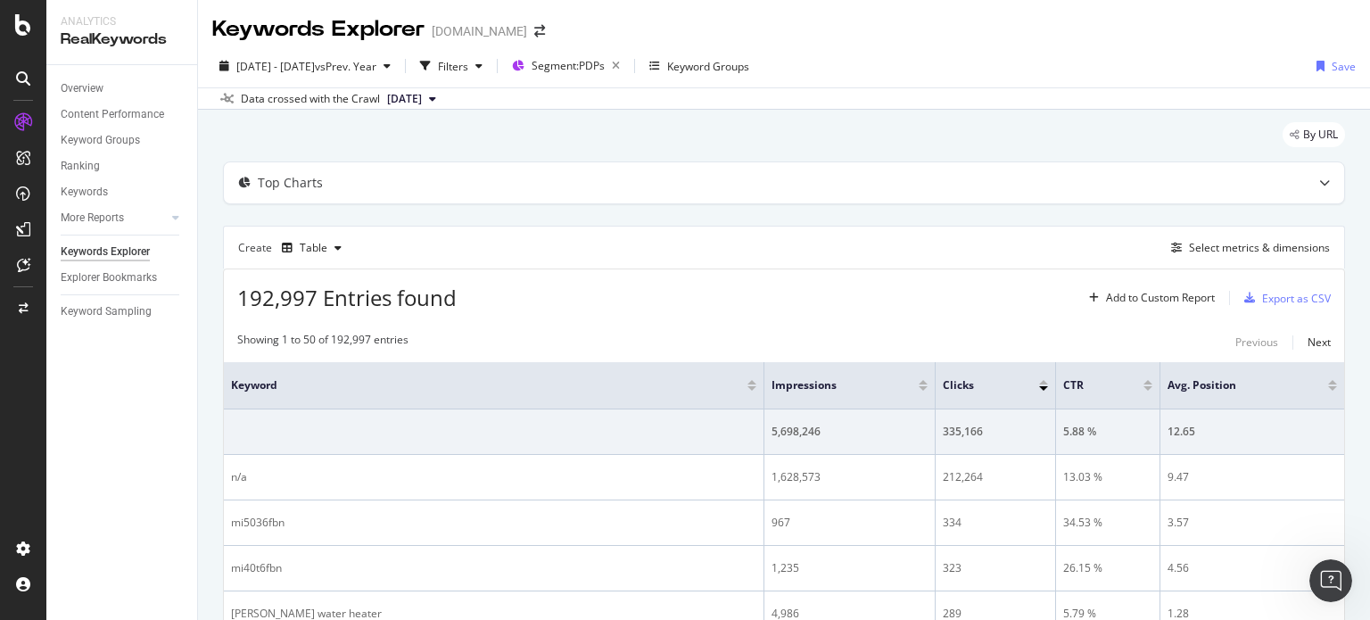
click at [1167, 258] on div "Create Table Select metrics & dimensions" at bounding box center [784, 247] width 1122 height 43
click at [1171, 249] on icon "button" at bounding box center [1176, 248] width 11 height 11
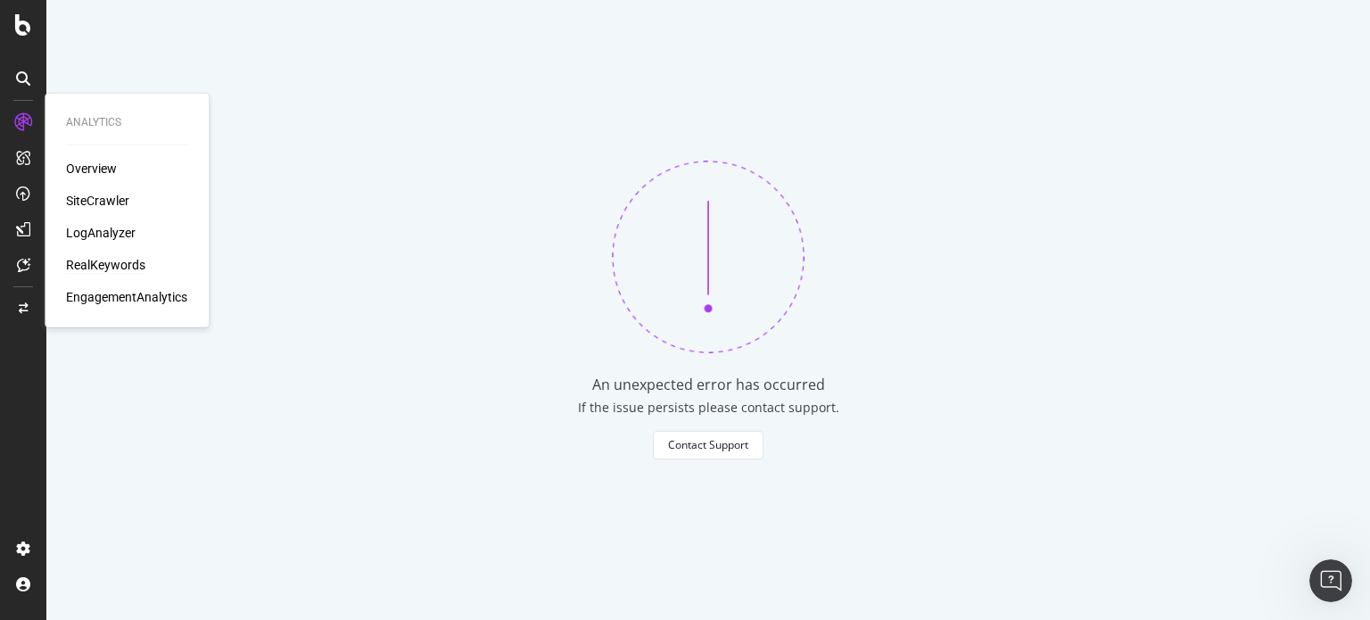
click at [24, 134] on div at bounding box center [23, 122] width 29 height 29
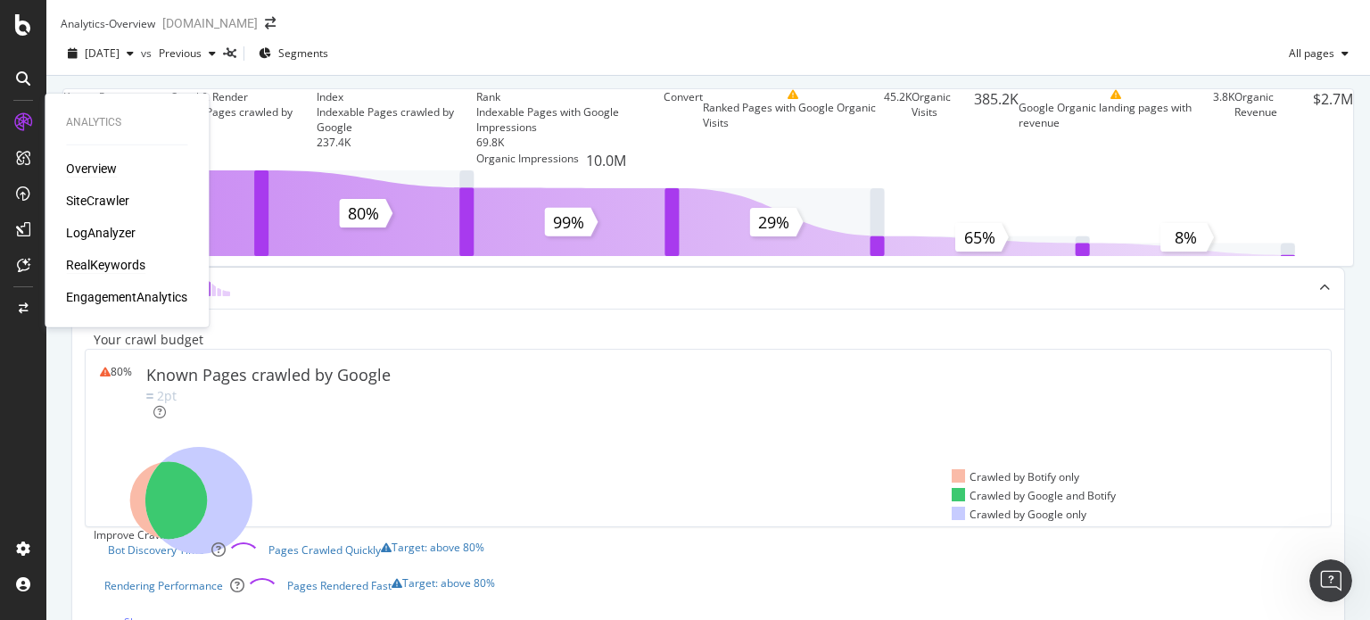
click at [89, 260] on div "RealKeywords" at bounding box center [105, 265] width 79 height 18
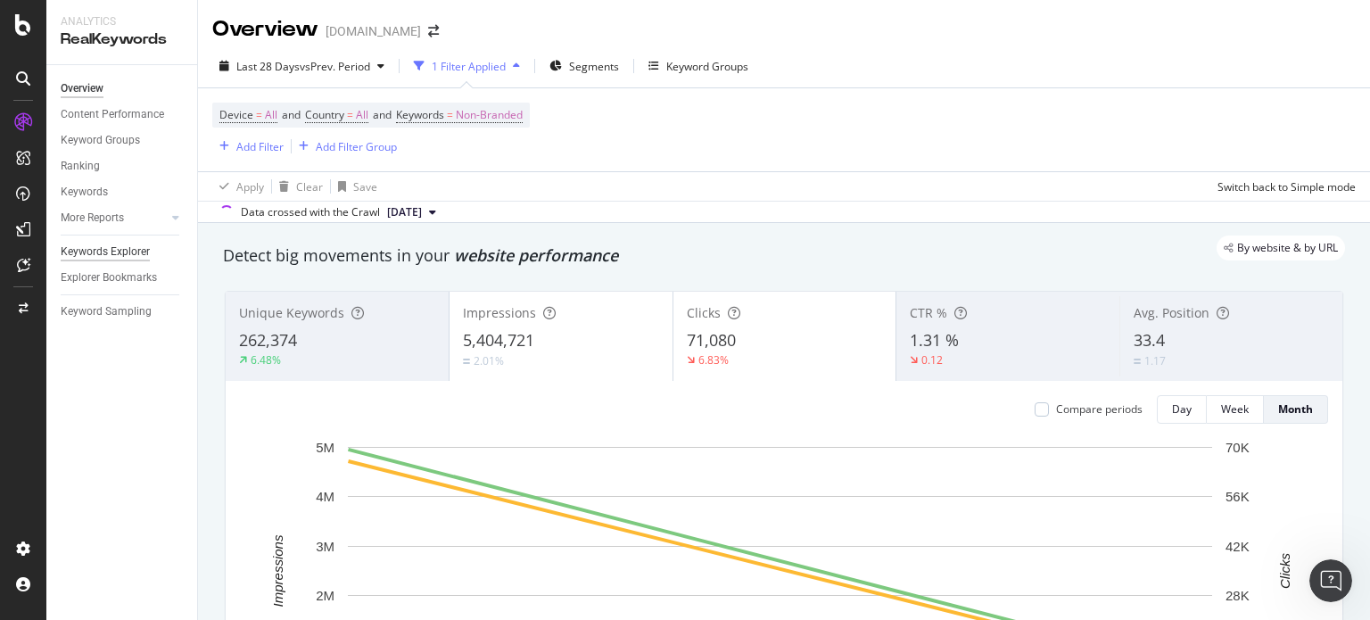
click at [120, 256] on div "Keywords Explorer" at bounding box center [105, 252] width 89 height 19
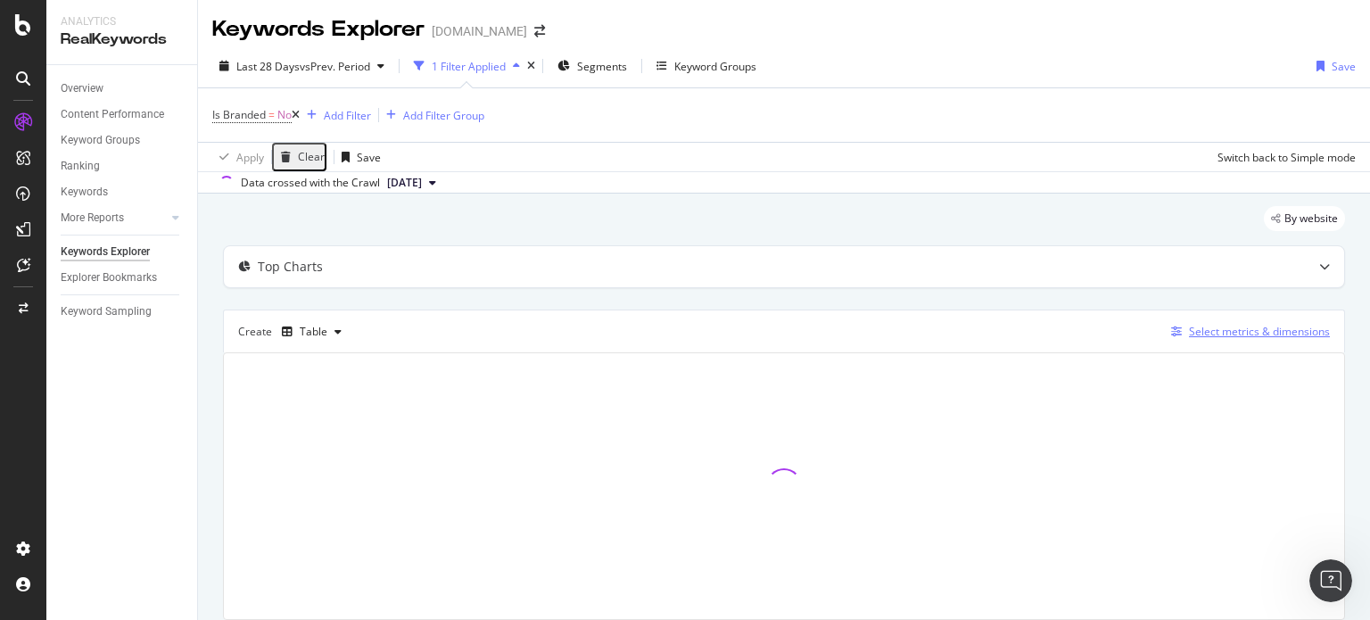
click at [1171, 327] on icon "button" at bounding box center [1176, 332] width 11 height 11
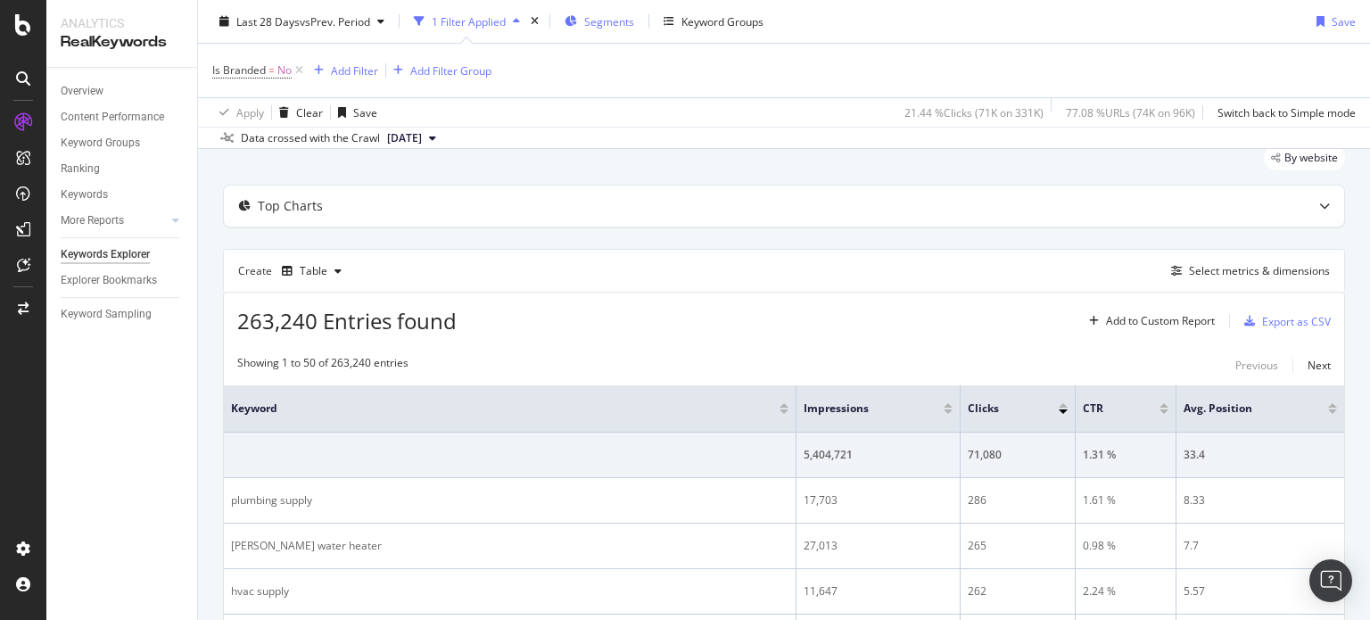
click at [600, 7] on button "Segments" at bounding box center [600, 21] width 84 height 29
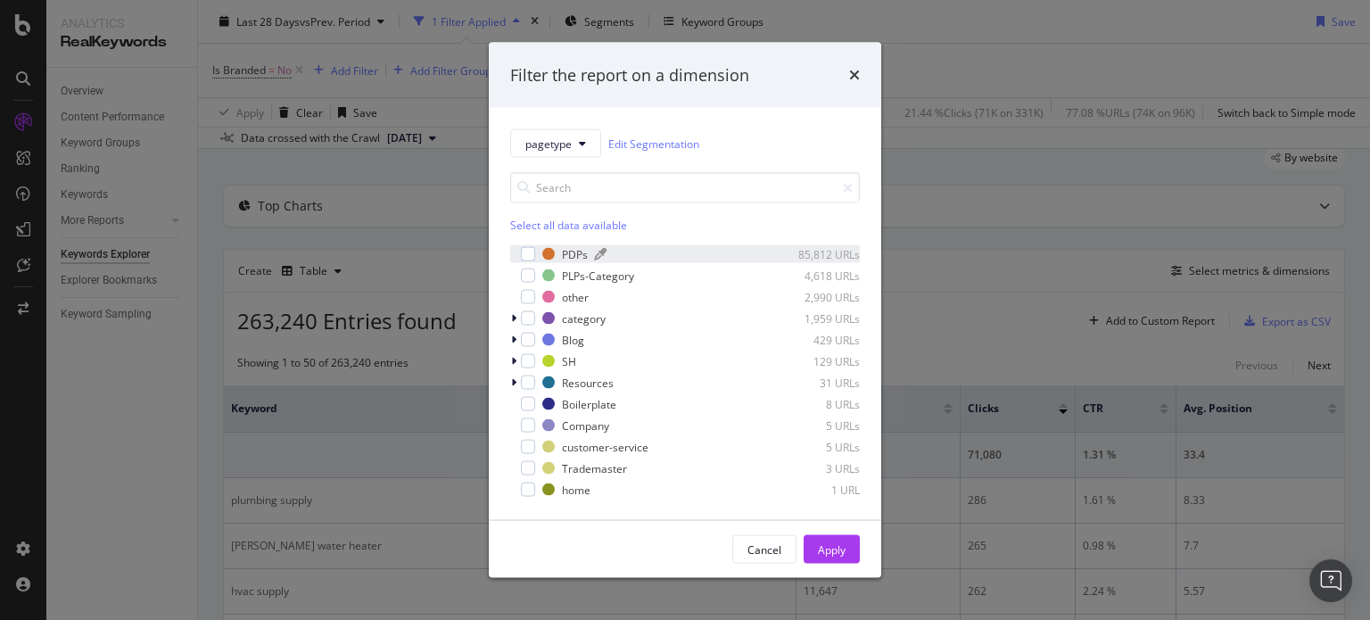
click at [574, 259] on div "PDPs" at bounding box center [575, 253] width 26 height 15
click at [838, 556] on div "Apply" at bounding box center [832, 549] width 28 height 15
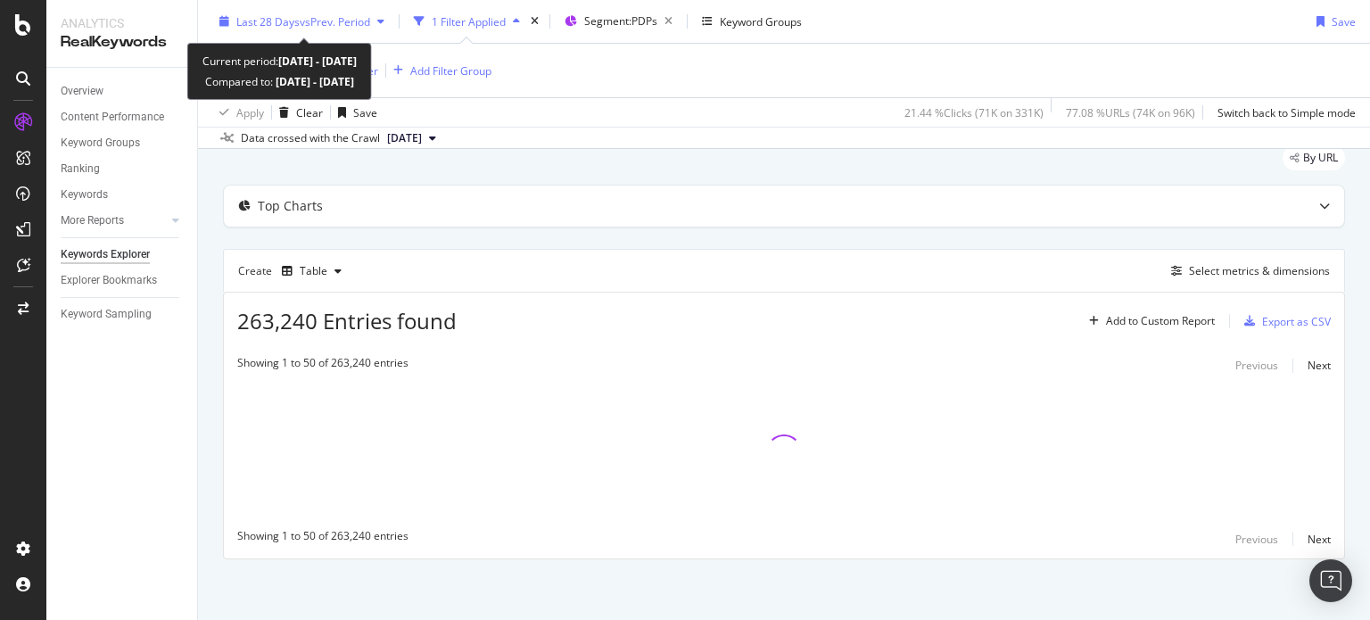
click at [353, 21] on span "vs Prev. Period" at bounding box center [335, 20] width 70 height 15
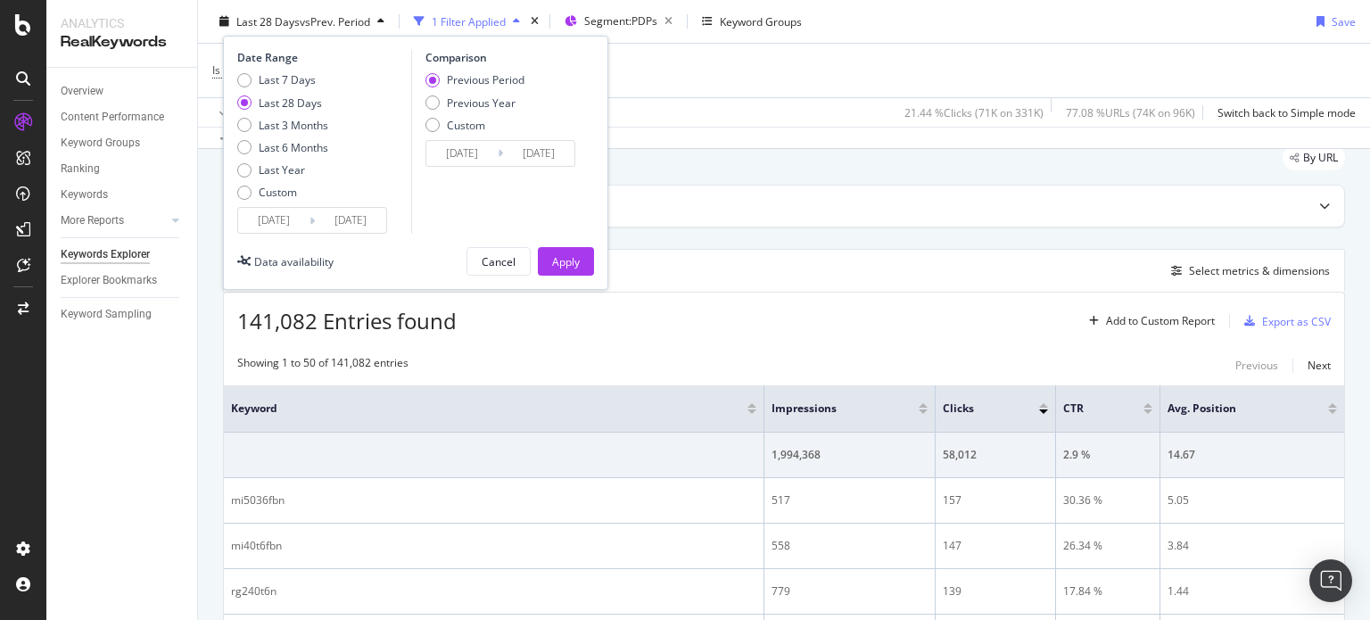
click at [282, 203] on div "Last 7 Days Last 28 Days Last 3 Months Last 6 Months Last Year Custom" at bounding box center [282, 139] width 91 height 135
click at [281, 216] on input "[DATE]" at bounding box center [273, 220] width 71 height 25
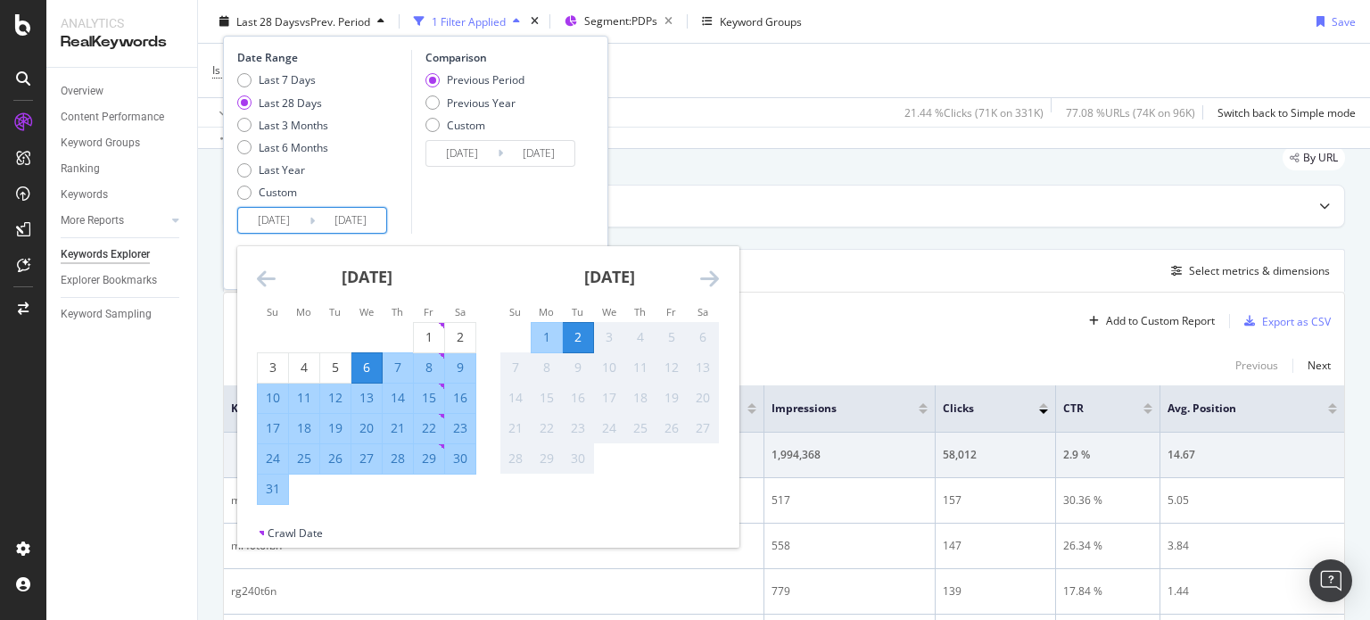
click at [286, 274] on div "[DATE]" at bounding box center [366, 284] width 219 height 76
click at [282, 275] on div "[DATE]" at bounding box center [366, 284] width 219 height 76
click at [277, 277] on div "[DATE]" at bounding box center [366, 284] width 219 height 76
click at [273, 277] on icon "Move backward to switch to the previous month." at bounding box center [266, 278] width 19 height 21
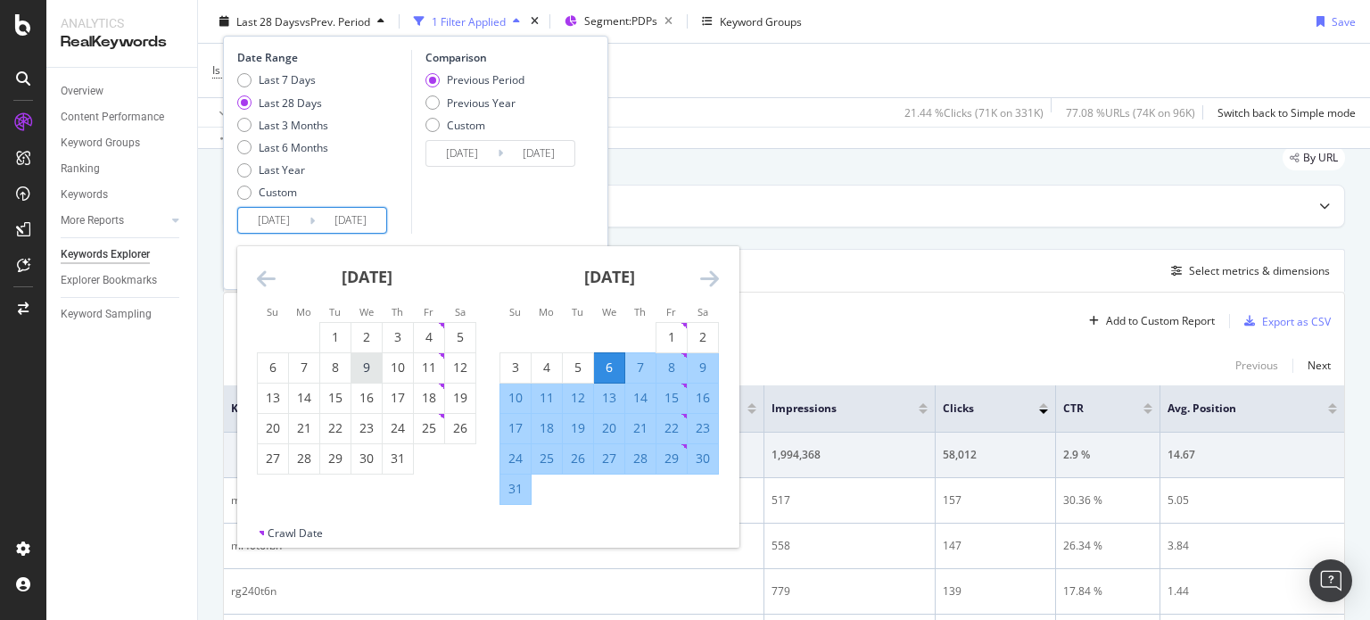
click at [364, 362] on div "9" at bounding box center [367, 368] width 30 height 18
type input "[DATE]"
type input "2025/05/14"
type input "[DATE]"
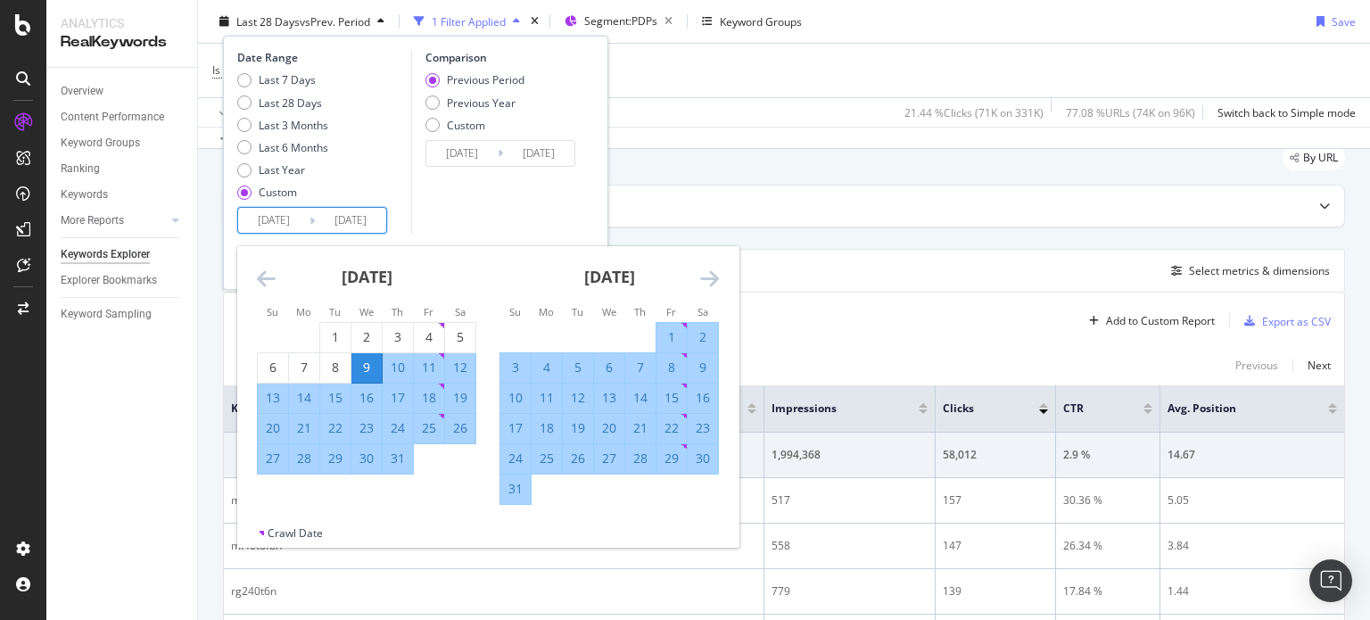
click at [714, 277] on icon "Move forward to switch to the next month." at bounding box center [709, 278] width 19 height 21
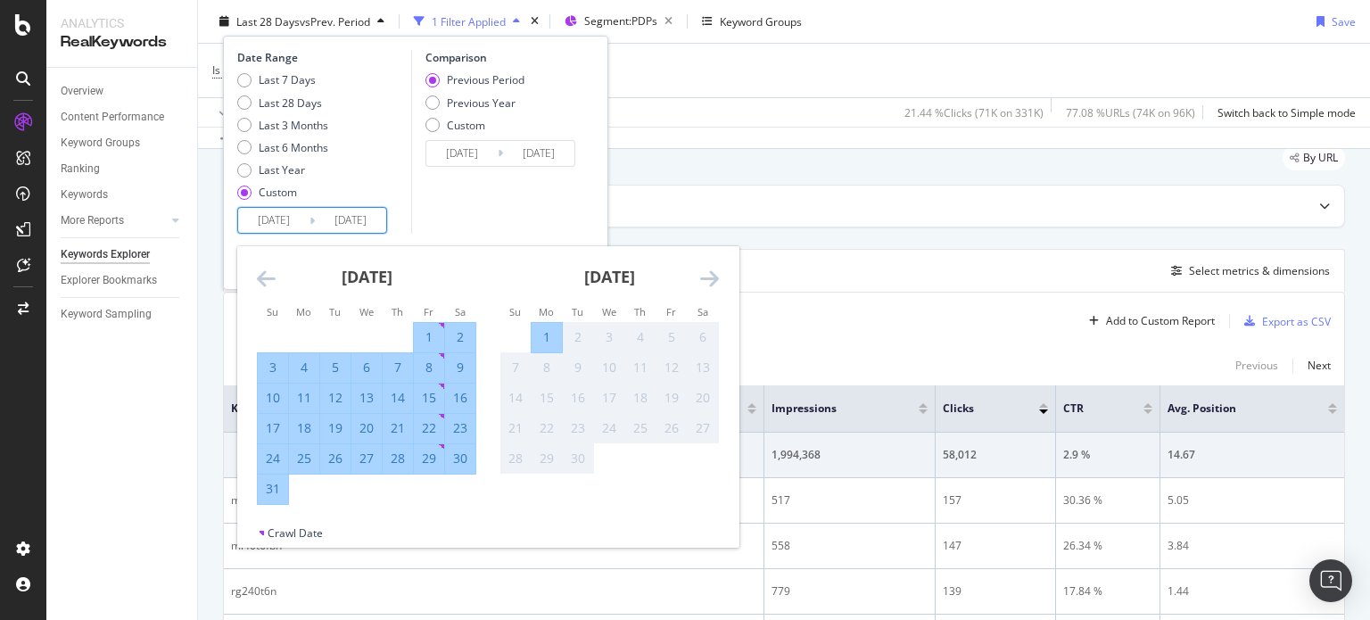
click at [553, 337] on div "1" at bounding box center [547, 337] width 30 height 18
type input "[DATE]"
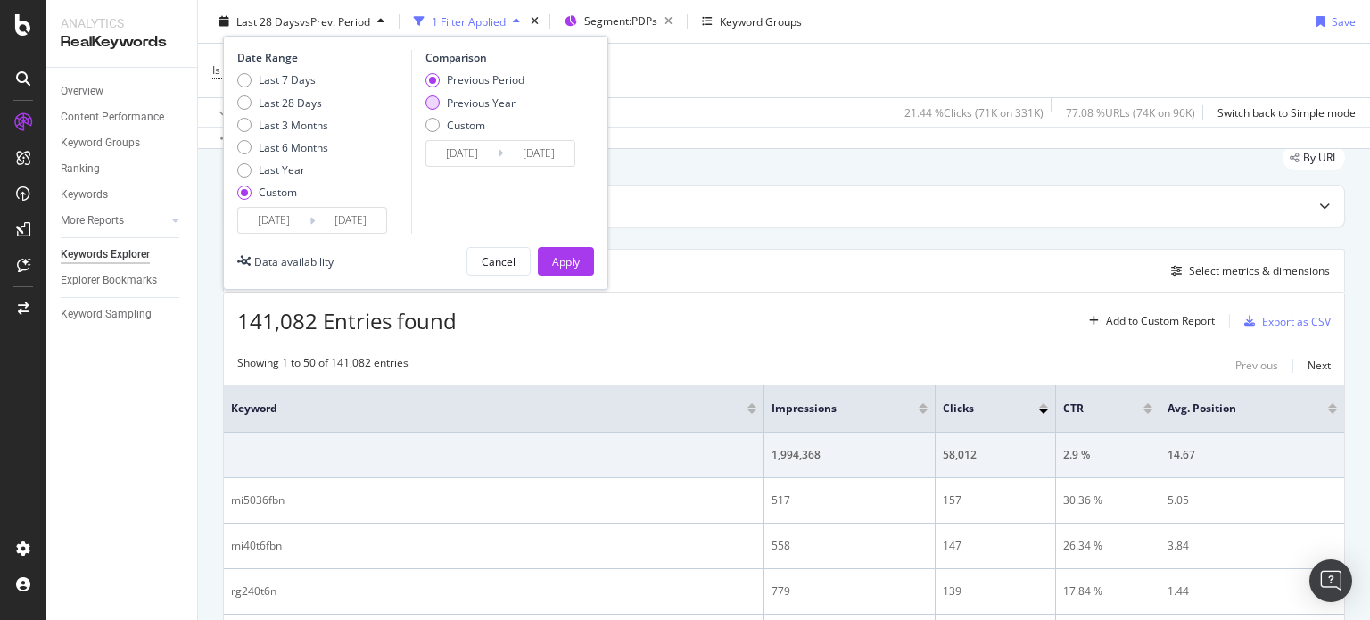
click at [478, 103] on div "Previous Year" at bounding box center [481, 102] width 69 height 15
type input "[DATE]"
click at [540, 252] on button "Apply" at bounding box center [566, 261] width 56 height 29
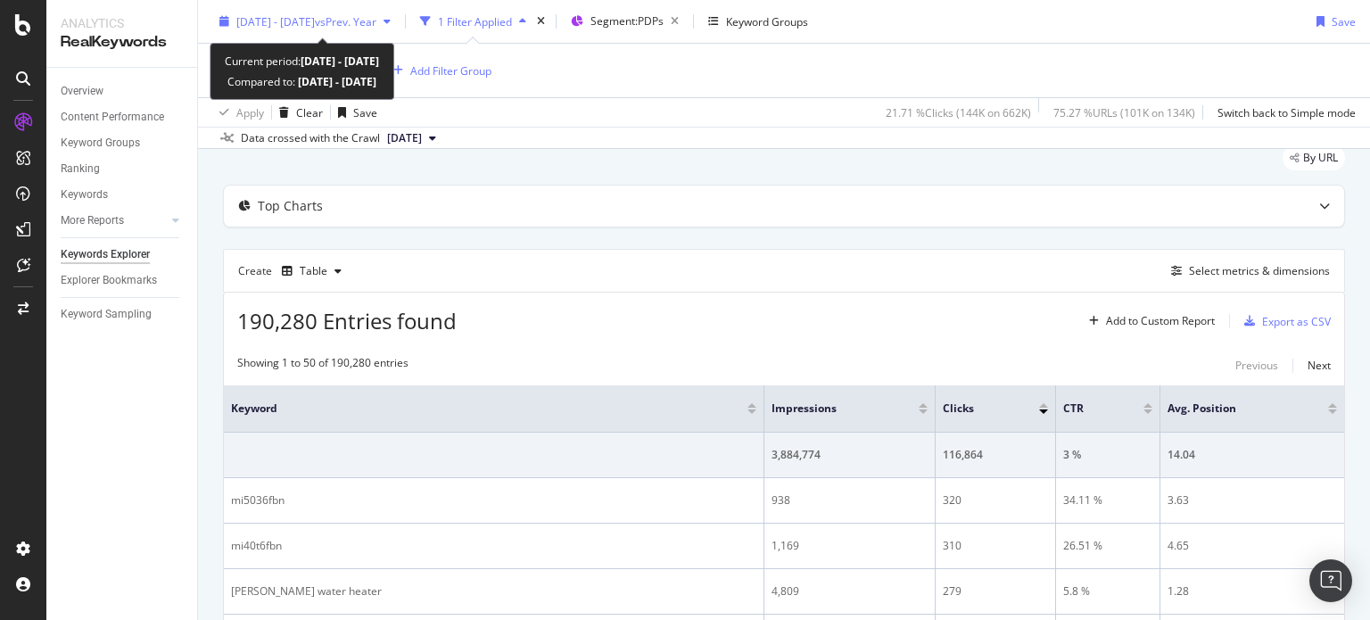
click at [315, 20] on span "[DATE] - [DATE]" at bounding box center [275, 20] width 79 height 15
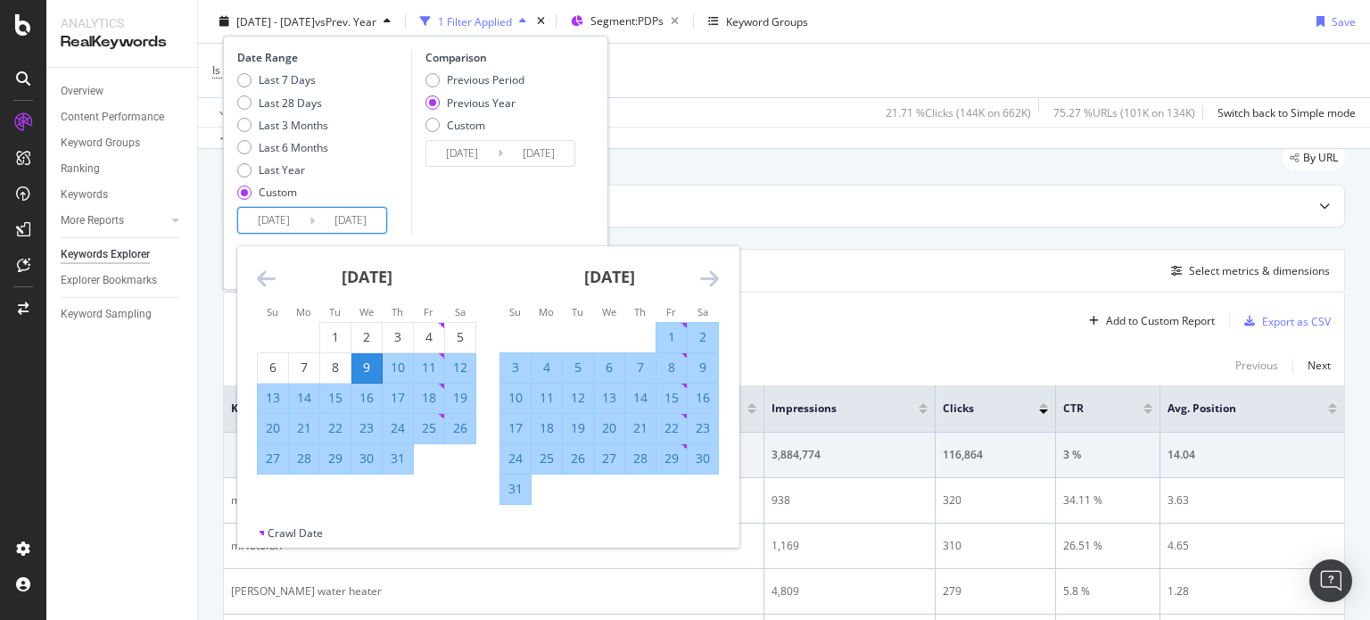
click at [293, 223] on input "[DATE]" at bounding box center [273, 220] width 71 height 25
click at [269, 284] on icon "Move backward to switch to the previous month." at bounding box center [266, 278] width 19 height 21
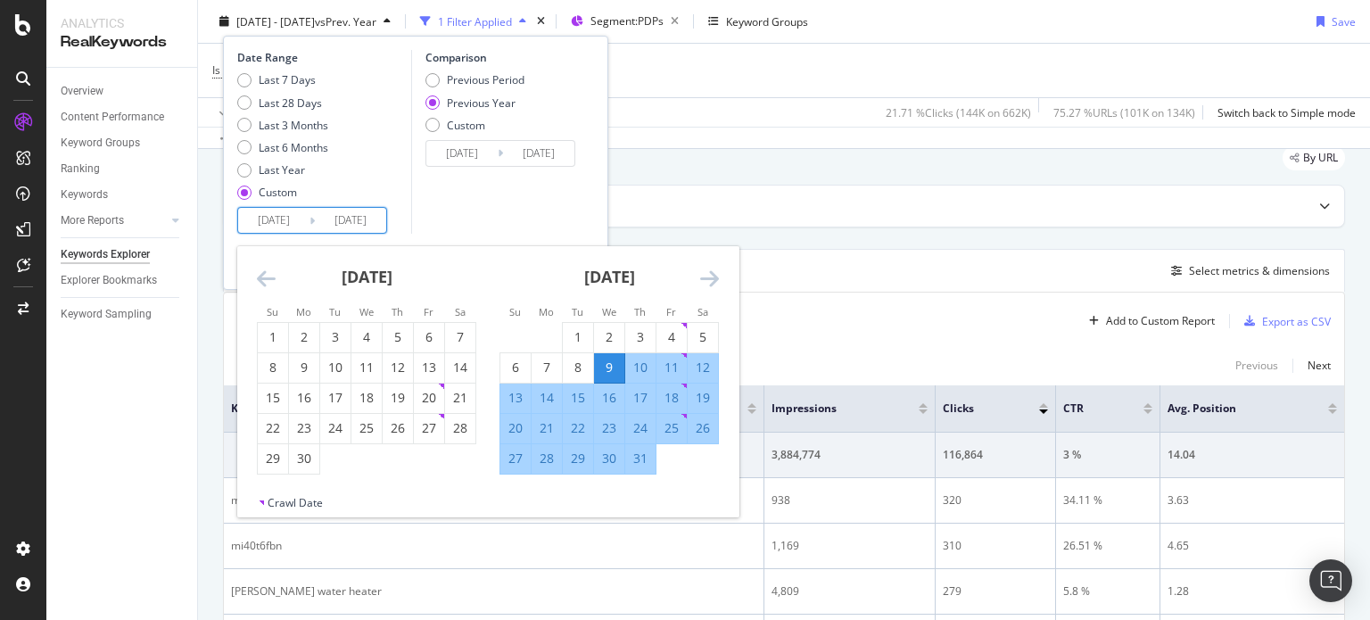
click at [269, 284] on icon "Move backward to switch to the previous month." at bounding box center [266, 278] width 19 height 21
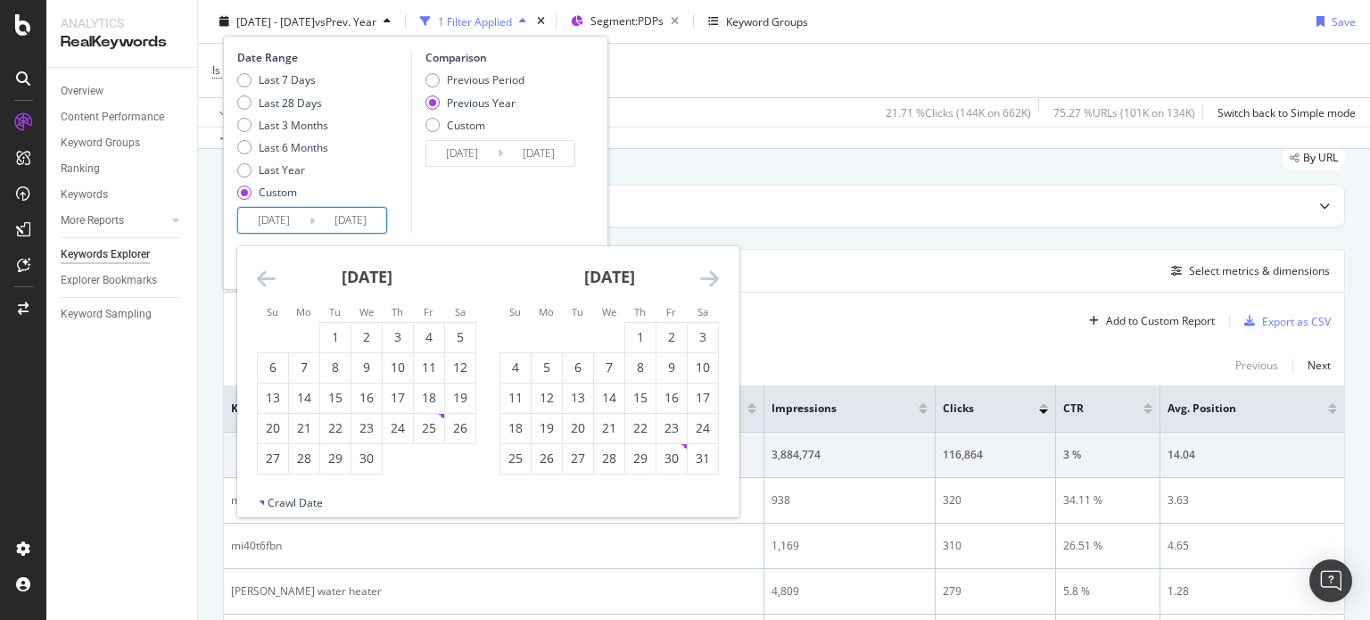
click at [269, 284] on icon "Move backward to switch to the previous month." at bounding box center [266, 278] width 19 height 21
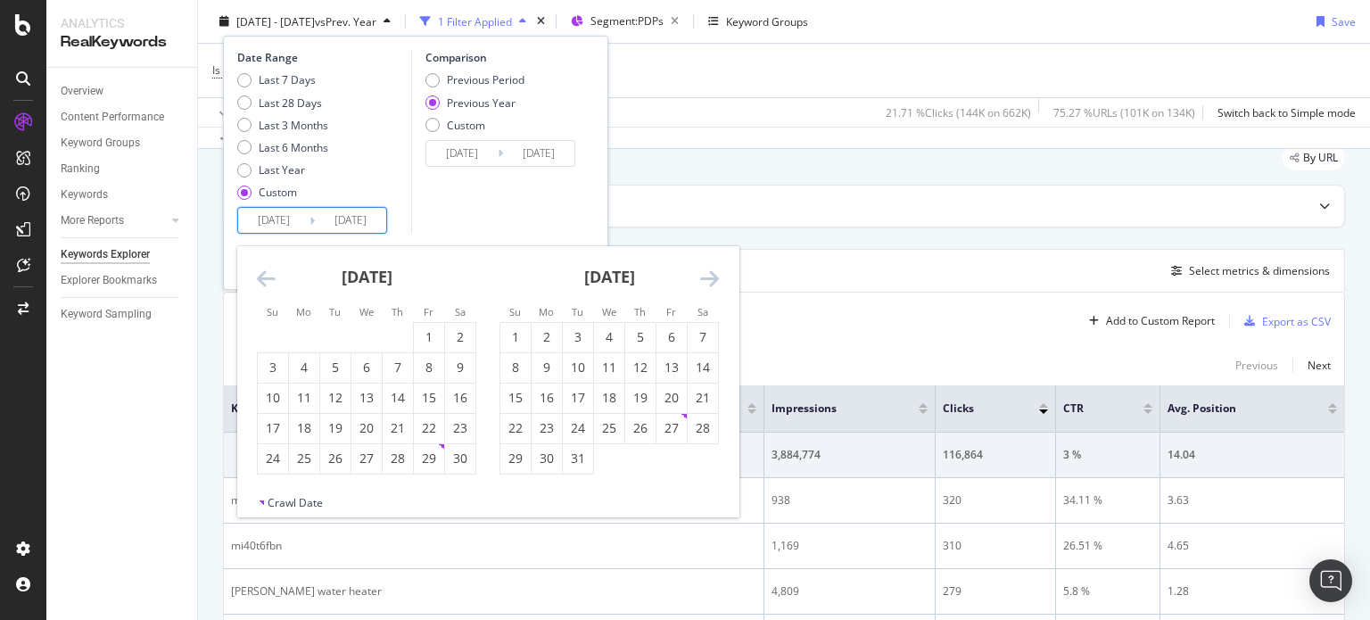
click at [269, 284] on icon "Move backward to switch to the previous month." at bounding box center [266, 278] width 19 height 21
click at [359, 367] on div "10" at bounding box center [367, 368] width 30 height 18
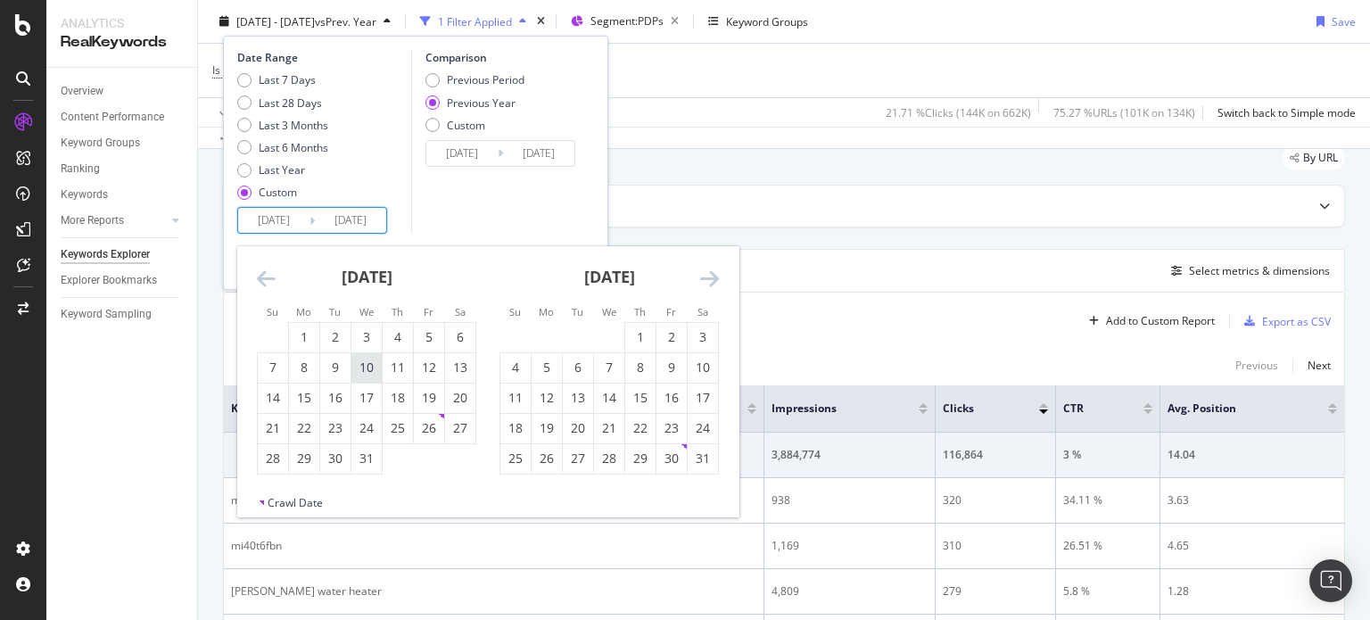
type input "[DATE]"
type input "2023/07/12"
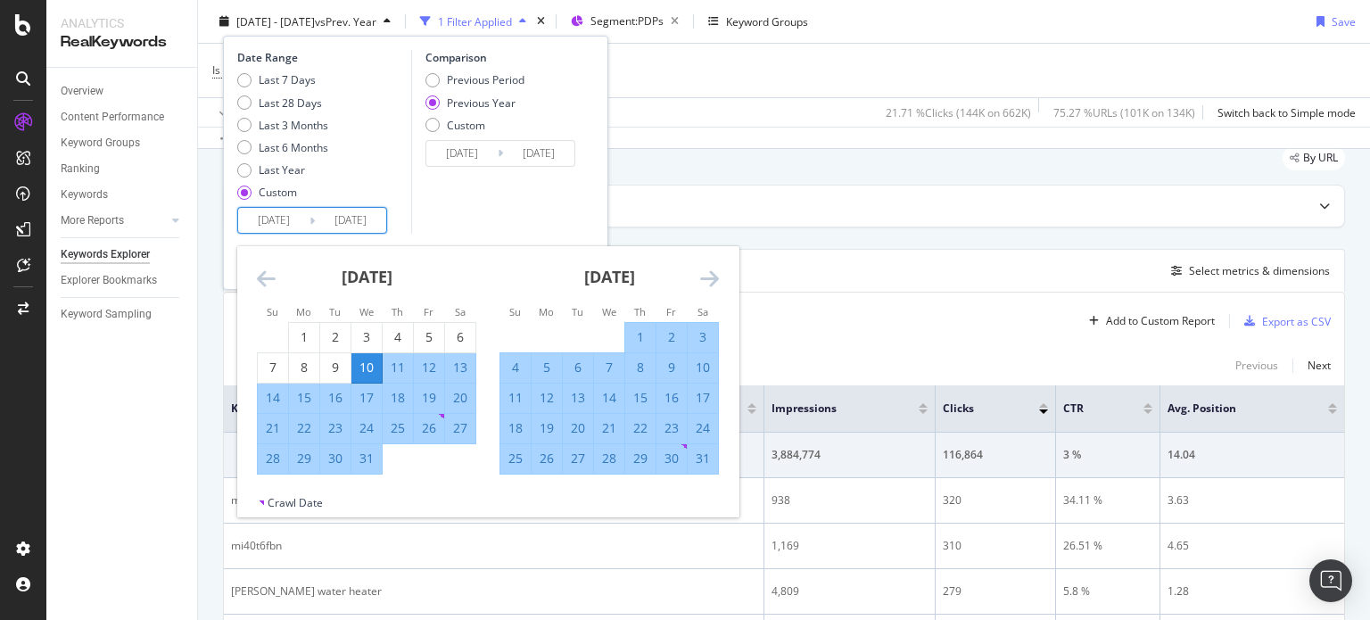
click at [722, 277] on div "August 2024 1 2 3 4 5 6 7 8 9 10 11 12 13 14 15 16 17 18 19 20 21 22 23 24 25 2…" at bounding box center [609, 360] width 243 height 228
click at [703, 277] on icon "Move forward to switch to the next month." at bounding box center [709, 278] width 19 height 21
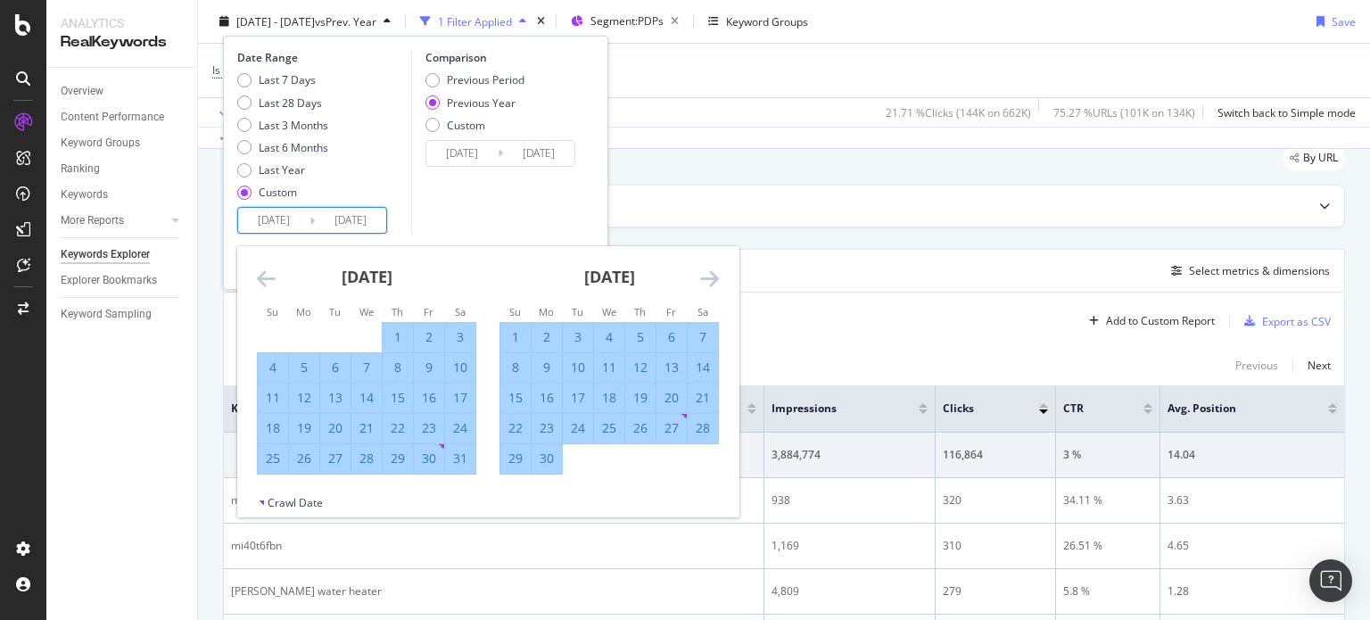
click at [547, 338] on div "2" at bounding box center [547, 337] width 30 height 18
type input "[DATE]"
type input "2023/09/04"
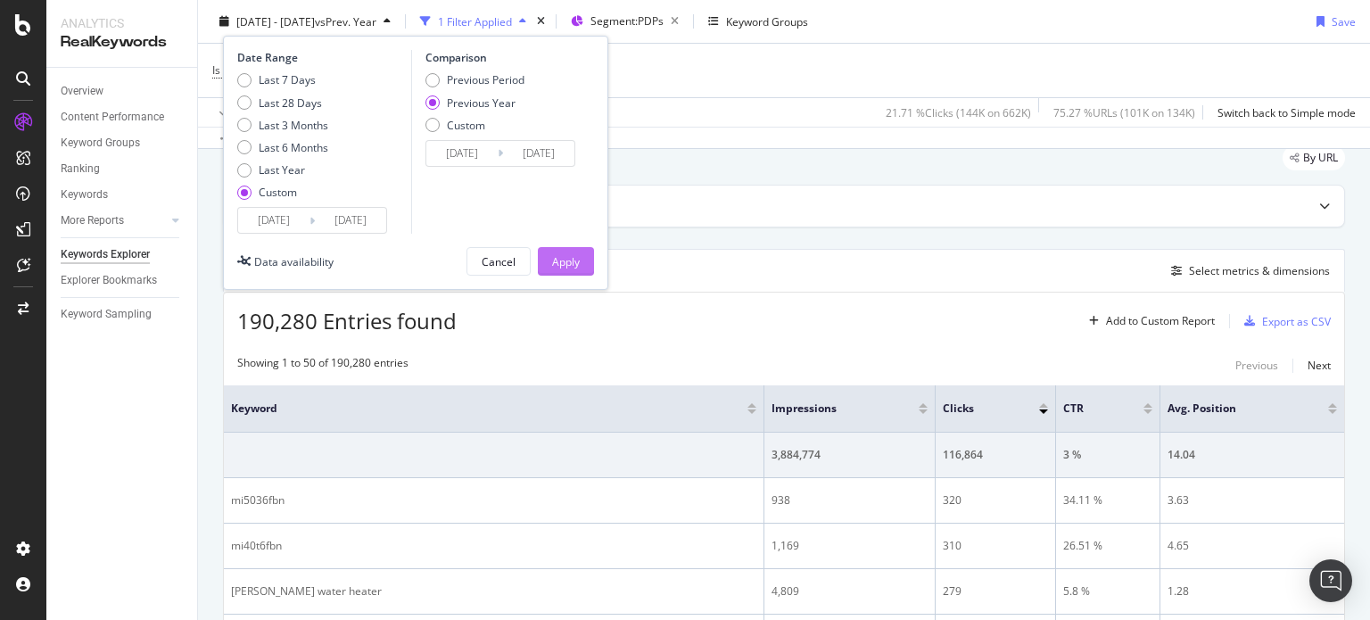
click at [552, 256] on div "Apply" at bounding box center [566, 260] width 28 height 15
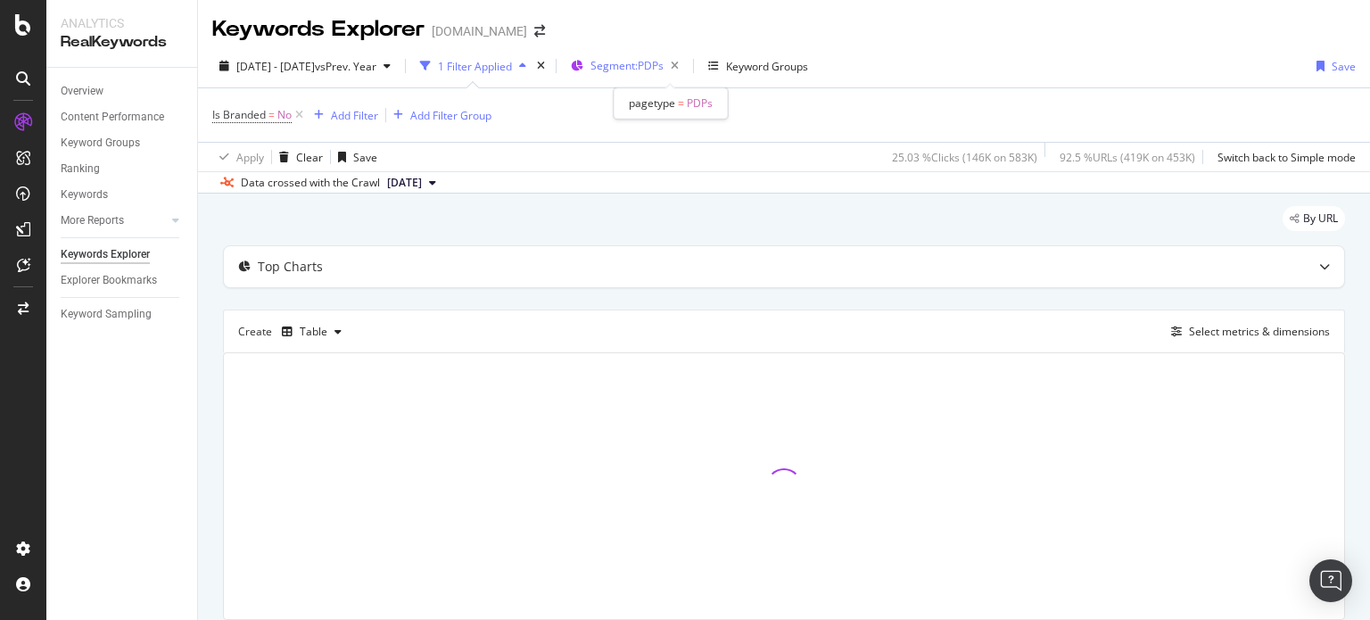
click at [643, 60] on span "Segment: PDPs" at bounding box center [627, 65] width 73 height 15
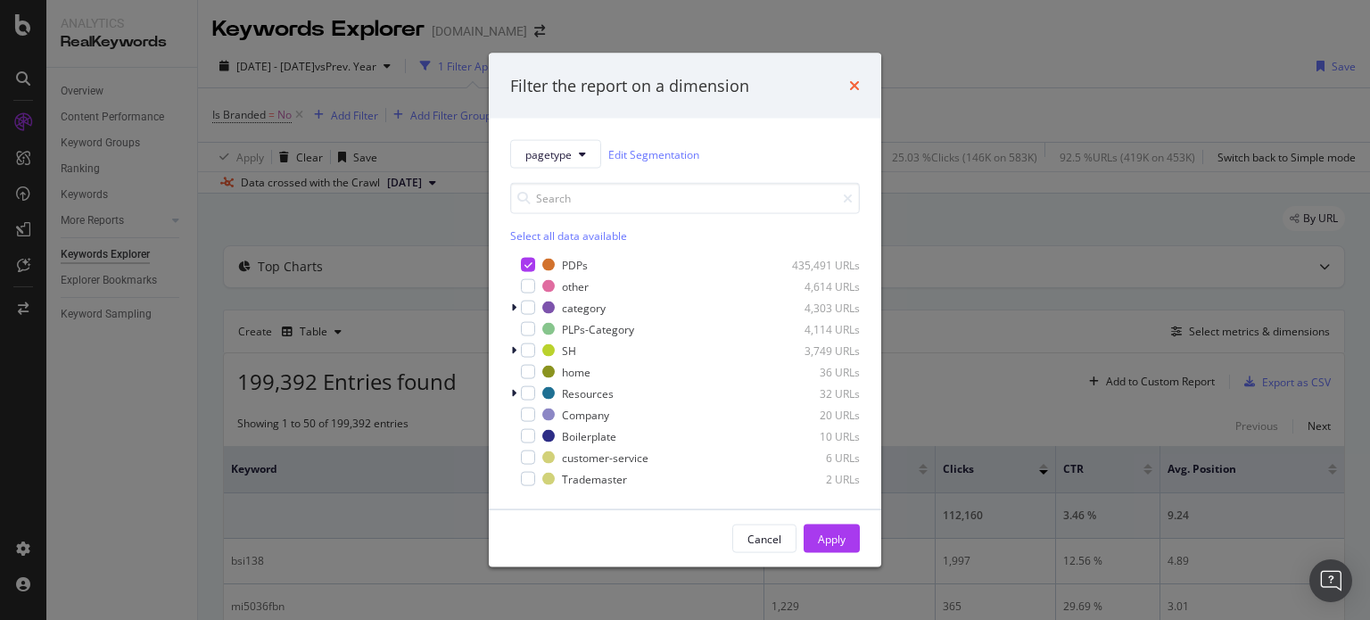
click at [855, 85] on icon "times" at bounding box center [854, 86] width 11 height 14
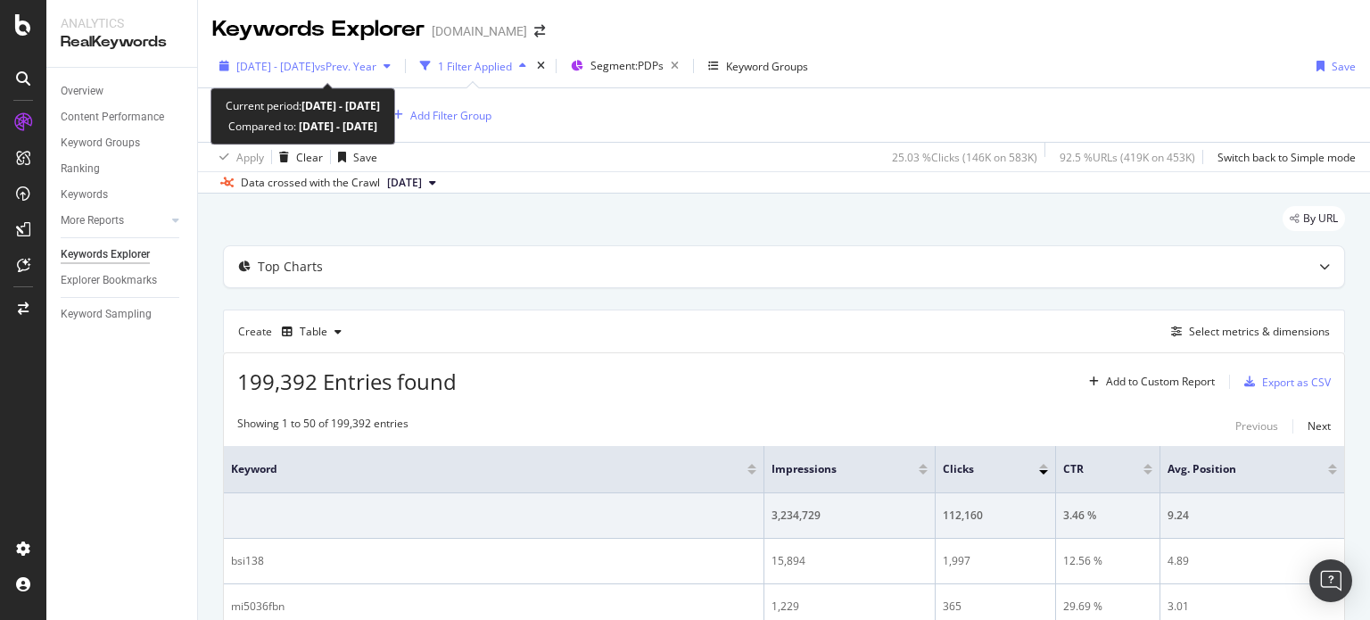
click at [361, 76] on div "2024 Jul. 10th - Sep. 2nd vs Prev. Year" at bounding box center [305, 66] width 186 height 27
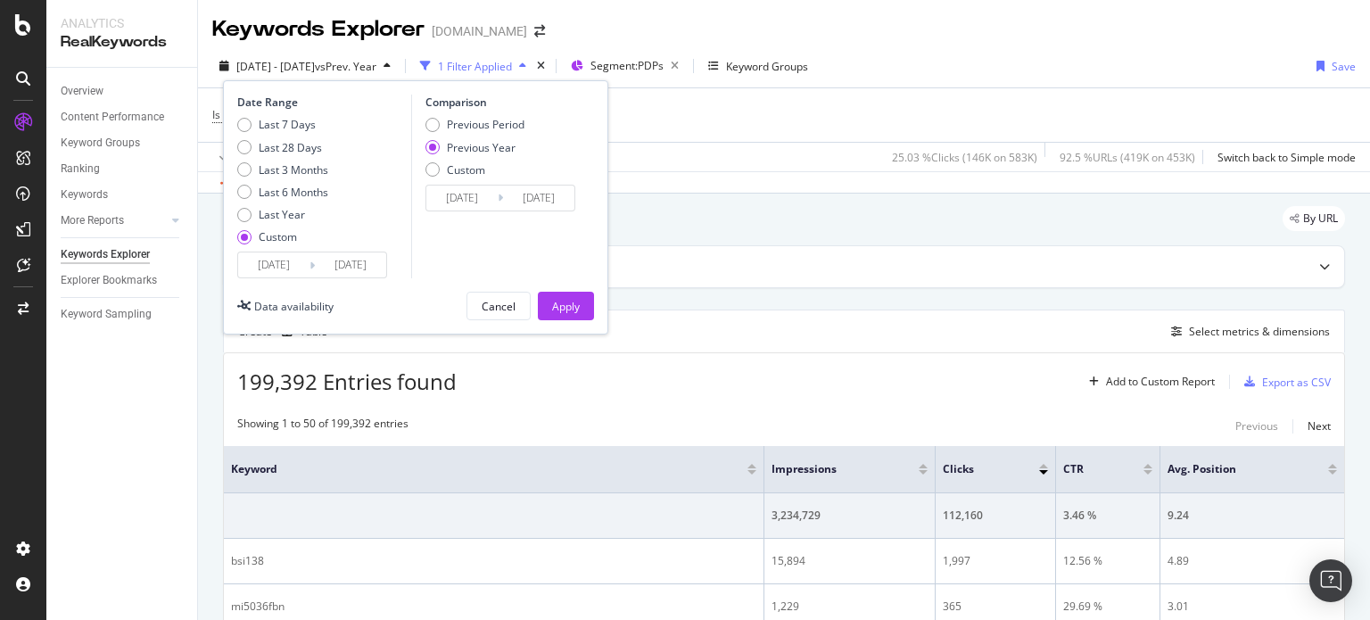
click at [288, 262] on input "[DATE]" at bounding box center [273, 264] width 71 height 25
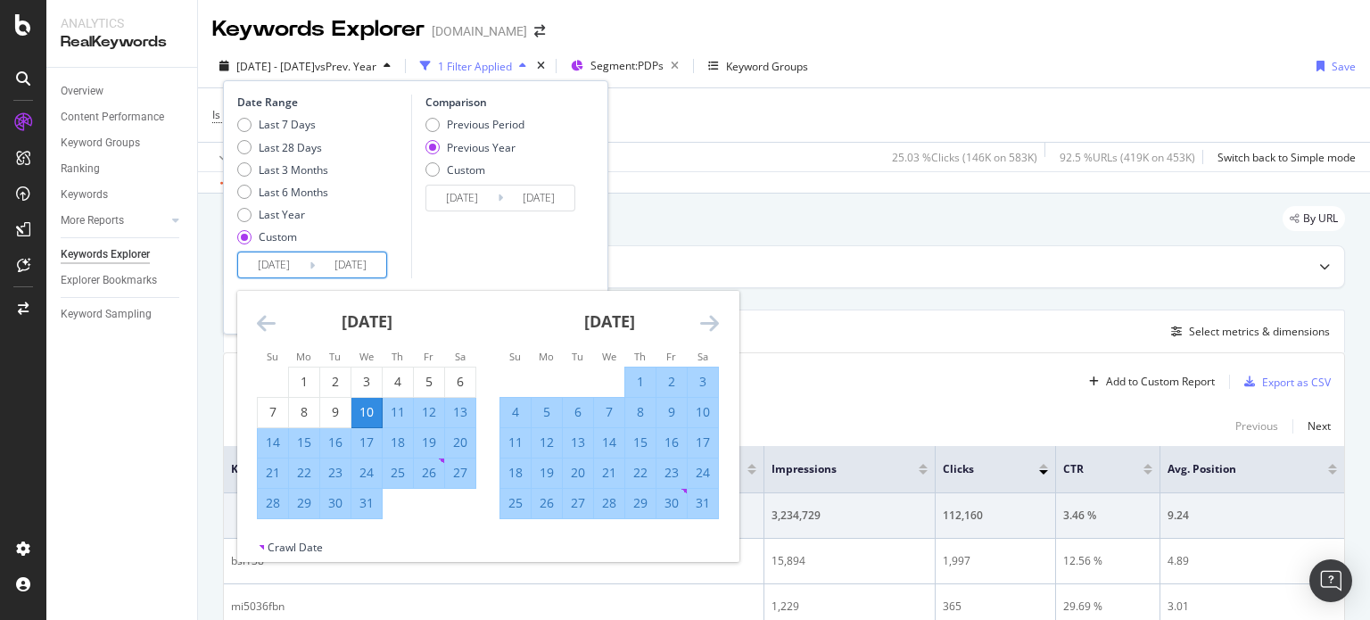
click at [702, 326] on icon "Move forward to switch to the next month." at bounding box center [709, 322] width 19 height 21
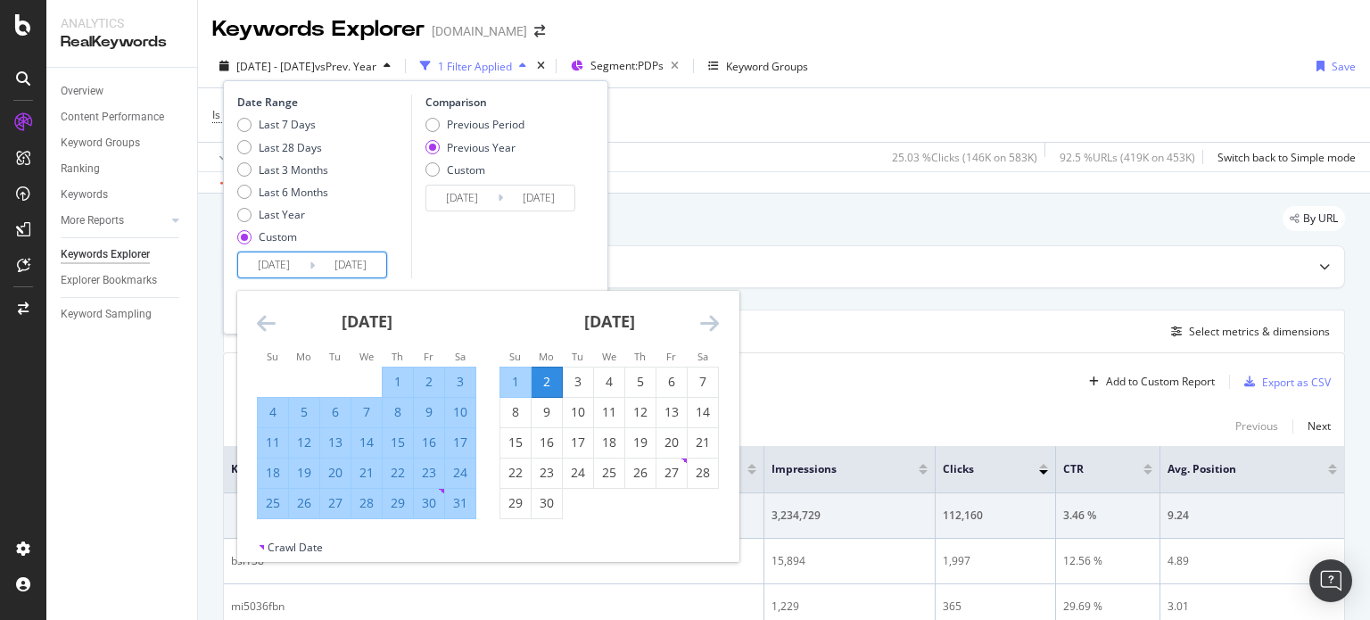
click at [702, 326] on icon "Move forward to switch to the next month." at bounding box center [709, 322] width 19 height 21
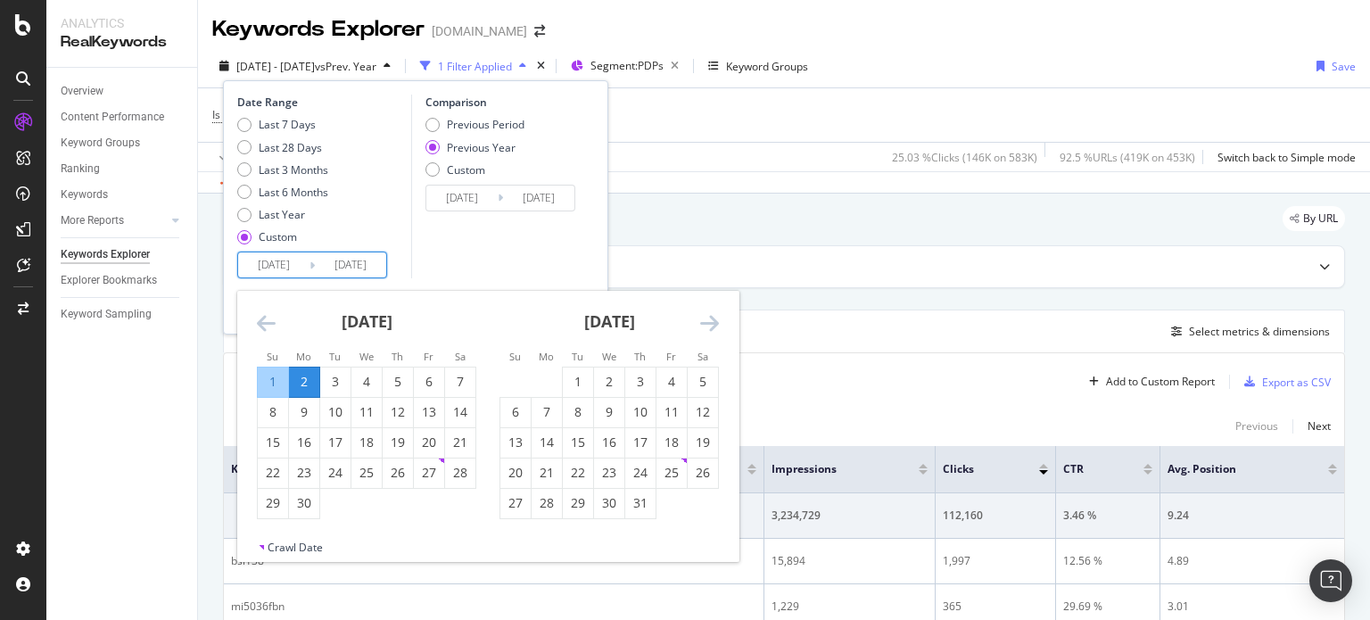
click at [702, 326] on icon "Move forward to switch to the next month." at bounding box center [709, 322] width 19 height 21
click at [704, 322] on icon "Move forward to switch to the next month." at bounding box center [709, 322] width 19 height 21
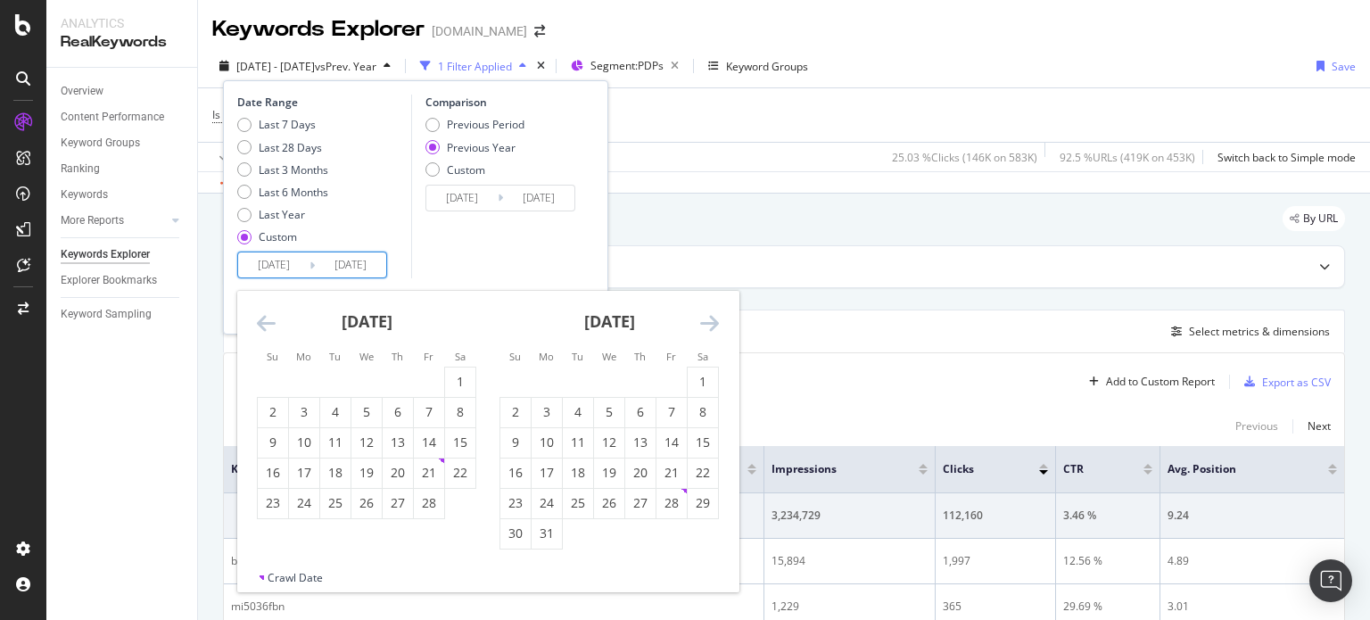
click at [704, 322] on icon "Move forward to switch to the next month." at bounding box center [709, 322] width 19 height 21
click at [704, 318] on icon "Move forward to switch to the next month." at bounding box center [709, 322] width 19 height 21
click at [619, 418] on div "9" at bounding box center [609, 412] width 30 height 18
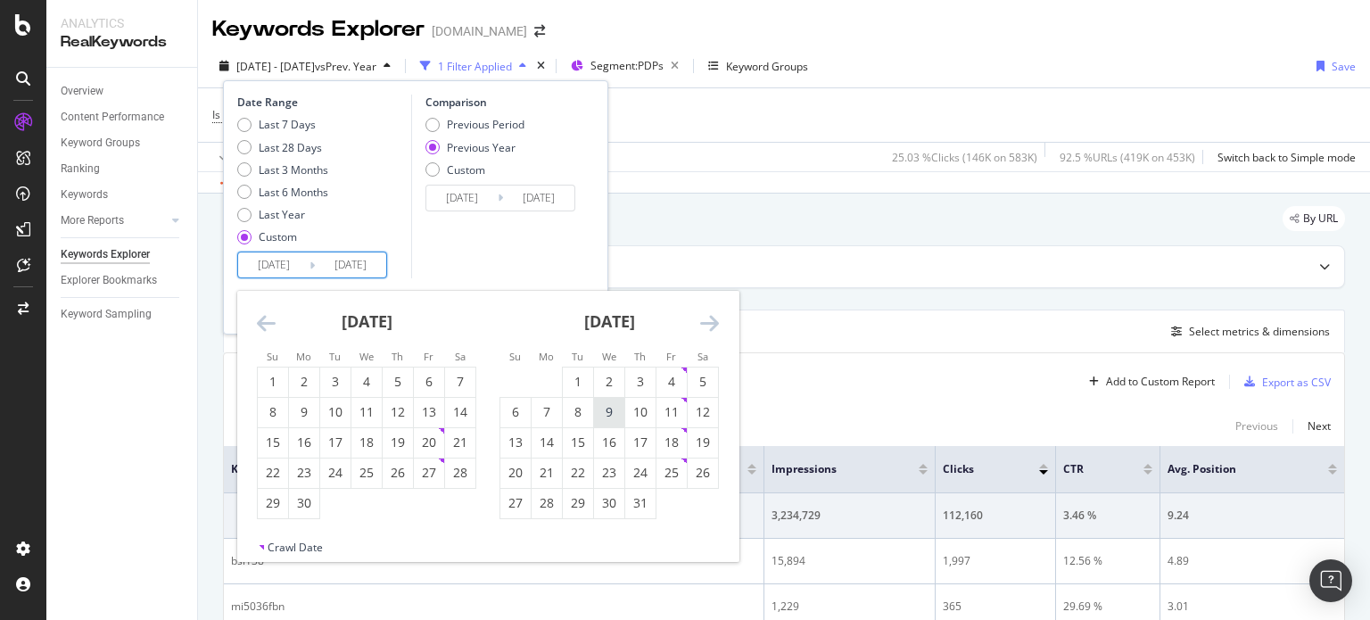
type input "[DATE]"
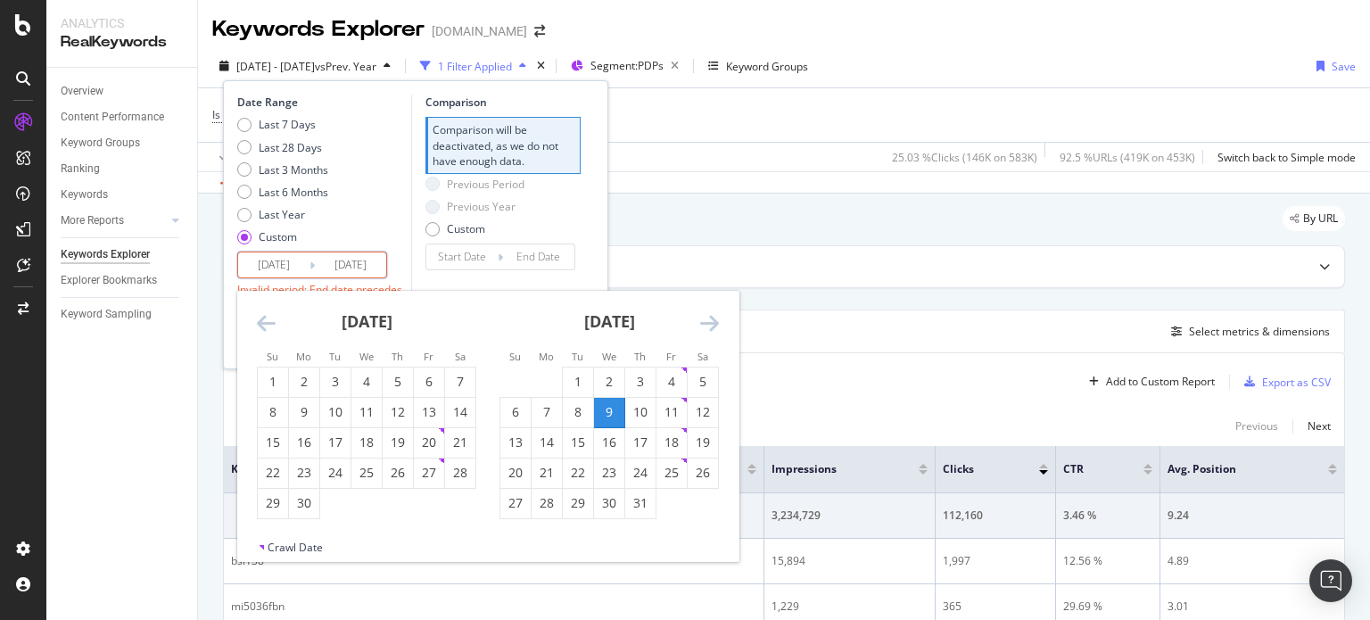
click at [710, 323] on icon "Move forward to switch to the next month." at bounding box center [709, 322] width 19 height 21
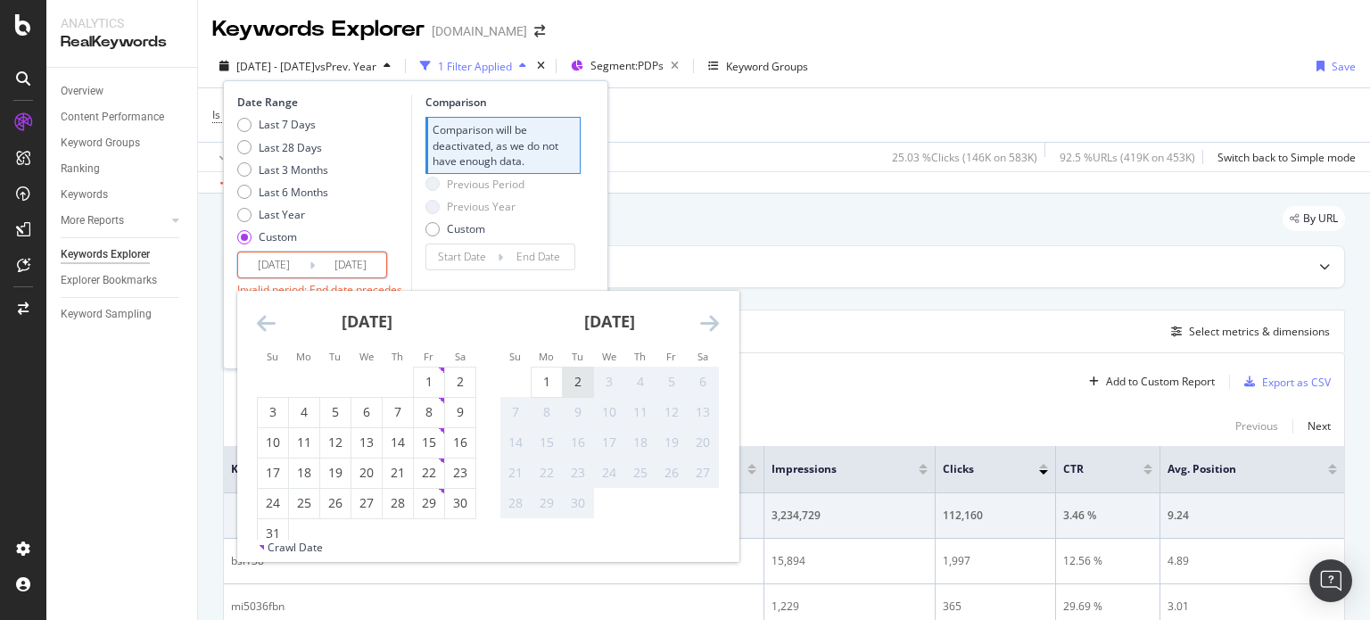
click at [572, 375] on div "2" at bounding box center [578, 382] width 30 height 18
type input "[DATE]"
type input "2025/05/14"
type input "[DATE]"
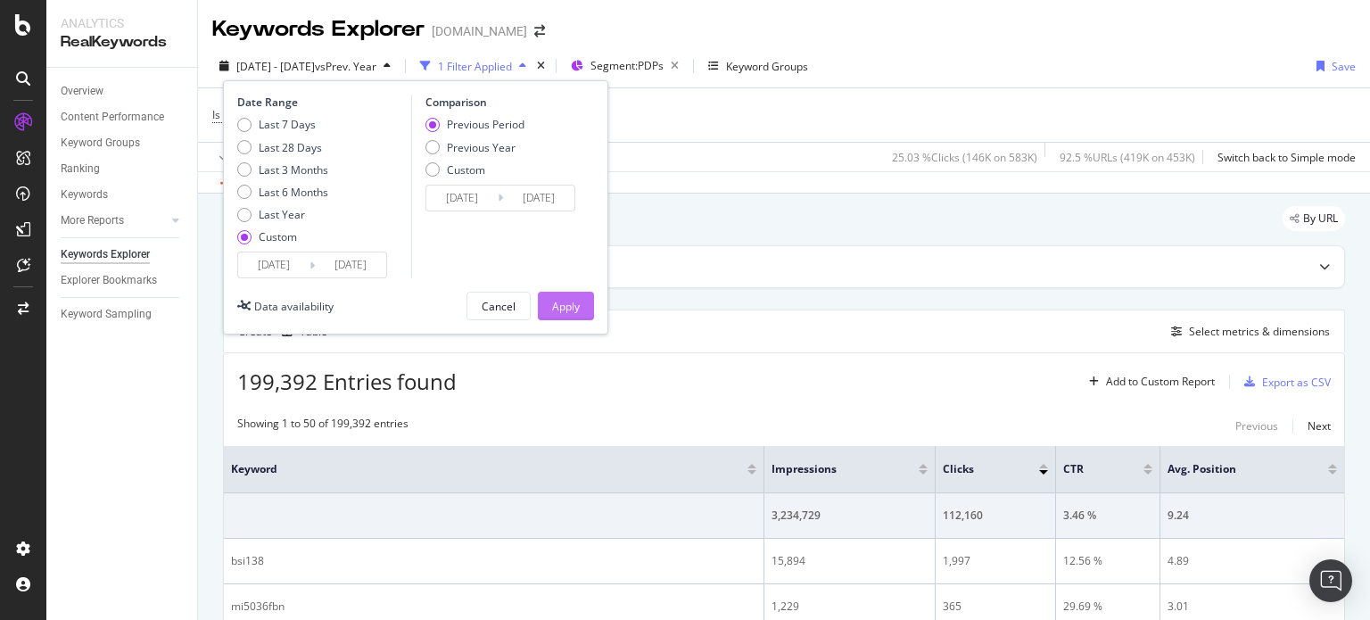
click at [564, 306] on div "Apply" at bounding box center [566, 306] width 28 height 15
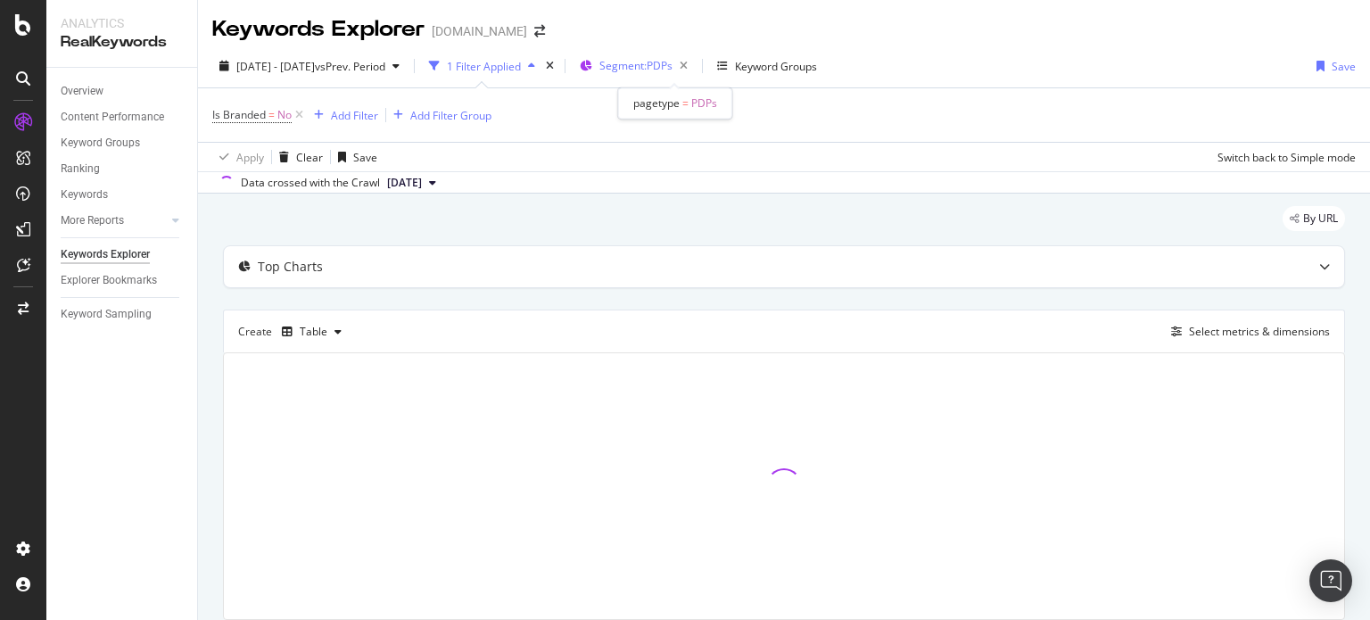
click at [661, 72] on span "Segment: PDPs" at bounding box center [636, 65] width 73 height 15
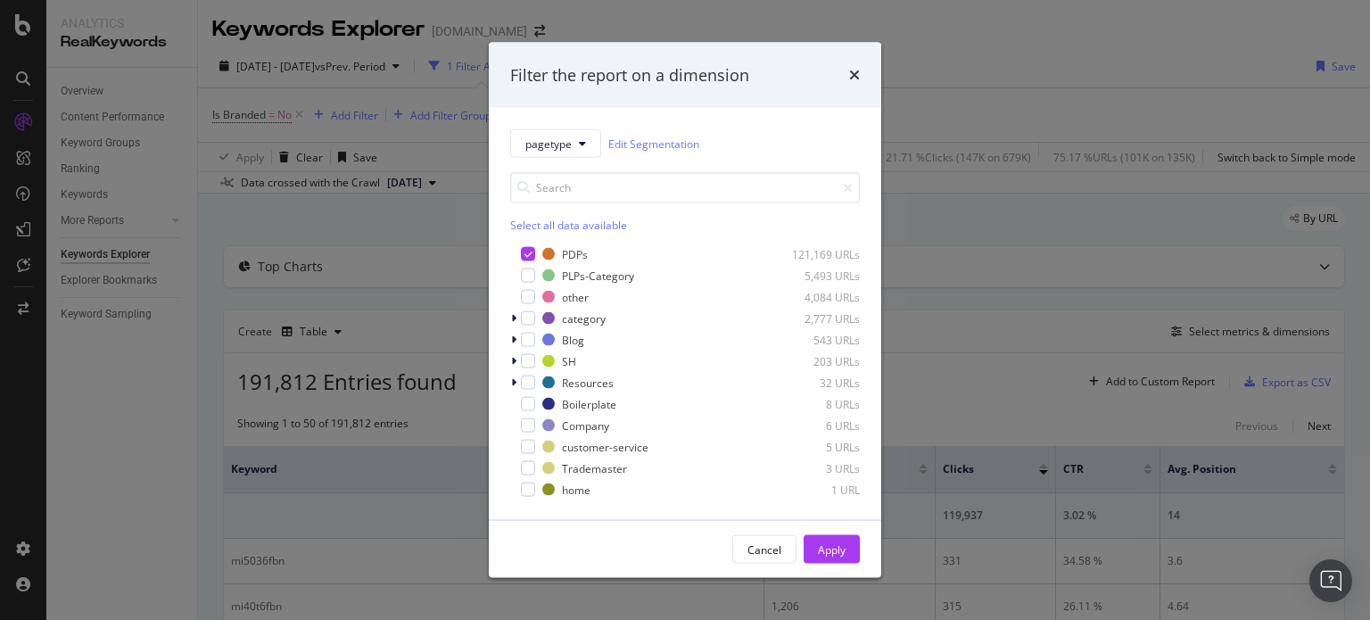
click at [911, 222] on div "Filter the report on a dimension pagetype Edit Segmentation Select all data ava…" at bounding box center [685, 310] width 1370 height 620
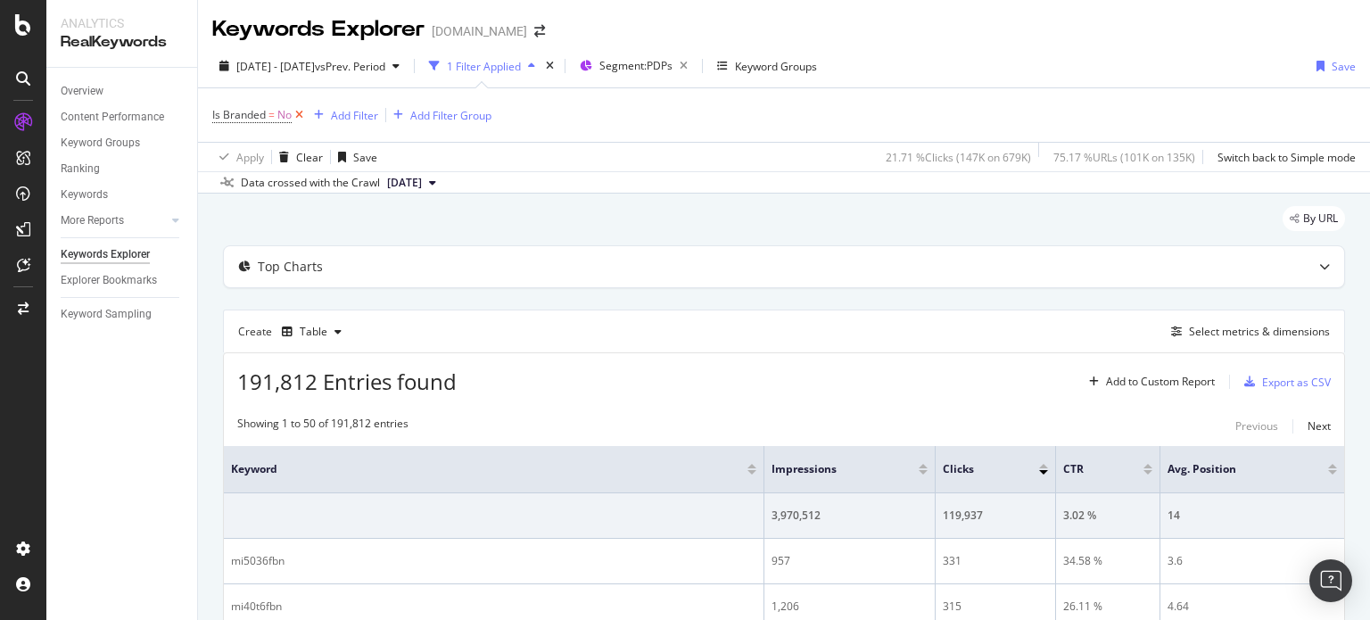
click at [297, 113] on icon at bounding box center [299, 115] width 15 height 18
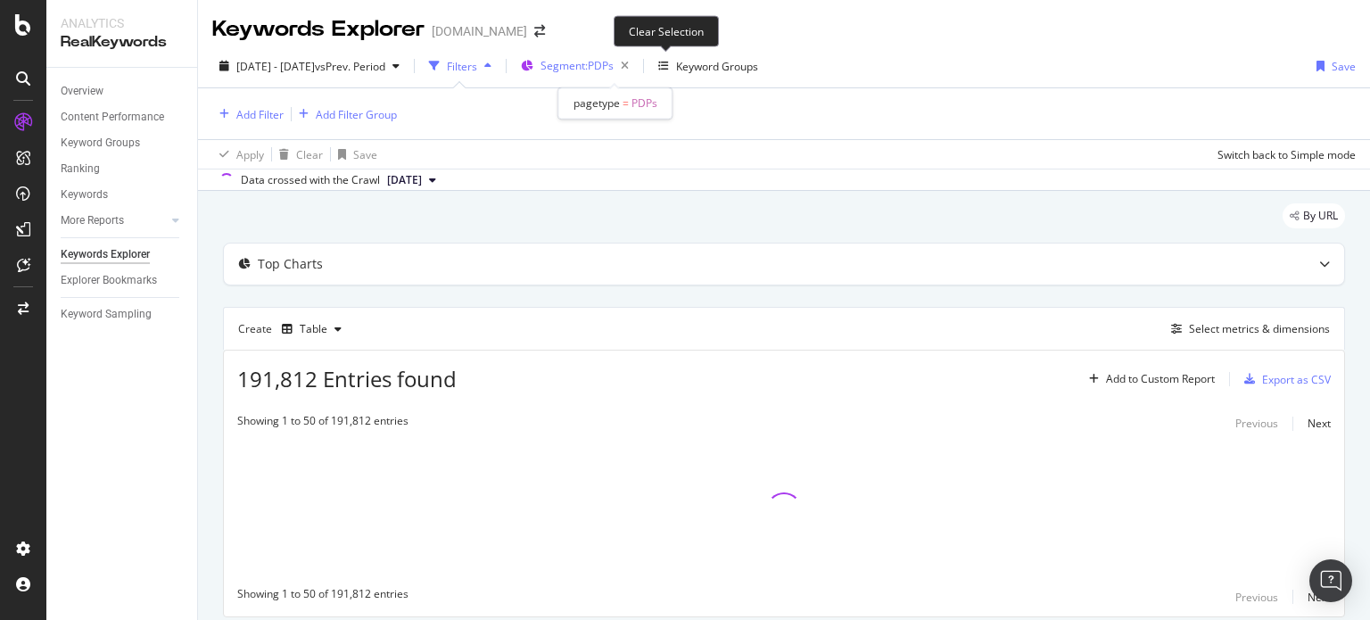
click at [614, 70] on span "Segment: PDPs" at bounding box center [577, 65] width 73 height 15
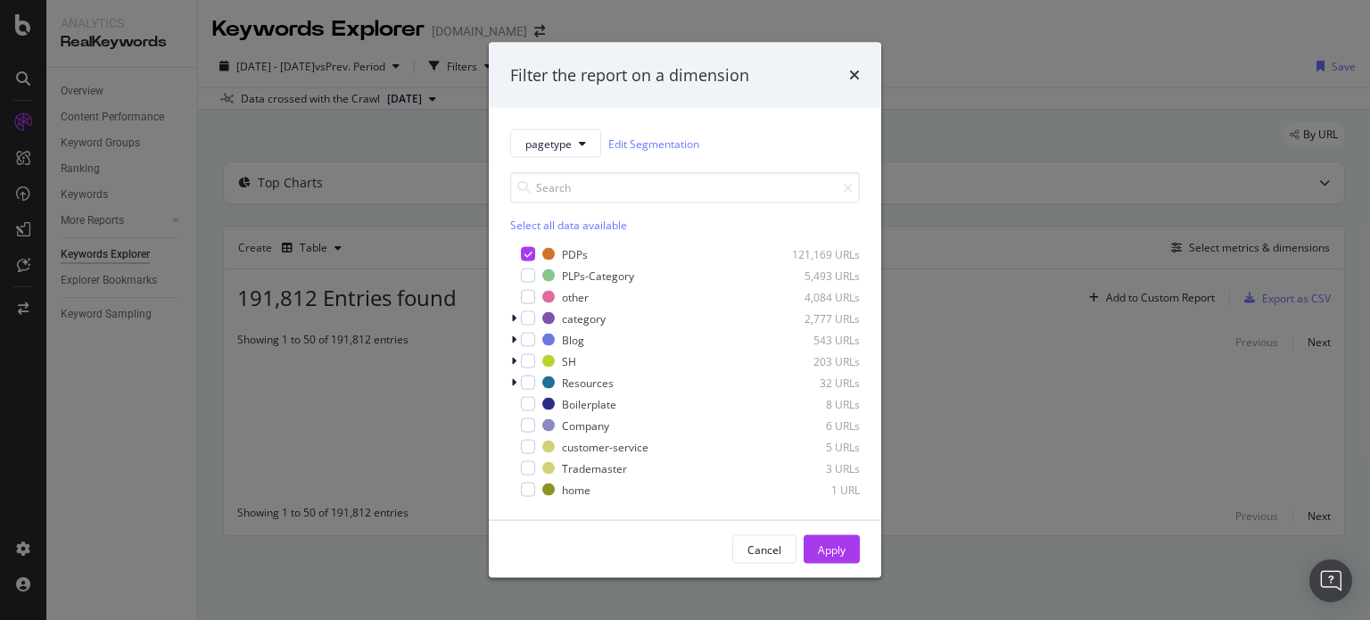
click at [928, 160] on div "Filter the report on a dimension pagetype Edit Segmentation Select all data ava…" at bounding box center [685, 310] width 1370 height 620
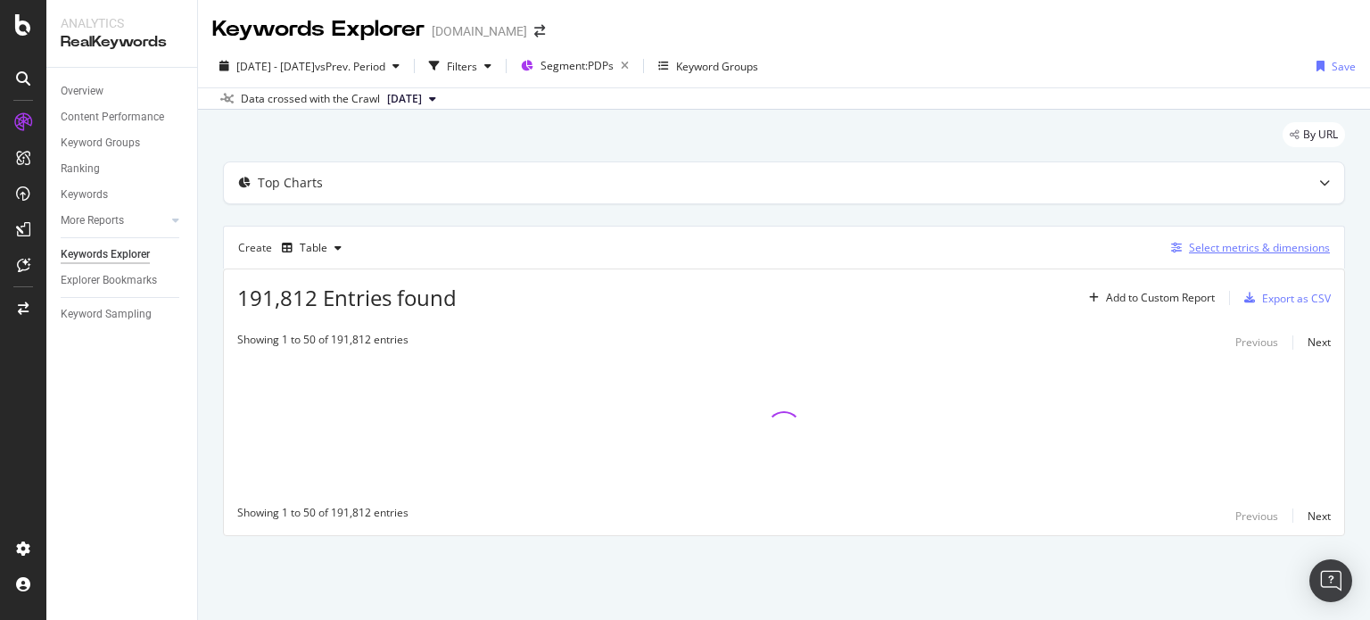
click at [1177, 250] on icon "button" at bounding box center [1176, 248] width 11 height 11
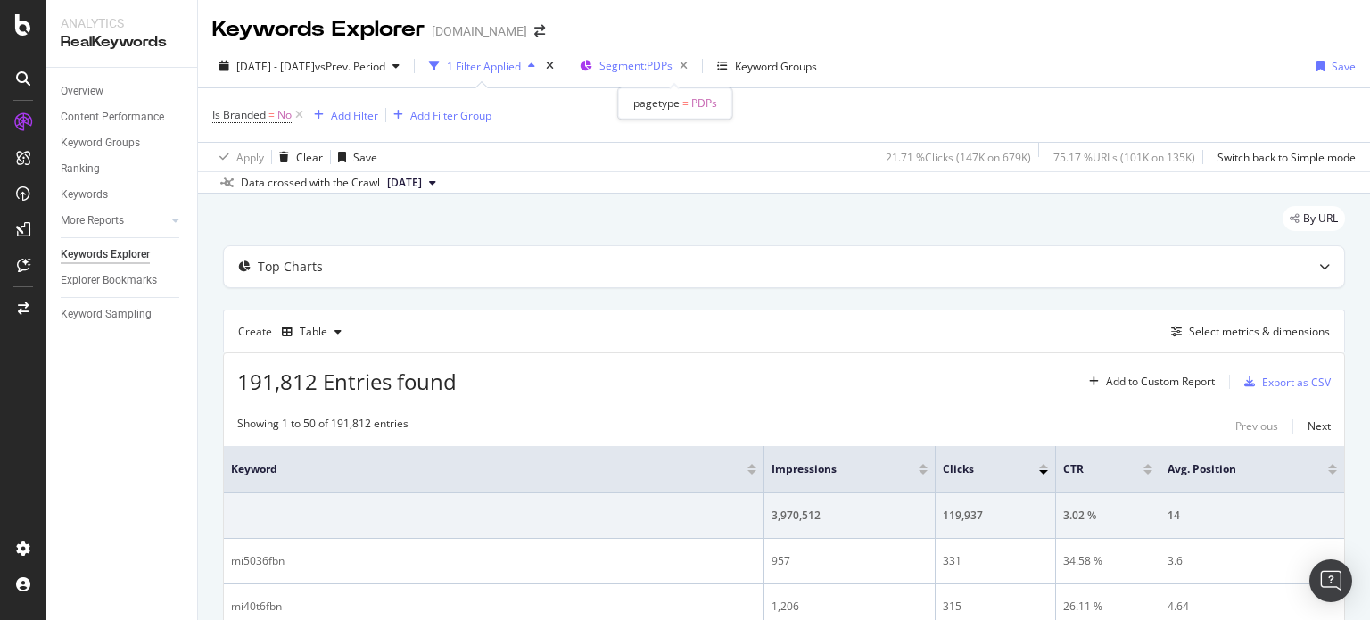
click at [667, 60] on span "Segment: PDPs" at bounding box center [636, 65] width 73 height 15
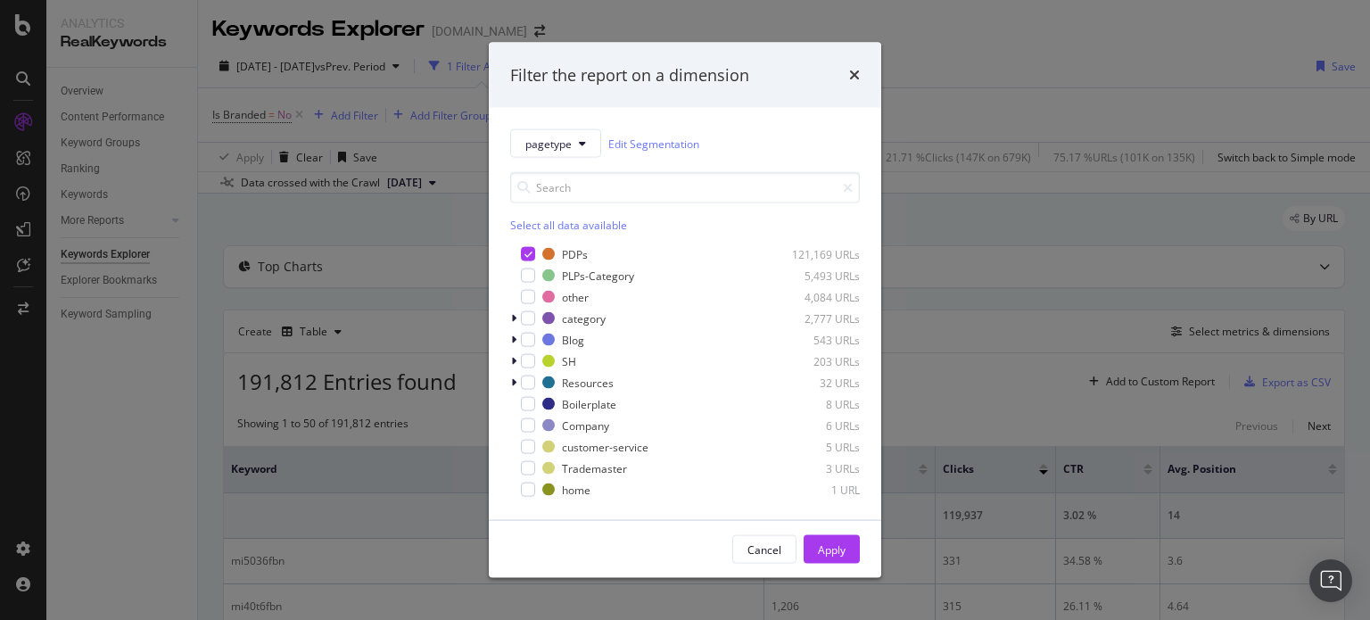
click at [252, 67] on div "Filter the report on a dimension pagetype Edit Segmentation Select all data ava…" at bounding box center [685, 310] width 1370 height 620
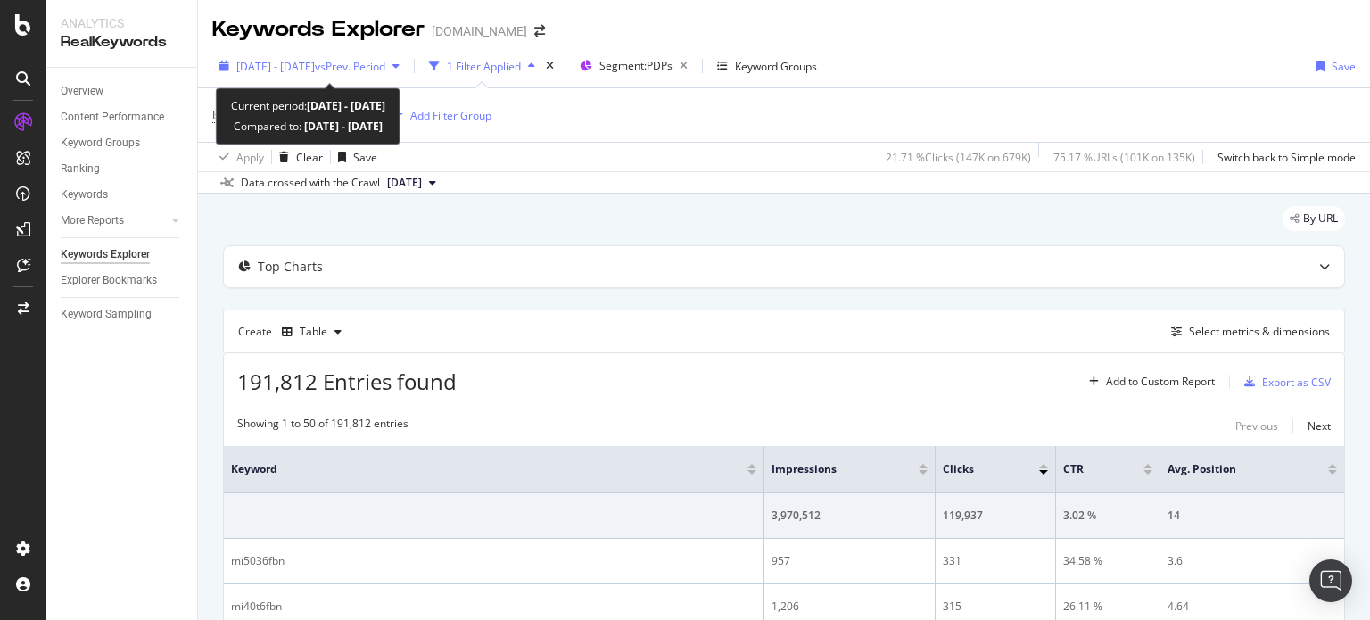
click at [254, 65] on span "2025 Jul. 9th - Sep. 2nd" at bounding box center [275, 66] width 79 height 15
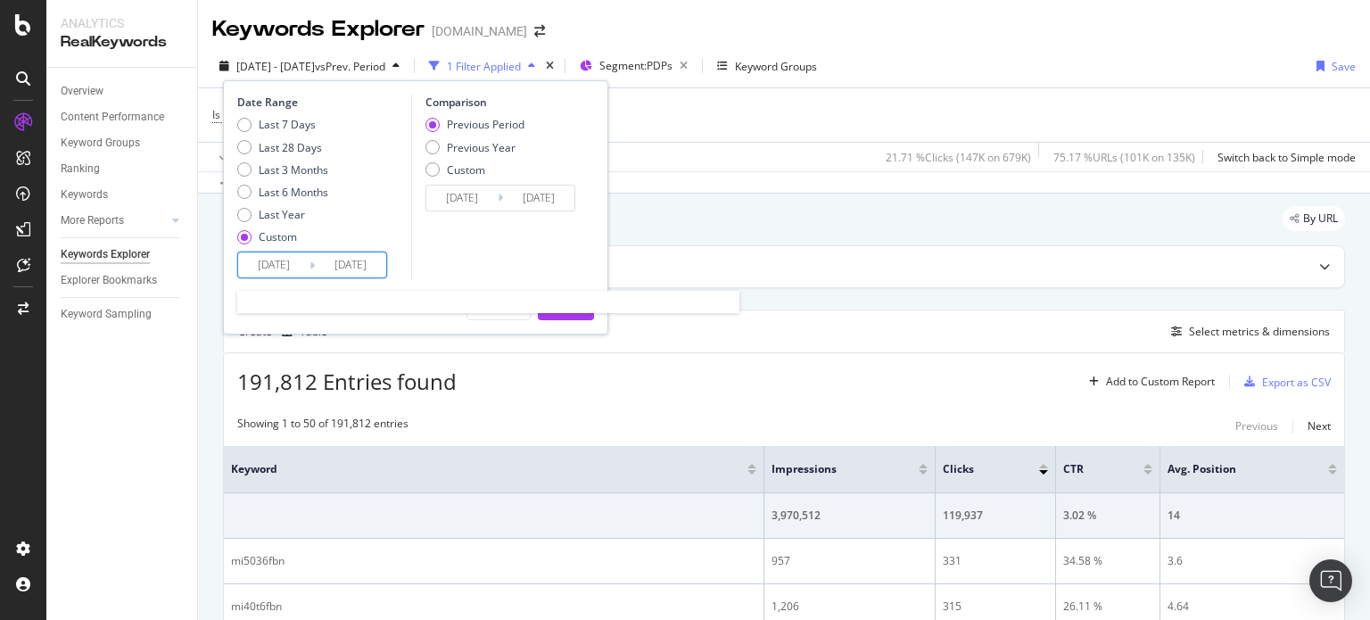
click at [273, 275] on input "[DATE]" at bounding box center [273, 264] width 71 height 25
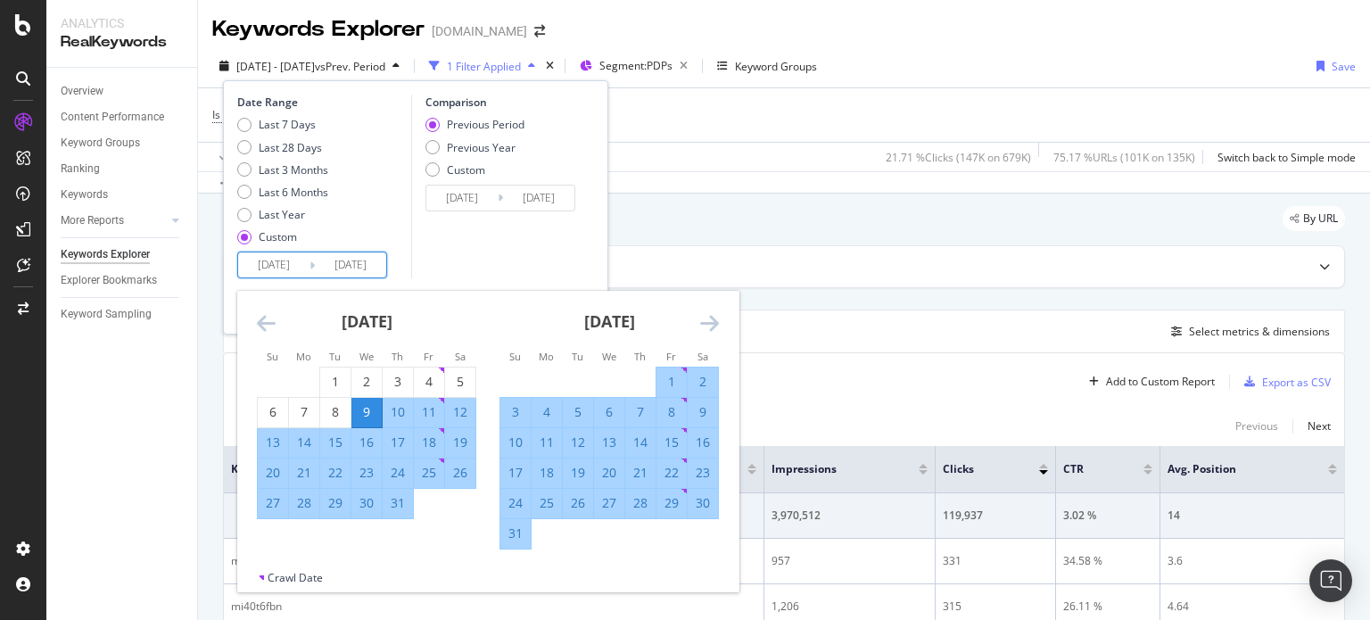
click at [277, 321] on div "[DATE]" at bounding box center [366, 329] width 219 height 76
click at [275, 324] on icon "Move backward to switch to the previous month." at bounding box center [266, 322] width 19 height 21
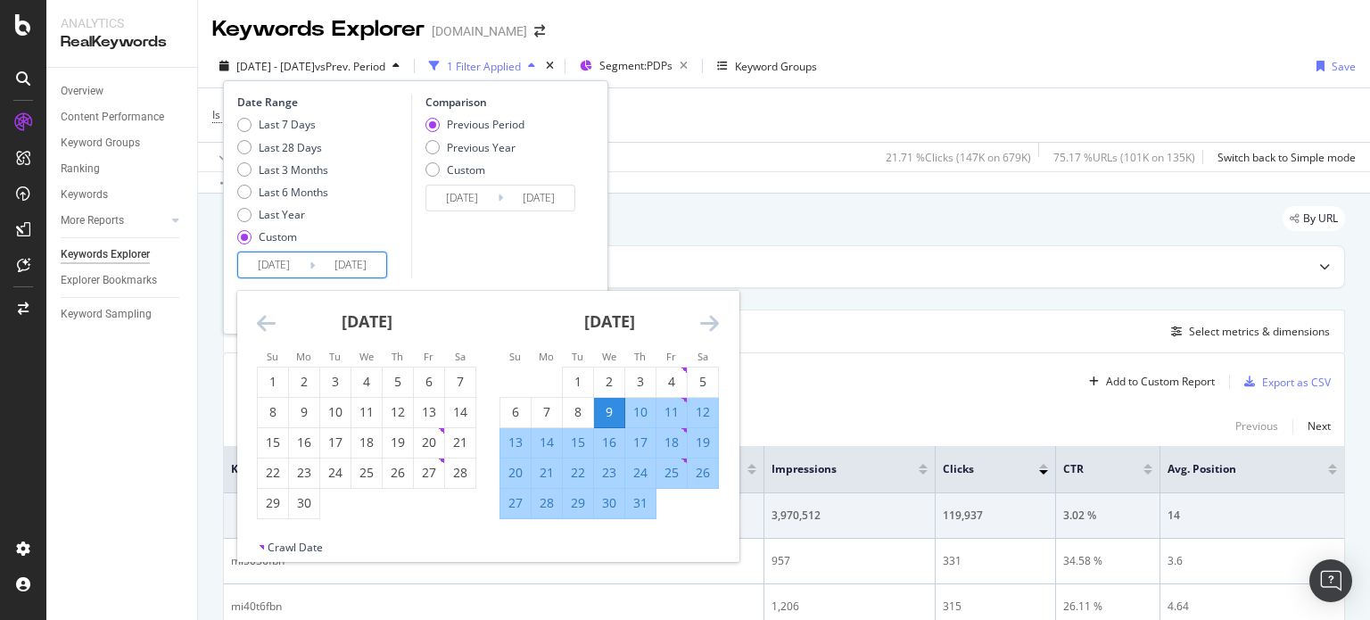
click at [275, 324] on icon "Move backward to switch to the previous month." at bounding box center [266, 322] width 19 height 21
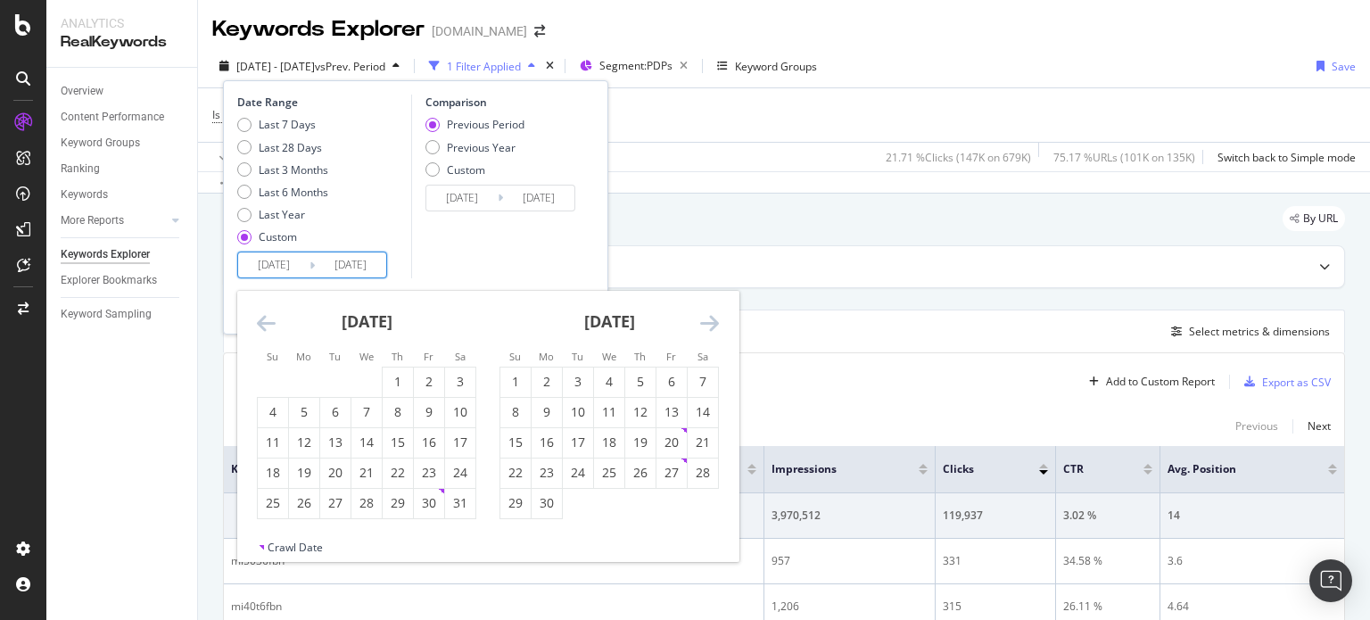
click at [275, 324] on icon "Move backward to switch to the previous month." at bounding box center [266, 322] width 19 height 21
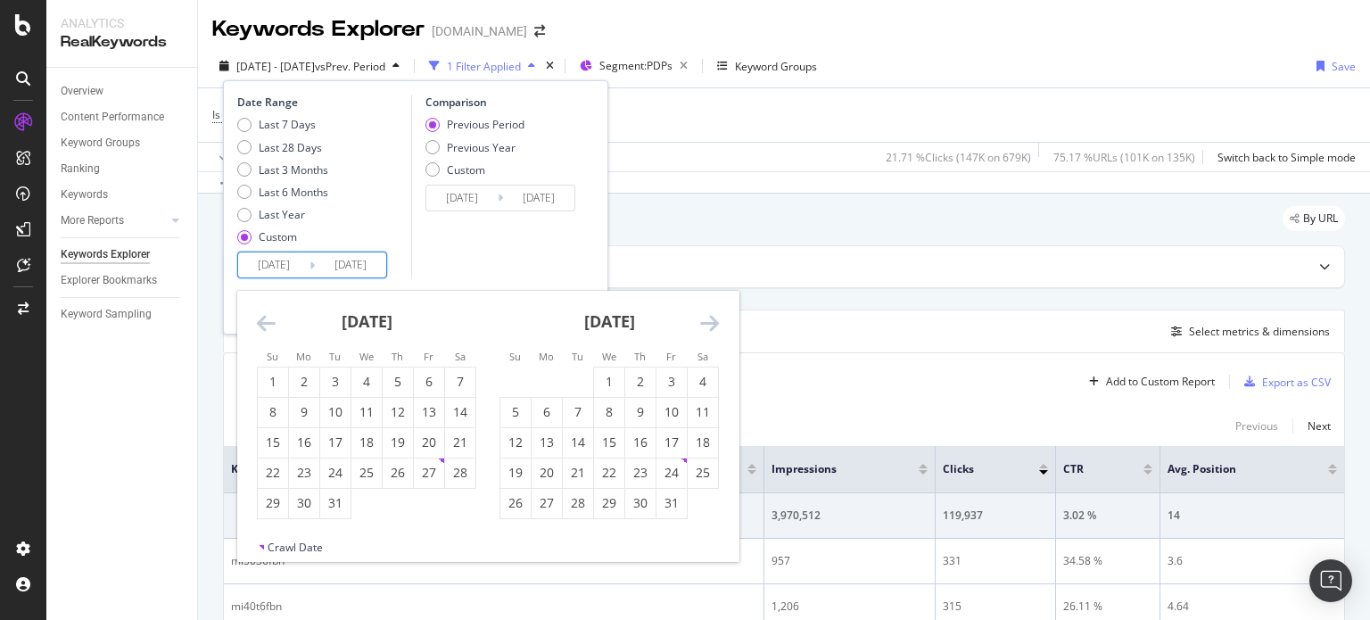
click at [275, 324] on icon "Move backward to switch to the previous month." at bounding box center [266, 322] width 19 height 21
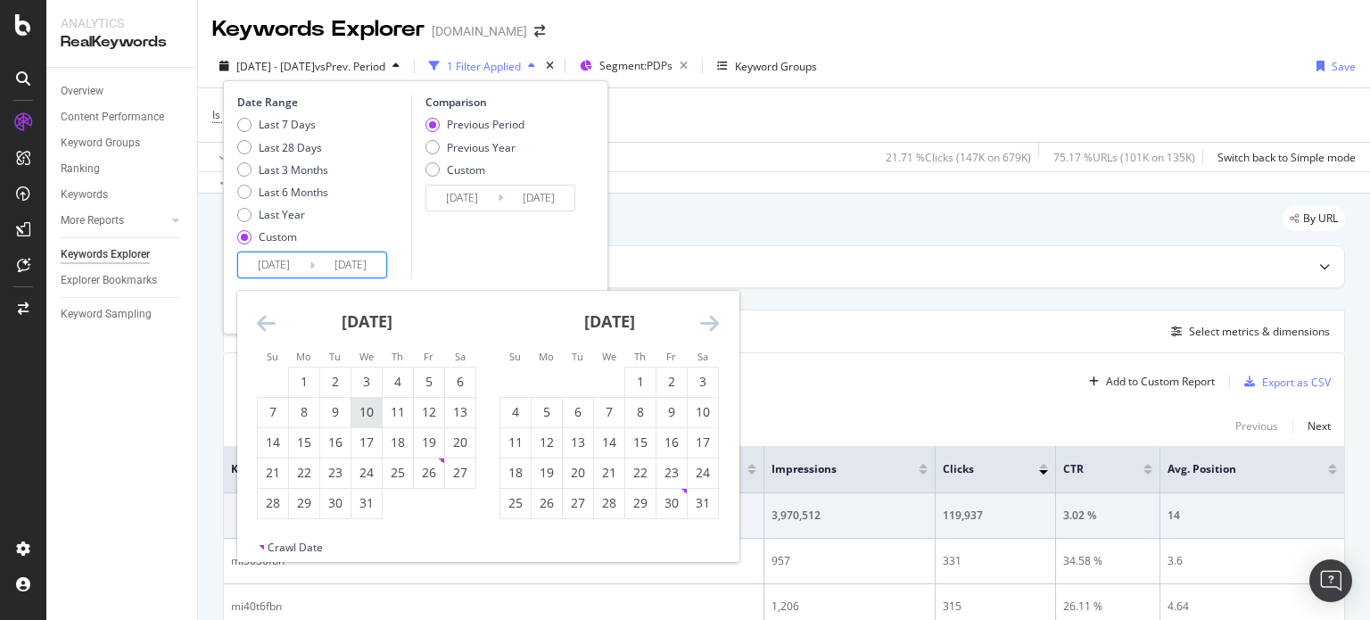
click at [371, 417] on div "10" at bounding box center [367, 412] width 30 height 18
type input "[DATE]"
type input "2023/05/17"
type input "[DATE]"
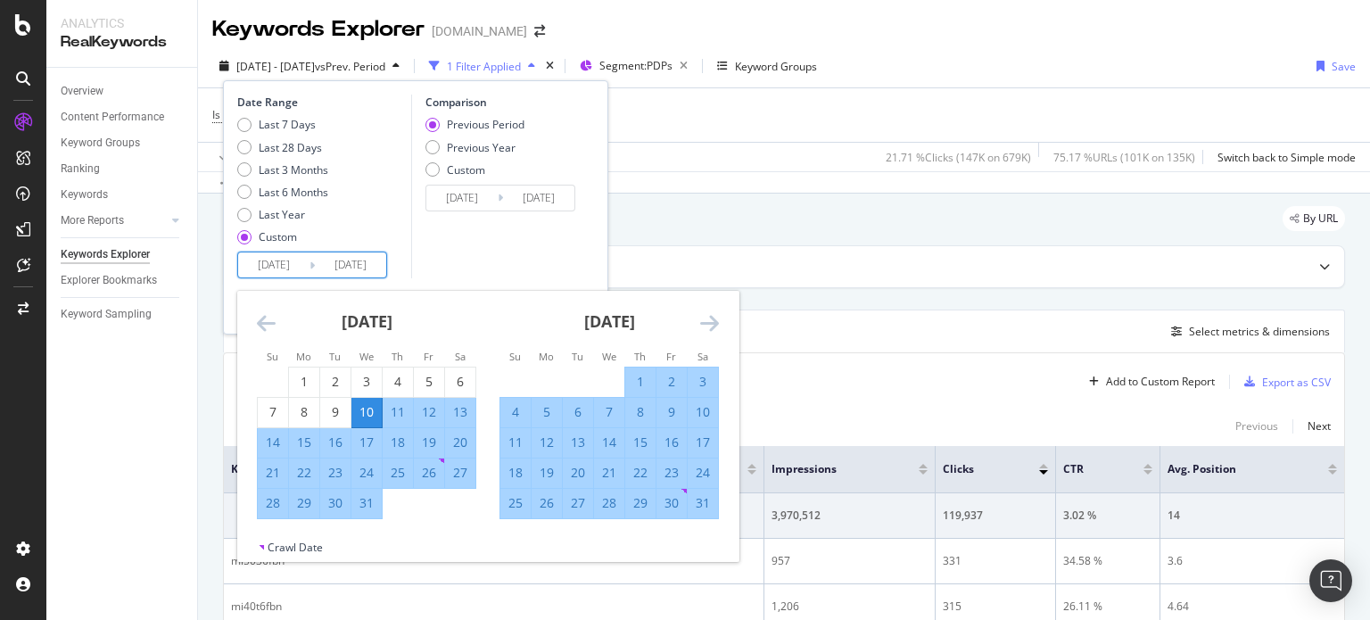
click at [708, 321] on icon "Move forward to switch to the next month." at bounding box center [709, 322] width 19 height 21
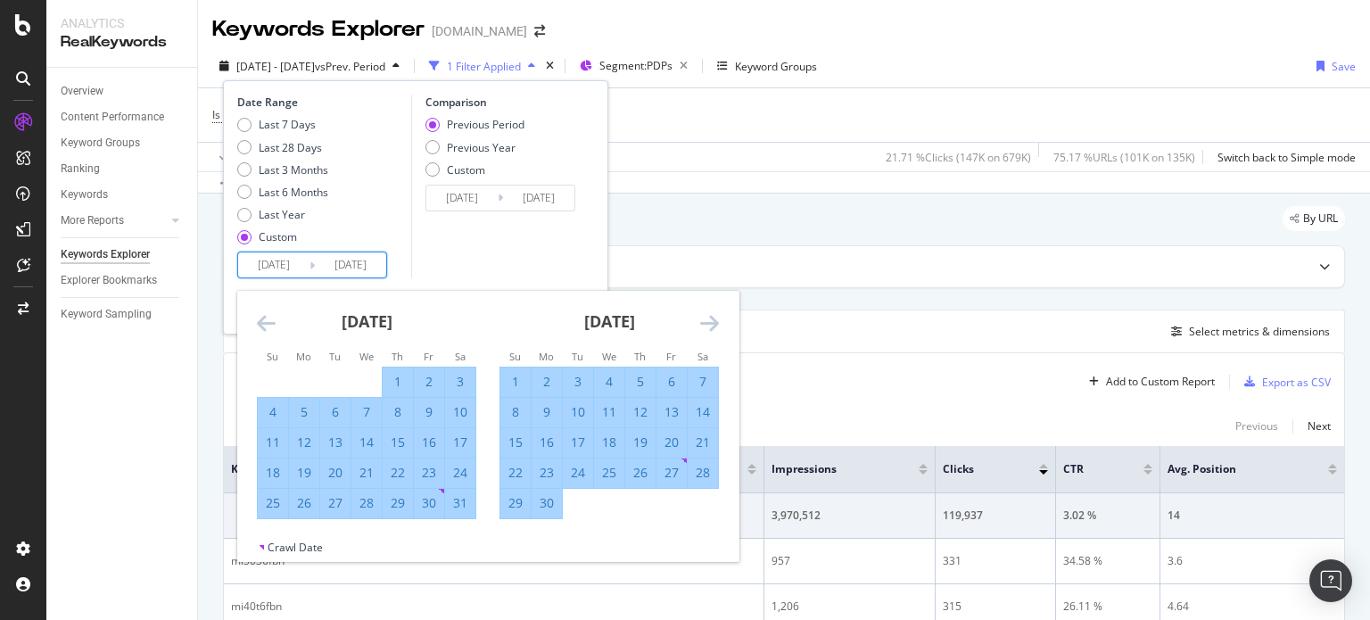
click at [536, 377] on div "2" at bounding box center [547, 382] width 30 height 18
type input "[DATE]"
type input "2024/05/16"
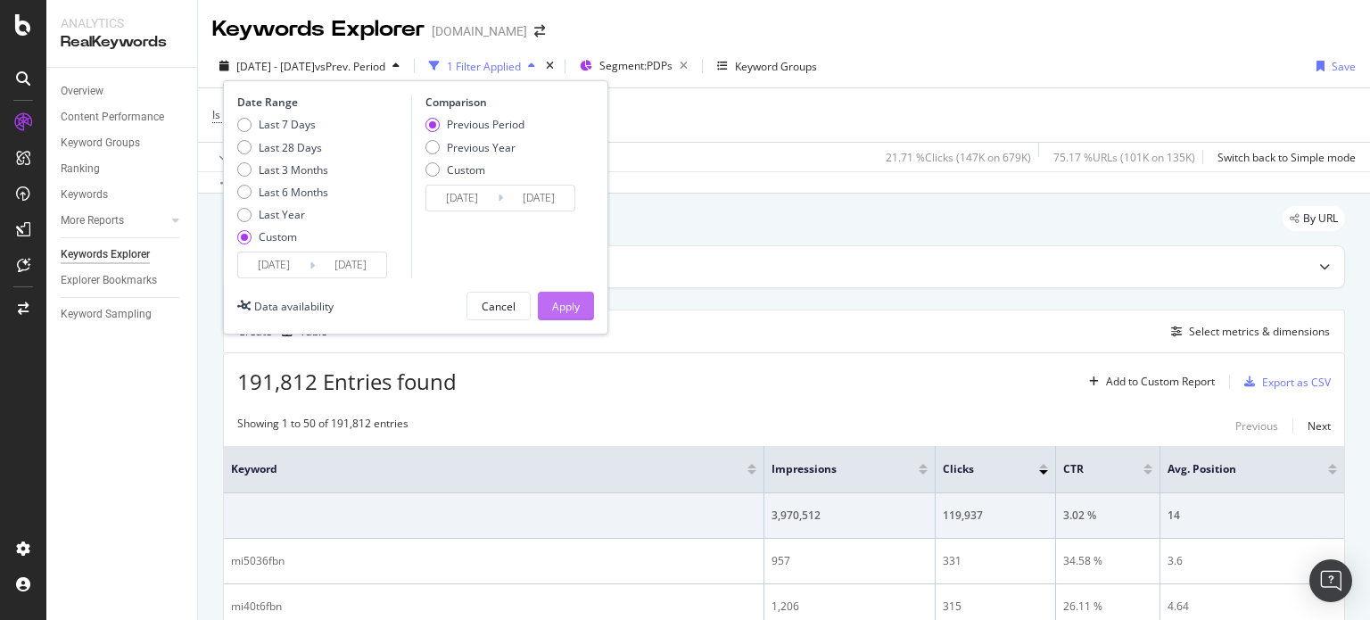
click at [550, 310] on button "Apply" at bounding box center [566, 306] width 56 height 29
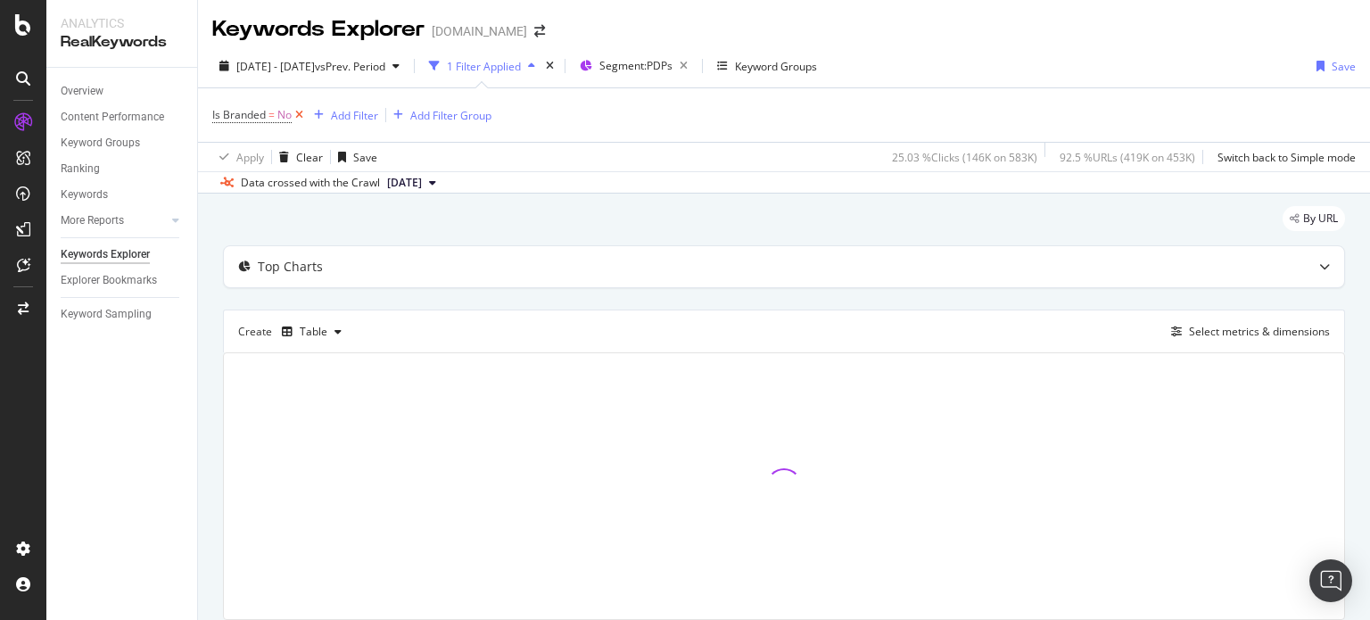
click at [300, 106] on icon at bounding box center [299, 115] width 15 height 18
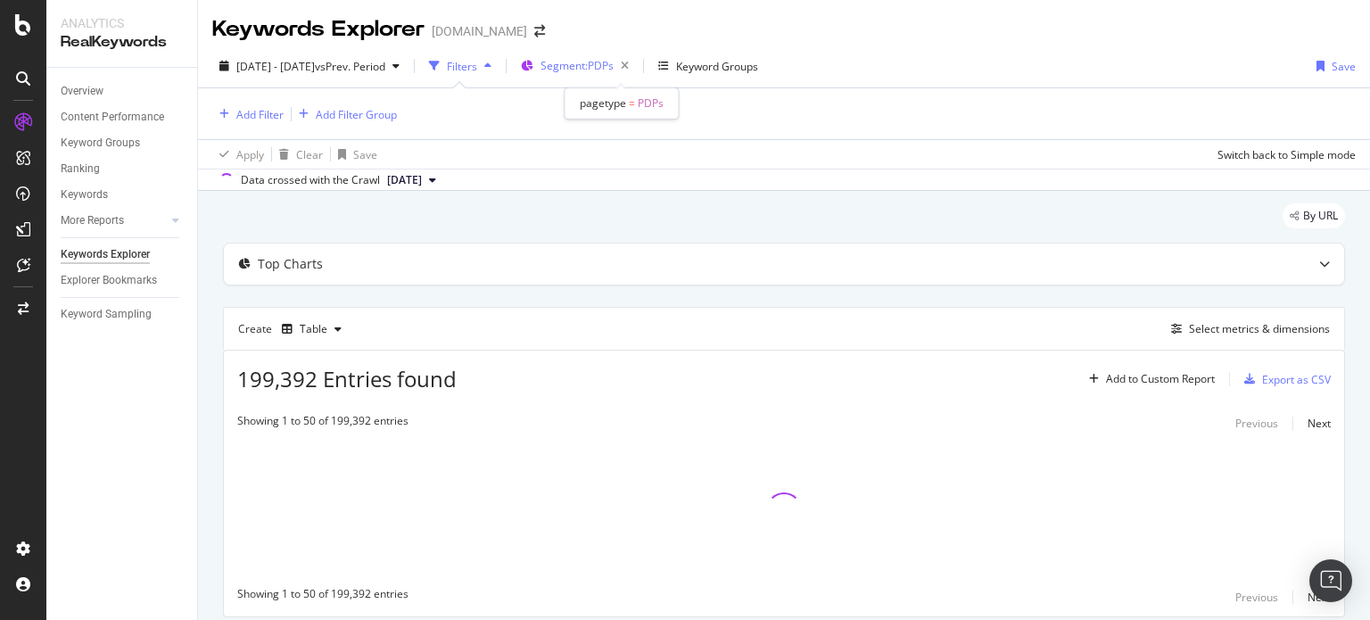
click at [588, 64] on span "Segment: PDPs" at bounding box center [577, 65] width 73 height 15
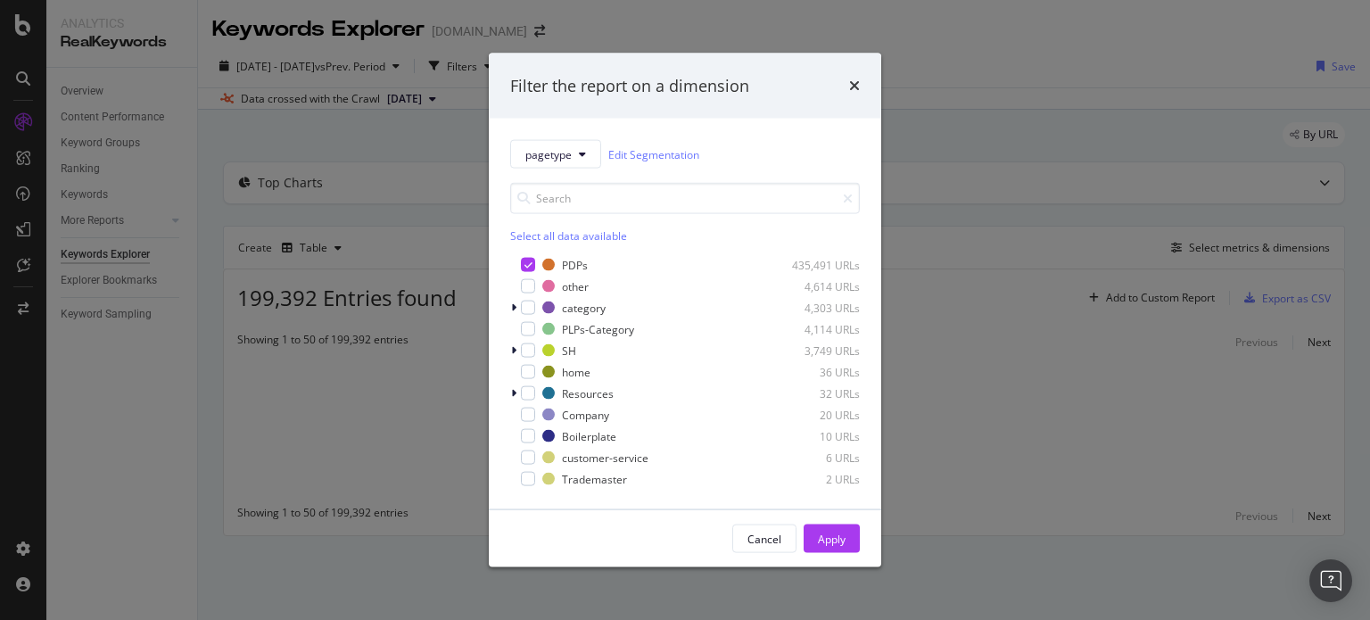
click at [921, 228] on div "Filter the report on a dimension pagetype Edit Segmentation Select all data ava…" at bounding box center [685, 310] width 1370 height 620
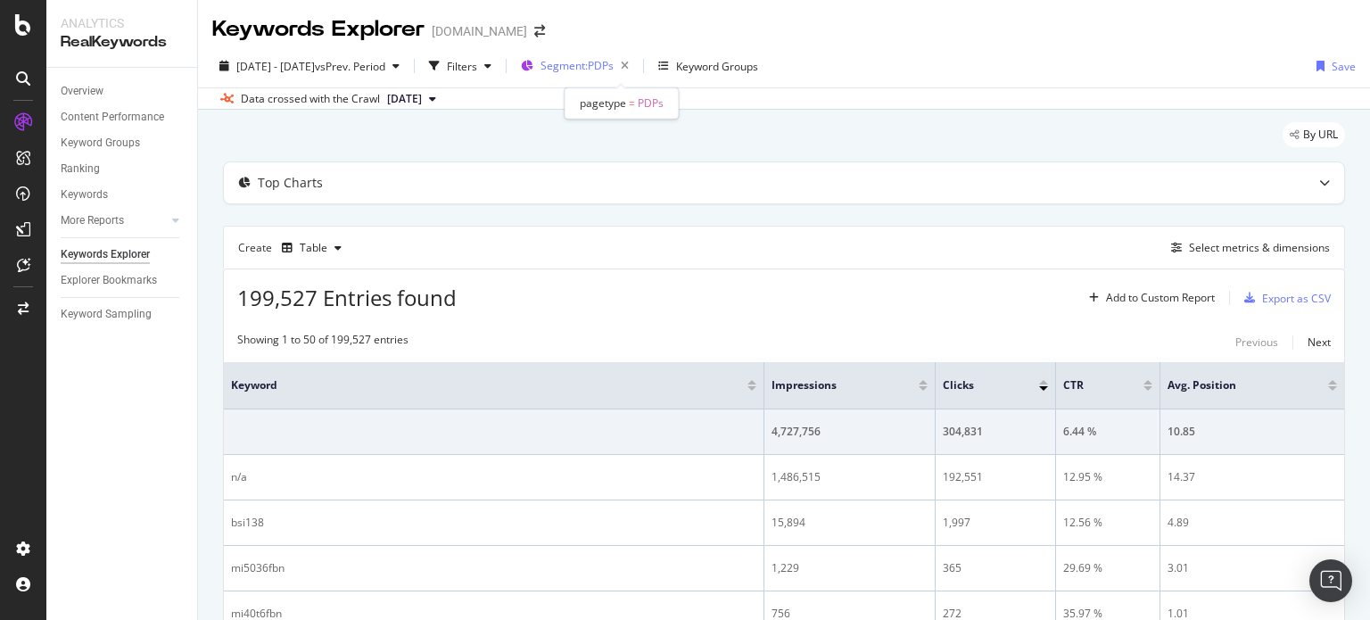
click at [615, 78] on div "Segment: PDPs" at bounding box center [588, 66] width 95 height 25
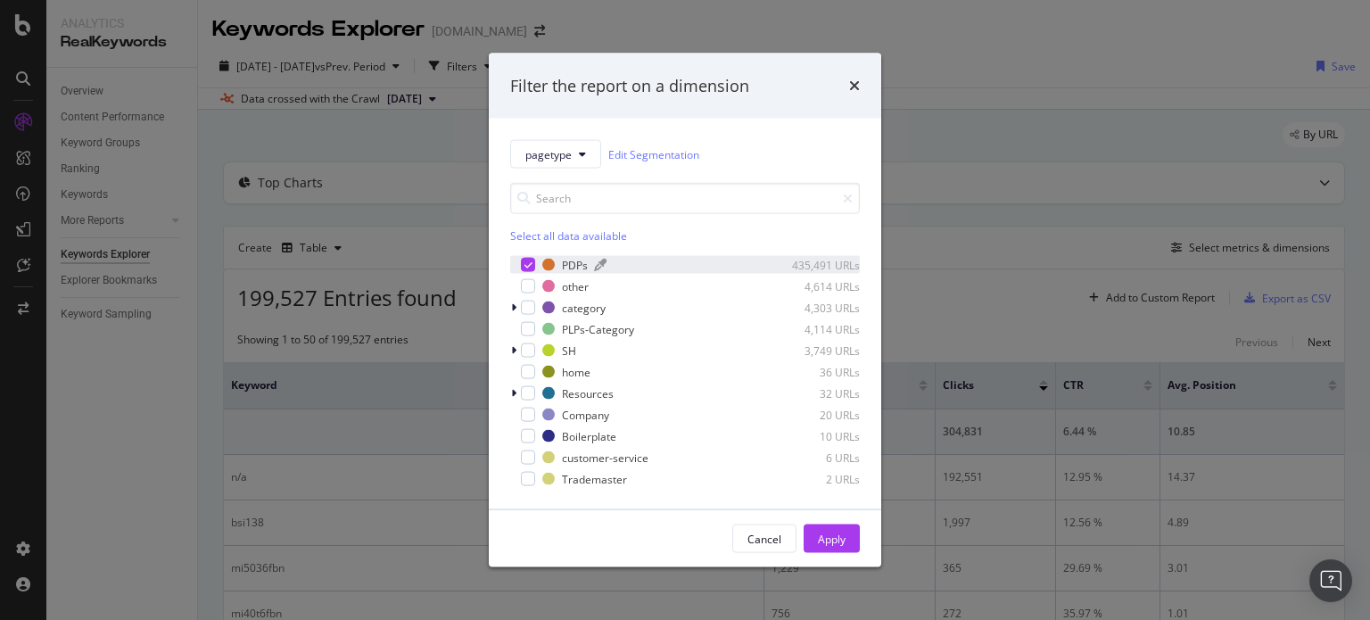
click at [796, 268] on div "435,491 URLs" at bounding box center [816, 264] width 87 height 15
click at [824, 519] on div "Cancel Apply" at bounding box center [685, 538] width 393 height 57
click at [824, 523] on div "Cancel Apply" at bounding box center [685, 538] width 393 height 57
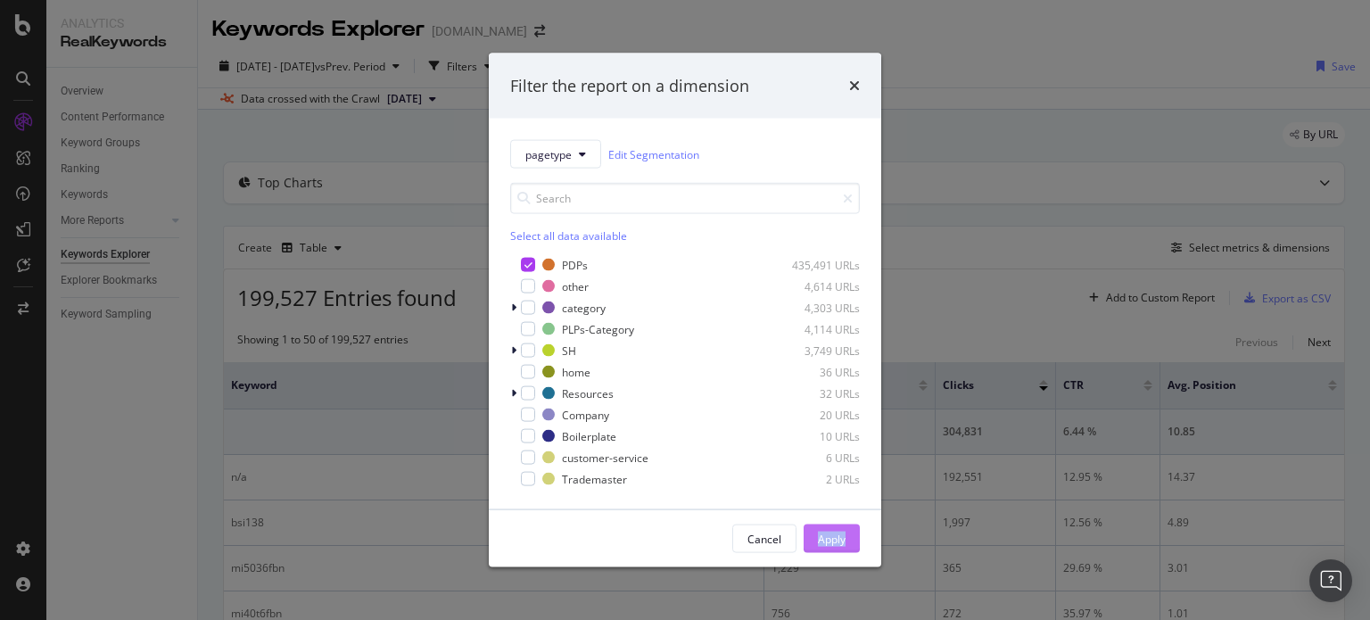
click at [824, 526] on div "Apply" at bounding box center [832, 538] width 28 height 27
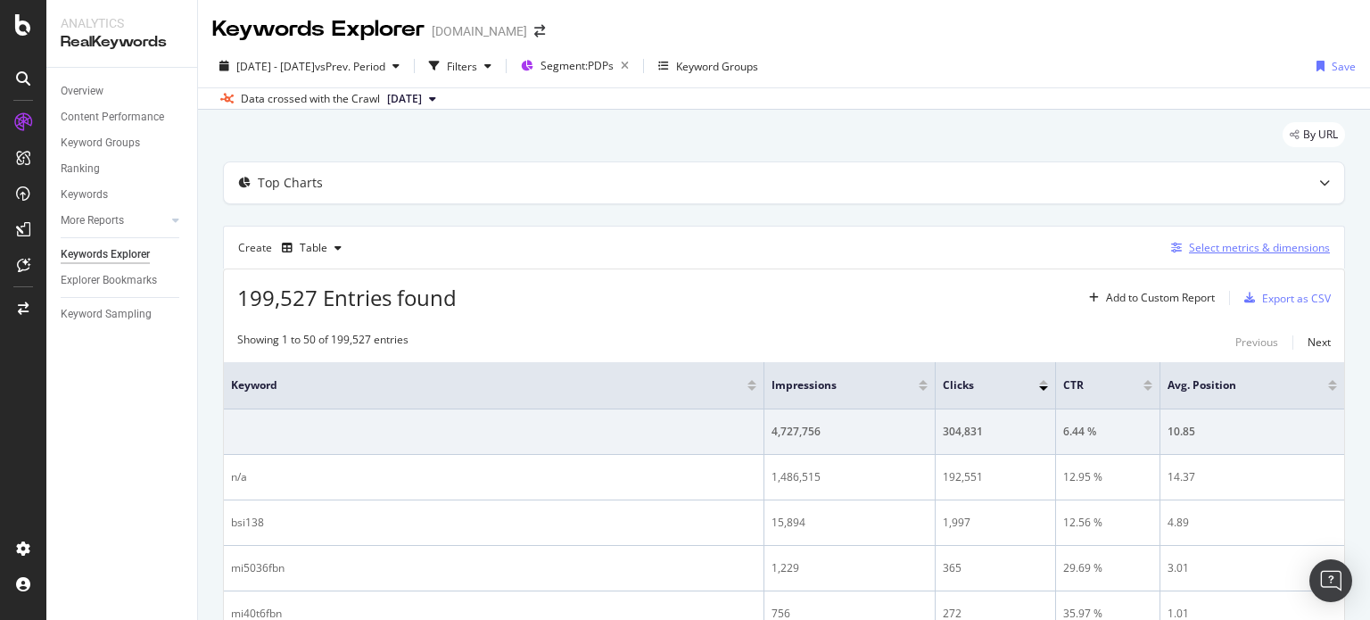
click at [1174, 250] on icon "button" at bounding box center [1176, 248] width 11 height 11
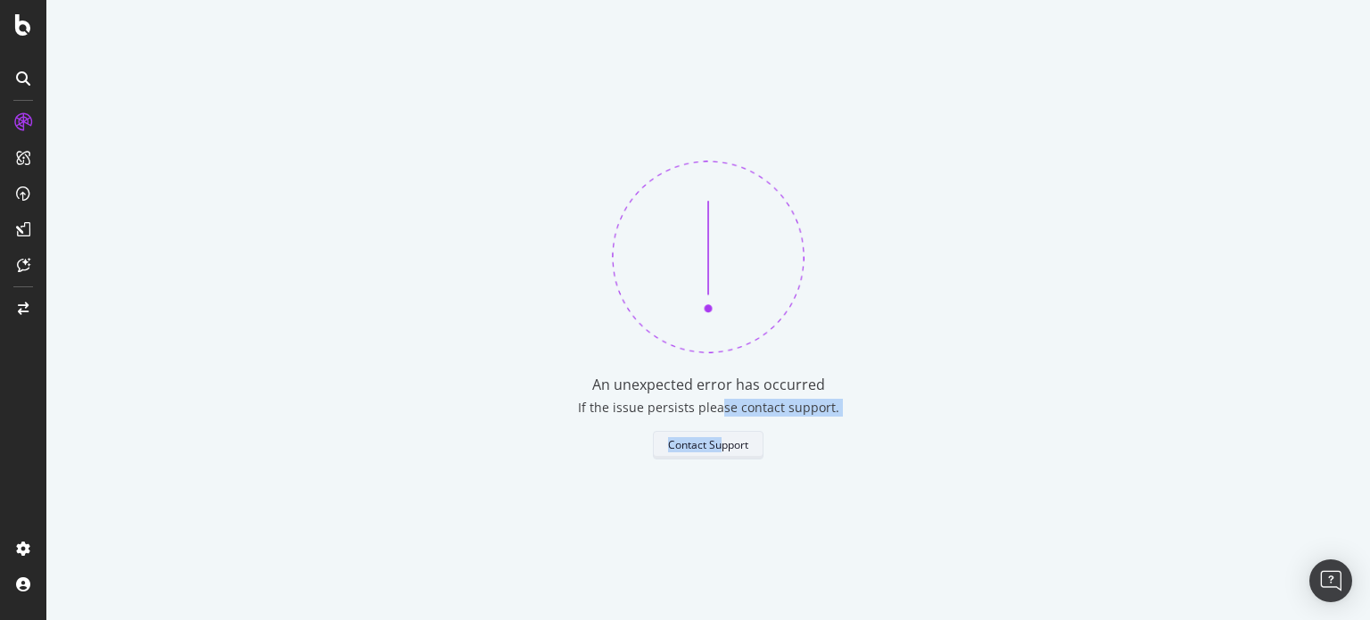
click at [719, 431] on div "An unexpected error has occurred If the issue persists please contact support. …" at bounding box center [708, 310] width 1324 height 620
click at [720, 440] on div "Contact Support" at bounding box center [708, 444] width 80 height 15
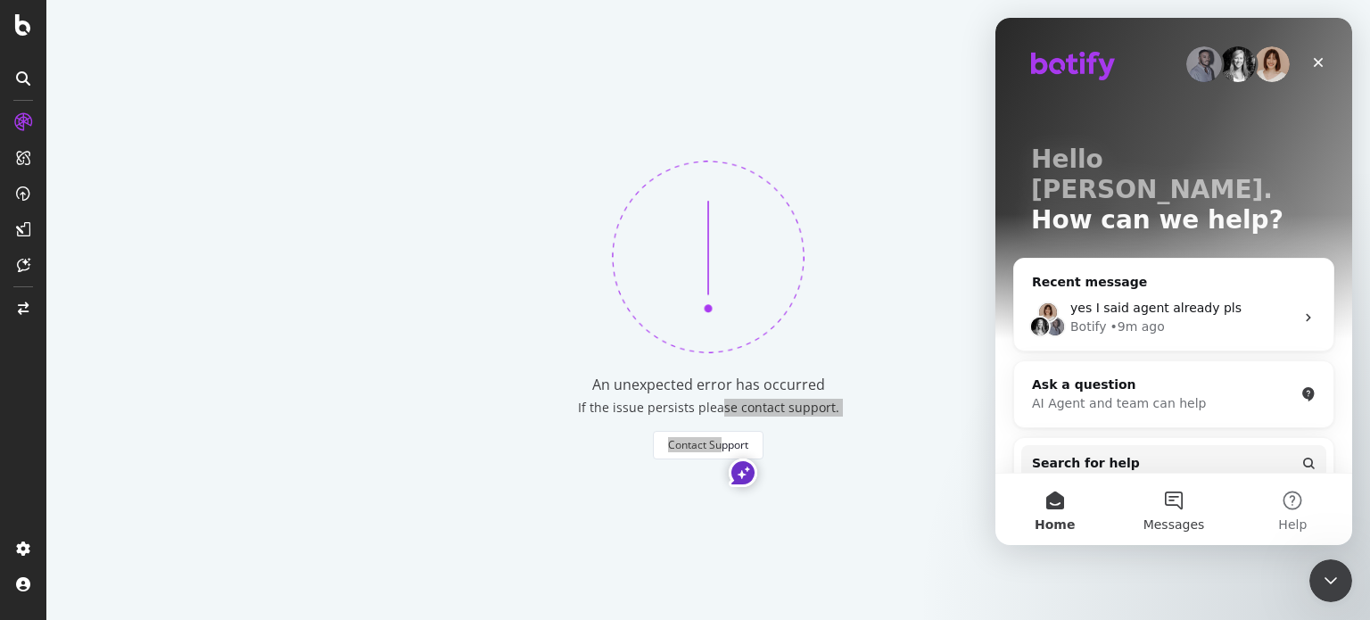
click at [1195, 511] on button "Messages" at bounding box center [1173, 509] width 119 height 71
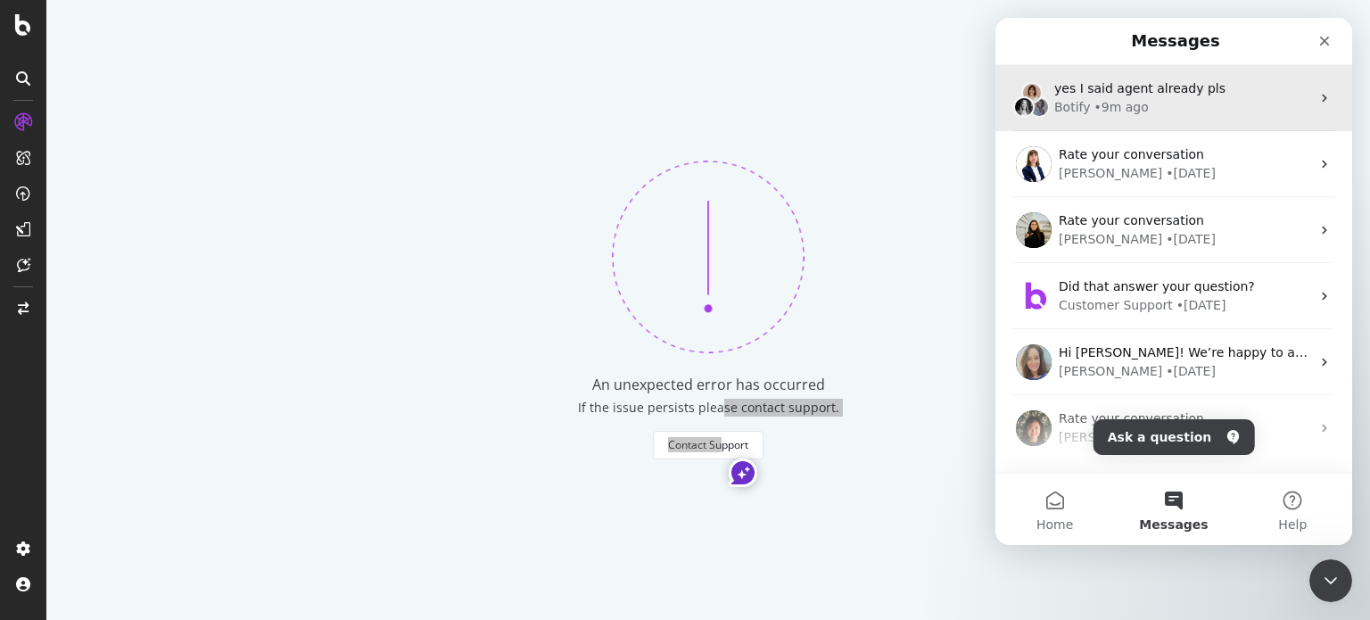
click at [1171, 119] on div "yes I said agent already pls Botify • 9m ago" at bounding box center [1174, 98] width 357 height 66
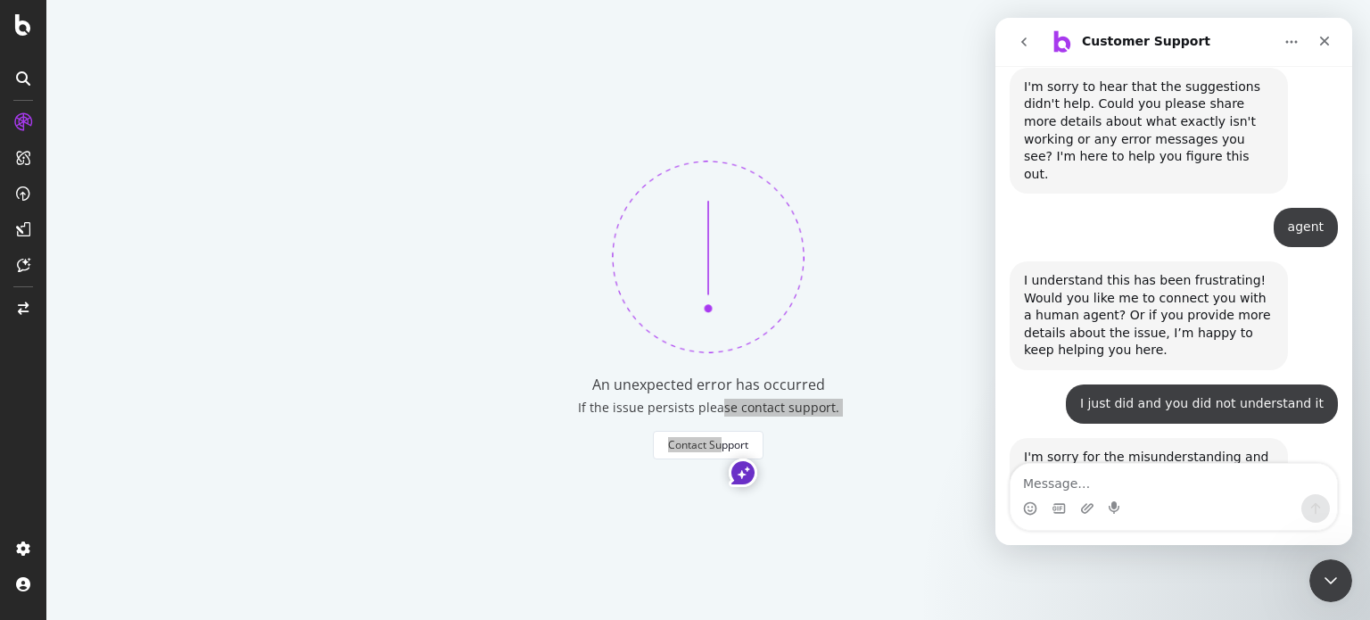
scroll to position [1782, 0]
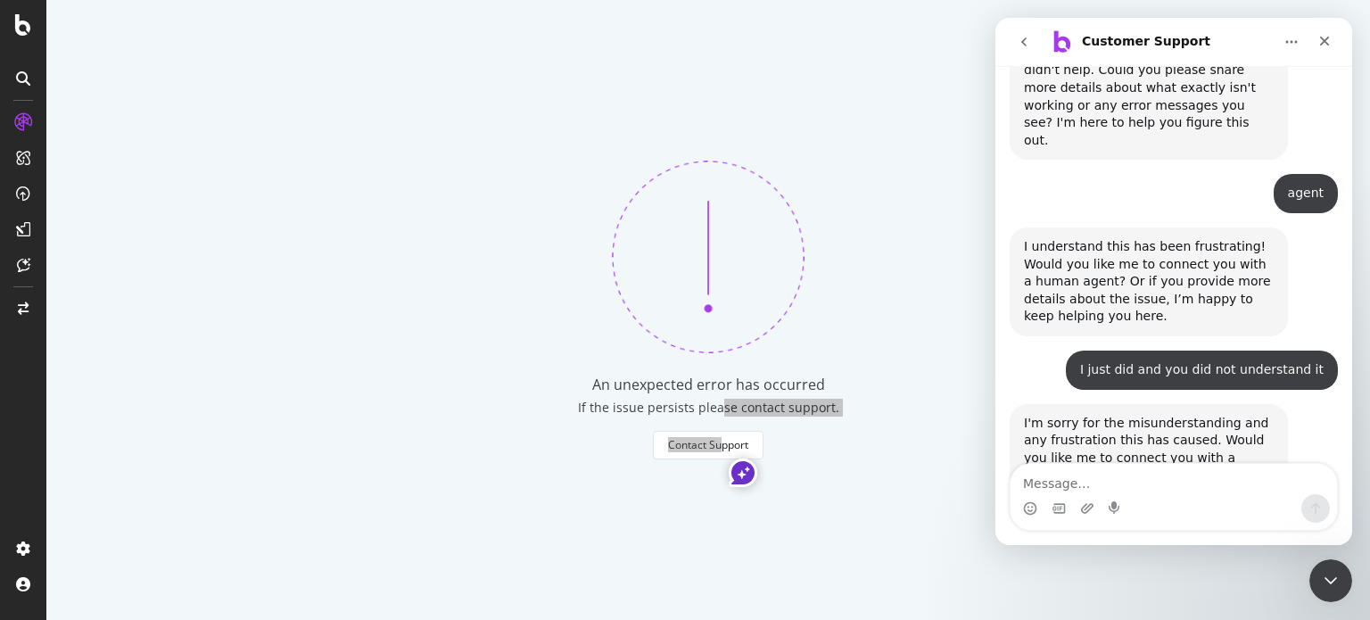
click at [1148, 497] on div "Intercom messenger" at bounding box center [1174, 508] width 327 height 29
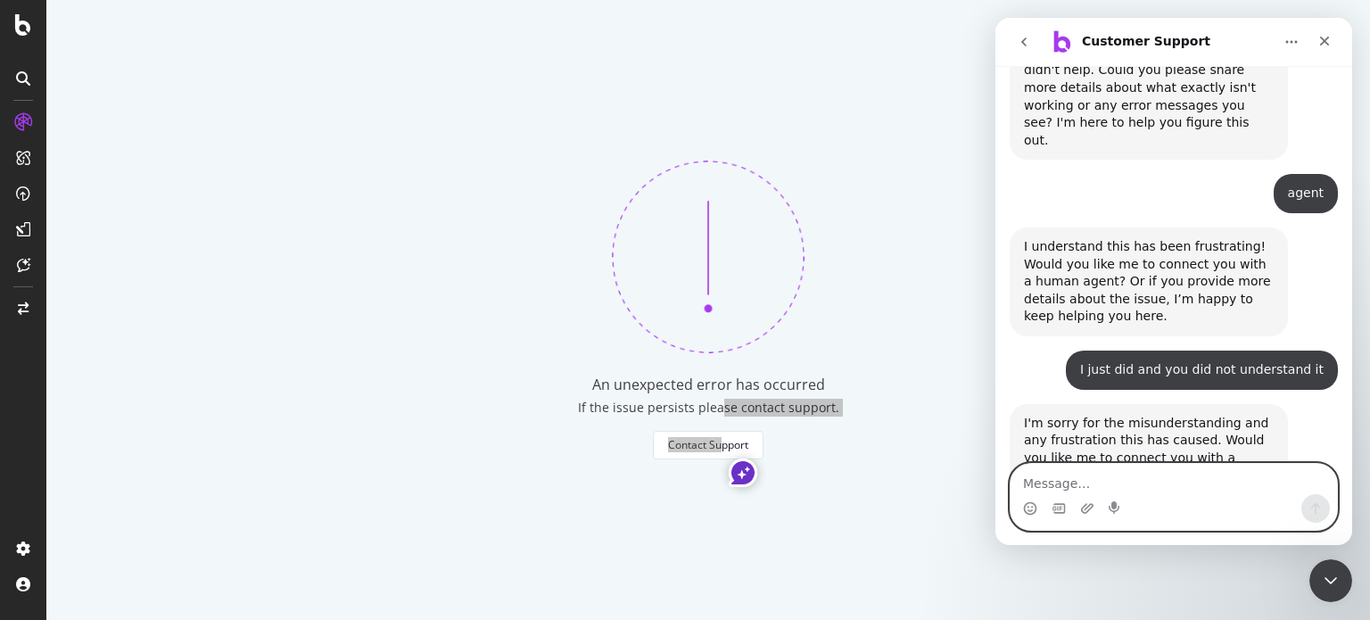
click at [1156, 481] on textarea "Message…" at bounding box center [1174, 479] width 327 height 30
type textarea "hello/"
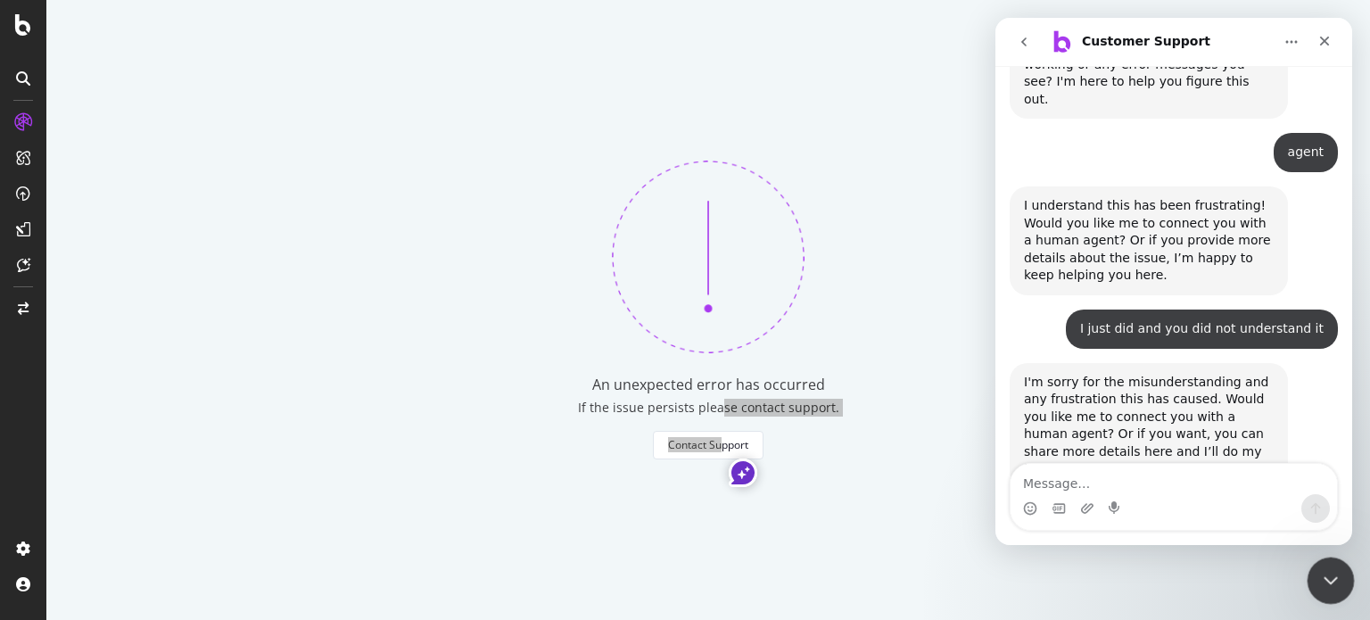
click at [1323, 594] on div "Close Intercom Messenger" at bounding box center [1328, 578] width 43 height 43
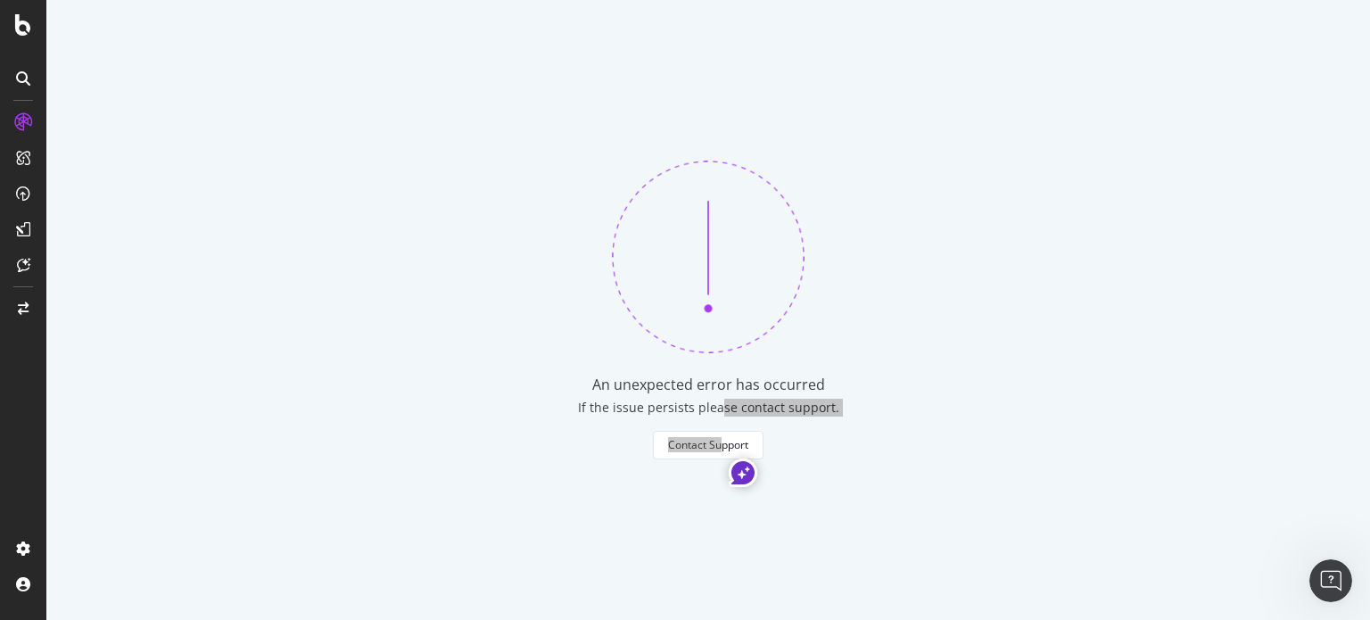
scroll to position [1822, 0]
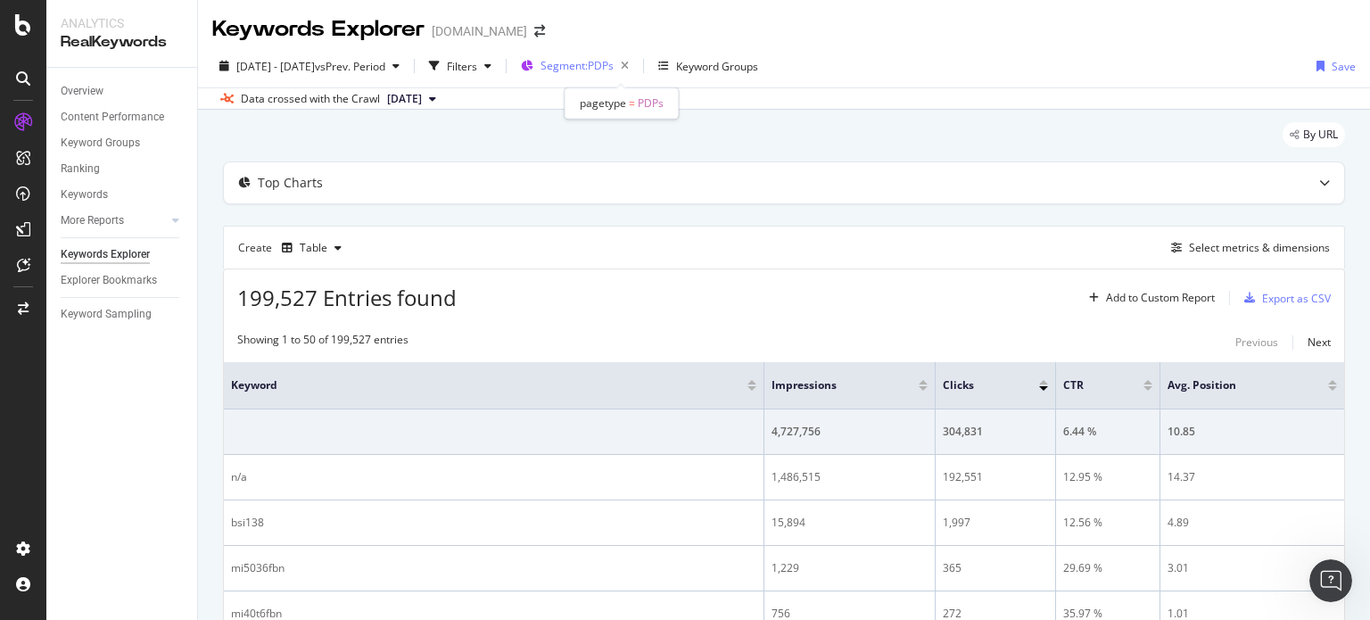
click at [581, 67] on div "Segment: PDPs" at bounding box center [578, 66] width 115 height 27
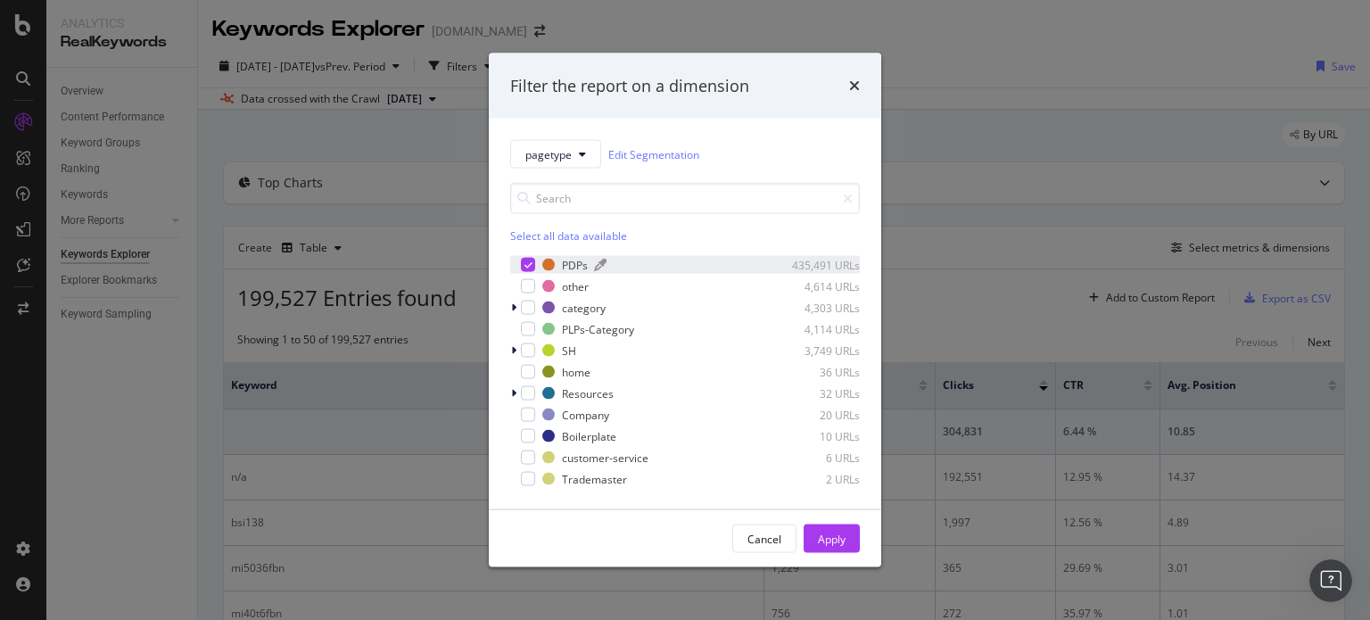
click at [842, 265] on div "435,491 URLs" at bounding box center [816, 264] width 87 height 15
click at [901, 314] on div "Filter the report on a dimension pagetype Edit Segmentation Select all data ava…" at bounding box center [685, 310] width 1370 height 620
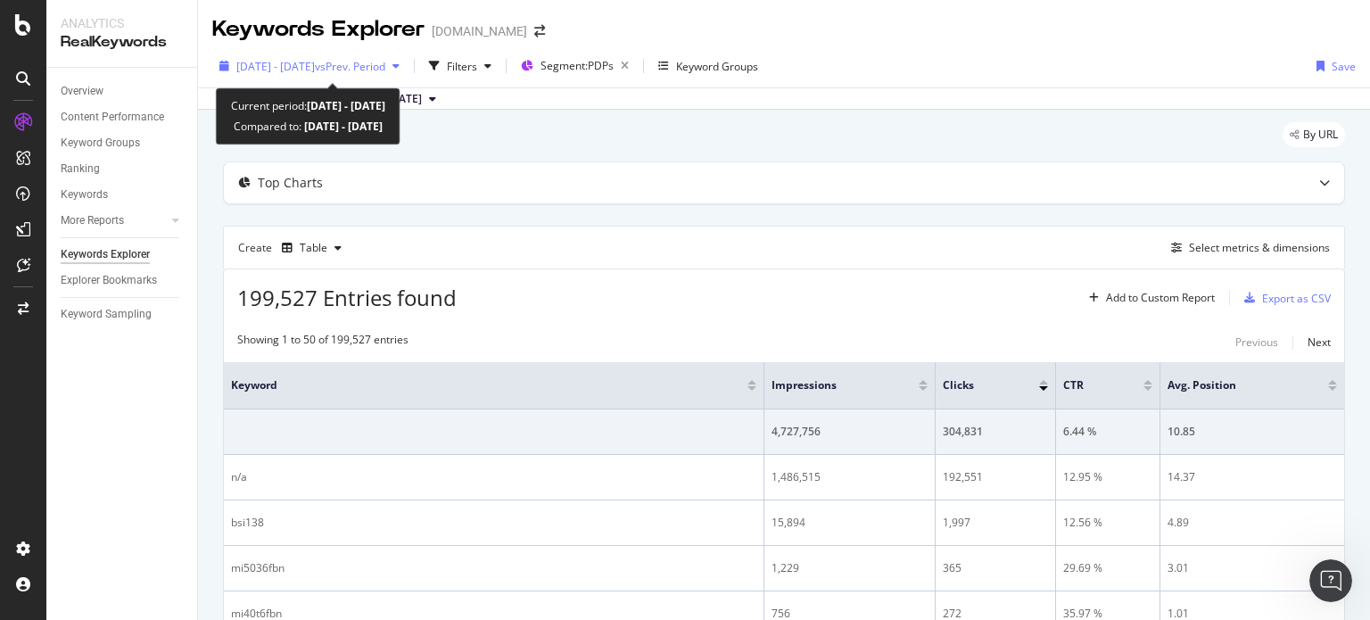
click at [385, 70] on span "vs Prev. Period" at bounding box center [350, 66] width 70 height 15
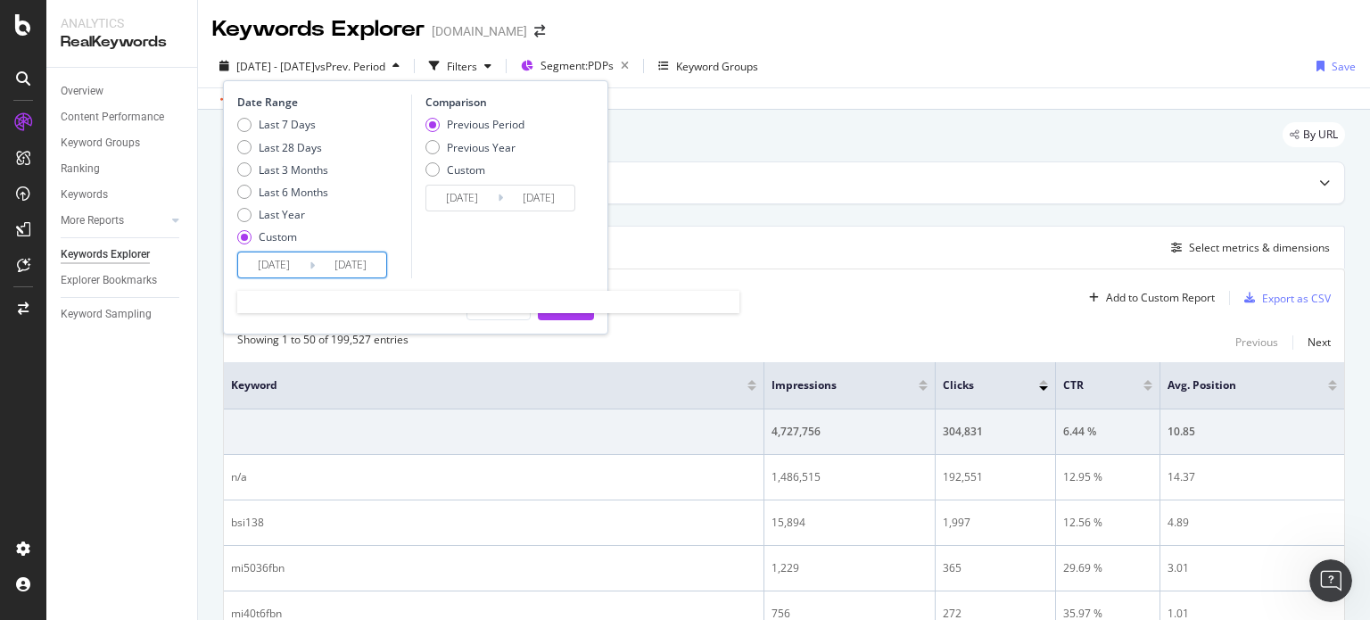
click at [287, 268] on input "[DATE]" at bounding box center [273, 264] width 71 height 25
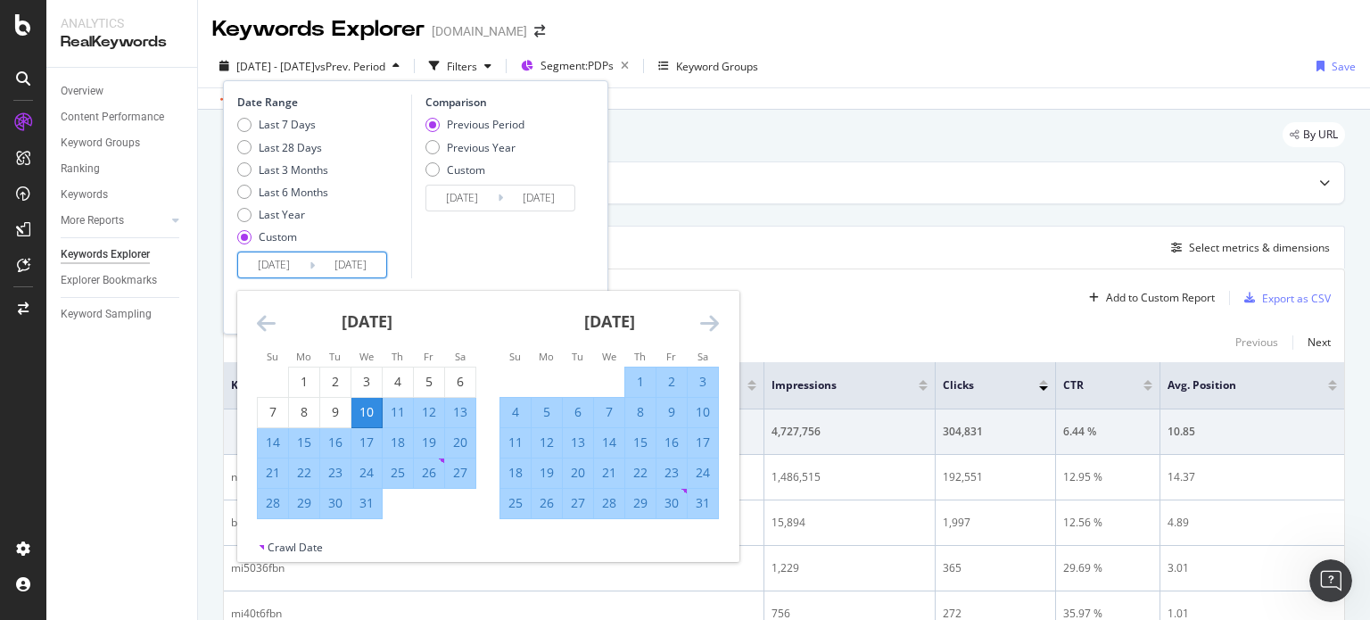
click at [710, 317] on icon "Move forward to switch to the next month." at bounding box center [709, 322] width 19 height 21
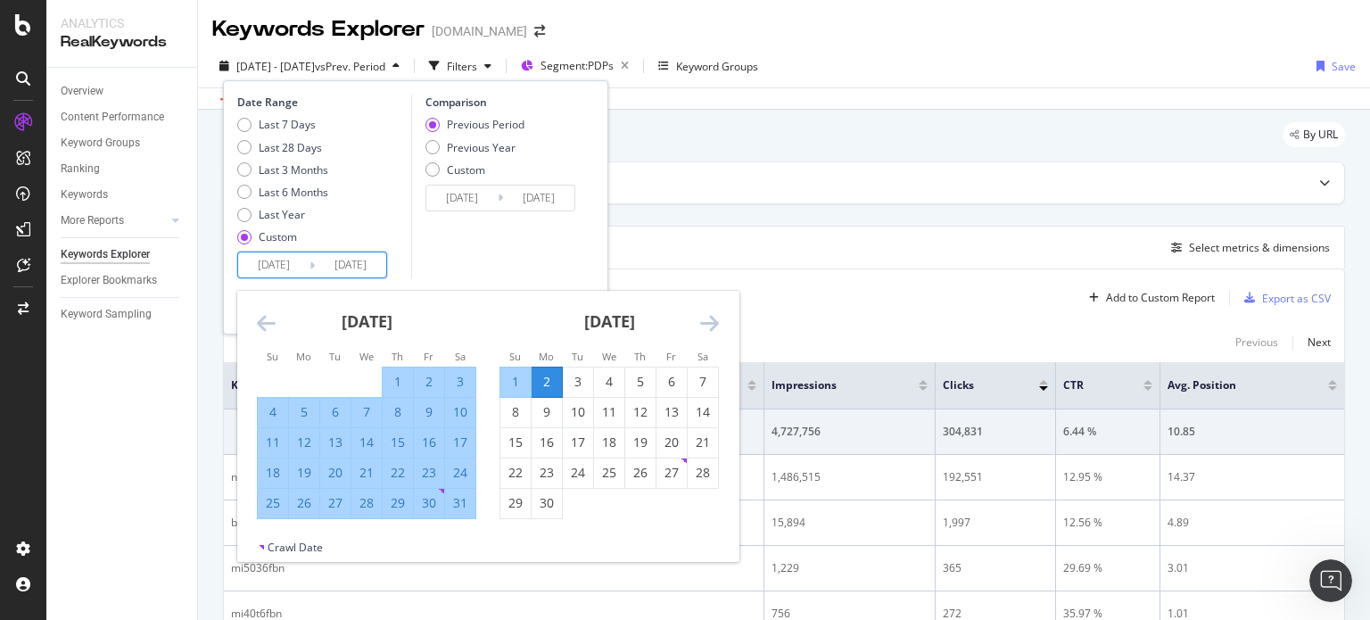
click at [710, 317] on icon "Move forward to switch to the next month." at bounding box center [709, 322] width 19 height 21
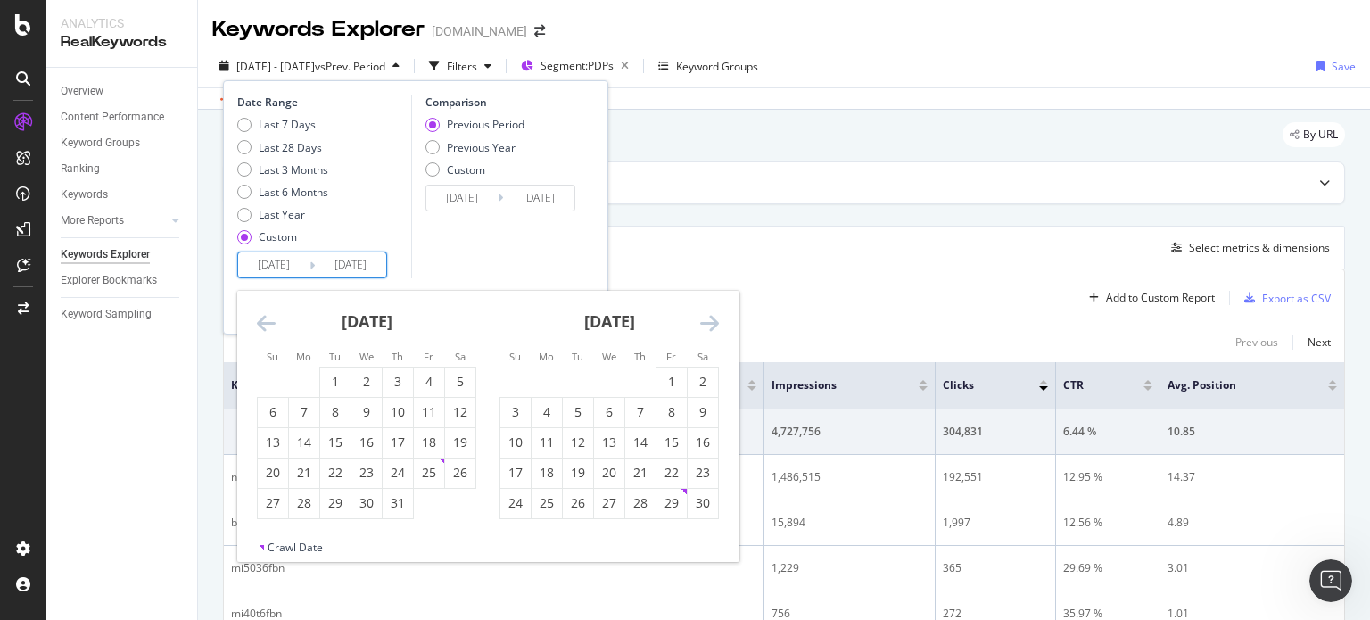
click at [710, 317] on icon "Move forward to switch to the next month." at bounding box center [709, 322] width 19 height 21
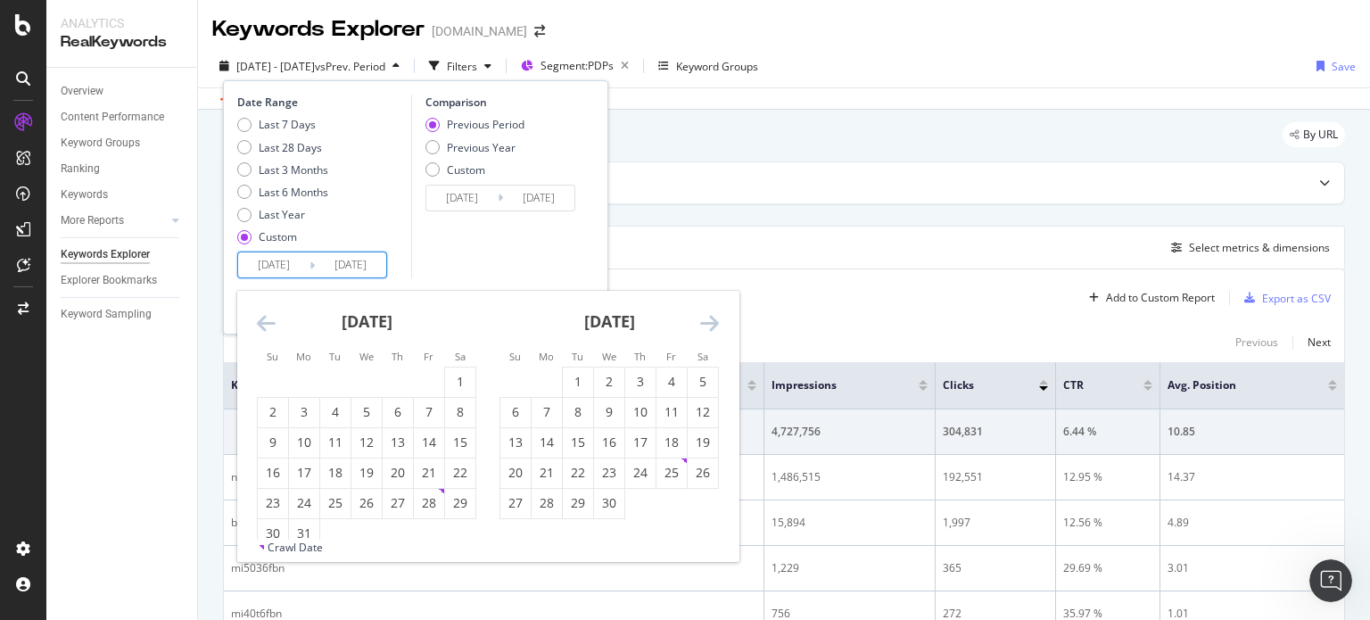
click at [710, 317] on icon "Move forward to switch to the next month." at bounding box center [709, 322] width 19 height 21
click at [619, 406] on div "9" at bounding box center [609, 412] width 30 height 18
type input "[DATE]"
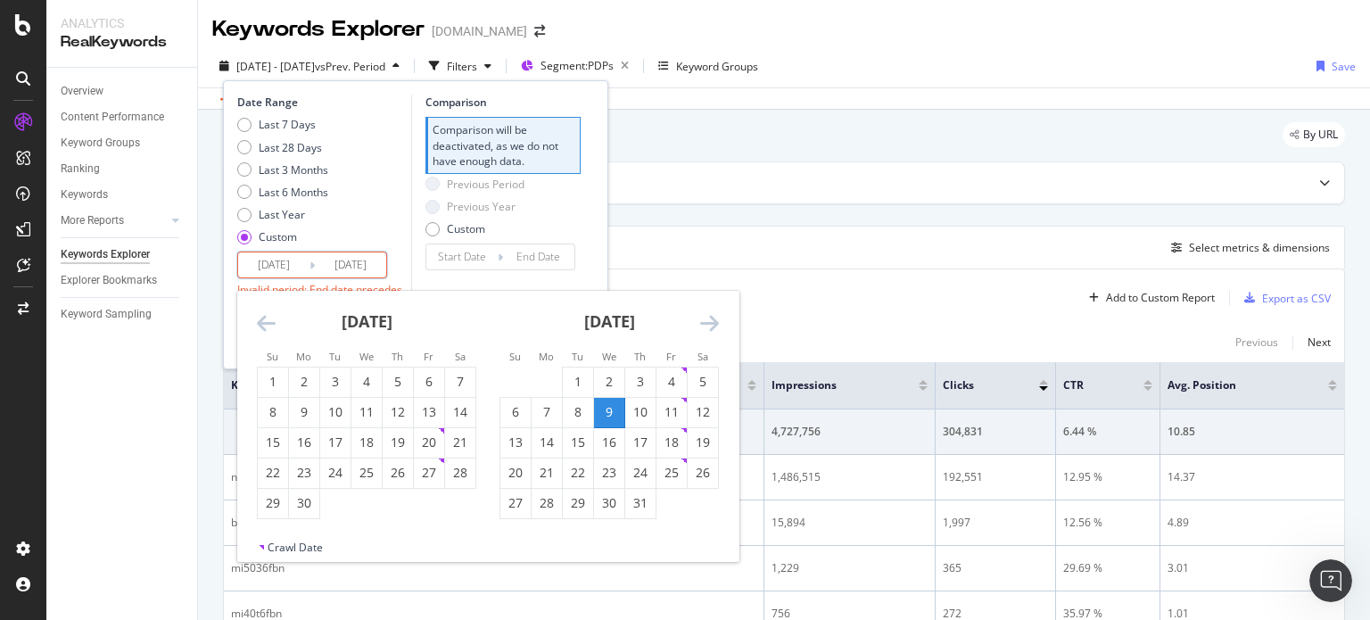
click at [708, 329] on icon "Move forward to switch to the next month." at bounding box center [709, 322] width 19 height 21
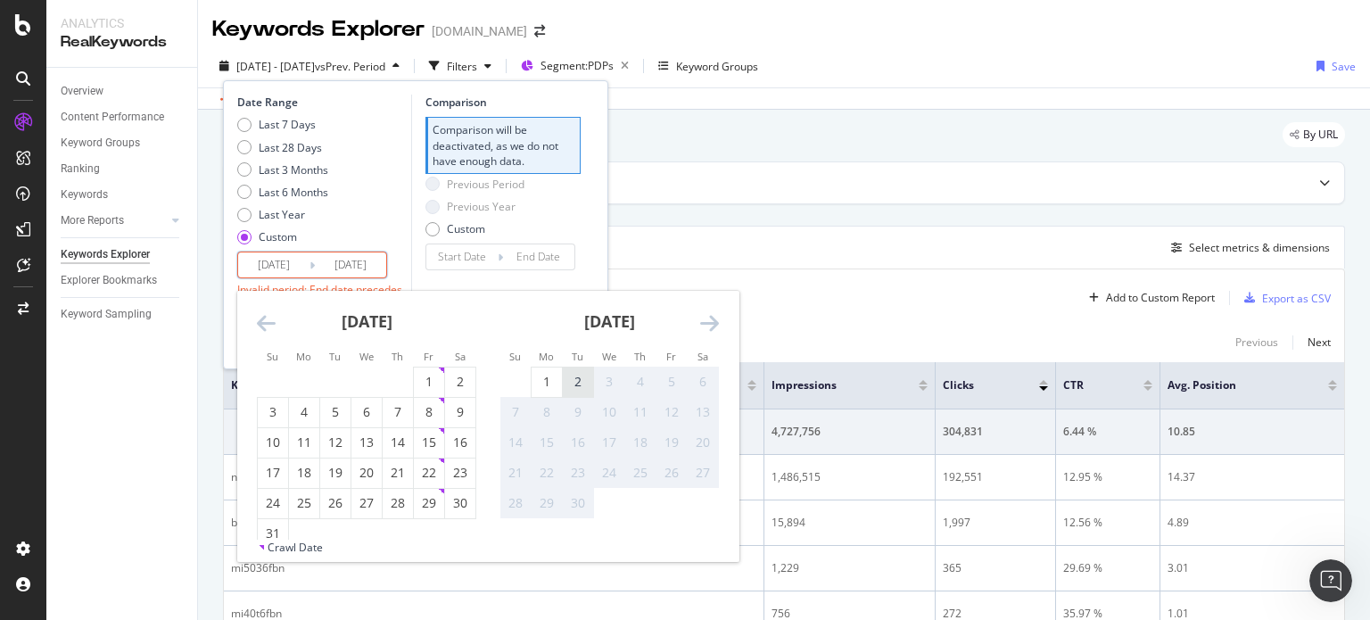
click at [573, 388] on div "2" at bounding box center [578, 382] width 30 height 18
type input "[DATE]"
type input "2025/05/14"
type input "[DATE]"
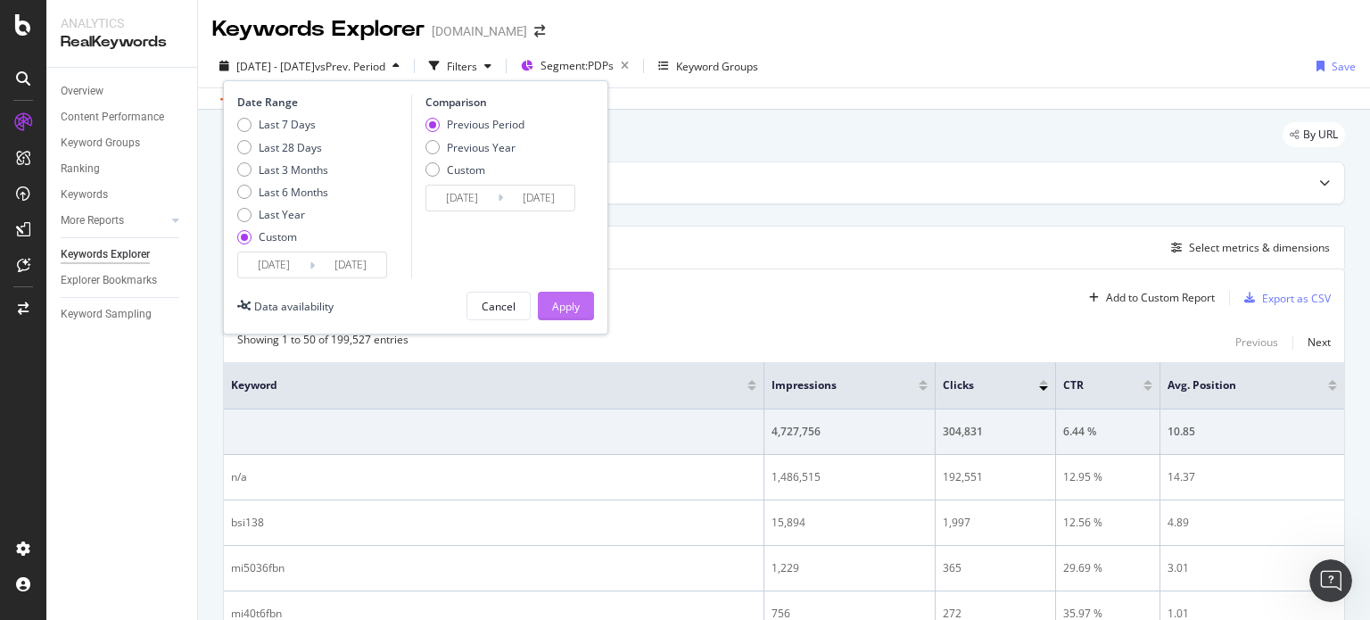
click at [578, 313] on div "Apply" at bounding box center [566, 306] width 28 height 27
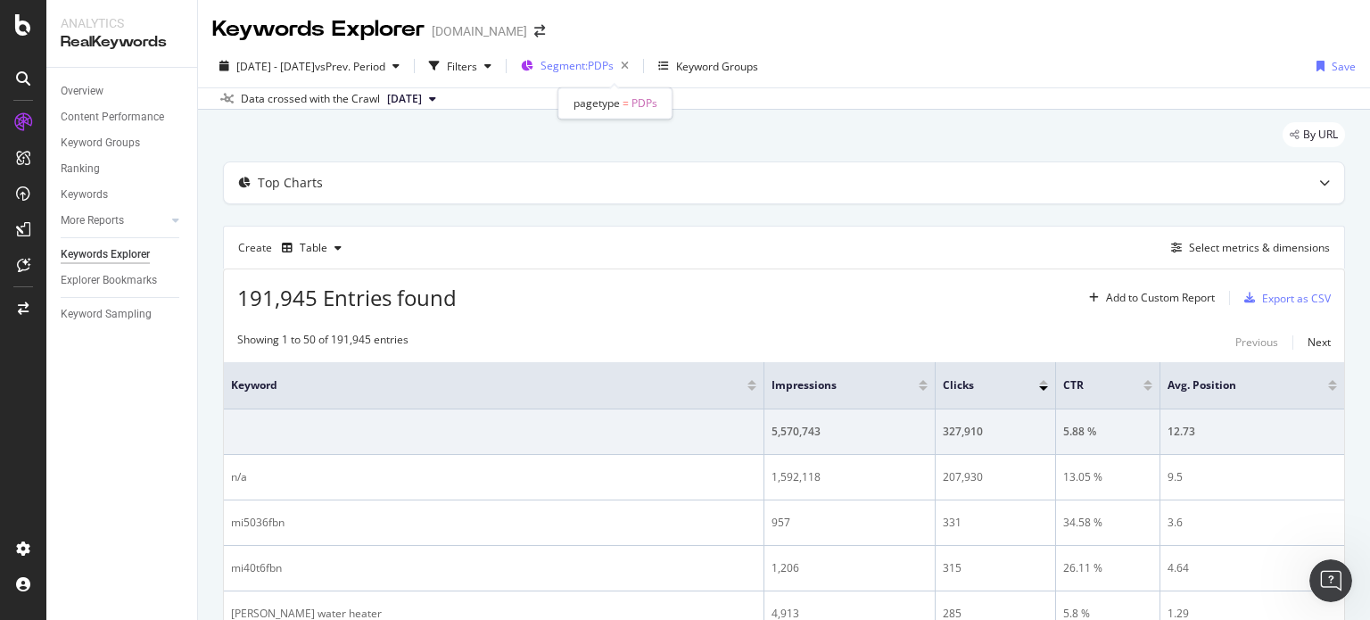
click at [607, 69] on span "Segment: PDPs" at bounding box center [577, 65] width 73 height 15
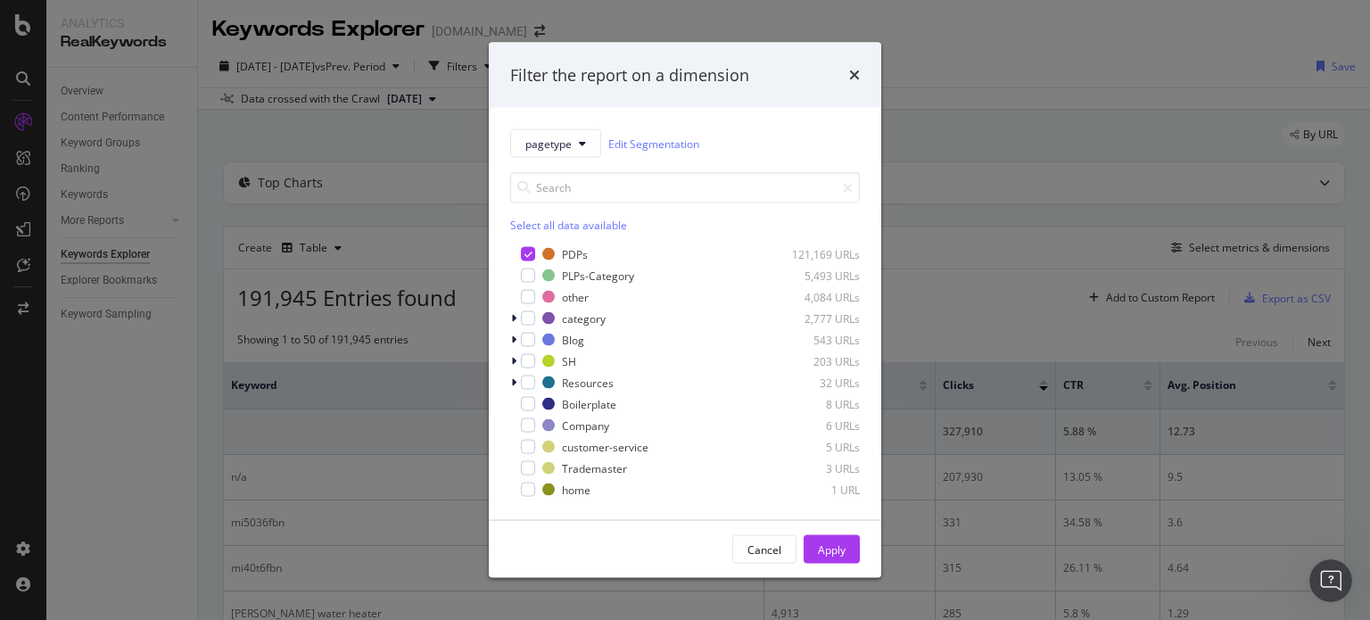
click at [298, 220] on div "Filter the report on a dimension pagetype Edit Segmentation Select all data ava…" at bounding box center [685, 310] width 1370 height 620
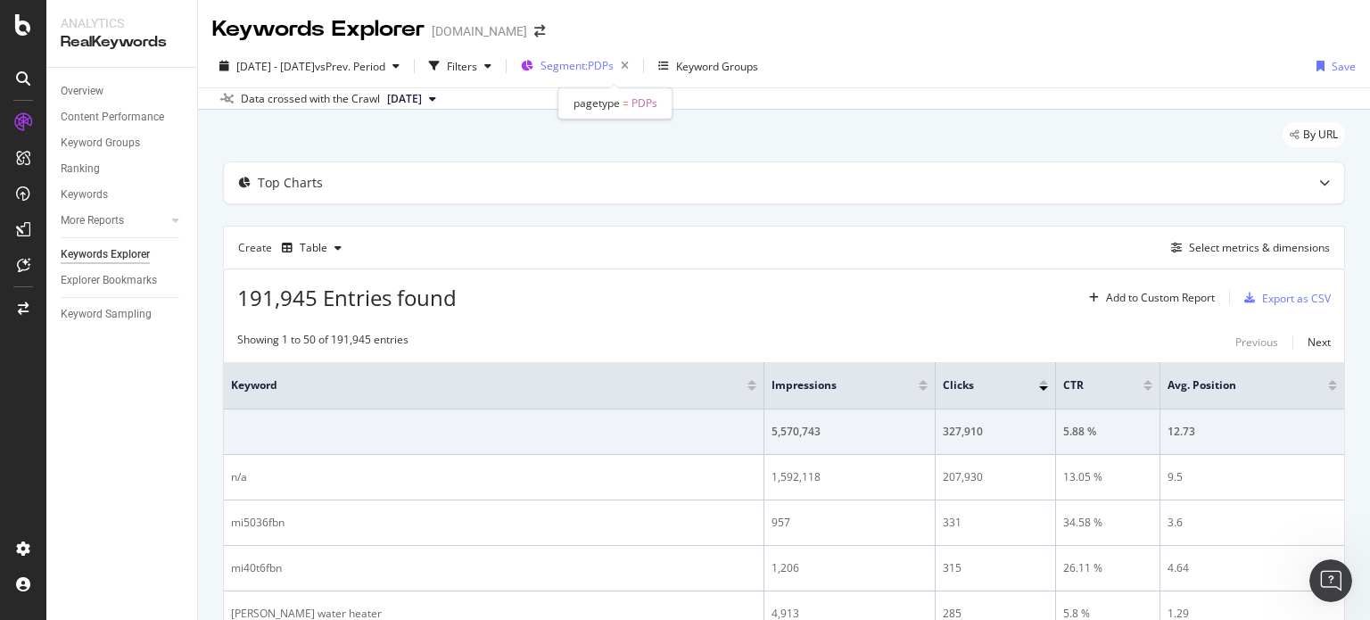
click at [604, 62] on span "Segment: PDPs" at bounding box center [577, 65] width 73 height 15
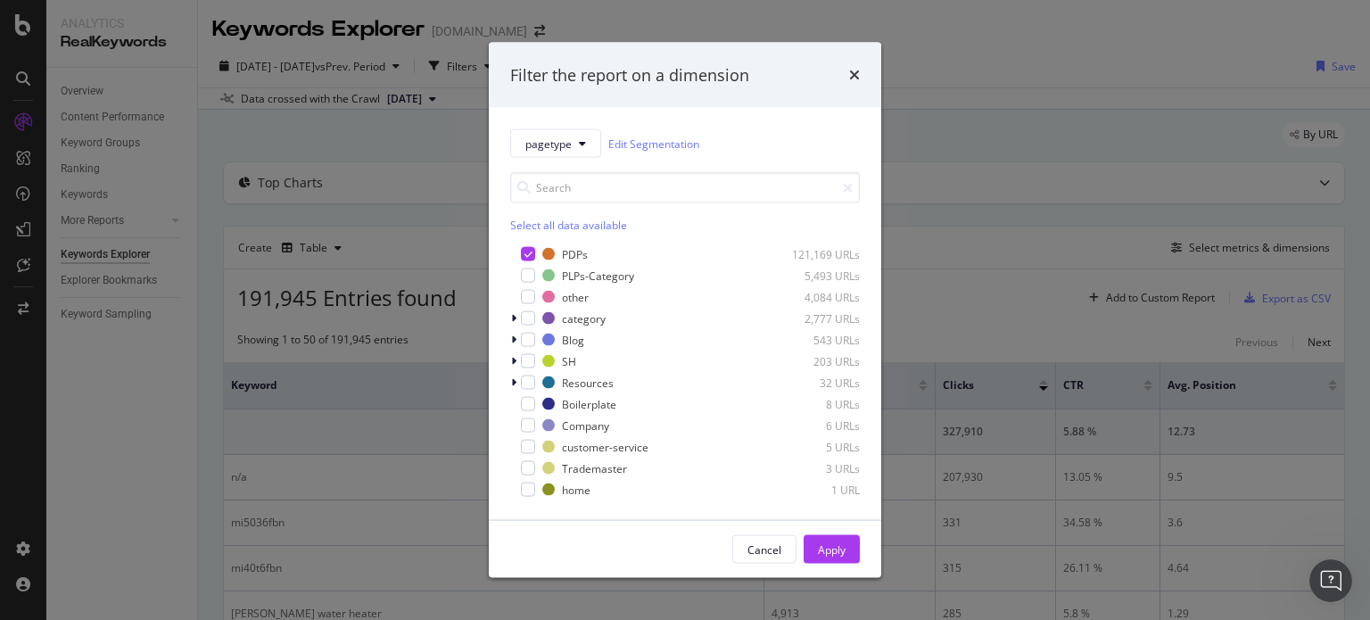
click at [860, 85] on div "Filter the report on a dimension" at bounding box center [685, 75] width 393 height 66
click at [860, 78] on div "Filter the report on a dimension" at bounding box center [685, 75] width 393 height 66
click at [849, 76] on icon "times" at bounding box center [854, 75] width 11 height 14
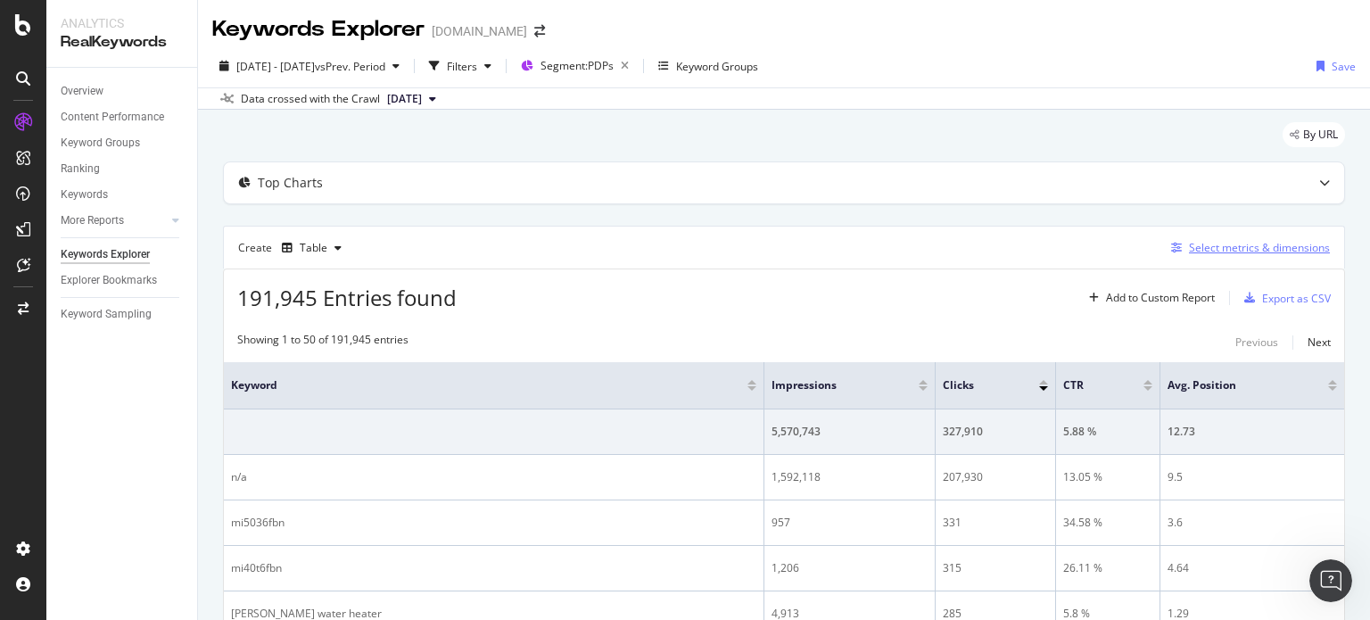
click at [1245, 243] on div "Select metrics & dimensions" at bounding box center [1259, 247] width 141 height 15
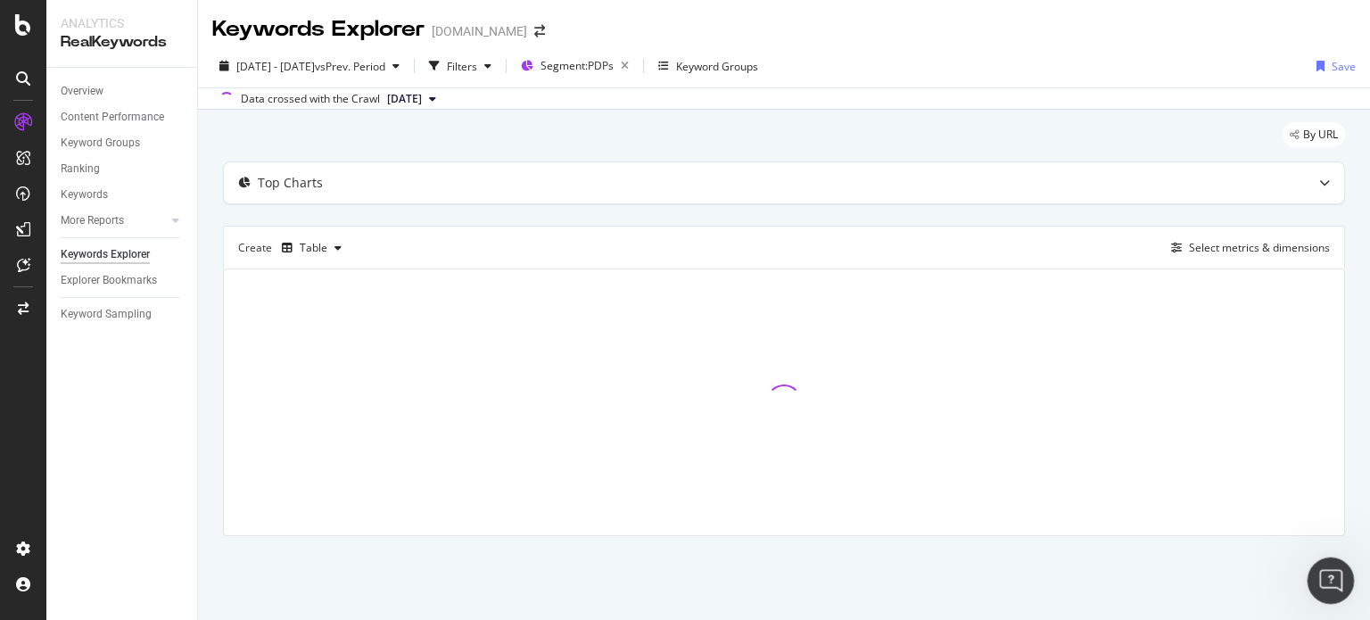
click at [1342, 581] on div "Open Intercom Messenger" at bounding box center [1328, 578] width 59 height 59
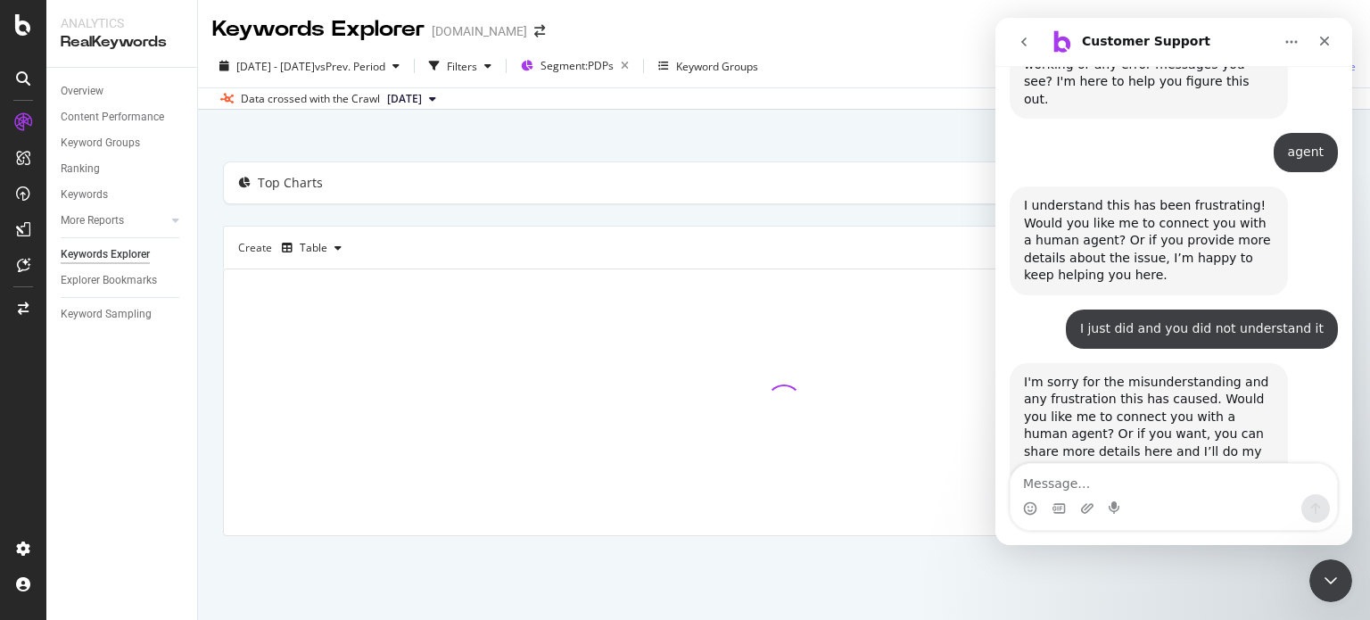
scroll to position [1822, 0]
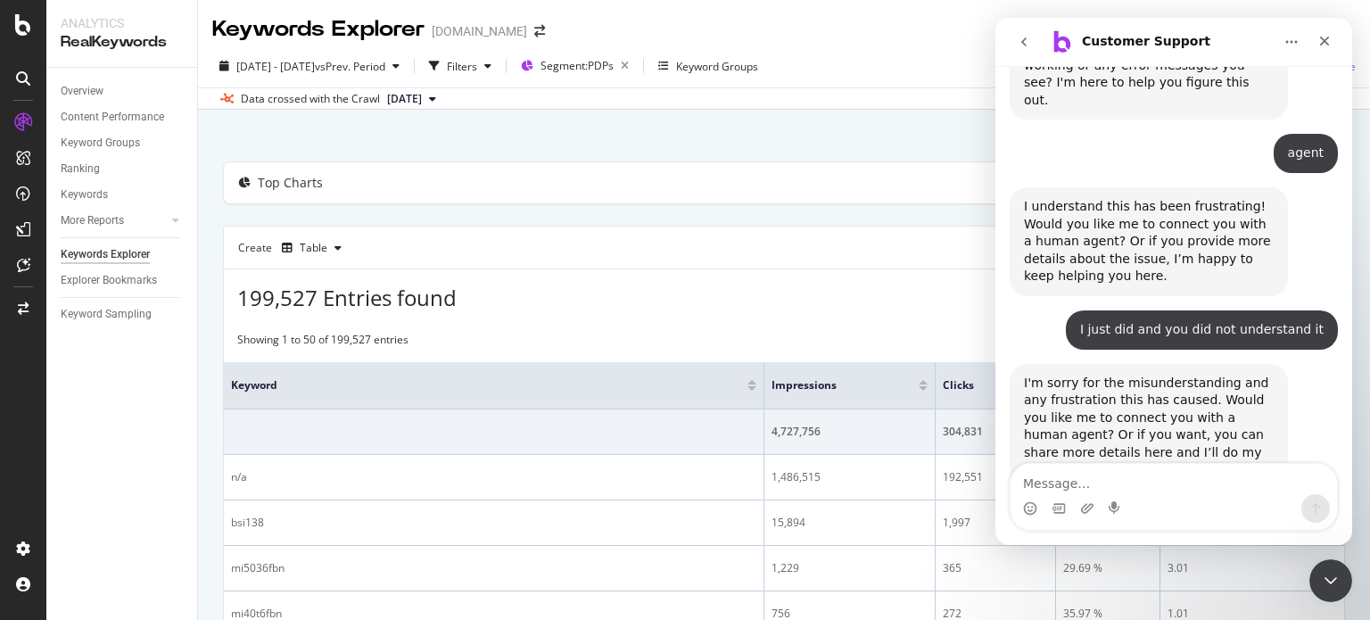
click at [1335, 568] on icon "Close Intercom Messenger" at bounding box center [1328, 577] width 21 height 21
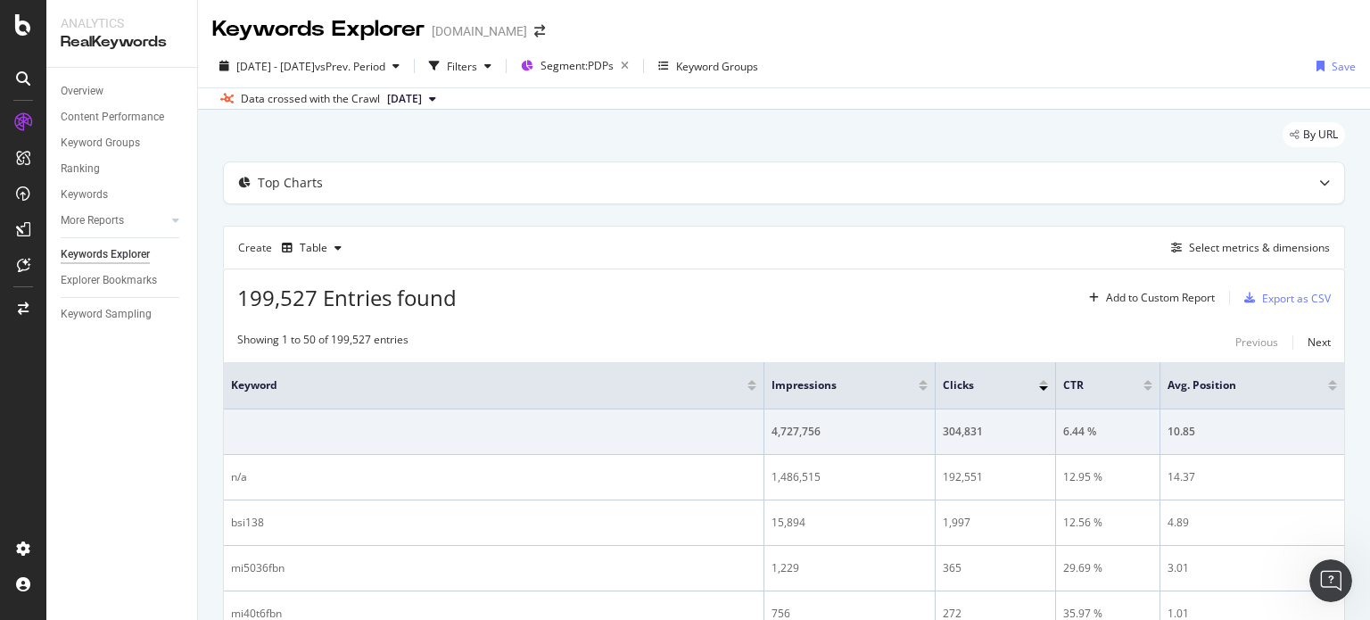
click at [430, 50] on div "2024 Jul. 10th - Sep. 2nd vs Prev. Period Filters Segment: PDPs Keyword Groups …" at bounding box center [784, 77] width 1172 height 65
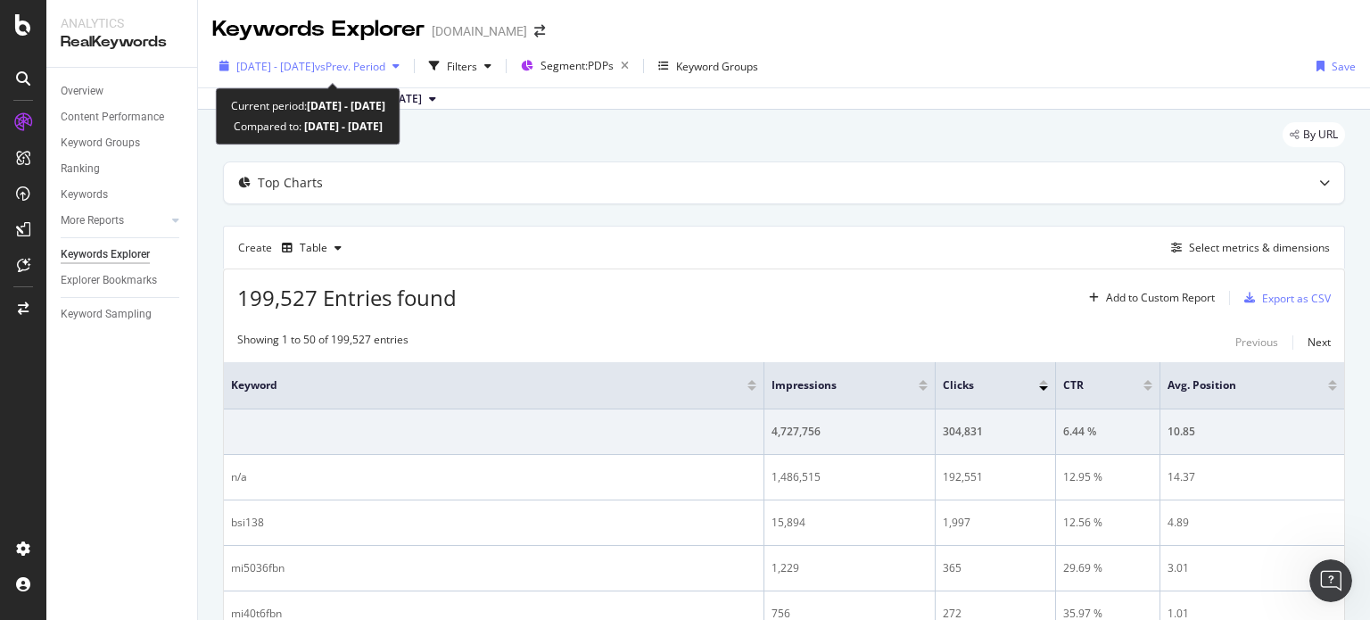
click at [385, 67] on span "vs Prev. Period" at bounding box center [350, 66] width 70 height 15
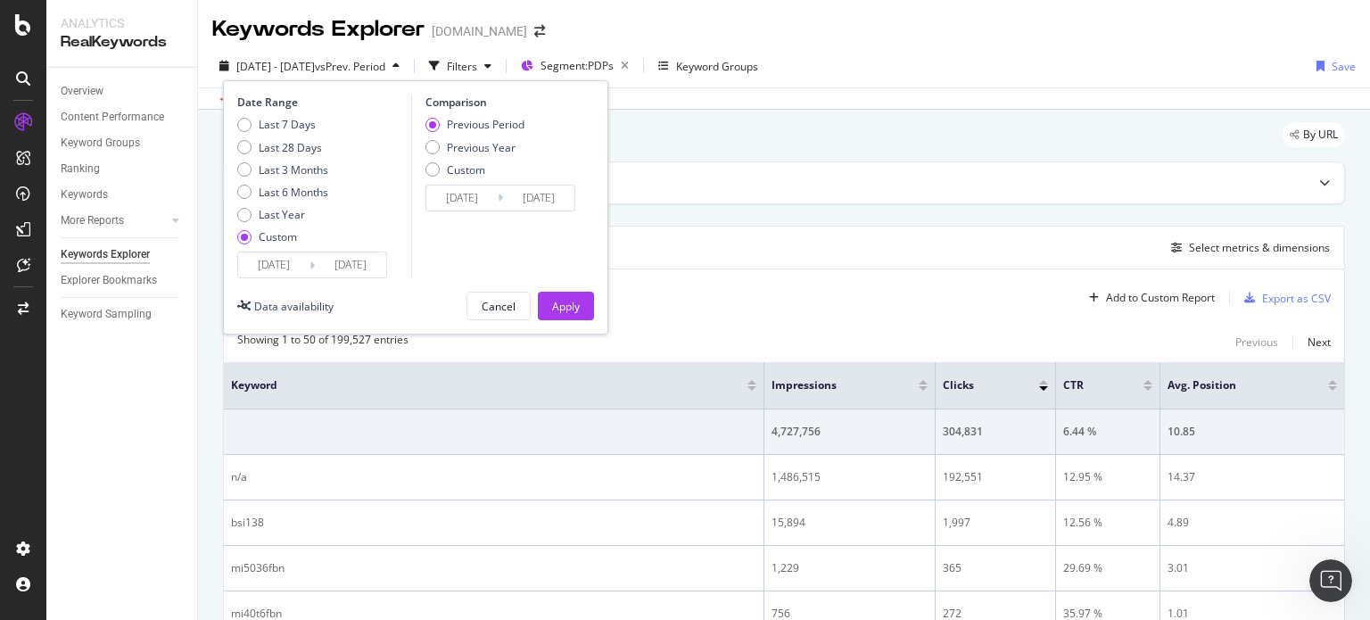
click at [289, 286] on div "Date Range Last 7 Days Last 28 Days Last 3 Months Last 6 Months Last Year Custo…" at bounding box center [415, 207] width 385 height 254
click at [297, 269] on input "[DATE]" at bounding box center [273, 264] width 71 height 25
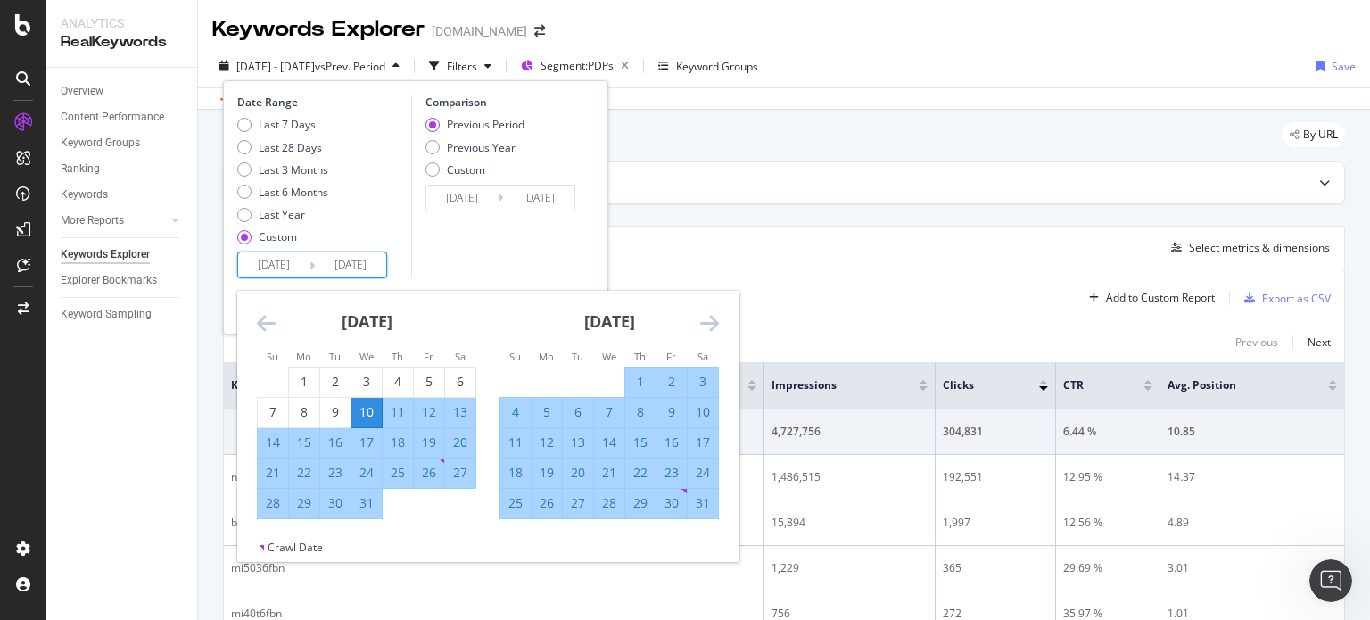
click at [701, 322] on icon "Move forward to switch to the next month." at bounding box center [709, 322] width 19 height 21
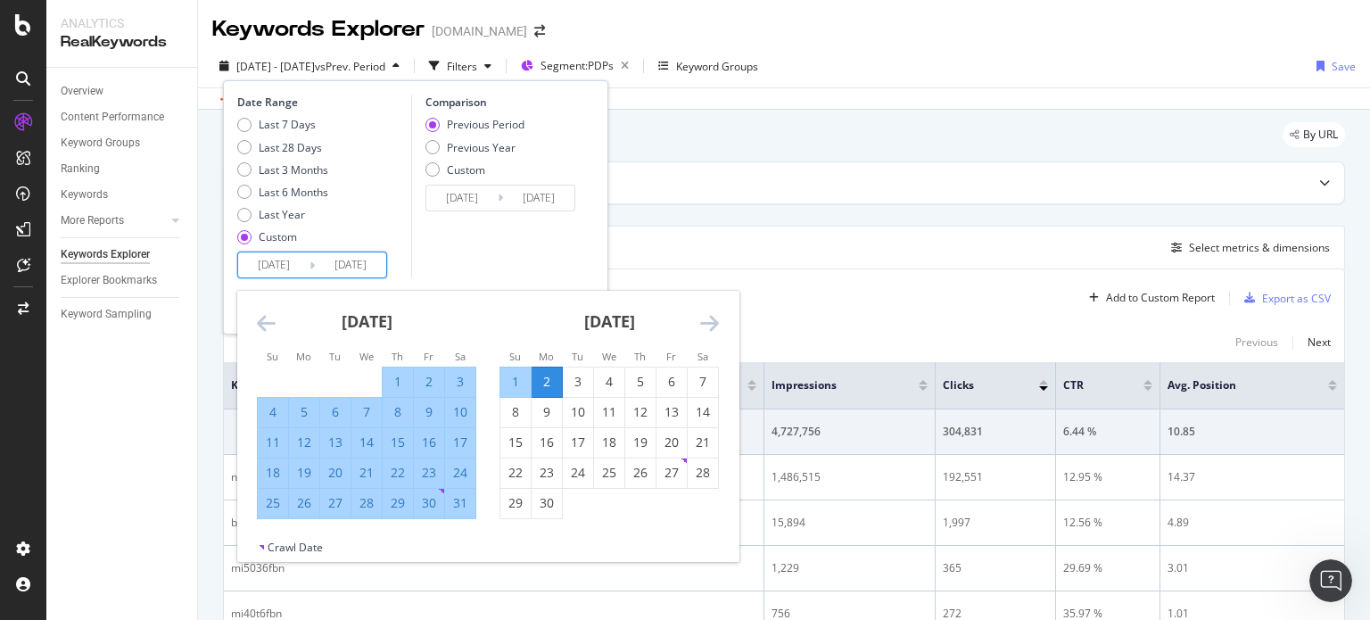
click at [701, 322] on icon "Move forward to switch to the next month." at bounding box center [709, 322] width 19 height 21
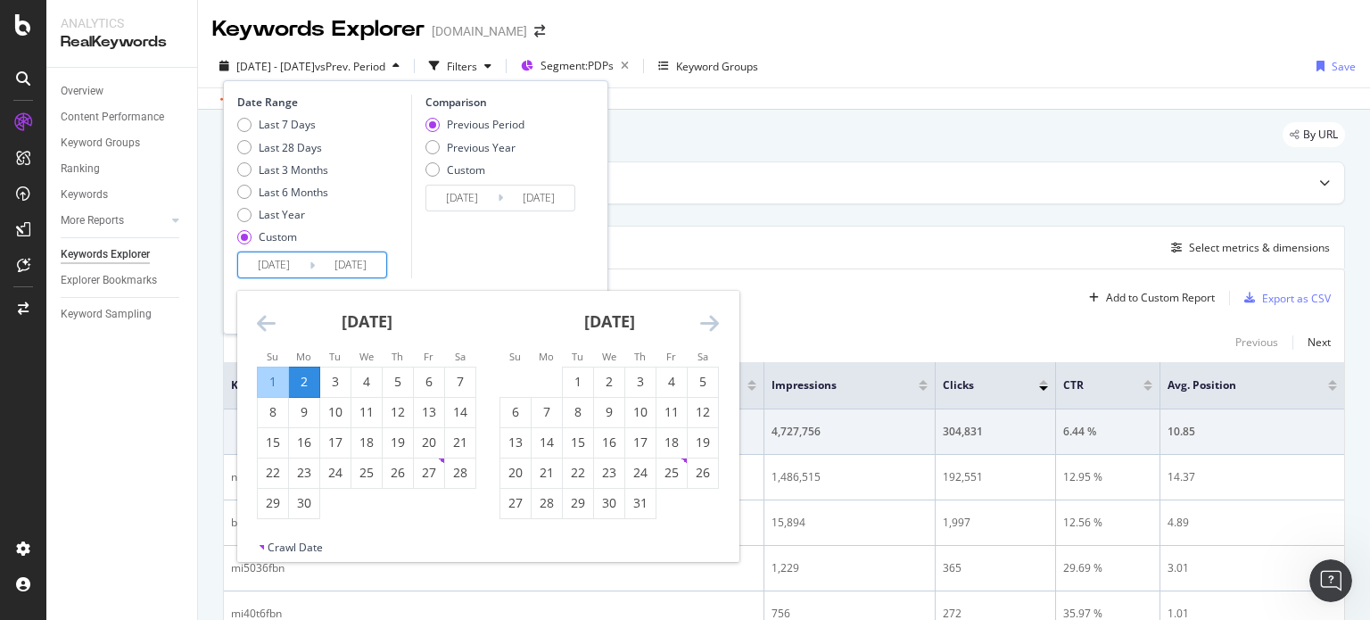
click at [701, 322] on icon "Move forward to switch to the next month." at bounding box center [709, 322] width 19 height 21
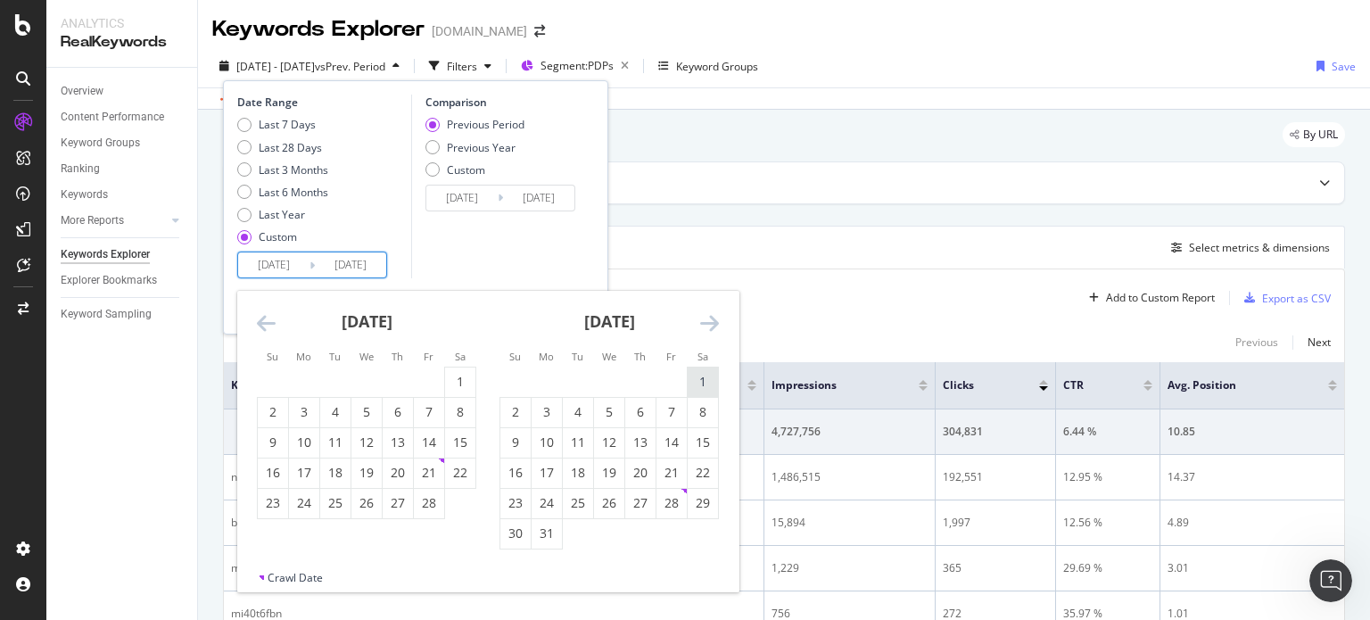
click at [708, 378] on div "1" at bounding box center [703, 382] width 30 height 18
type input "2025/03/01"
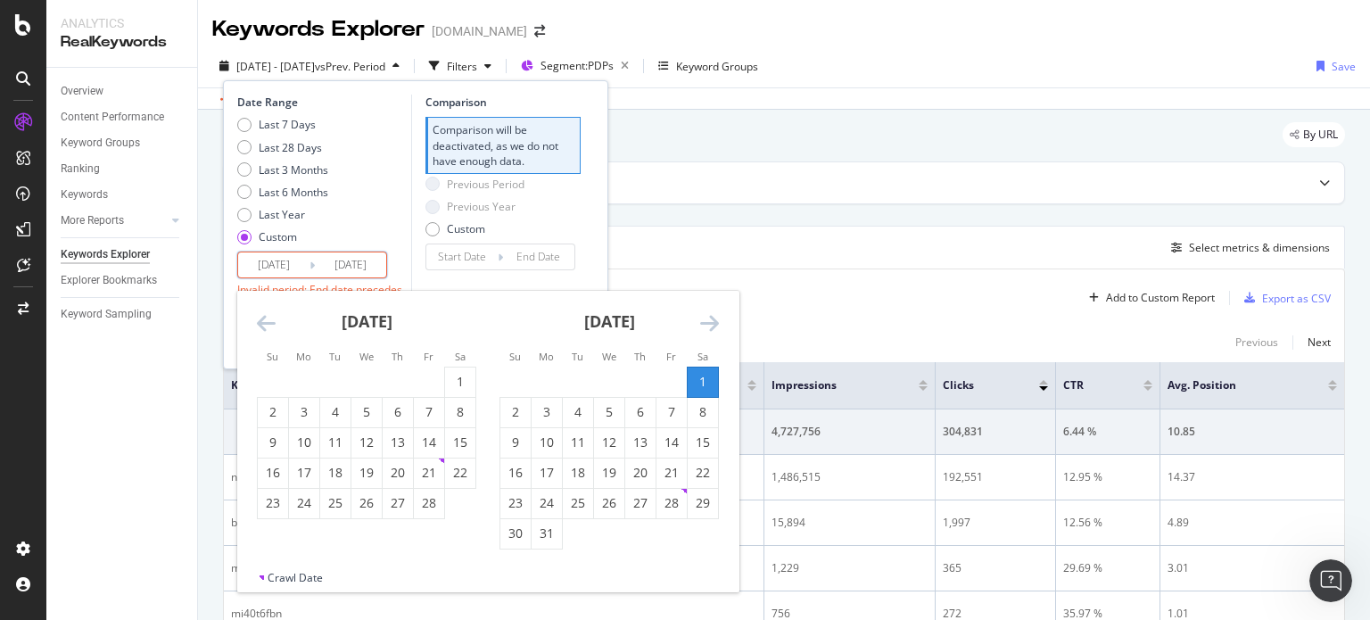
click at [709, 326] on icon "Move forward to switch to the next month." at bounding box center [709, 322] width 19 height 21
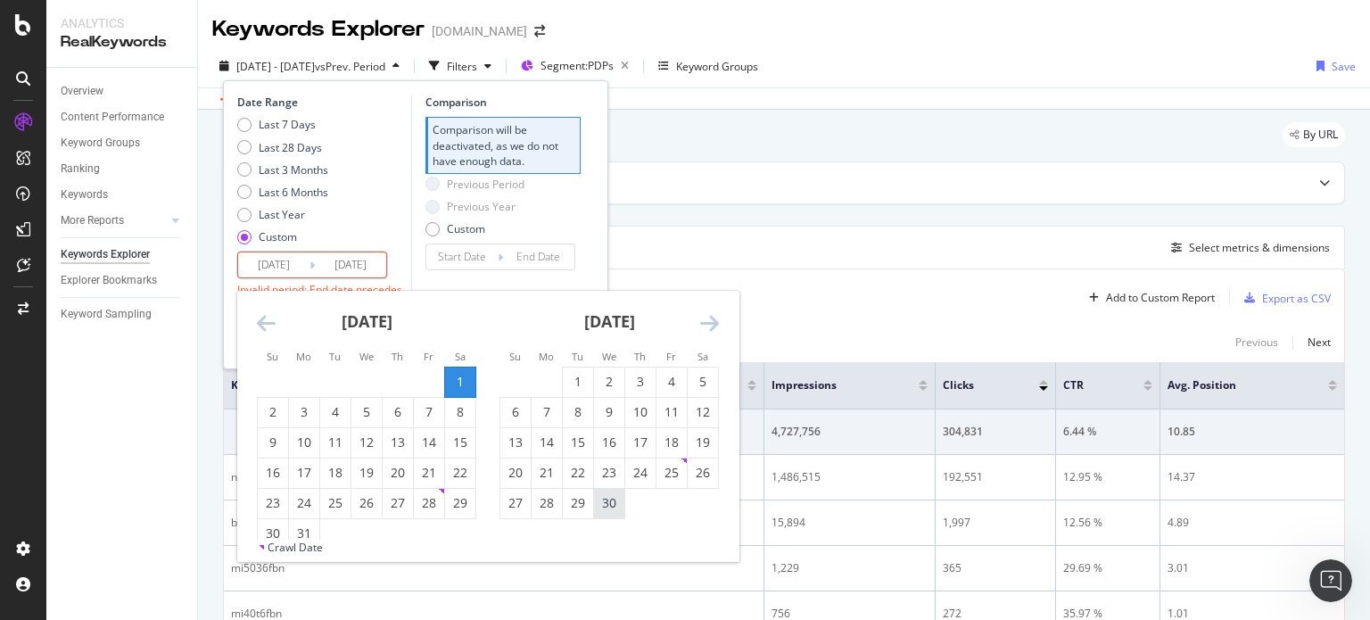
click at [614, 501] on div "30" at bounding box center [609, 503] width 30 height 18
type input "2025/04/30"
type input "2024/12/30"
type input "2025/02/28"
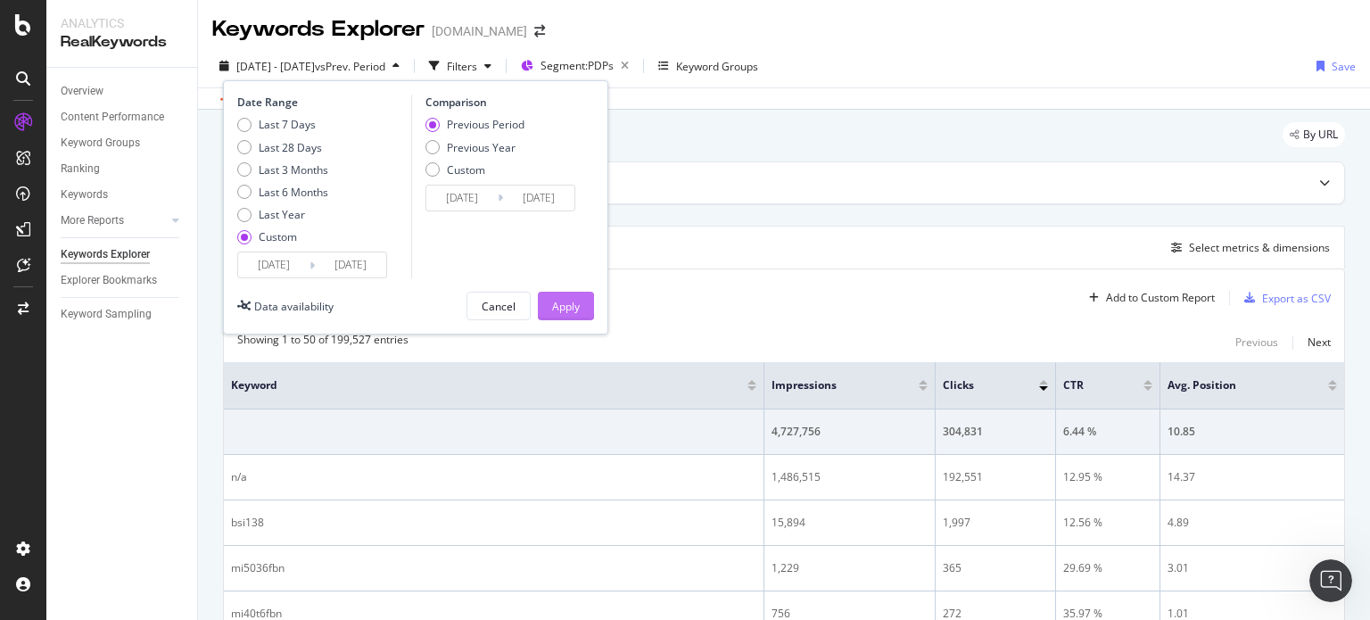
click at [556, 294] on div "Apply" at bounding box center [566, 306] width 28 height 27
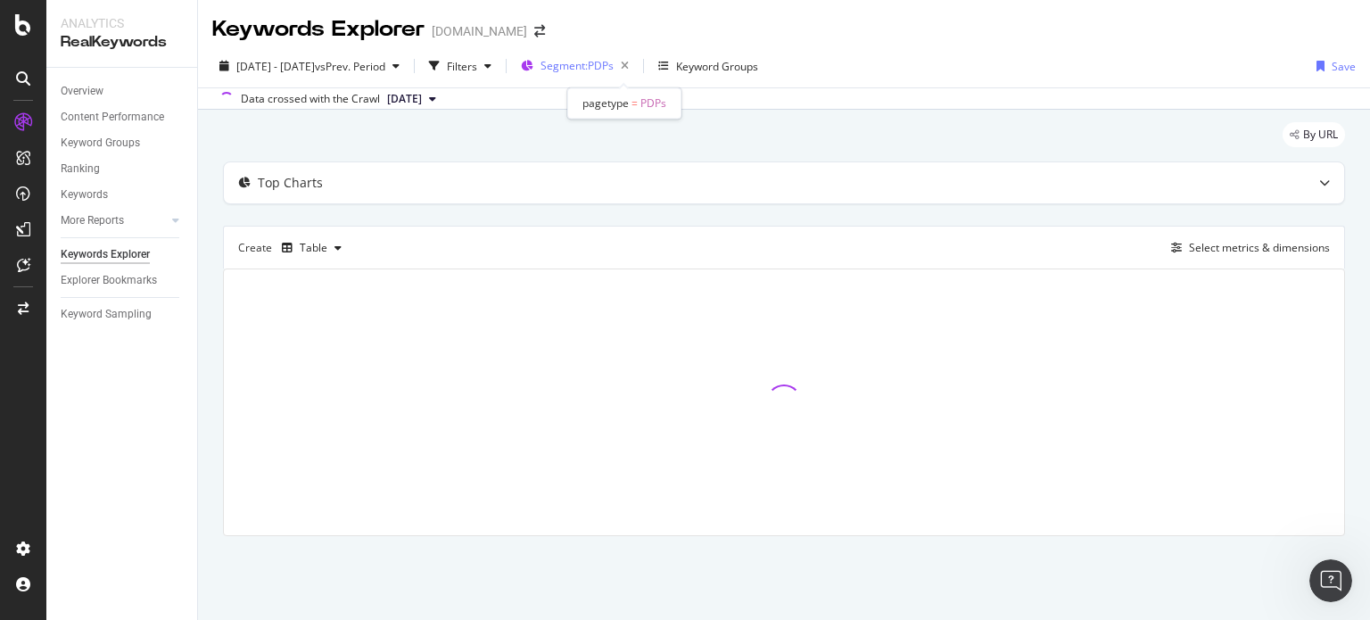
click at [604, 61] on span "Segment: PDPs" at bounding box center [577, 65] width 73 height 15
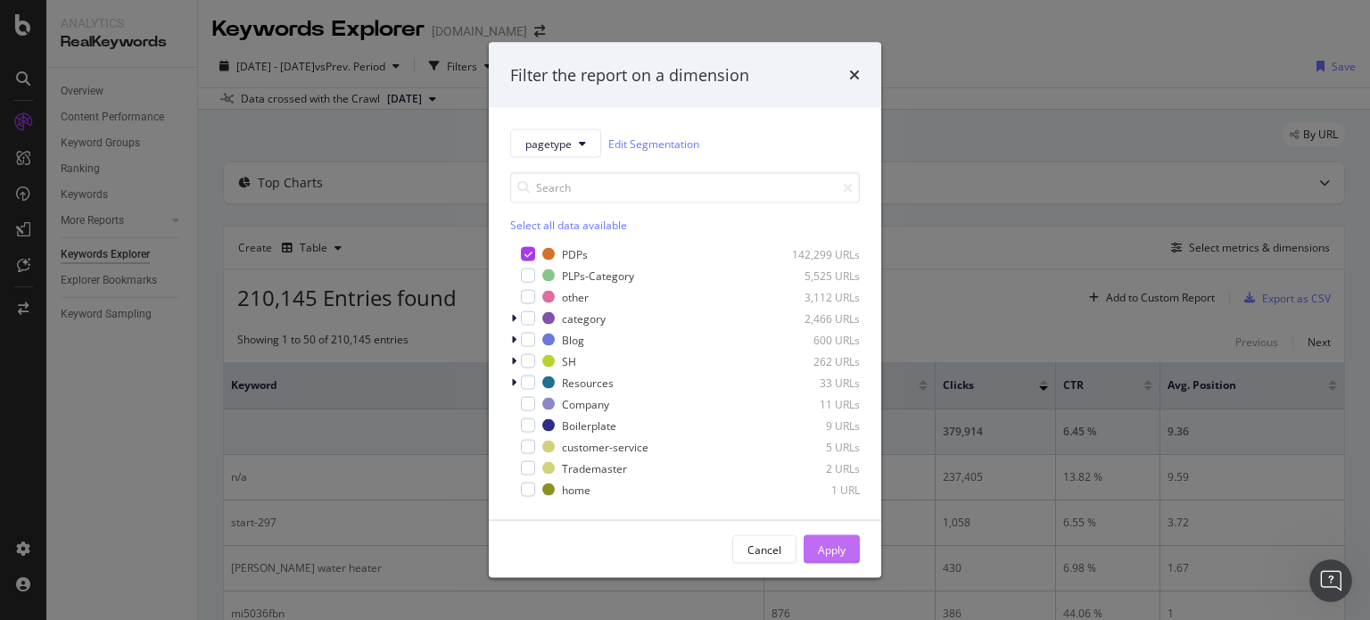
click at [837, 546] on div "Apply" at bounding box center [832, 549] width 28 height 15
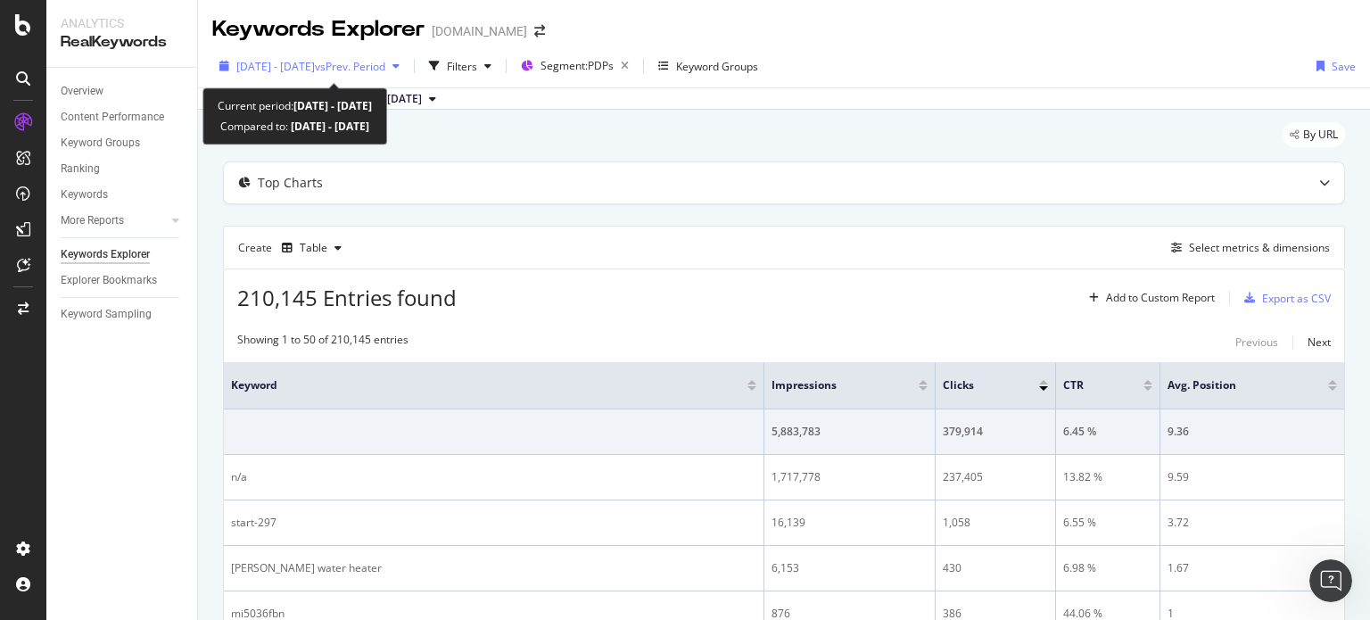
click at [385, 65] on span "vs Prev. Period" at bounding box center [350, 66] width 70 height 15
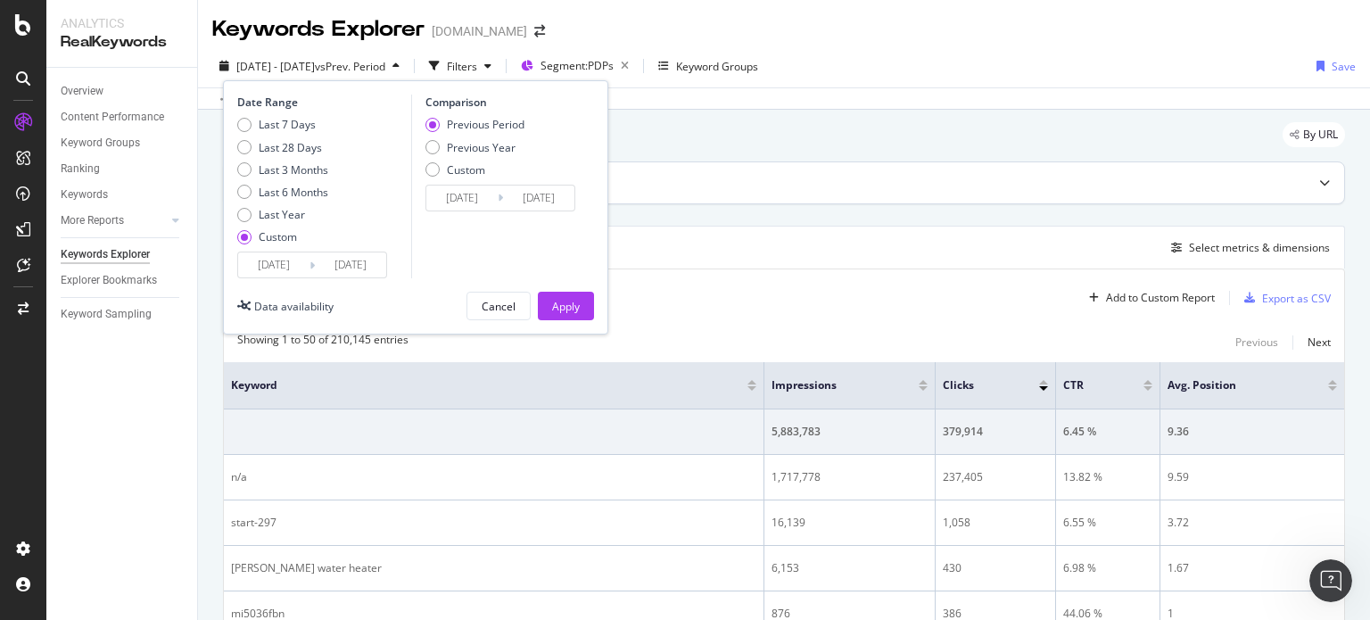
click at [774, 200] on div "Top Charts" at bounding box center [784, 182] width 1121 height 41
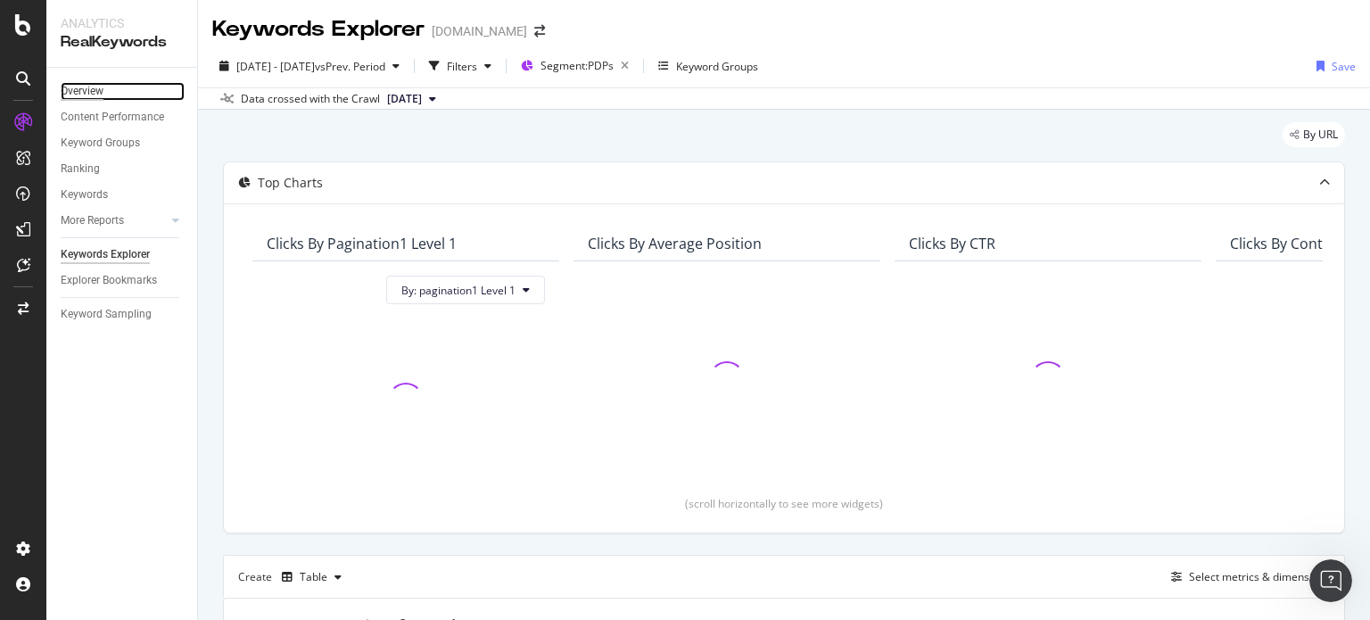
click at [87, 99] on div "Overview" at bounding box center [82, 91] width 43 height 19
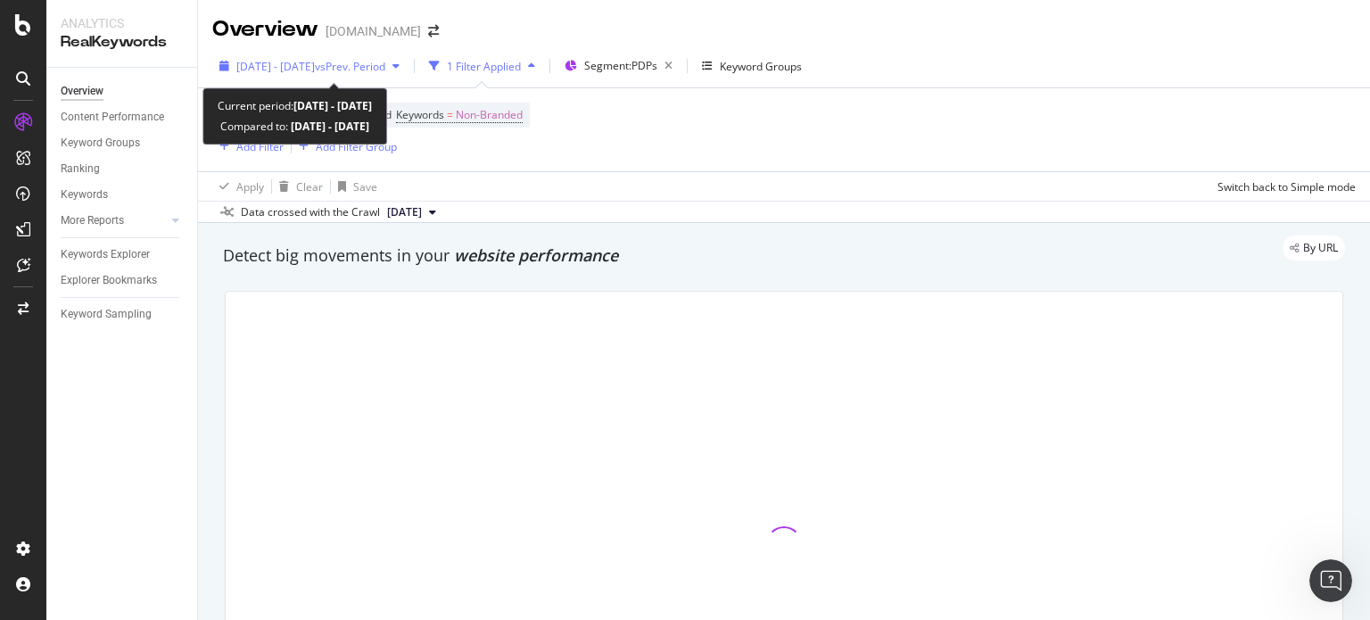
click at [315, 70] on span "2025 Mar. 1st - Apr. 30th" at bounding box center [275, 66] width 79 height 15
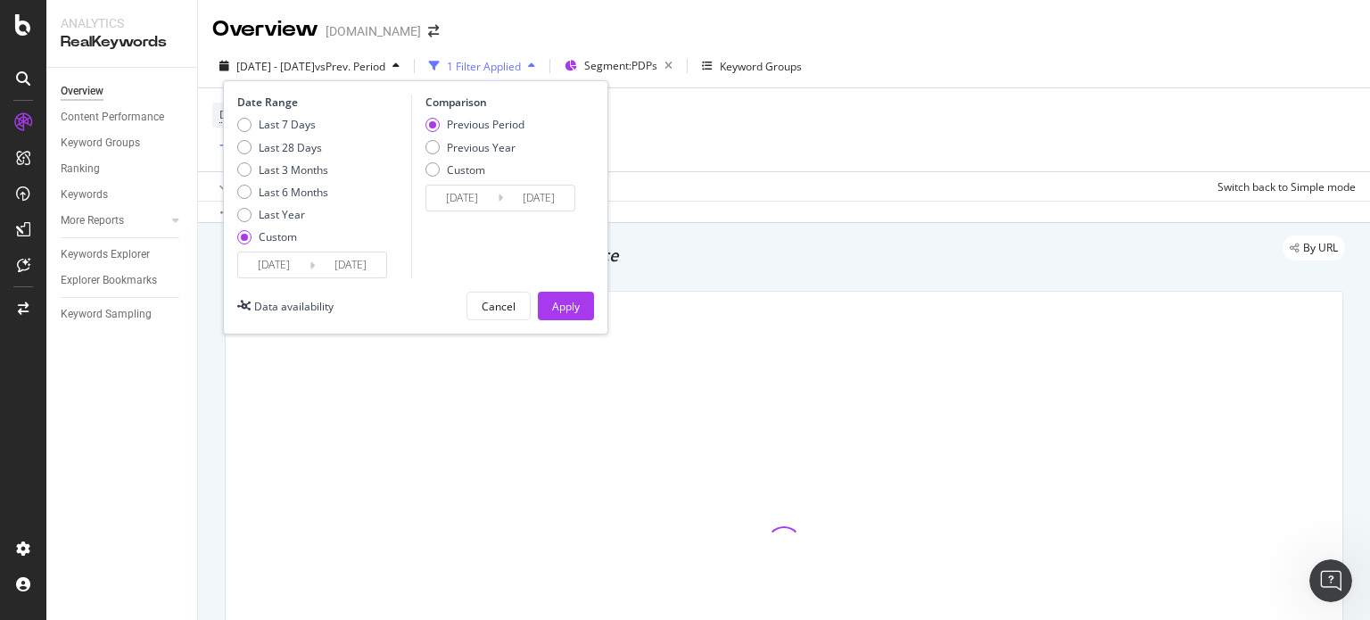
click at [257, 264] on input "2025/03/01" at bounding box center [273, 264] width 71 height 25
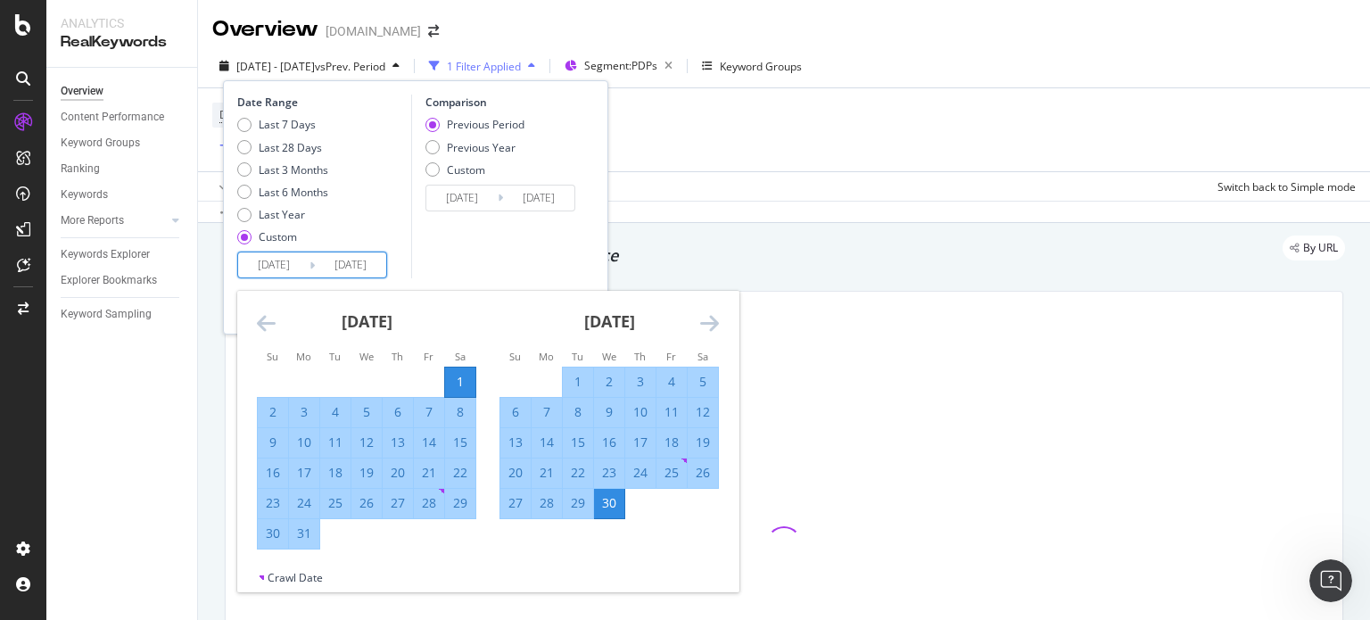
click at [707, 317] on icon "Move forward to switch to the next month." at bounding box center [709, 322] width 19 height 21
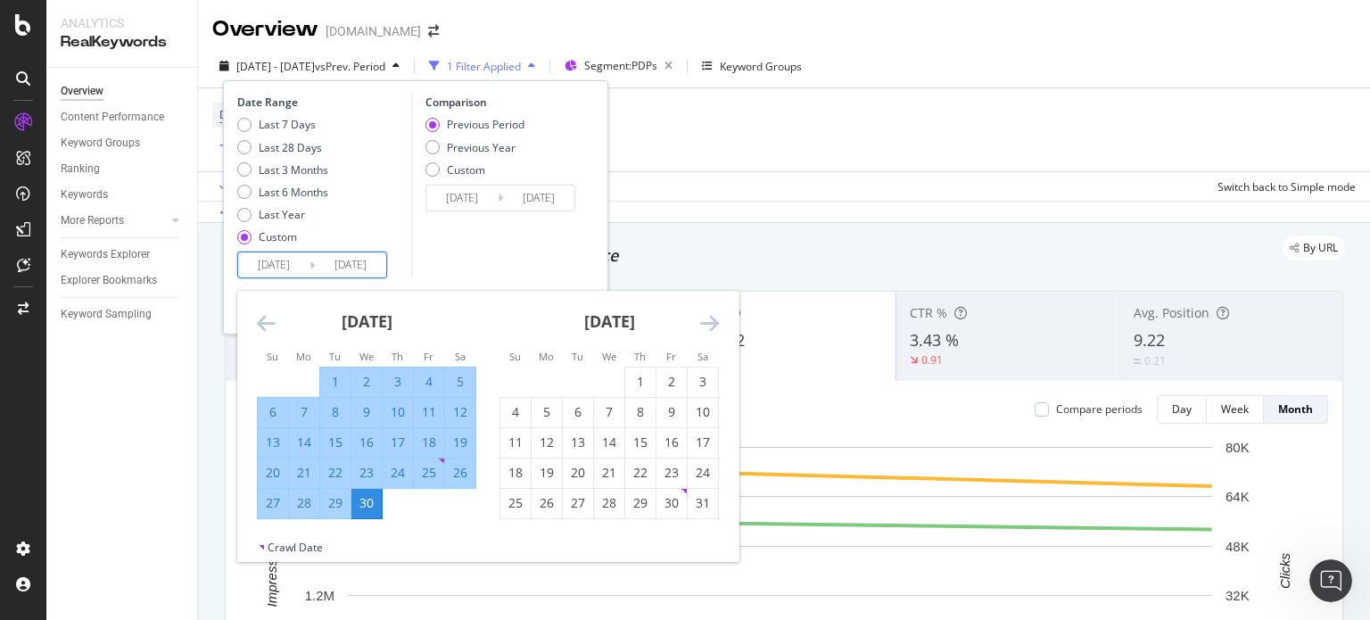
click at [707, 317] on icon "Move forward to switch to the next month." at bounding box center [709, 322] width 19 height 21
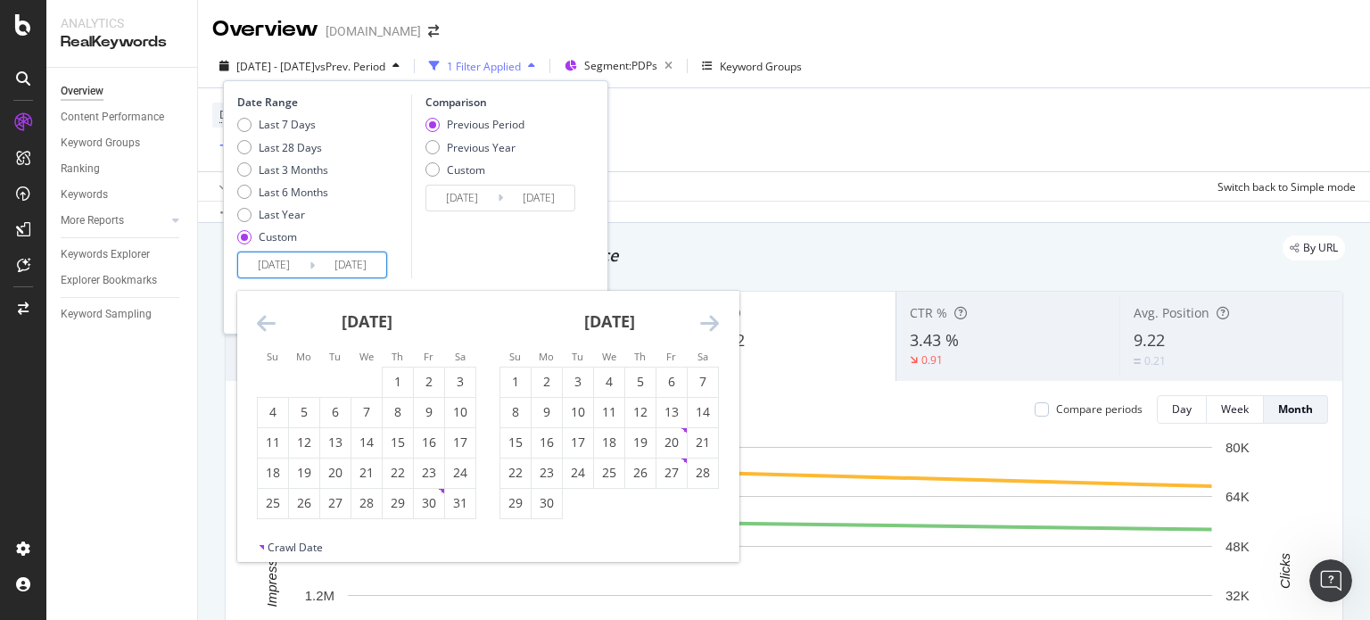
click at [707, 317] on icon "Move forward to switch to the next month." at bounding box center [709, 322] width 19 height 21
click at [584, 416] on div "8" at bounding box center [578, 412] width 30 height 18
type input "[DATE]"
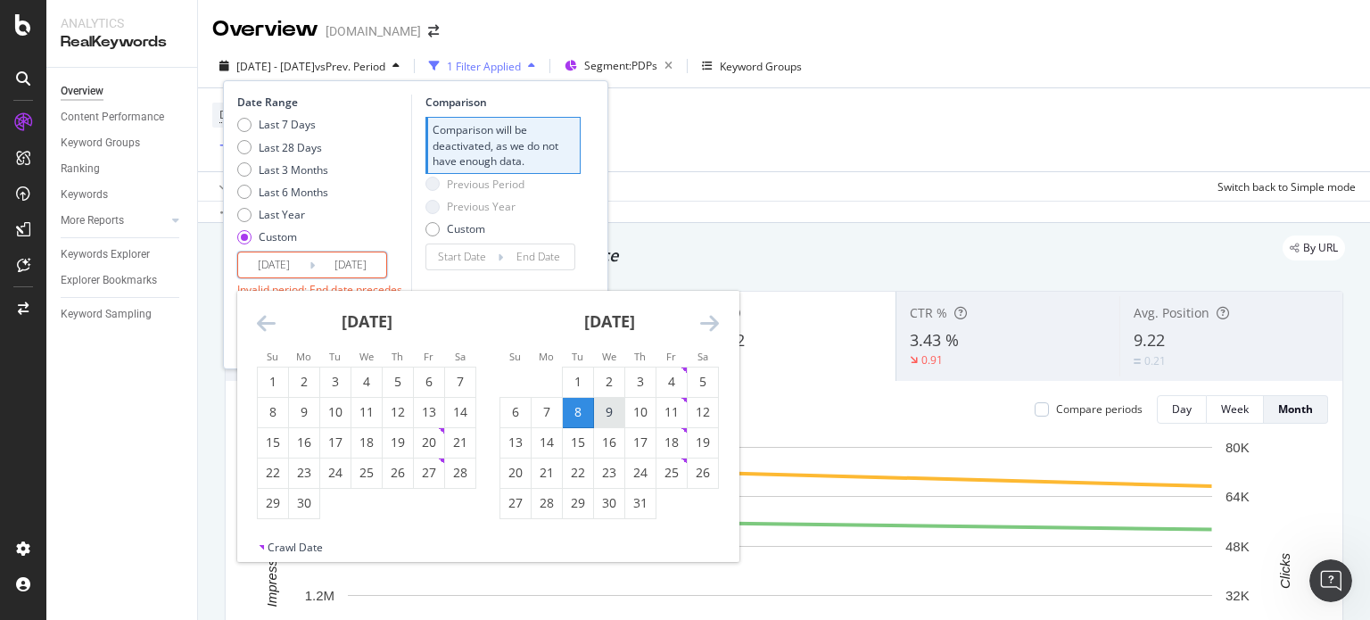
click at [600, 410] on div "9" at bounding box center [609, 412] width 30 height 18
type input "[DATE]"
type input "2025/07/06"
type input "[DATE]"
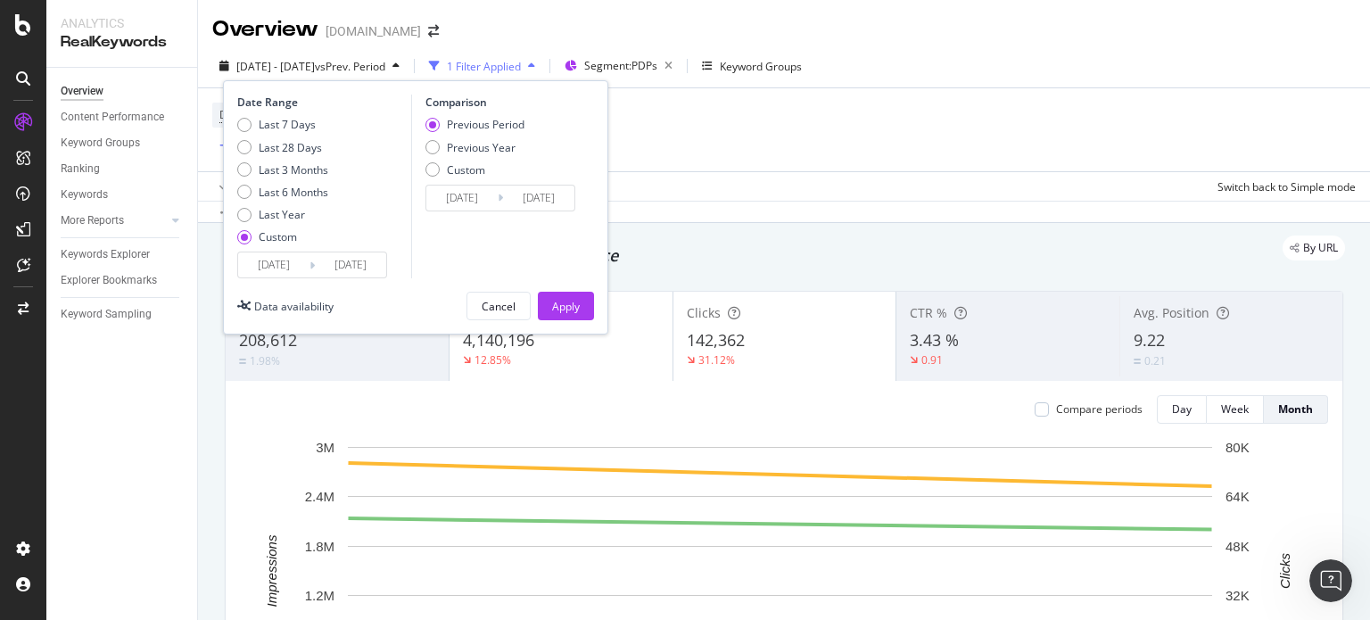
click at [300, 270] on input "[DATE]" at bounding box center [273, 264] width 71 height 25
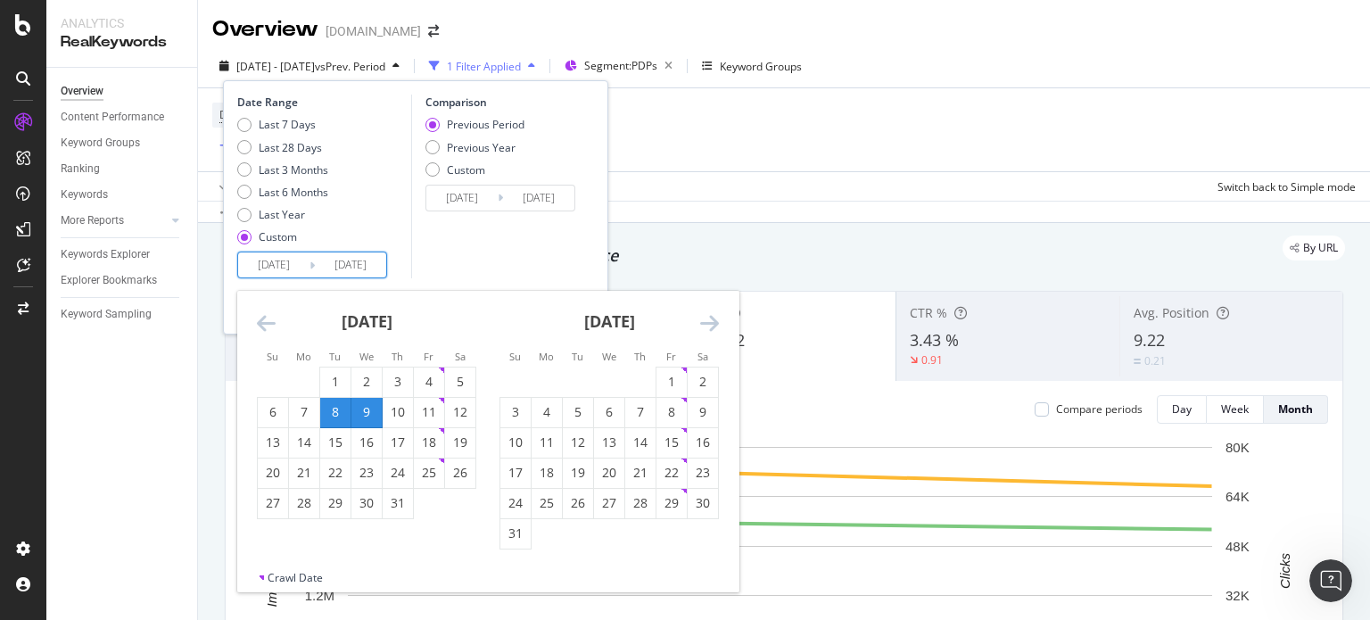
click at [372, 410] on div "9" at bounding box center [367, 412] width 30 height 18
type input "[DATE]"
click at [701, 327] on icon "Move forward to switch to the next month." at bounding box center [709, 322] width 19 height 21
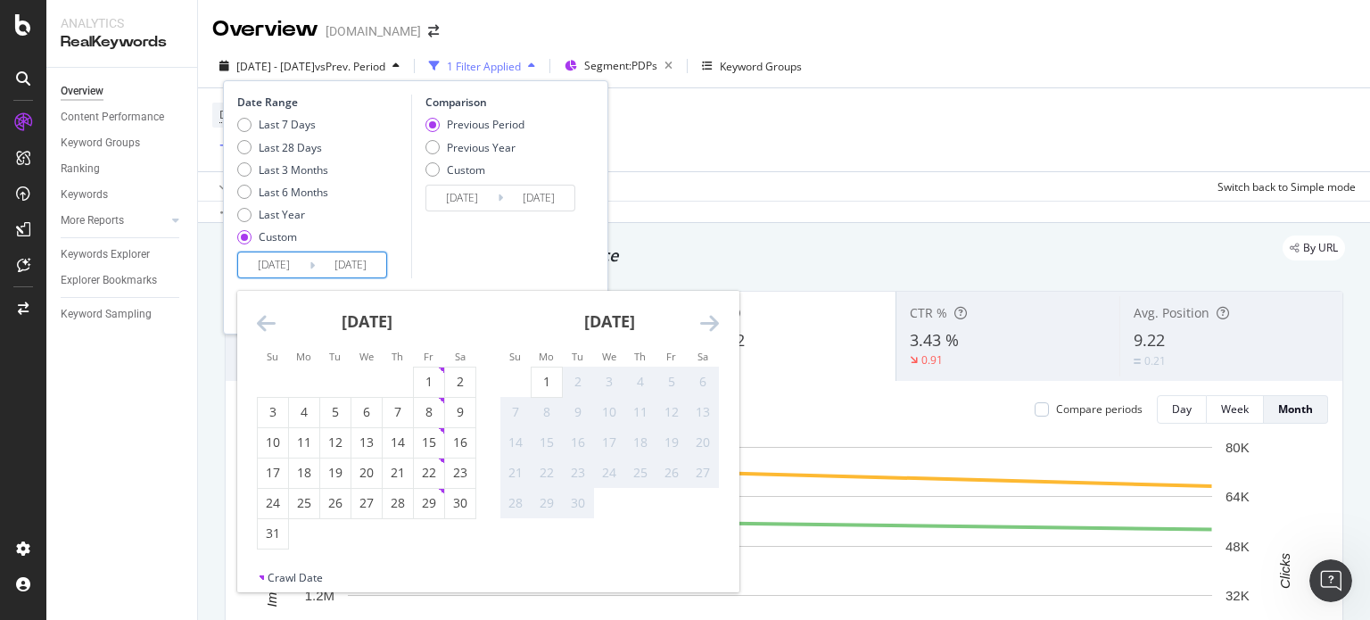
click at [701, 327] on icon "Move forward to switch to the next month." at bounding box center [709, 322] width 19 height 21
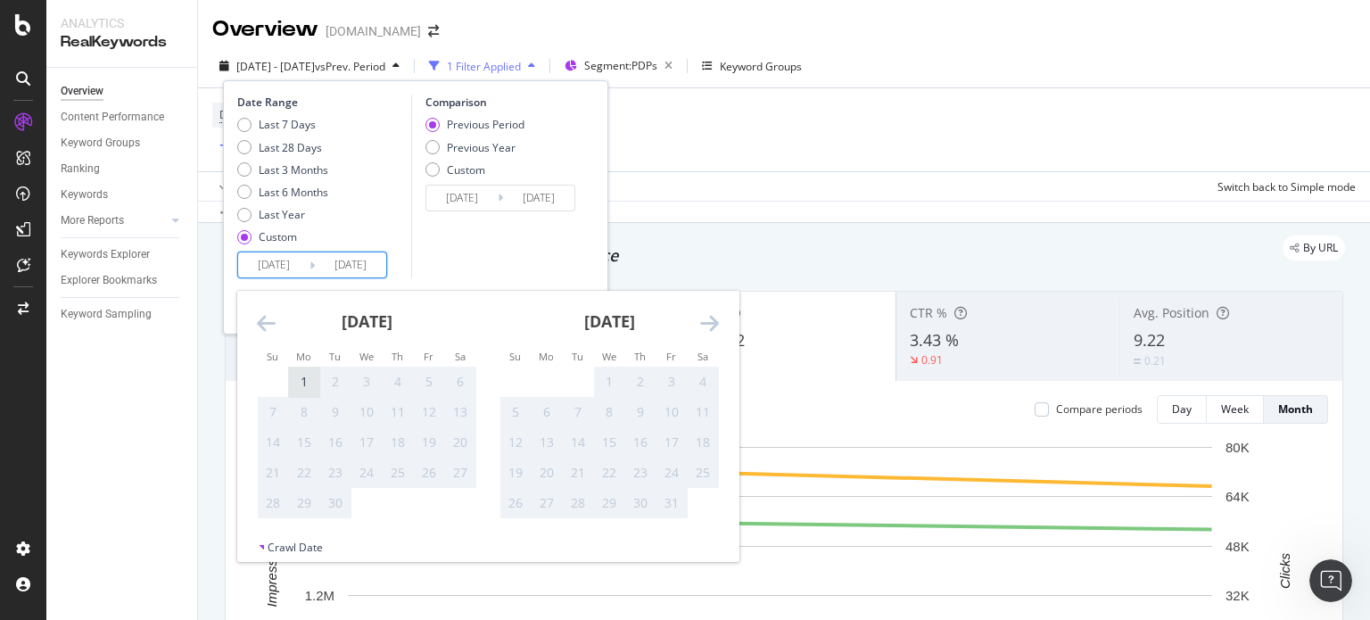
click at [308, 379] on div "1" at bounding box center [304, 382] width 30 height 18
type input "[DATE]"
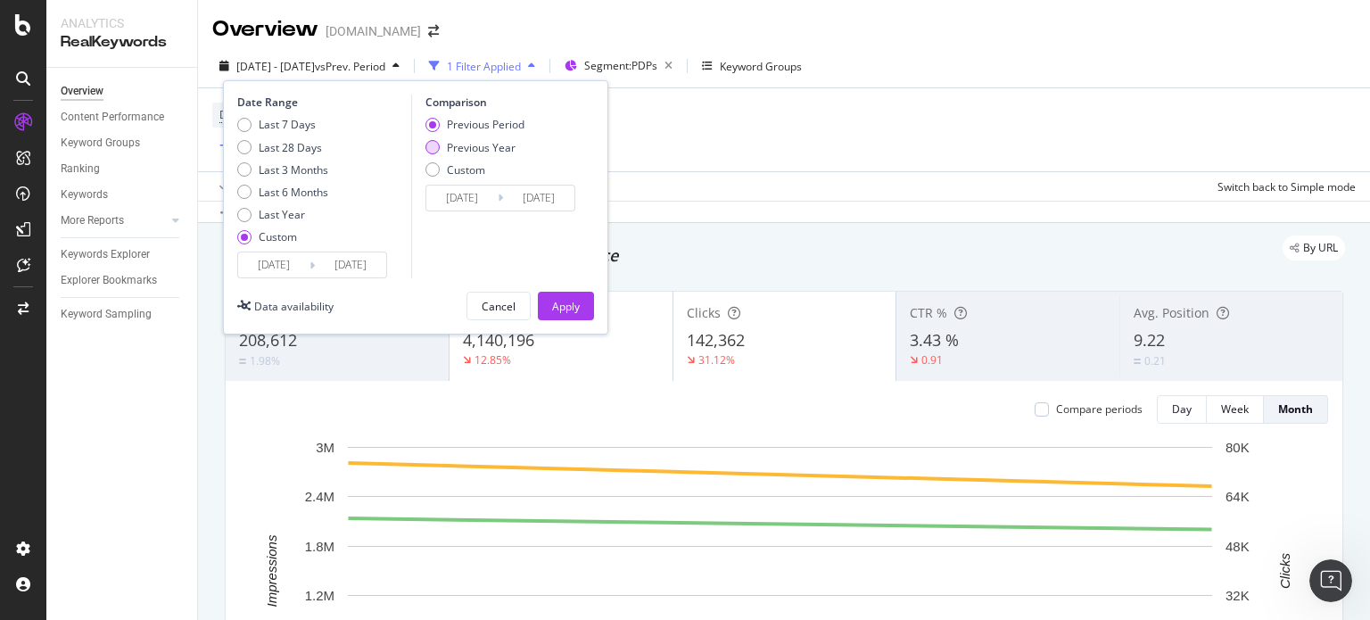
click at [494, 152] on div "Previous Year" at bounding box center [481, 147] width 69 height 15
type input "[DATE]"
click at [503, 121] on div "Previous Period" at bounding box center [486, 124] width 78 height 15
type input "[DATE]"
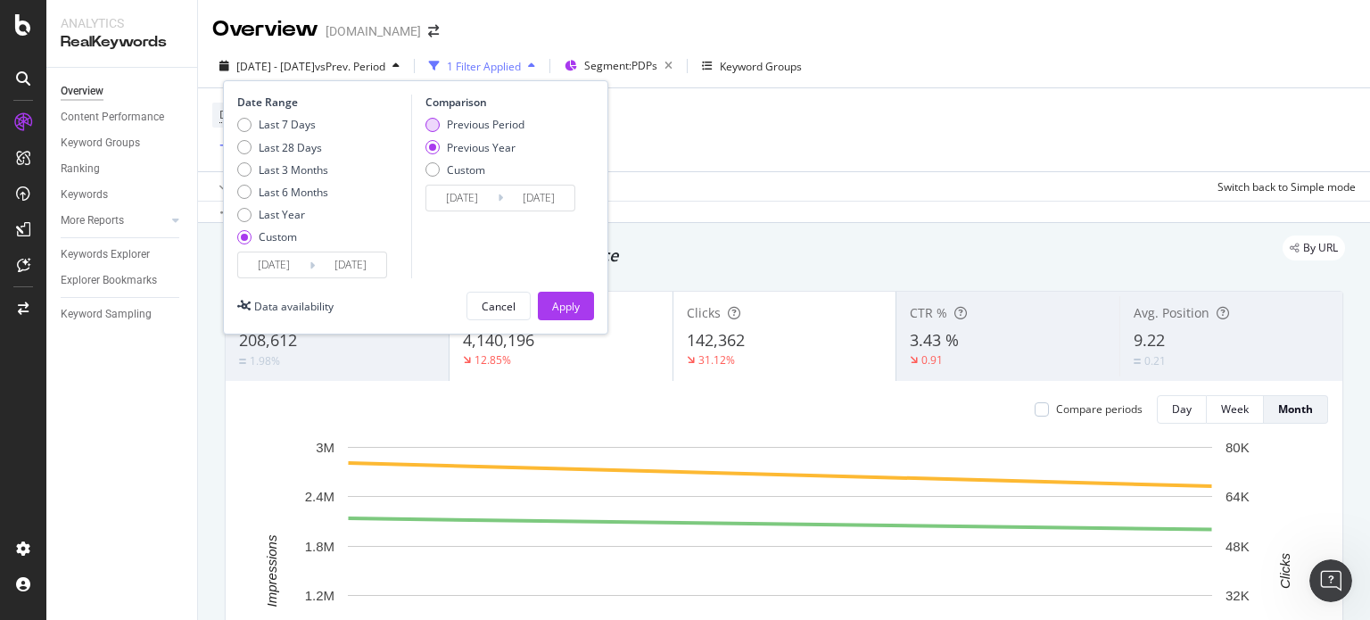
type input "[DATE]"
click at [552, 310] on div "Apply" at bounding box center [566, 306] width 28 height 15
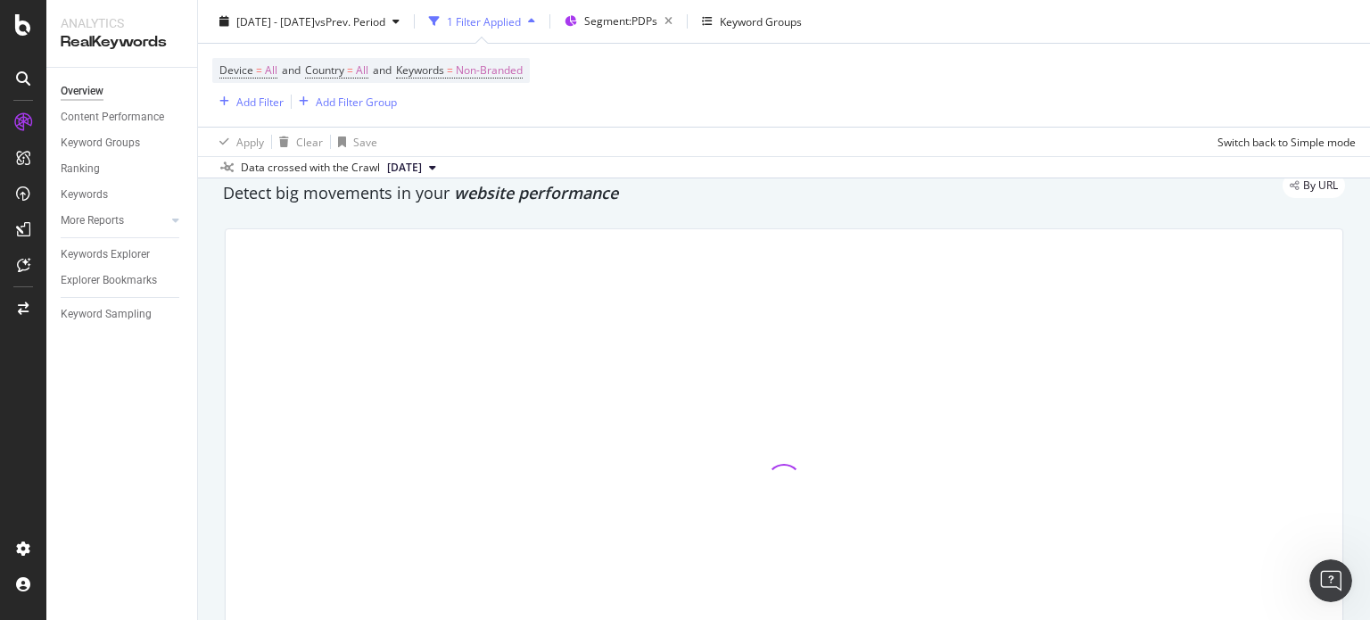
scroll to position [89, 0]
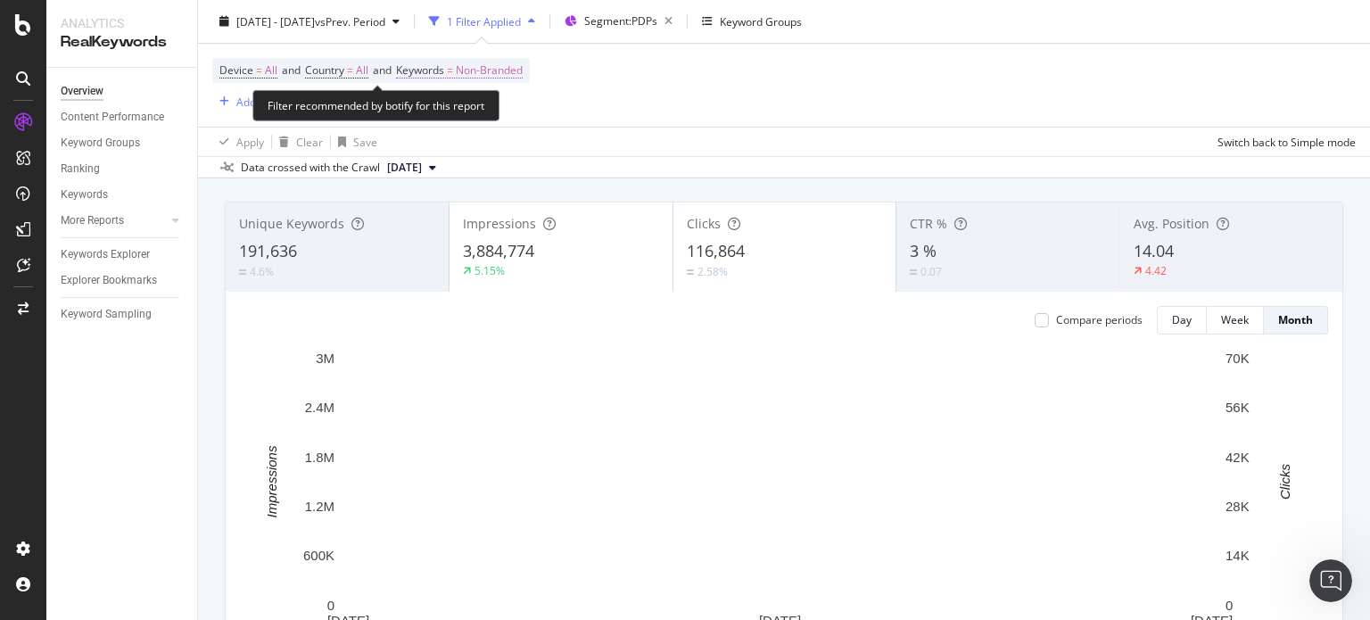
click at [483, 74] on span "Non-Branded" at bounding box center [489, 70] width 67 height 25
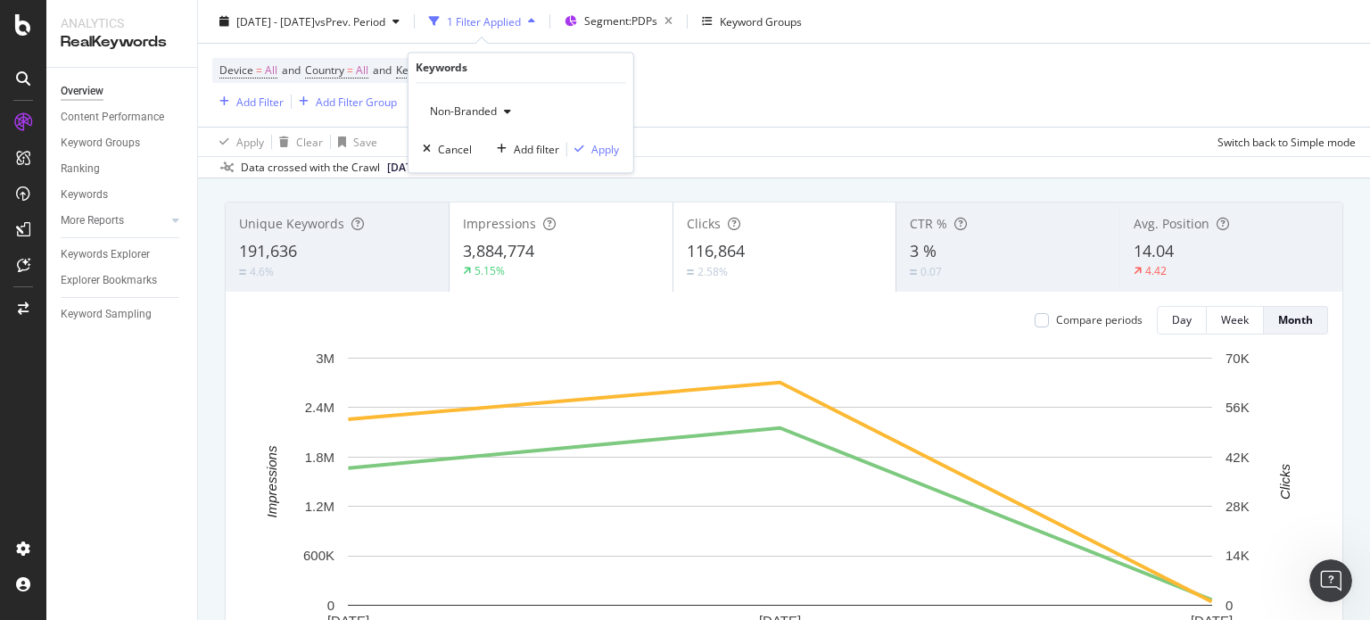
click at [483, 117] on span "Non-Branded" at bounding box center [460, 111] width 74 height 15
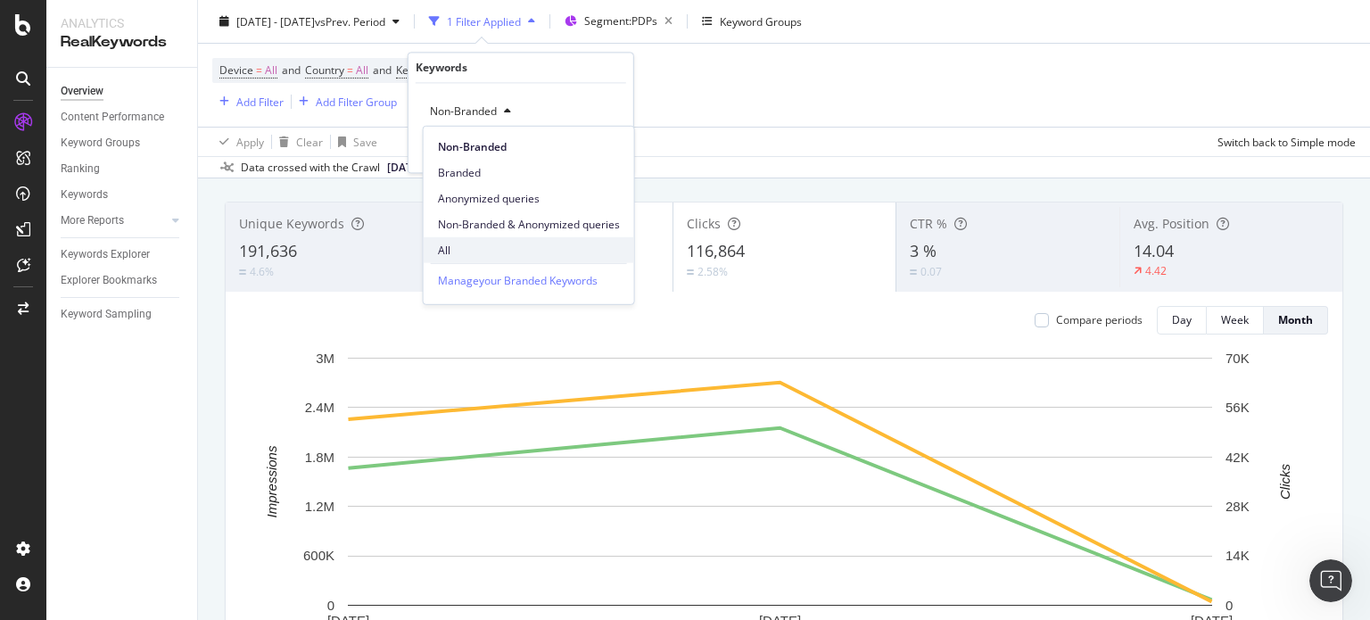
click at [484, 245] on span "All" at bounding box center [529, 250] width 182 height 16
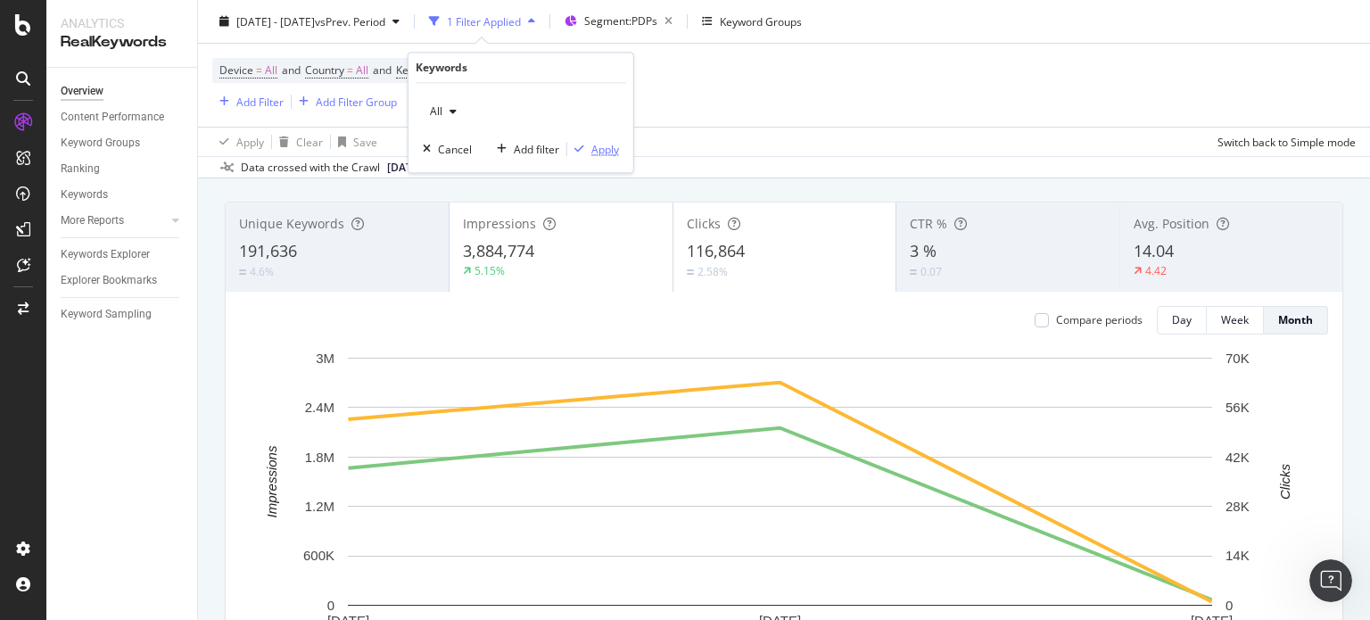
click at [584, 147] on div "button" at bounding box center [579, 150] width 24 height 11
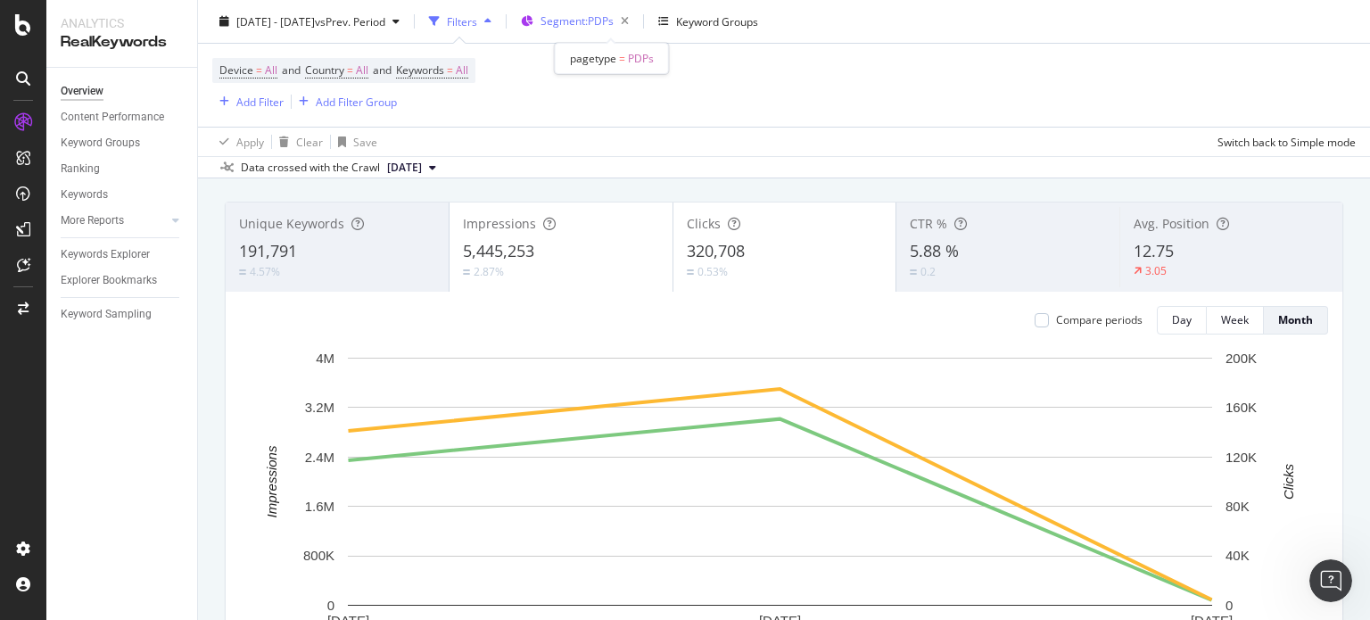
click at [614, 28] on span "Segment: PDPs" at bounding box center [577, 20] width 73 height 15
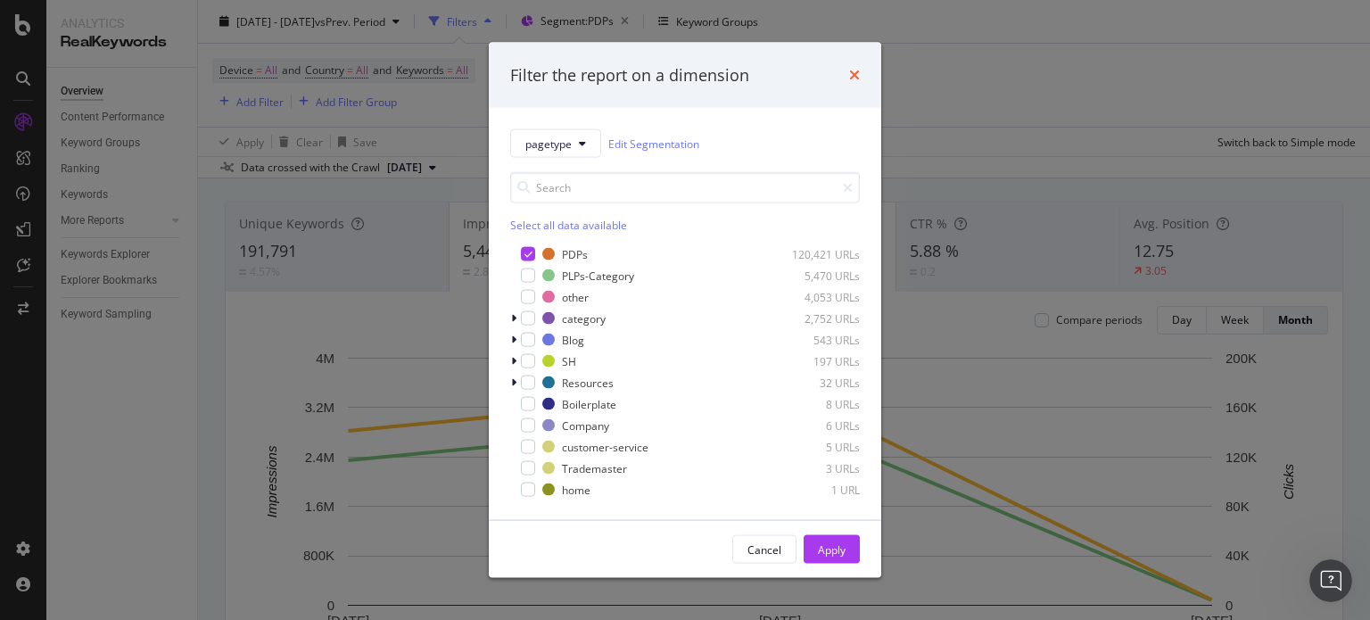
click at [856, 70] on icon "times" at bounding box center [854, 75] width 11 height 14
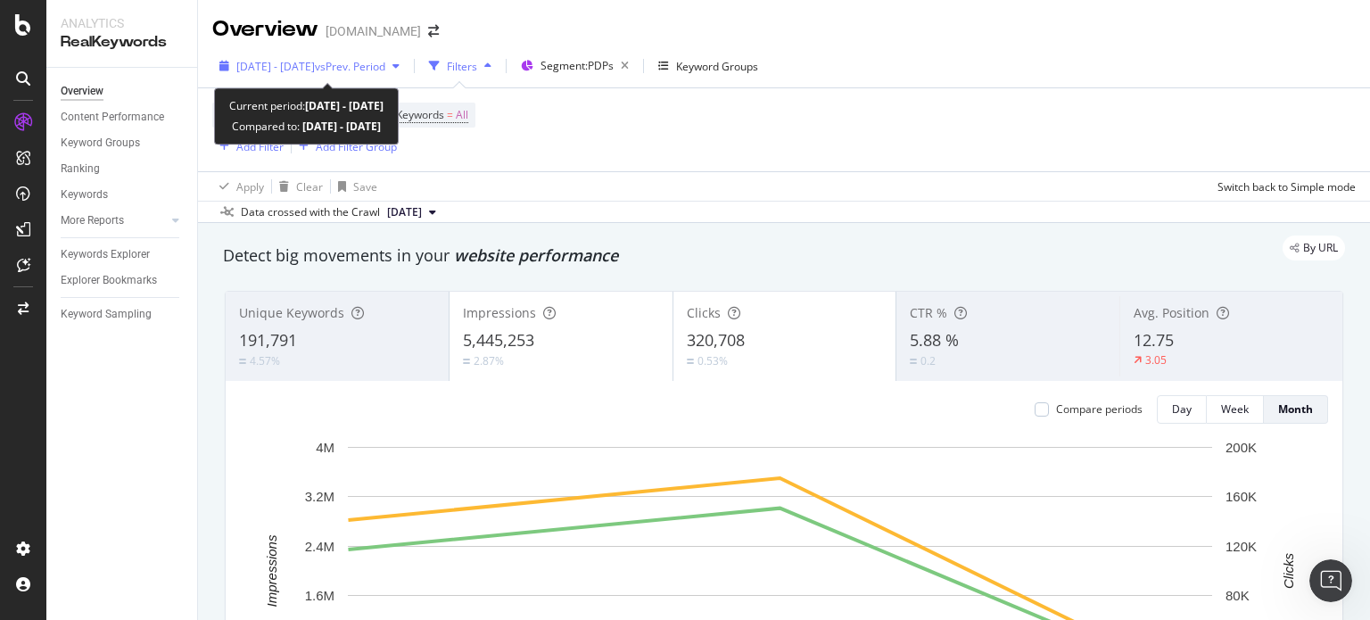
click at [385, 63] on span "vs Prev. Period" at bounding box center [350, 66] width 70 height 15
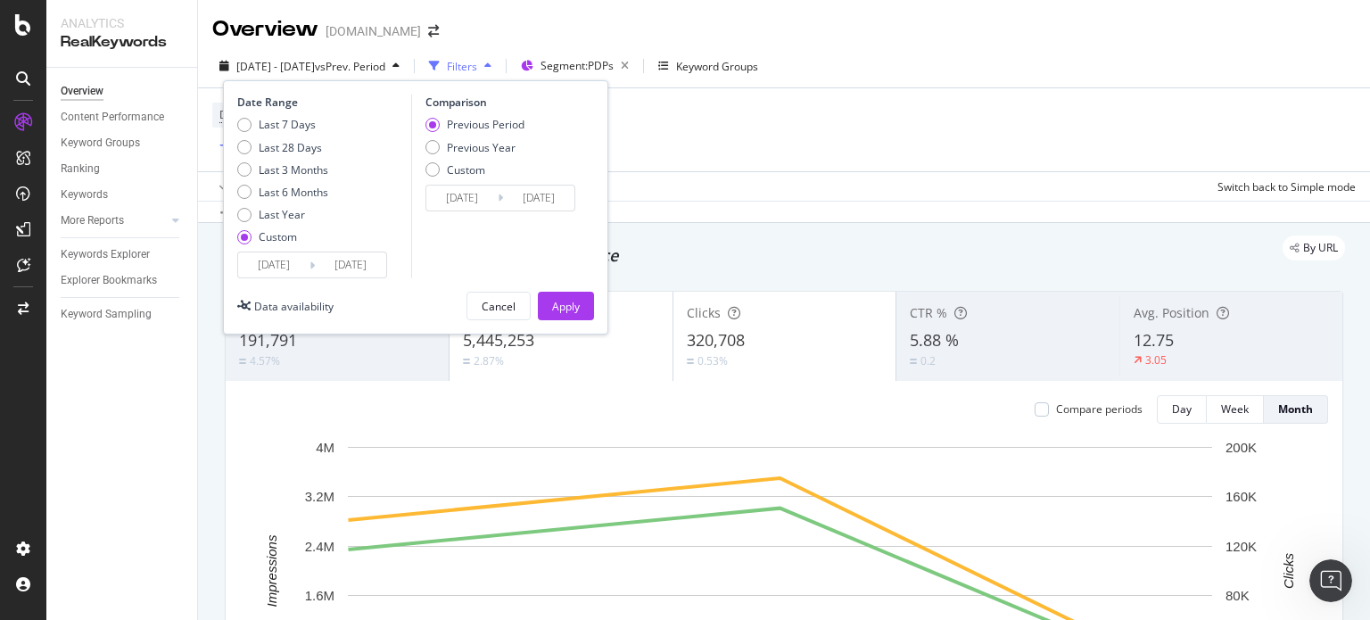
click at [273, 257] on input "[DATE]" at bounding box center [273, 264] width 71 height 25
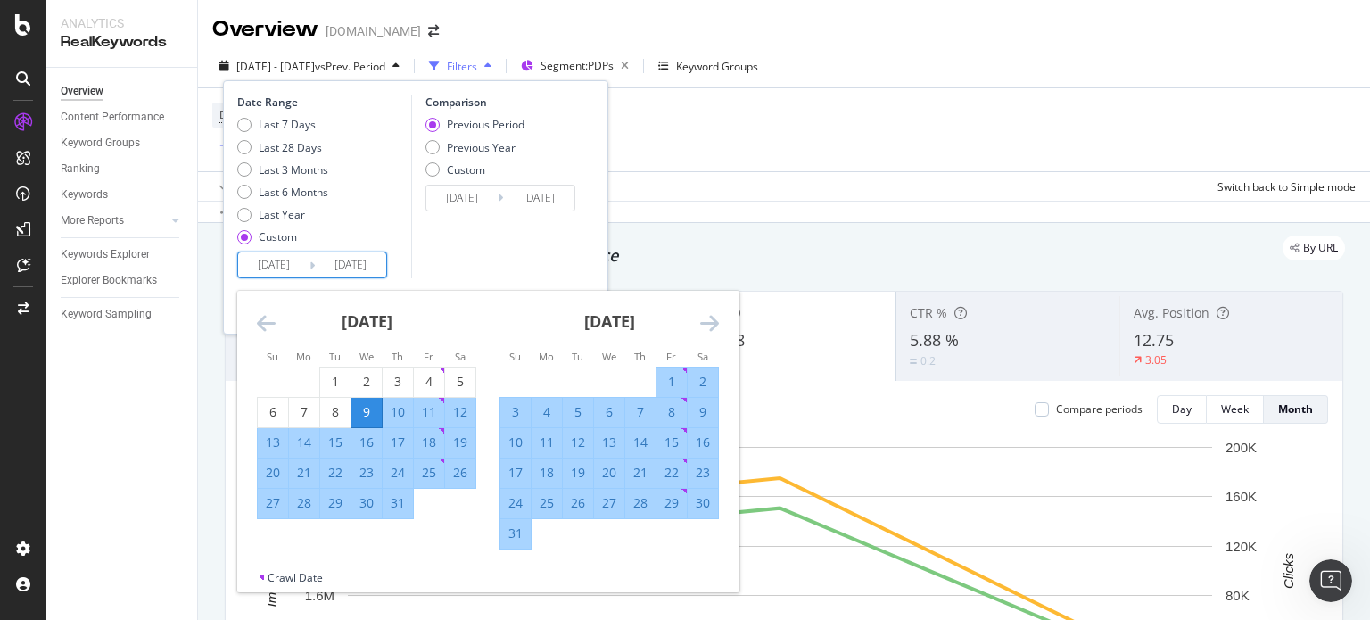
click at [271, 324] on icon "Move backward to switch to the previous month." at bounding box center [266, 322] width 19 height 21
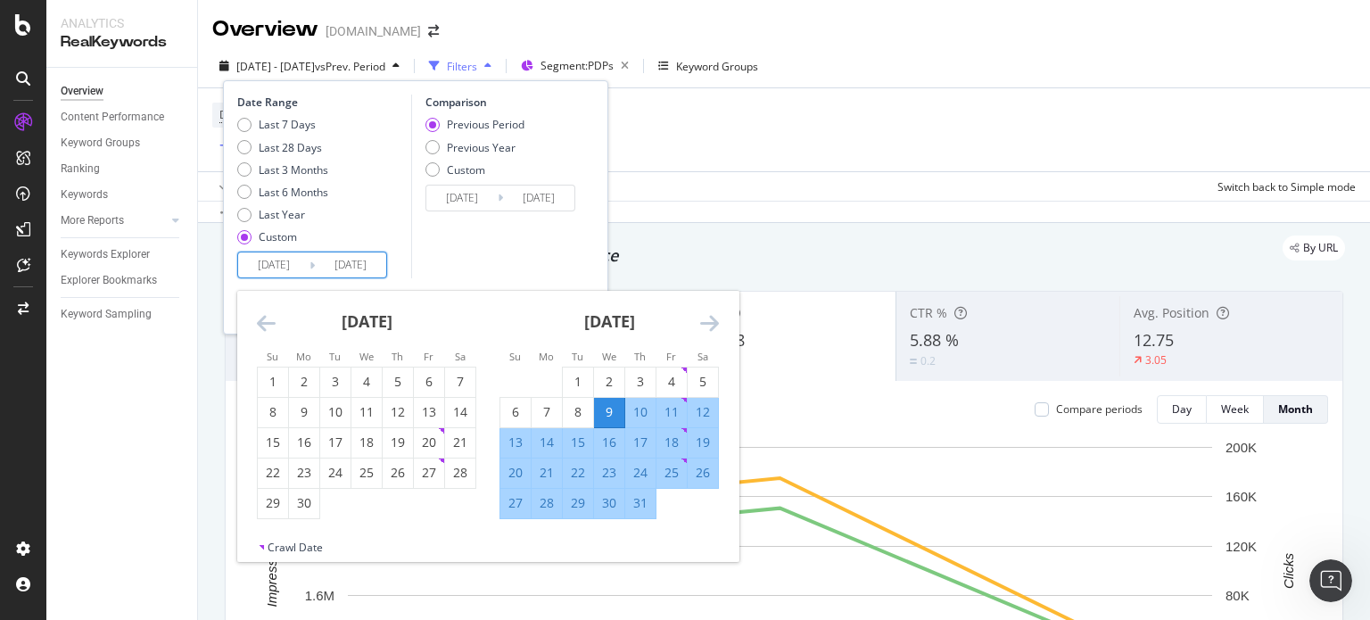
click at [271, 324] on icon "Move backward to switch to the previous month." at bounding box center [266, 322] width 19 height 21
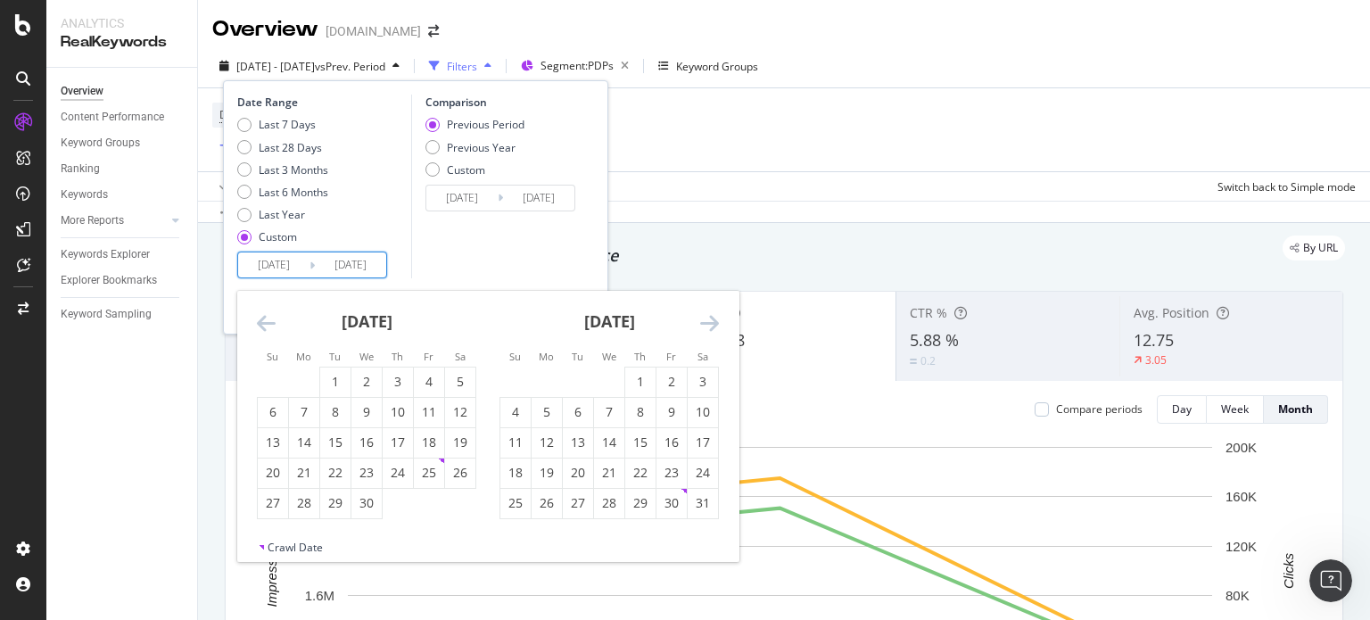
click at [271, 324] on icon "Move backward to switch to the previous month." at bounding box center [266, 322] width 19 height 21
click at [357, 385] on div "1" at bounding box center [367, 382] width 30 height 18
type input "[DATE]"
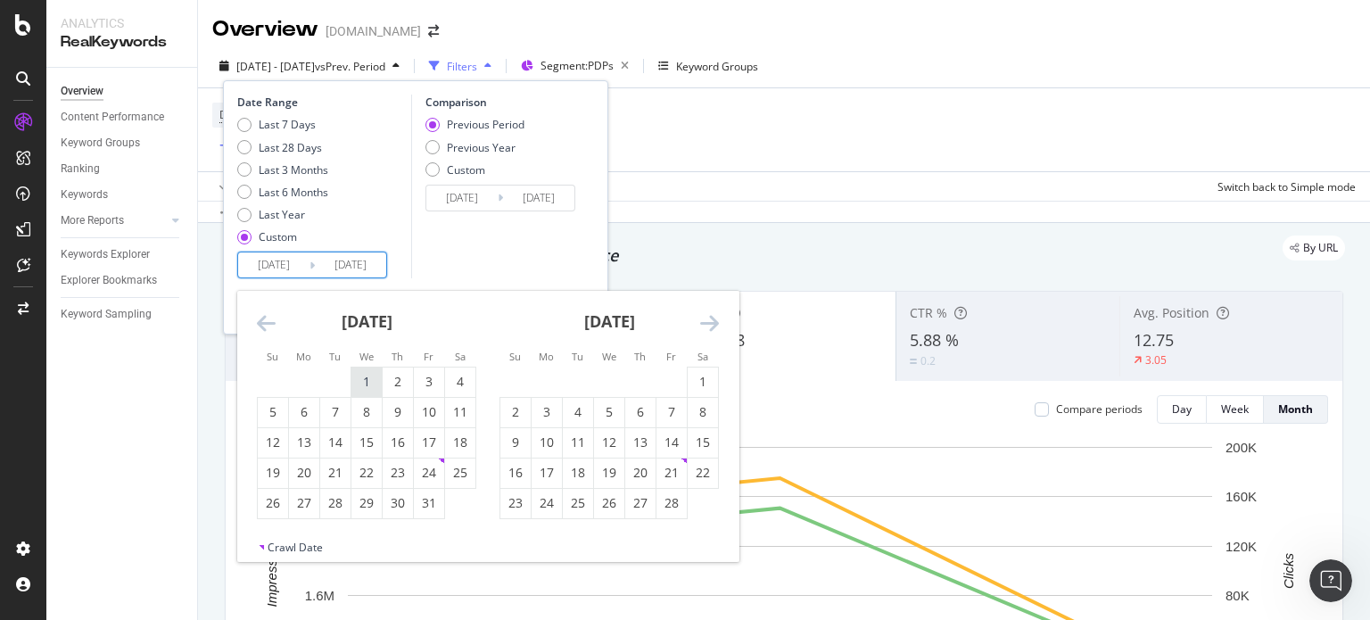
type input "2024/05/01"
type input "2024/12/31"
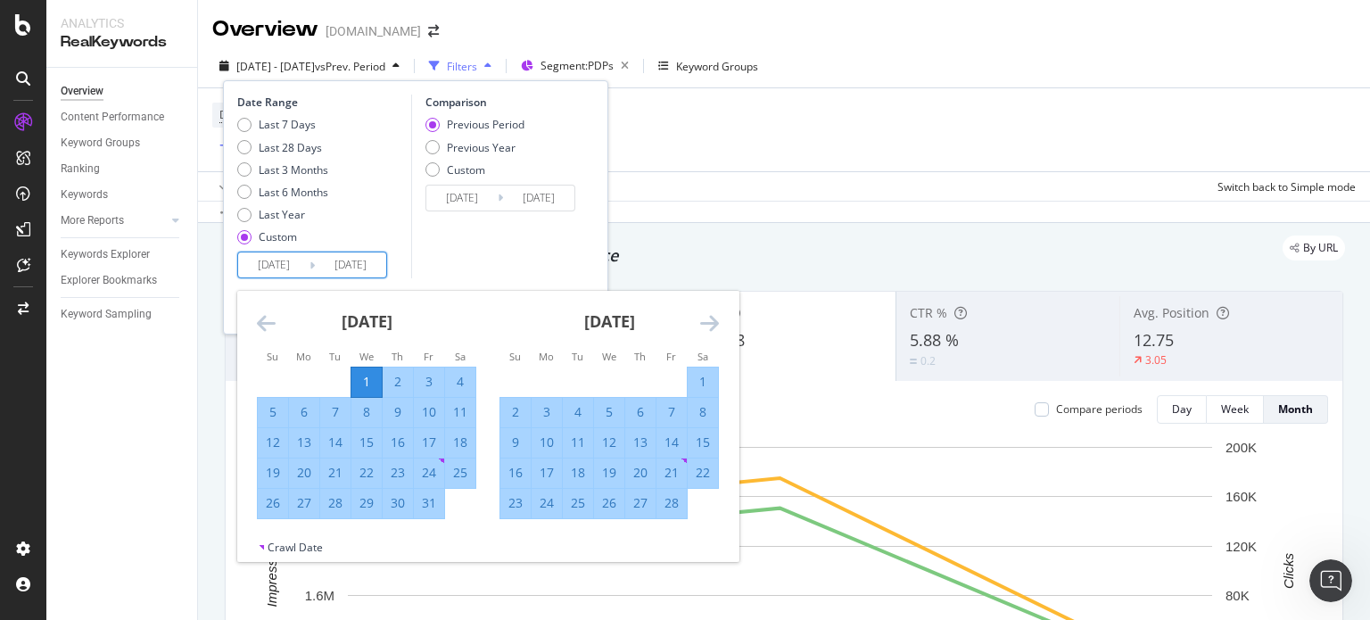
click at [702, 322] on icon "Move forward to switch to the next month." at bounding box center [709, 322] width 19 height 21
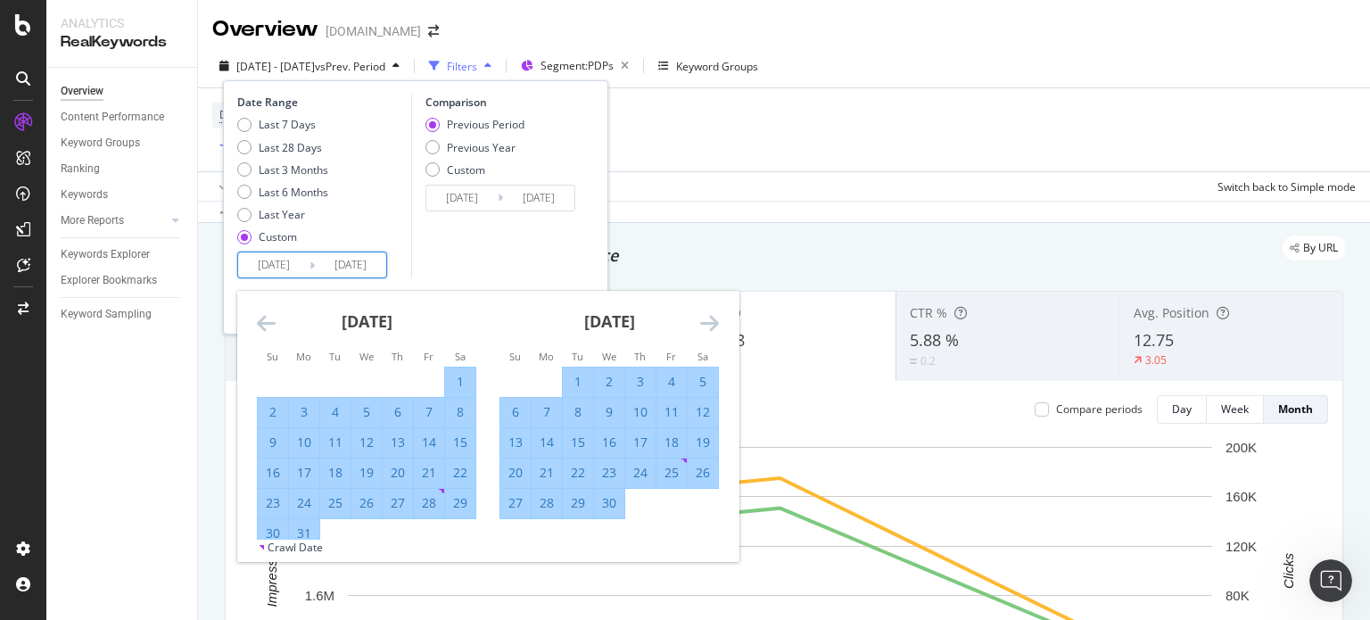
click at [702, 322] on icon "Move forward to switch to the next month." at bounding box center [709, 322] width 19 height 21
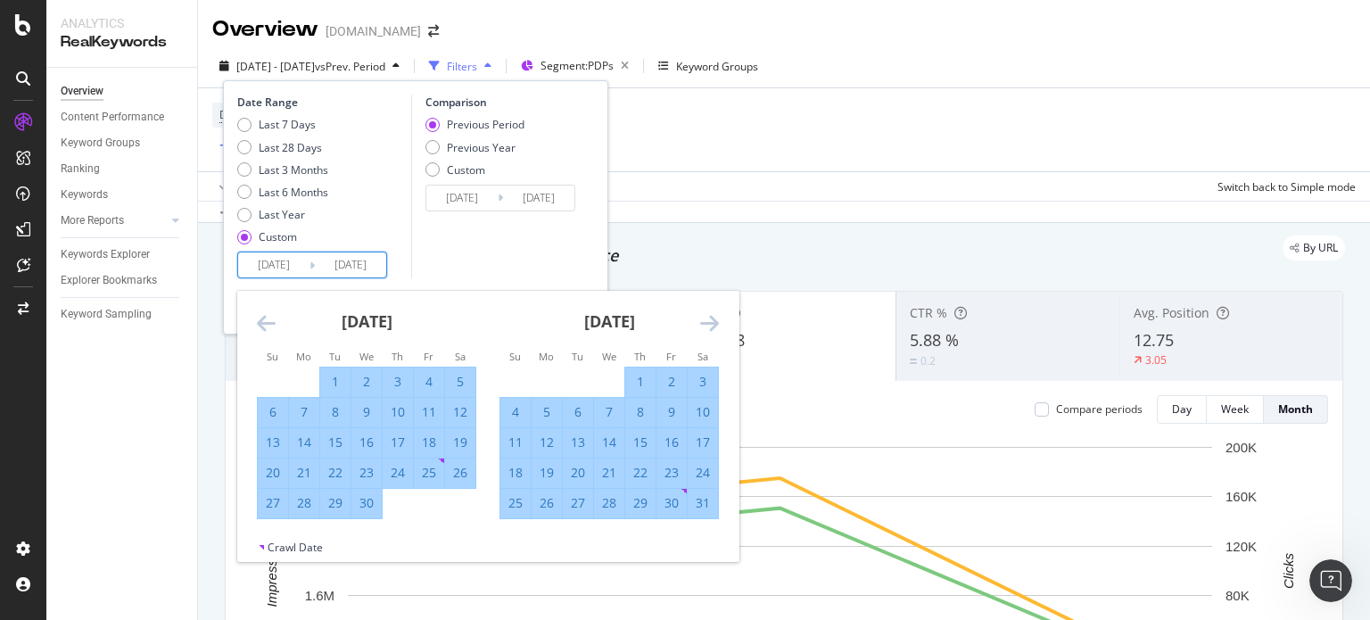
click at [702, 322] on icon "Move forward to switch to the next month." at bounding box center [709, 322] width 19 height 21
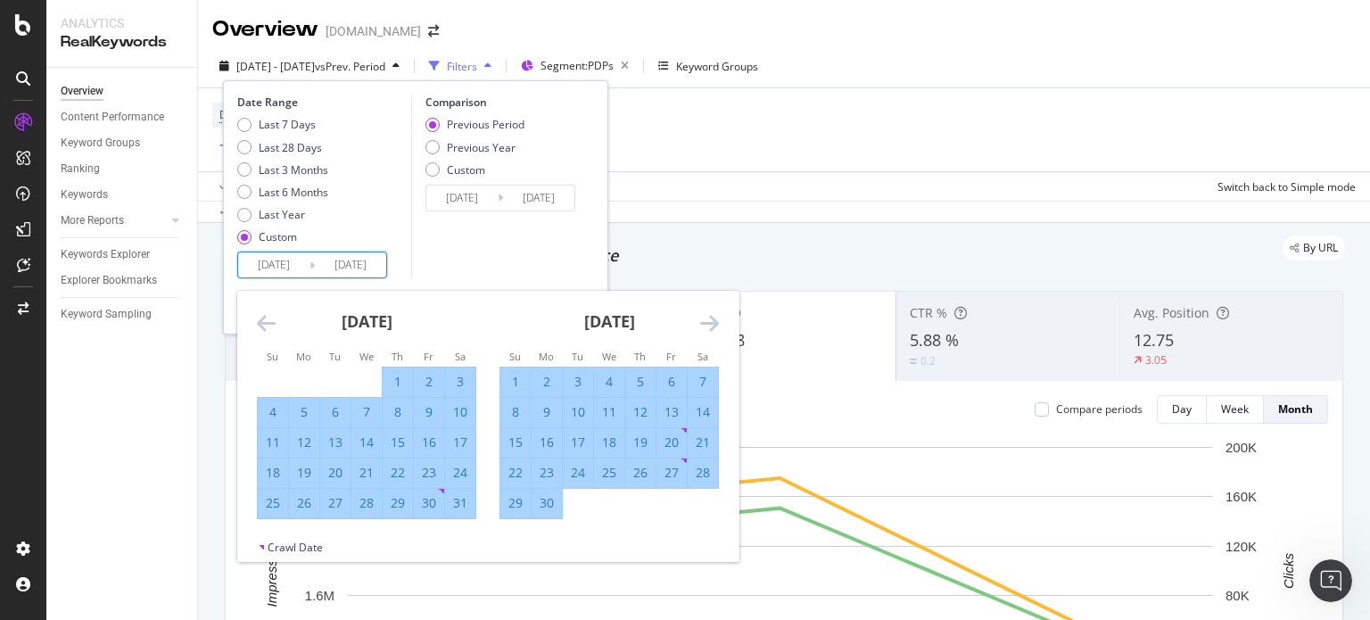
click at [702, 322] on icon "Move forward to switch to the next month." at bounding box center [709, 322] width 19 height 21
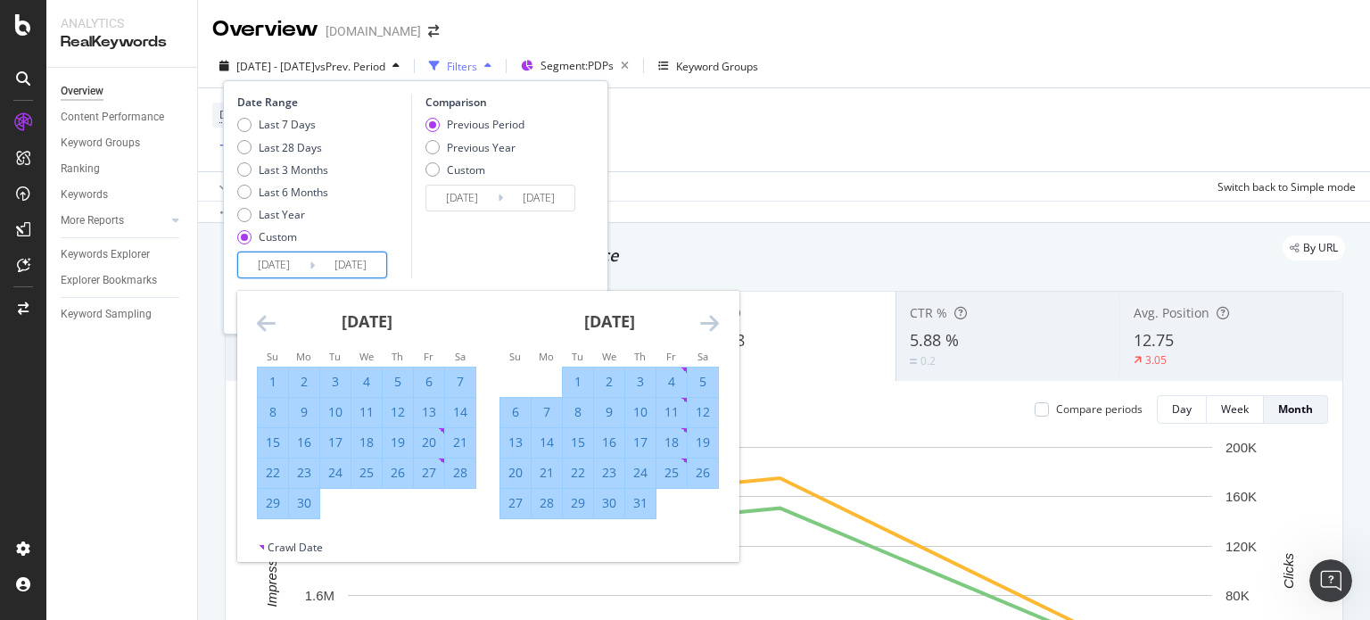
click at [702, 322] on icon "Move forward to switch to the next month." at bounding box center [709, 322] width 19 height 21
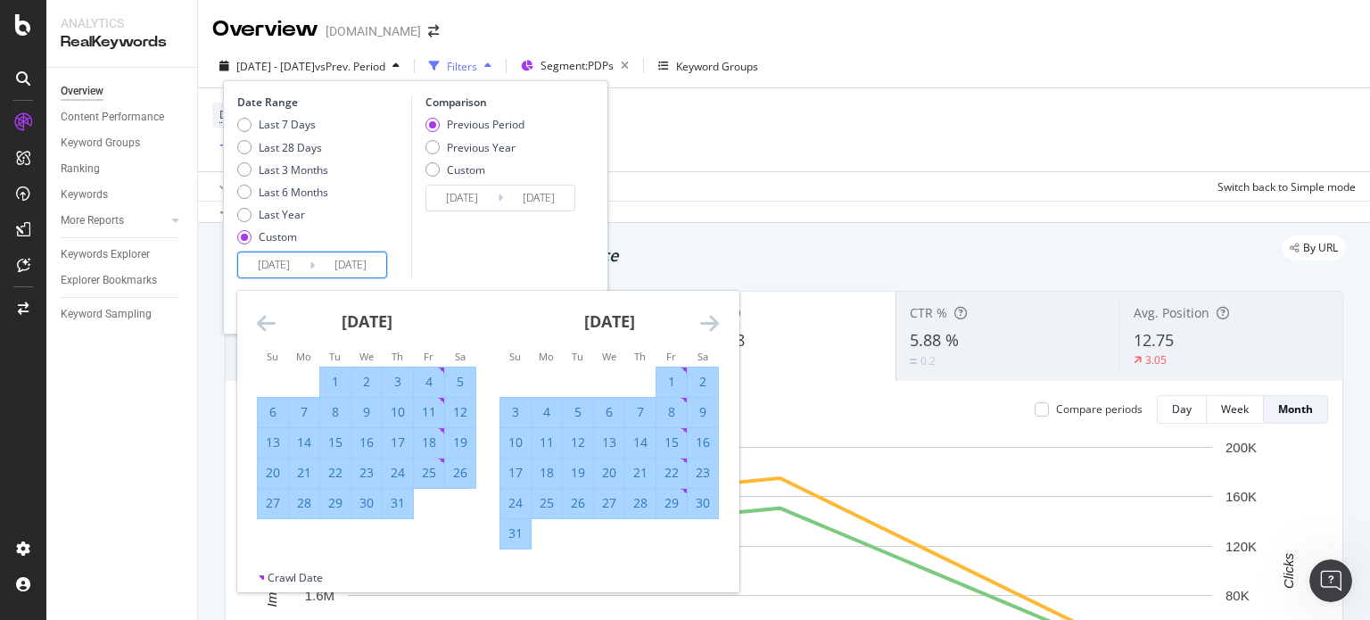
click at [702, 323] on icon "Move forward to switch to the next month." at bounding box center [709, 322] width 19 height 21
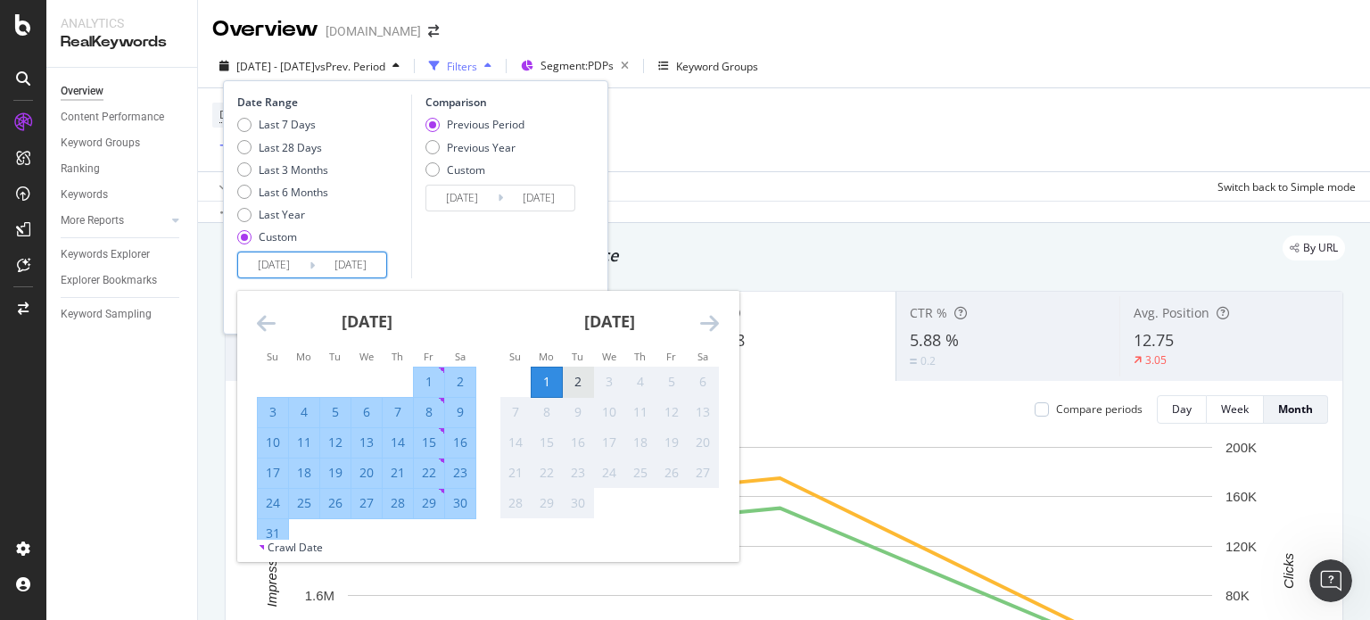
click at [589, 385] on div "2" at bounding box center [578, 382] width 30 height 18
type input "[DATE]"
type input "2024/04/30"
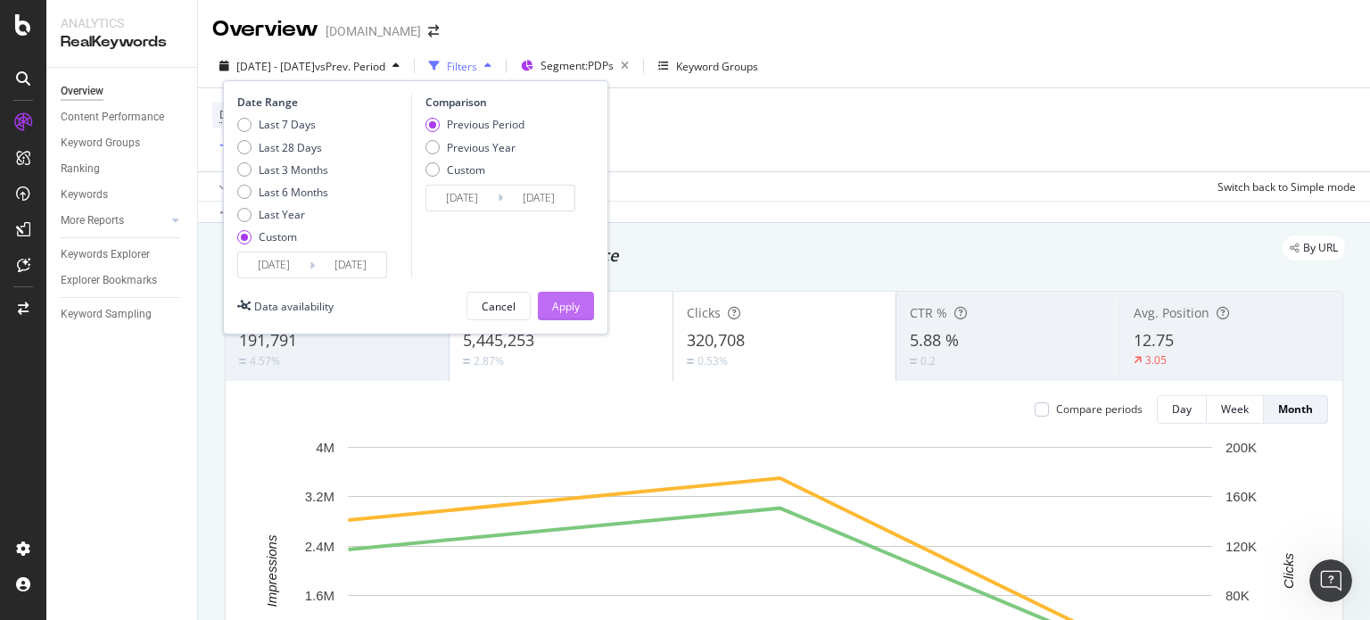
click at [555, 299] on div "Apply" at bounding box center [566, 306] width 28 height 15
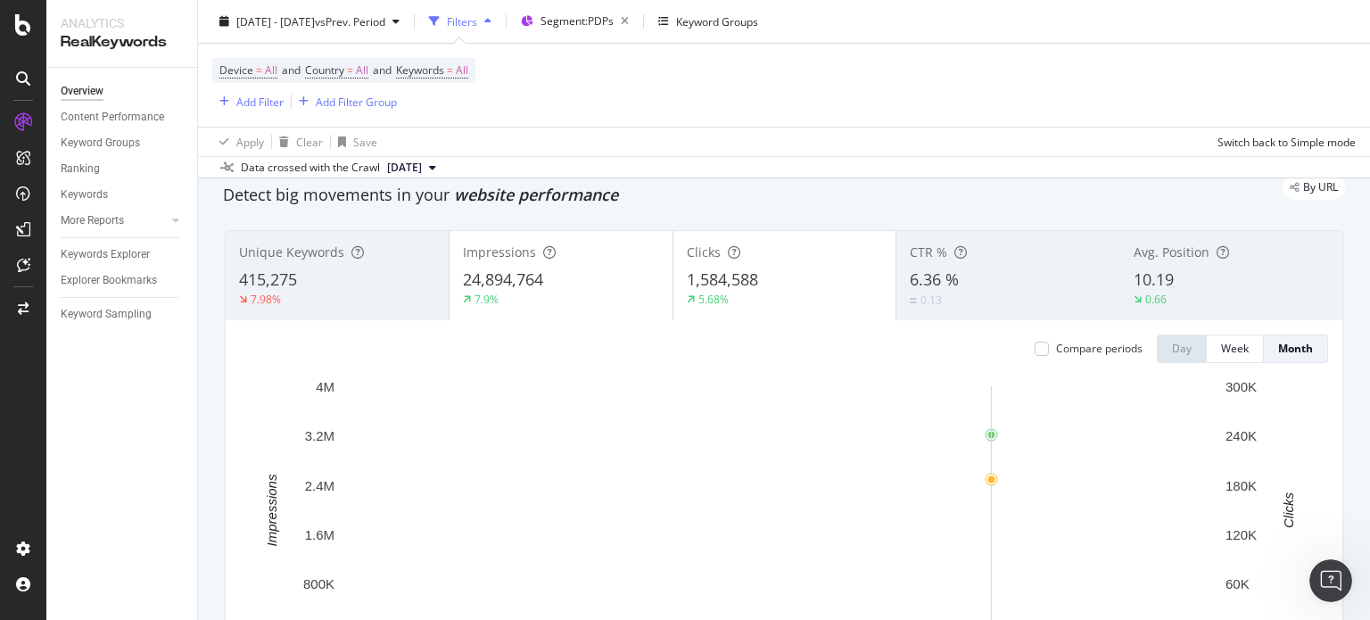
scroll to position [89, 0]
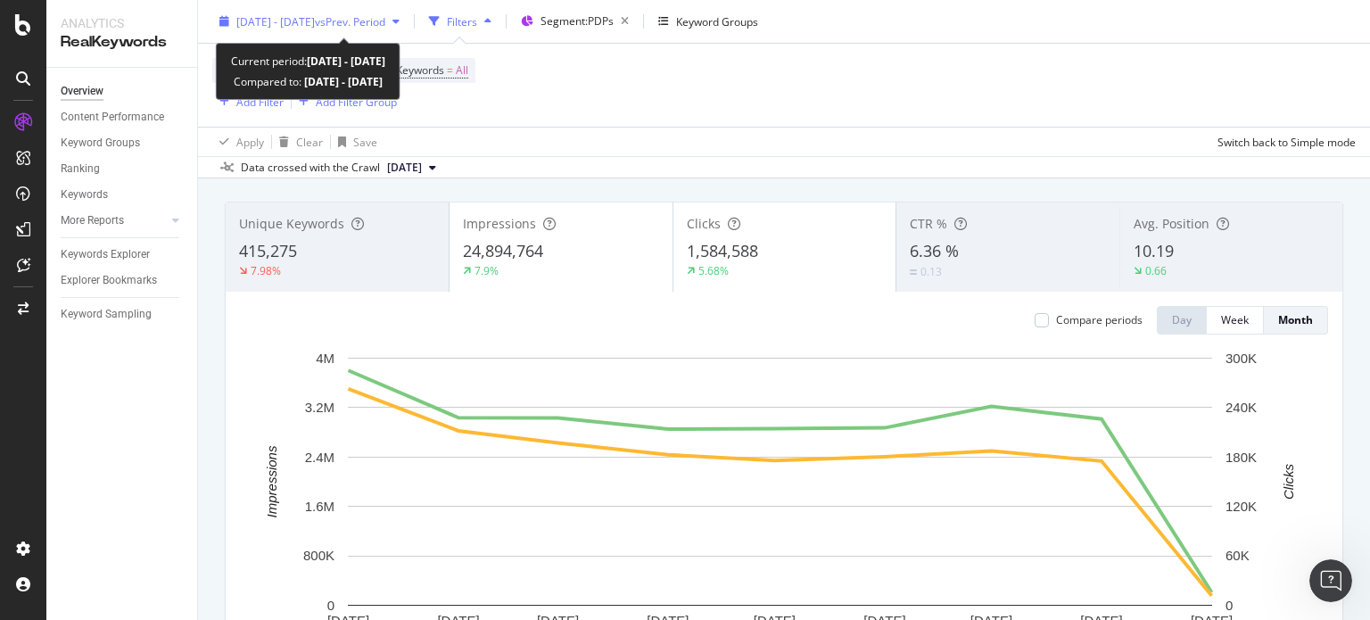
click at [385, 26] on span "vs Prev. Period" at bounding box center [350, 20] width 70 height 15
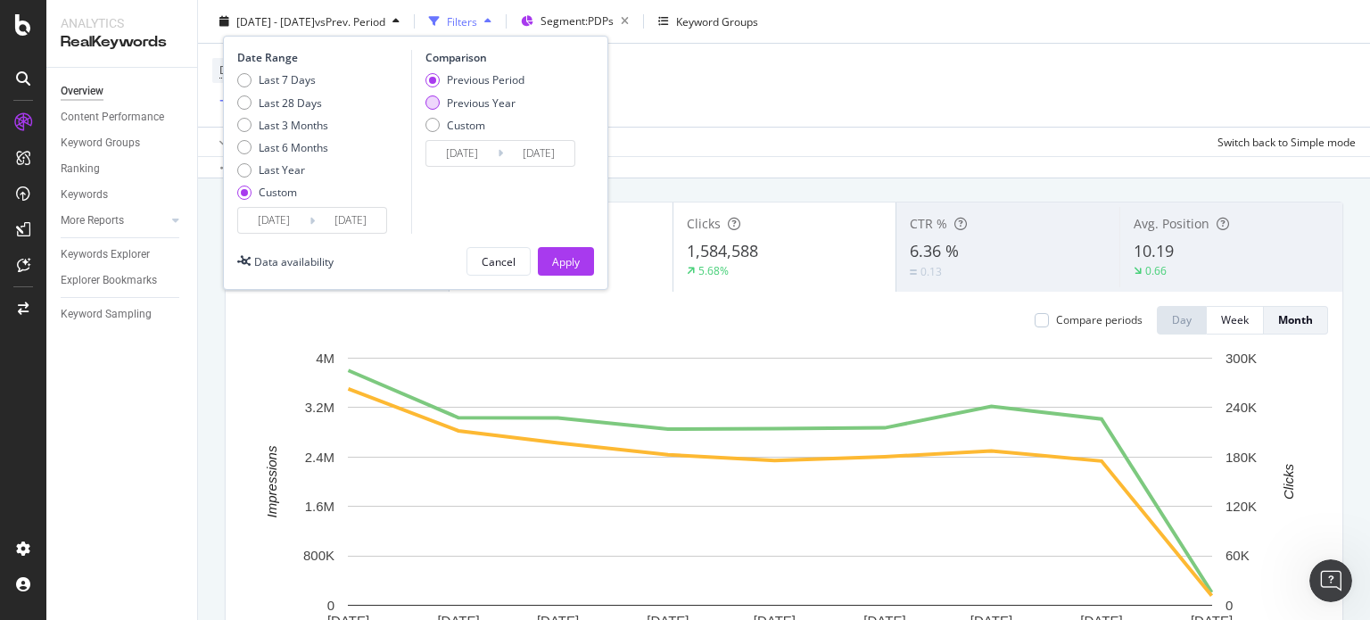
click at [464, 98] on div "Previous Year" at bounding box center [481, 102] width 69 height 15
type input "[DATE]"
click at [553, 253] on div "Apply" at bounding box center [566, 260] width 28 height 15
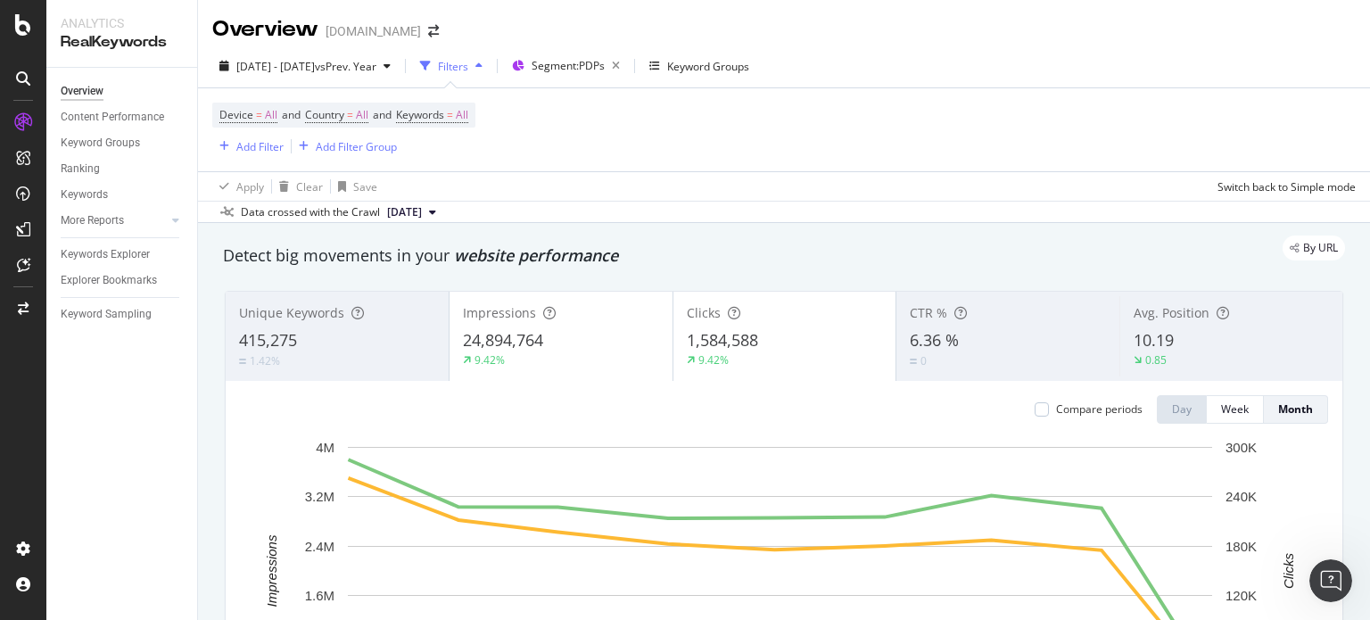
click at [792, 350] on div "1,584,588" at bounding box center [785, 340] width 196 height 23
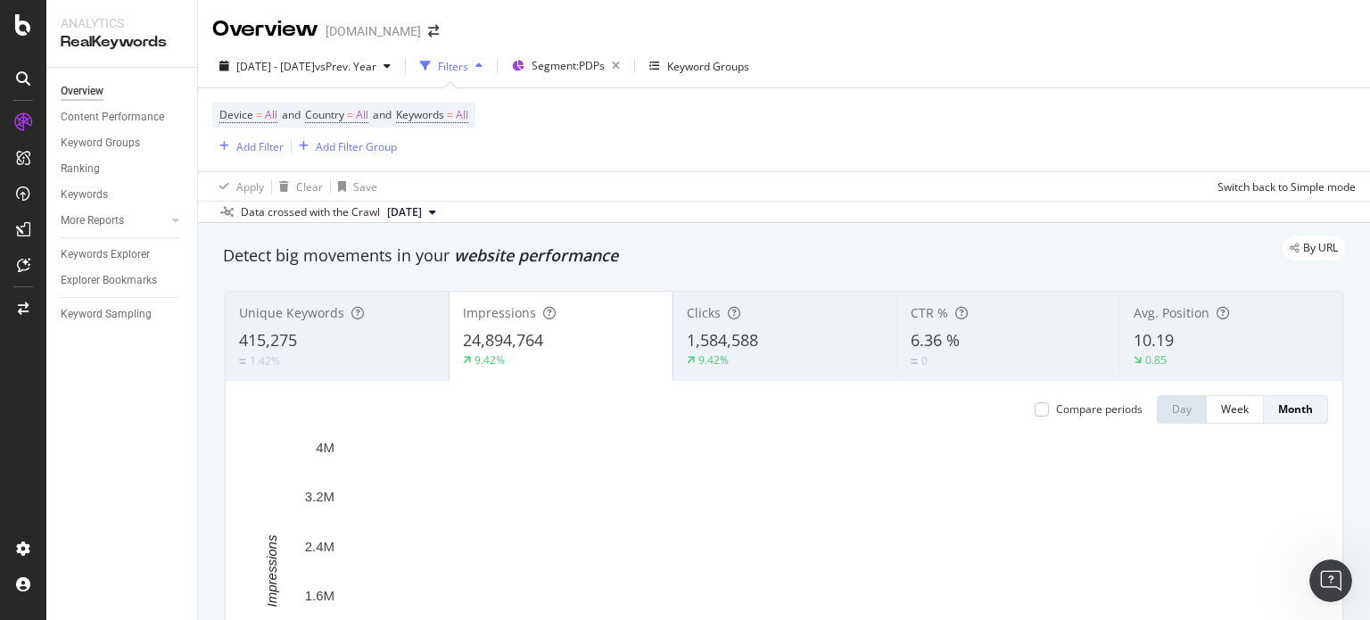
click at [1265, 331] on div "10.19" at bounding box center [1231, 340] width 195 height 23
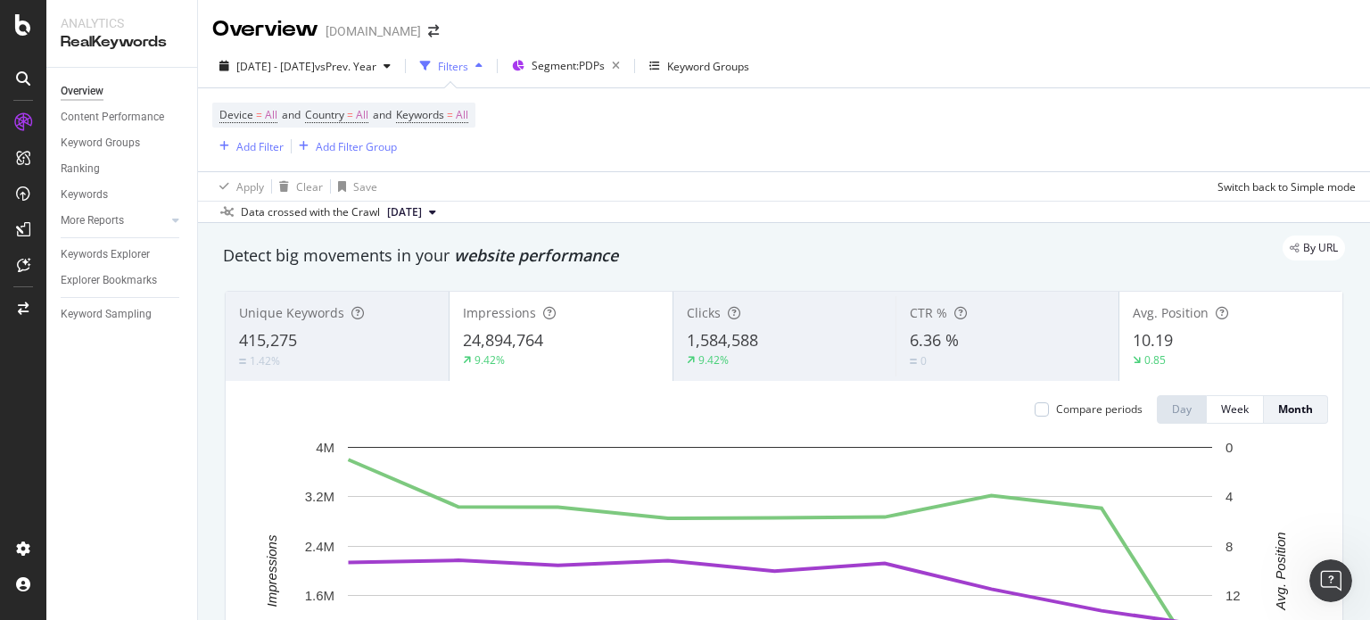
click at [550, 347] on div "24,894,764" at bounding box center [561, 340] width 196 height 23
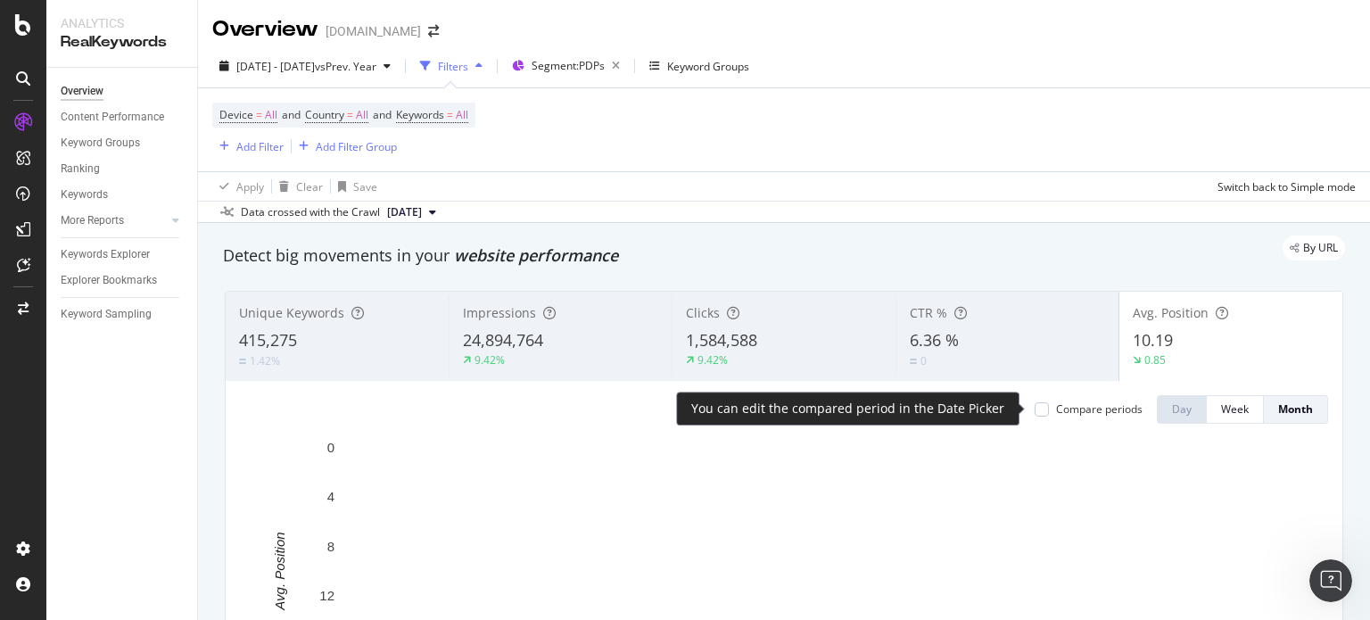
click at [1096, 413] on div "Compare periods" at bounding box center [1099, 408] width 87 height 15
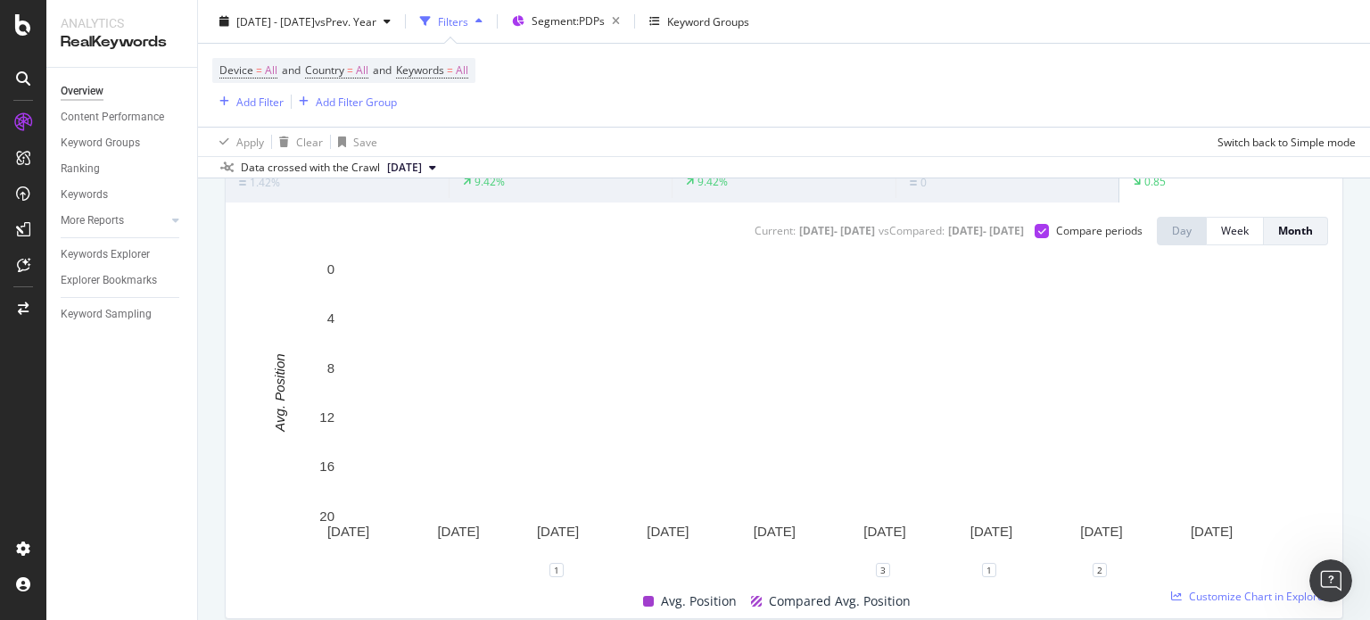
scroll to position [89, 0]
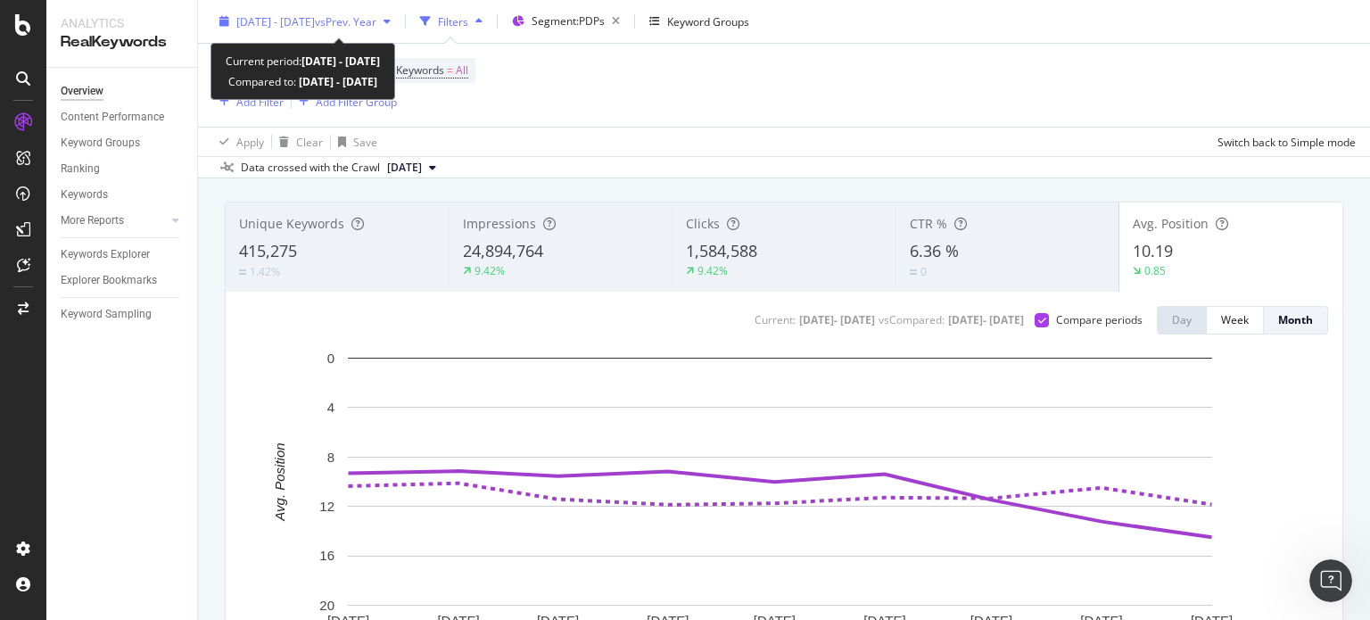
click at [376, 21] on span "vs Prev. Year" at bounding box center [346, 20] width 62 height 15
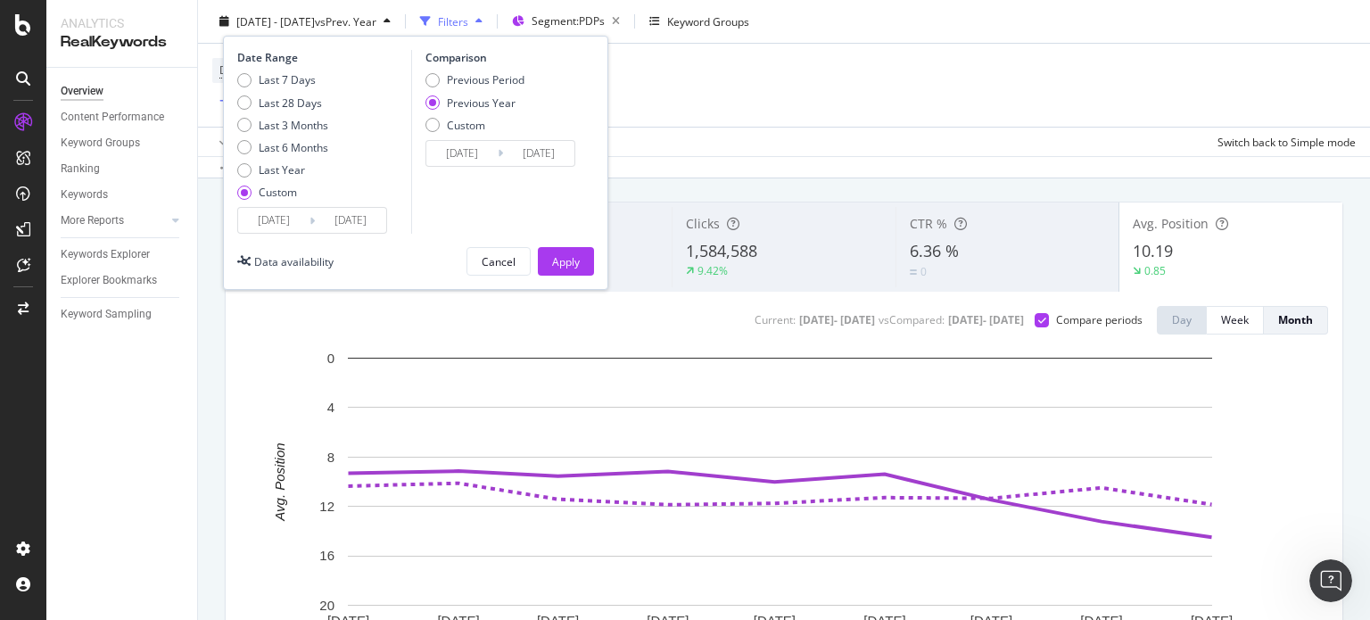
click at [440, 66] on div "Comparison Previous Period Previous Year Custom [DATE] Navigate forward to inte…" at bounding box center [496, 142] width 170 height 184
click at [441, 78] on div "Previous Period" at bounding box center [475, 79] width 99 height 15
type input "2024/04/30"
type input "2024/12/31"
click at [563, 257] on div "Apply" at bounding box center [566, 260] width 28 height 15
